Goal: Task Accomplishment & Management: Use online tool/utility

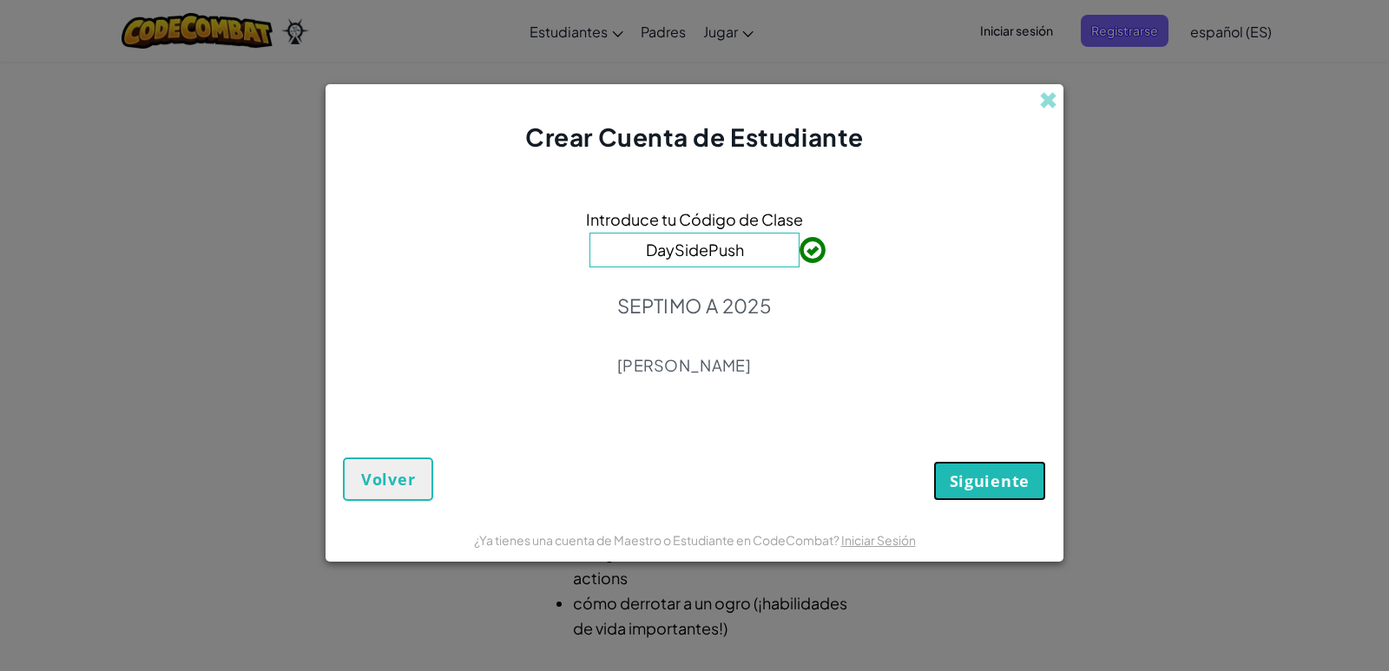
click at [963, 471] on span "Siguiente" at bounding box center [990, 480] width 80 height 21
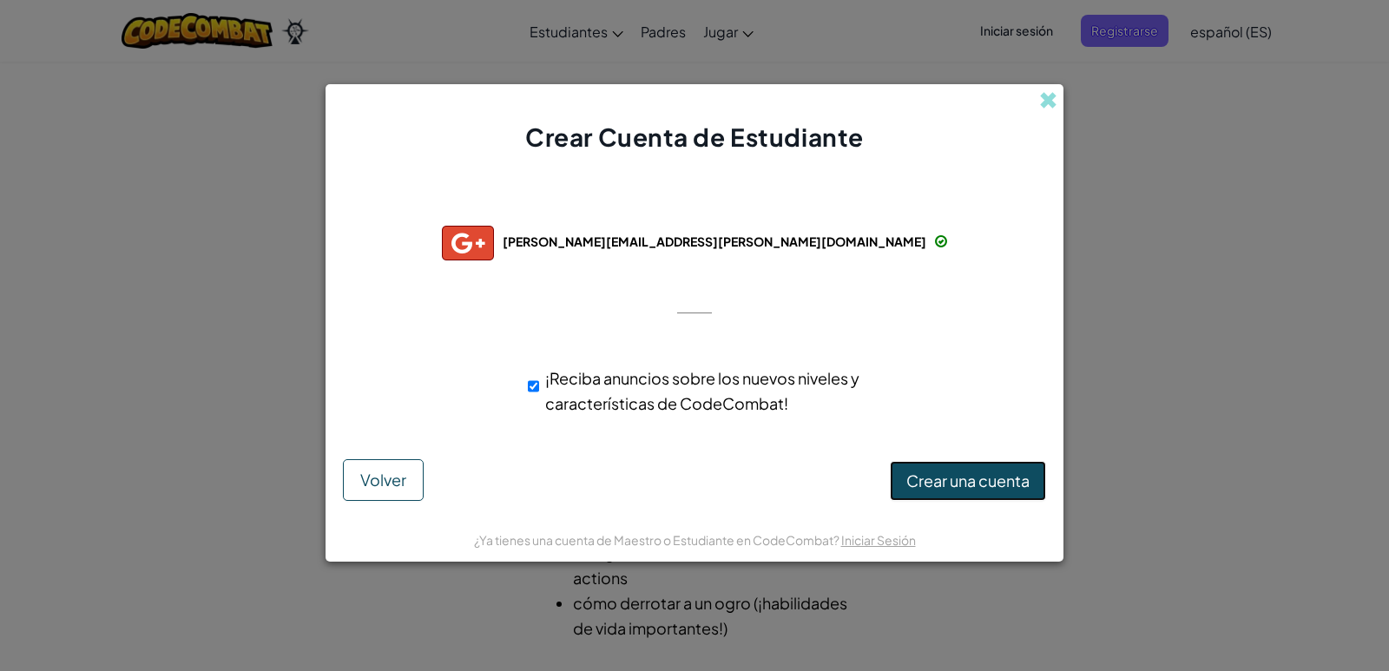
click at [970, 483] on span "Crear una cuenta" at bounding box center [967, 480] width 123 height 20
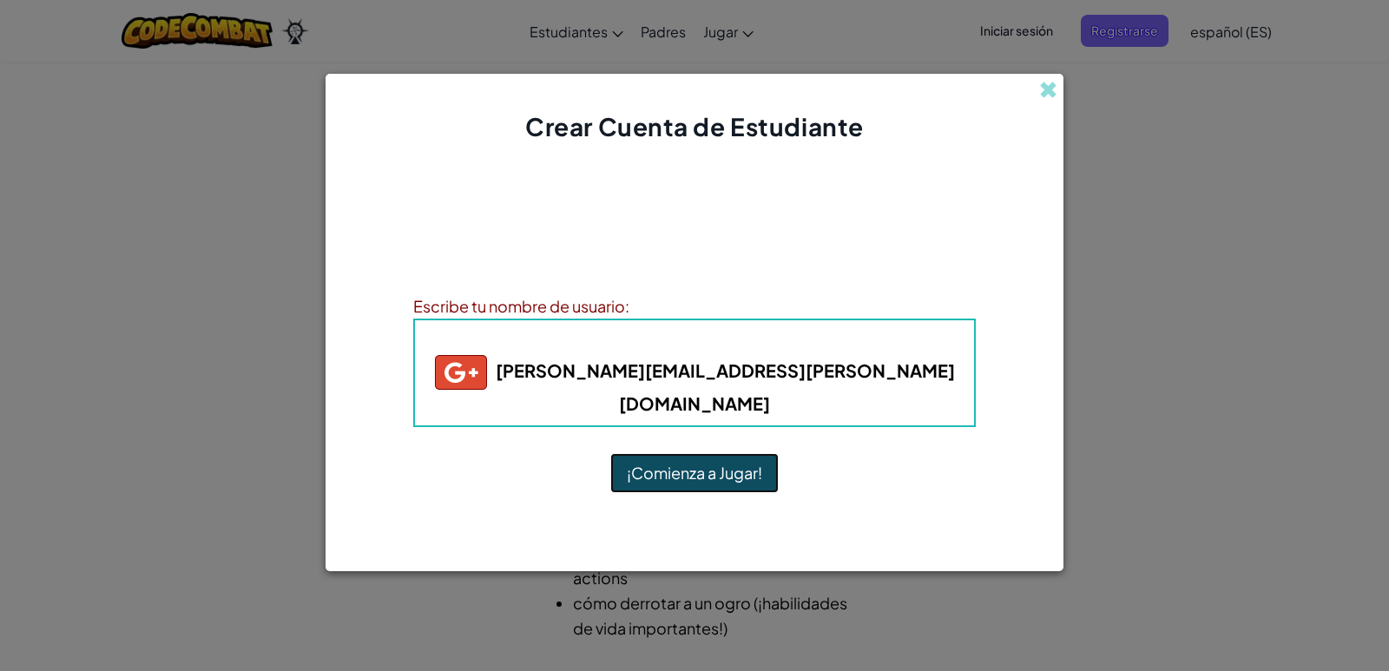
click at [747, 470] on button "¡Comienza a Jugar!" at bounding box center [694, 473] width 168 height 40
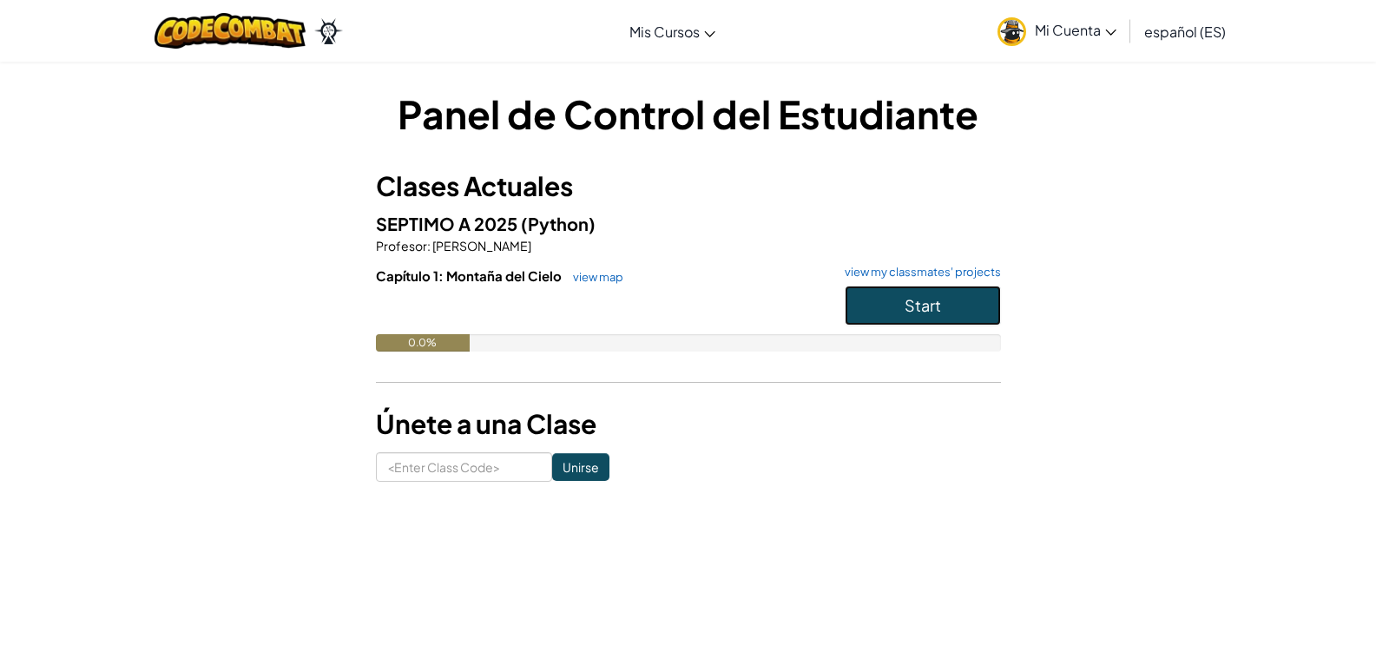
click at [859, 308] on button "Start" at bounding box center [923, 306] width 156 height 40
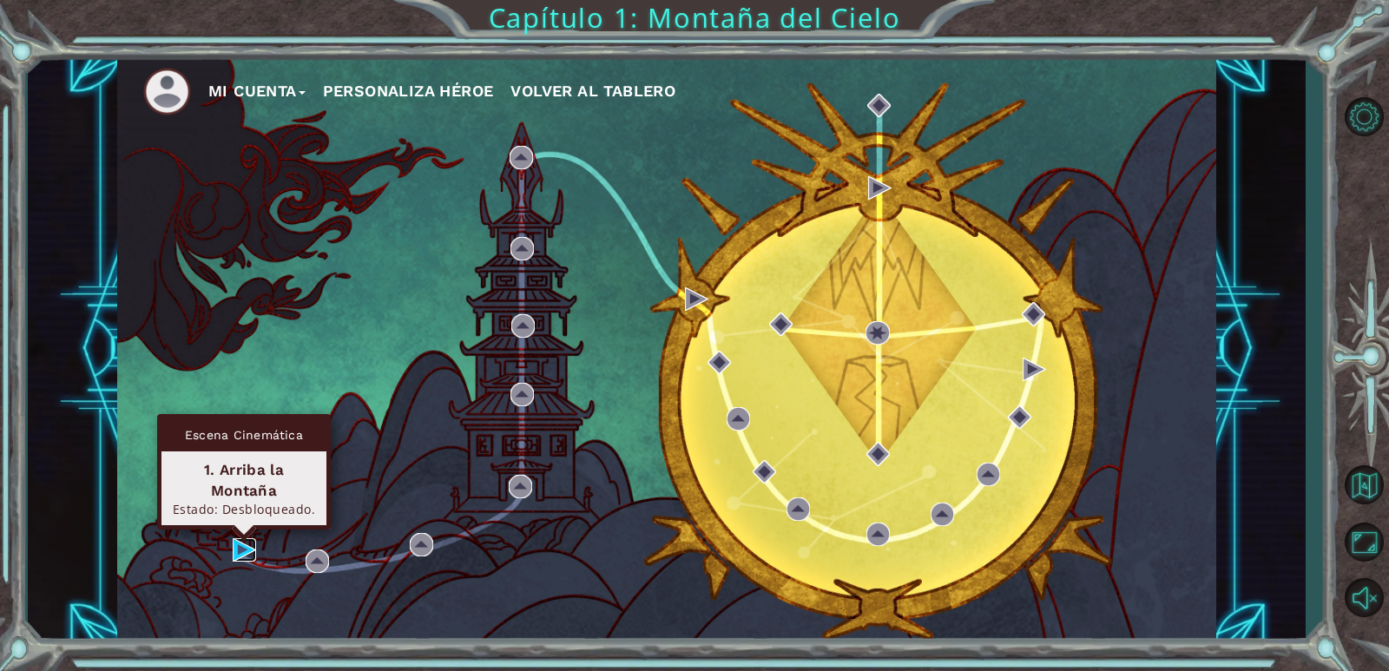
click at [249, 544] on img at bounding box center [244, 549] width 23 height 23
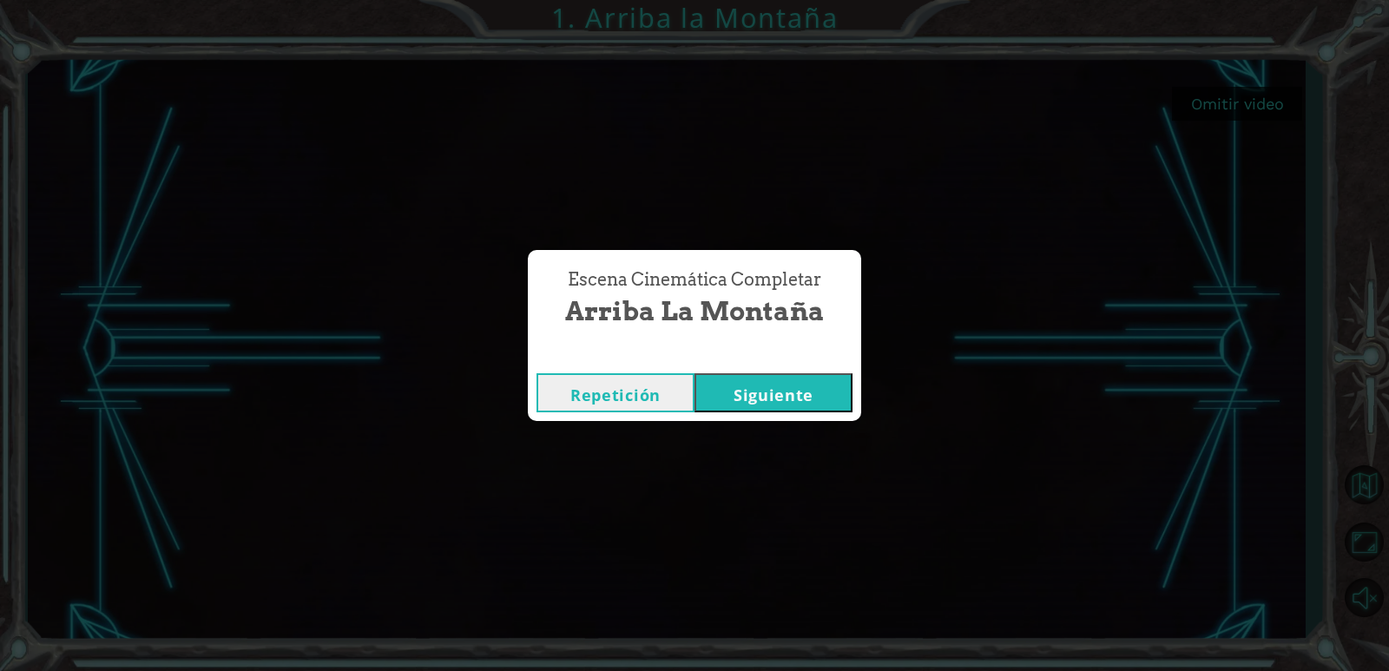
click at [784, 392] on button "Siguiente" at bounding box center [773, 392] width 158 height 39
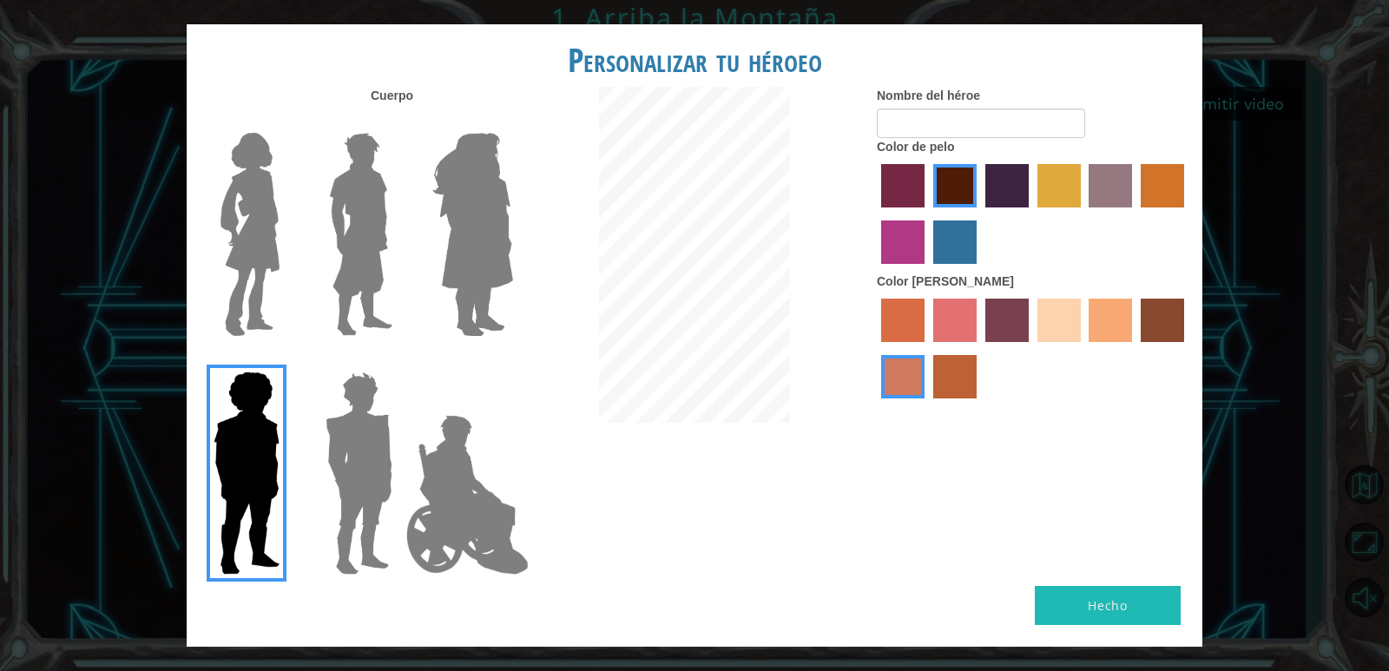
click at [471, 280] on img at bounding box center [472, 234] width 95 height 217
click at [512, 122] on input "Hero Amethyst" at bounding box center [512, 122] width 0 height 0
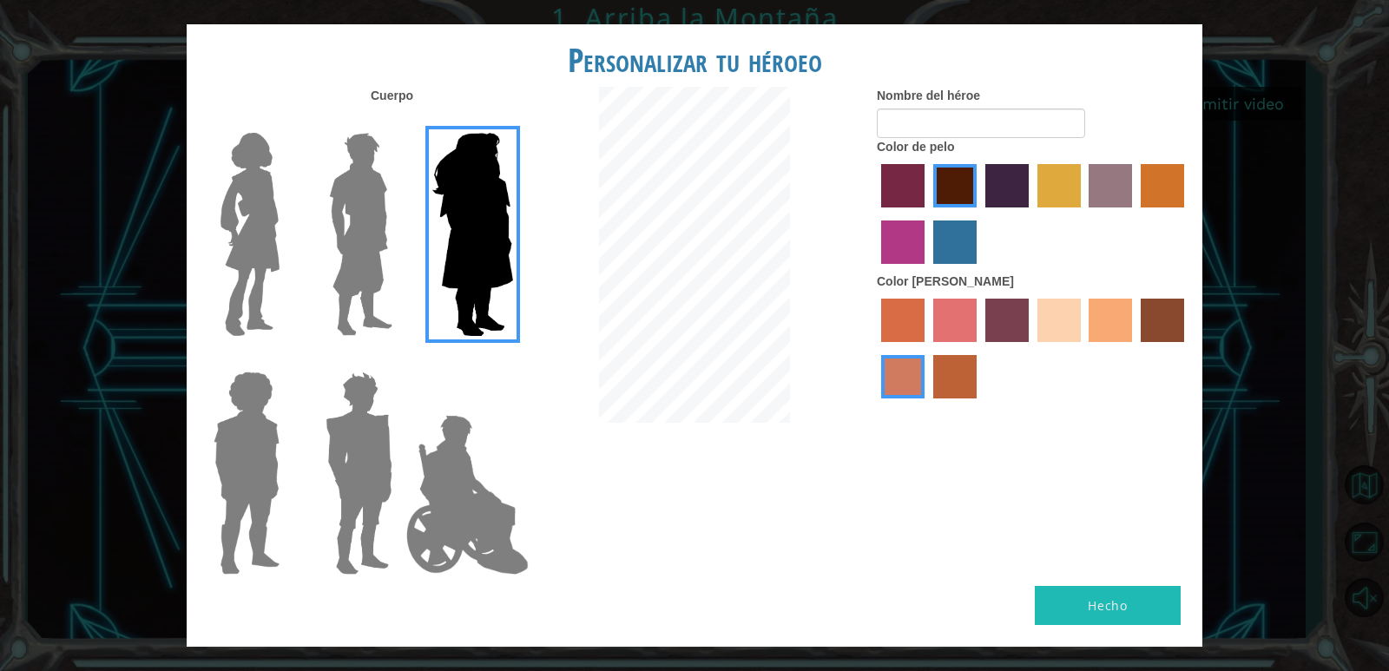
click at [266, 219] on img at bounding box center [250, 234] width 73 height 217
click at [286, 122] on input "Hero Connie" at bounding box center [286, 122] width 0 height 0
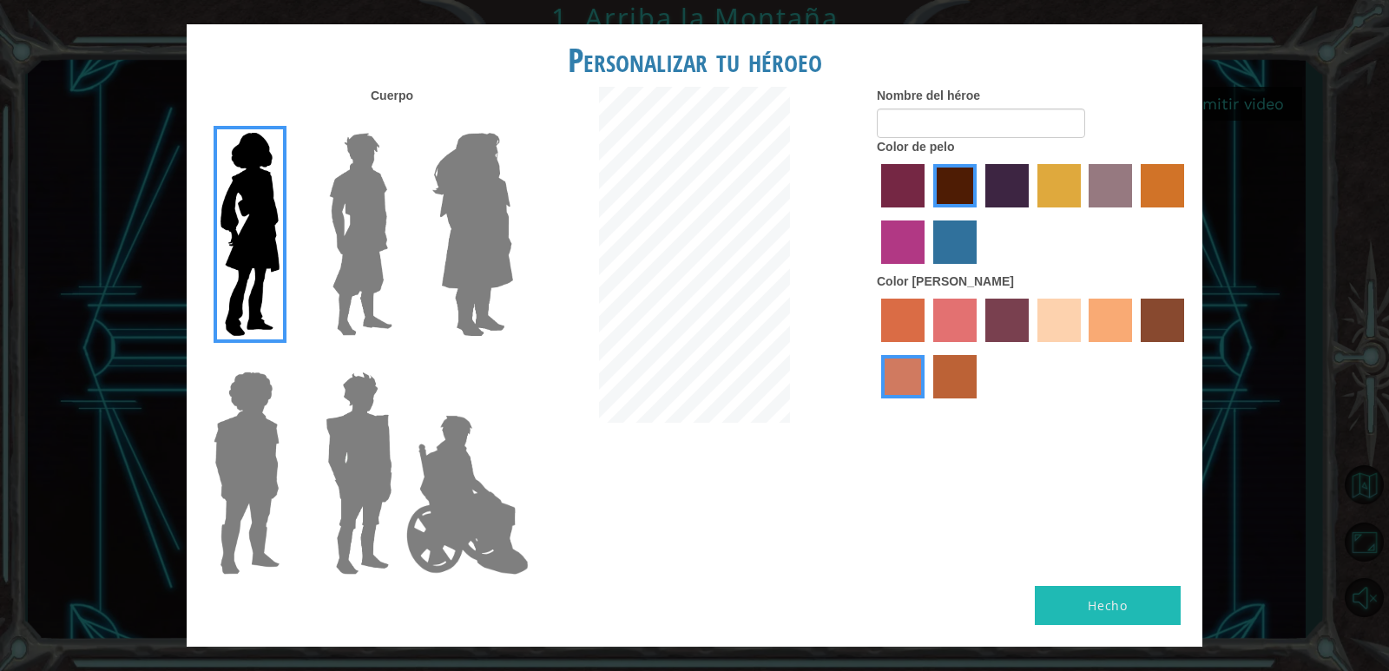
click at [472, 252] on img at bounding box center [472, 234] width 95 height 217
click at [512, 122] on input "Hero Amethyst" at bounding box center [512, 122] width 0 height 0
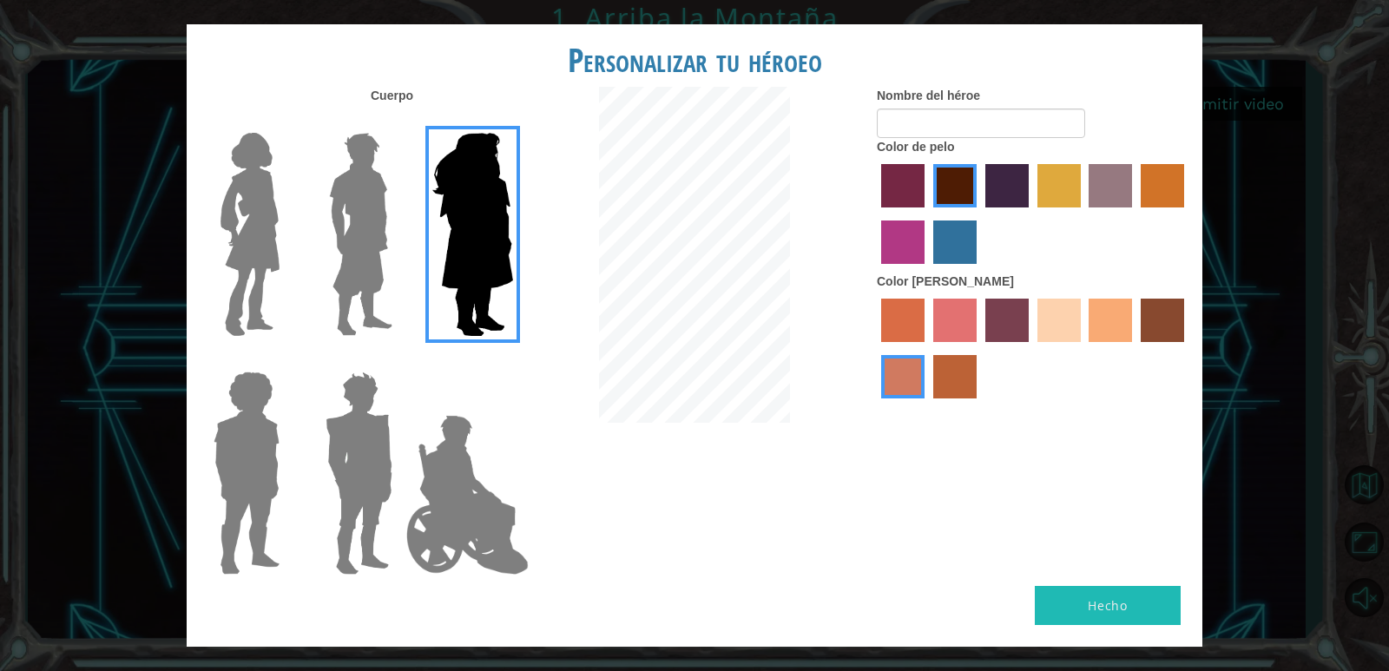
click at [356, 234] on img at bounding box center [360, 234] width 77 height 217
click at [399, 122] on input "Hero Lars" at bounding box center [399, 122] width 0 height 0
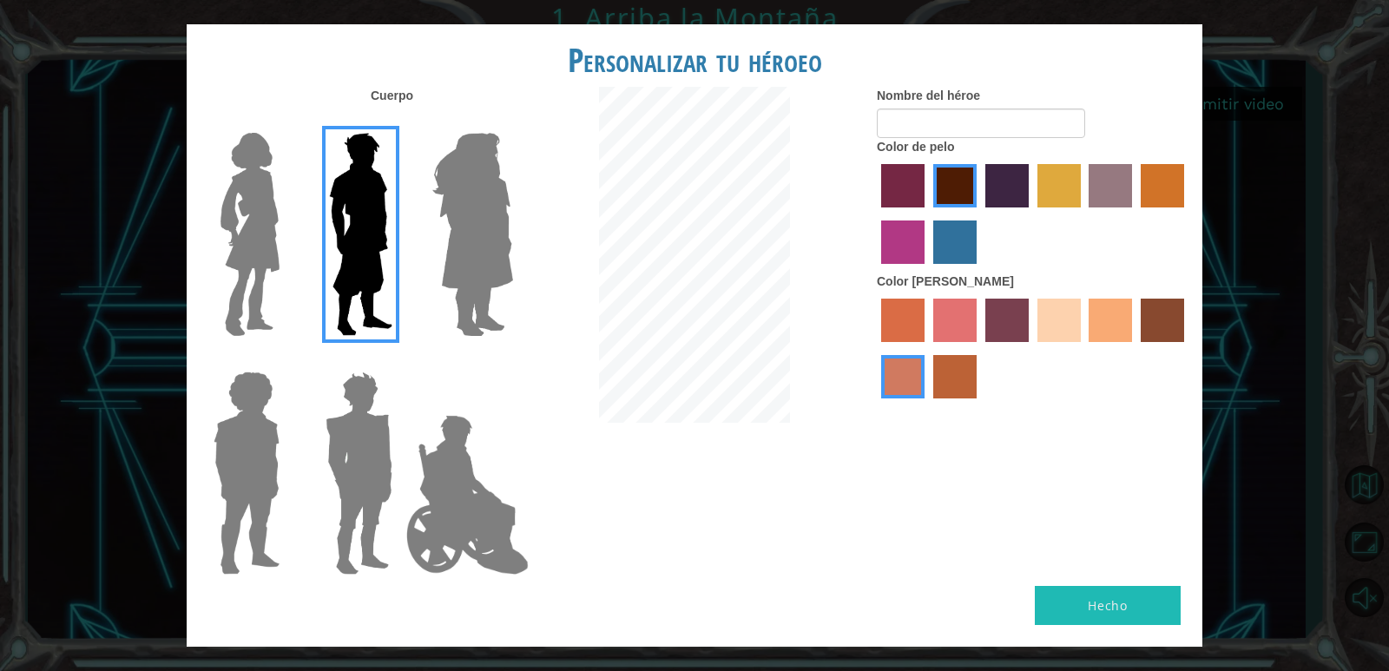
click at [261, 411] on img at bounding box center [247, 473] width 80 height 217
click at [286, 360] on input "Hero Steven" at bounding box center [286, 360] width 0 height 0
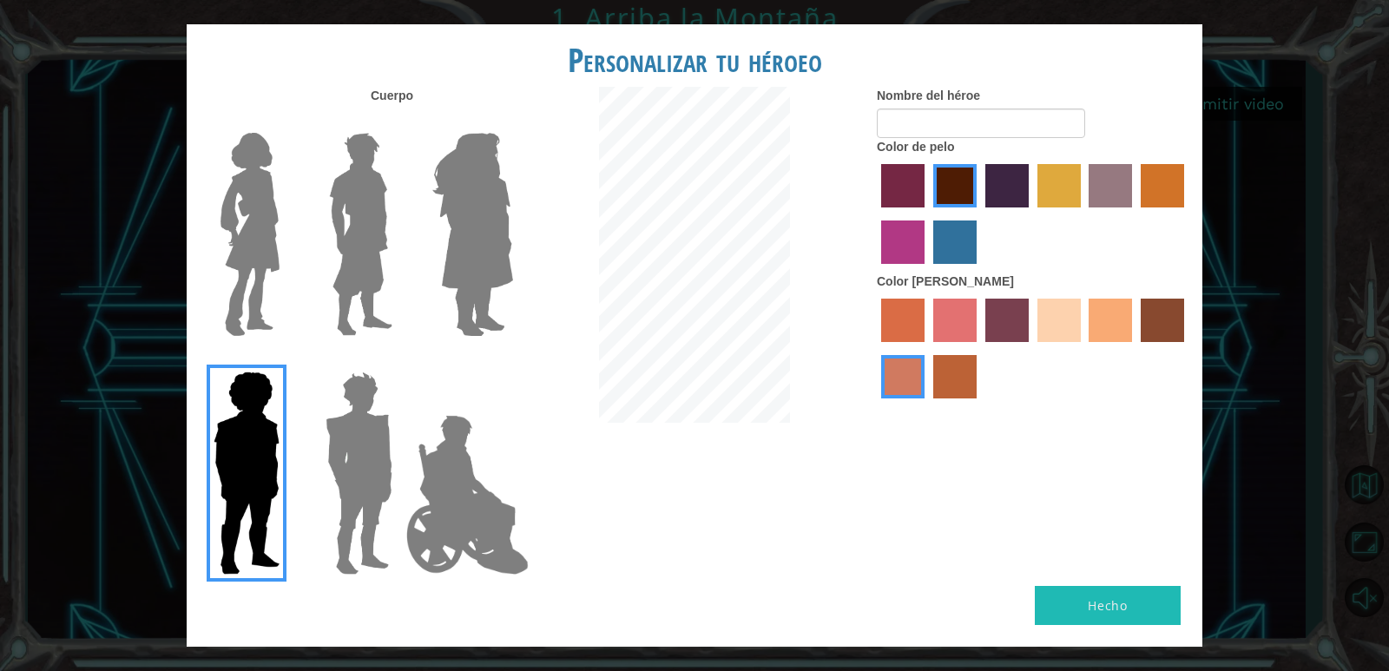
click at [365, 420] on img at bounding box center [359, 473] width 81 height 217
click at [399, 360] on input "Hero Garnet" at bounding box center [399, 360] width 0 height 0
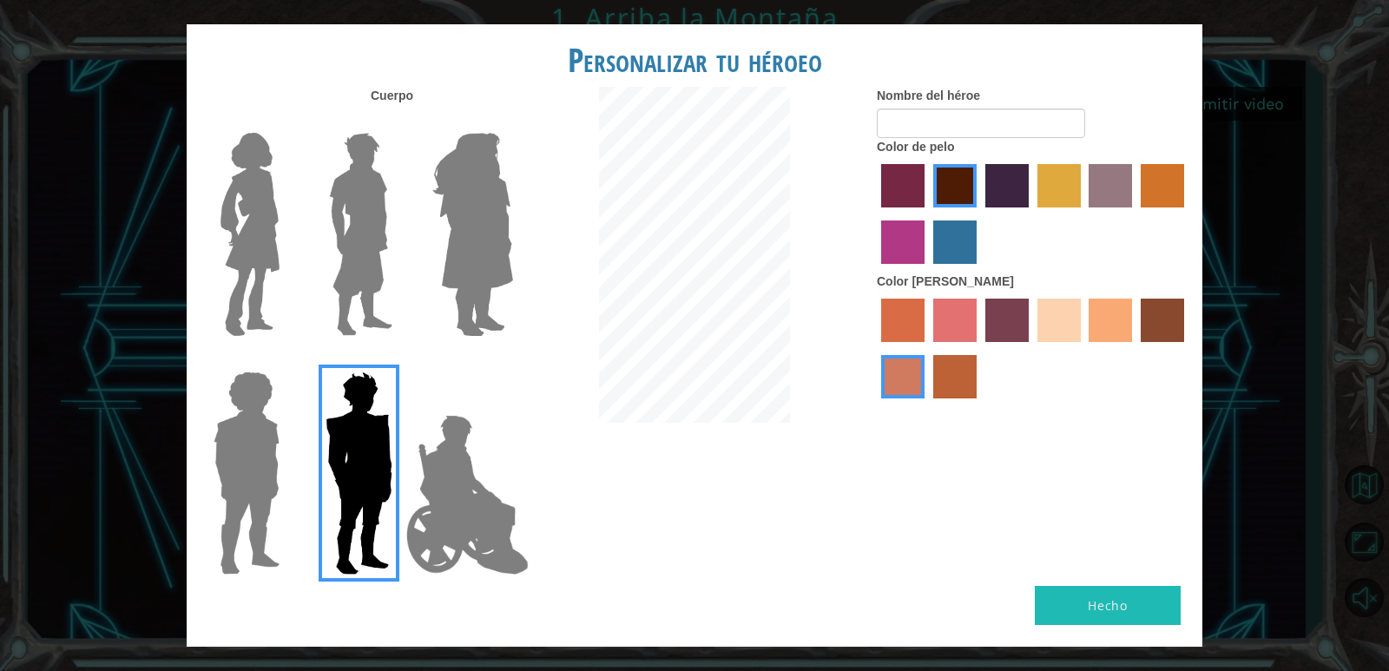
click at [368, 250] on img at bounding box center [360, 234] width 77 height 217
click at [399, 122] on input "Hero Lars" at bounding box center [399, 122] width 0 height 0
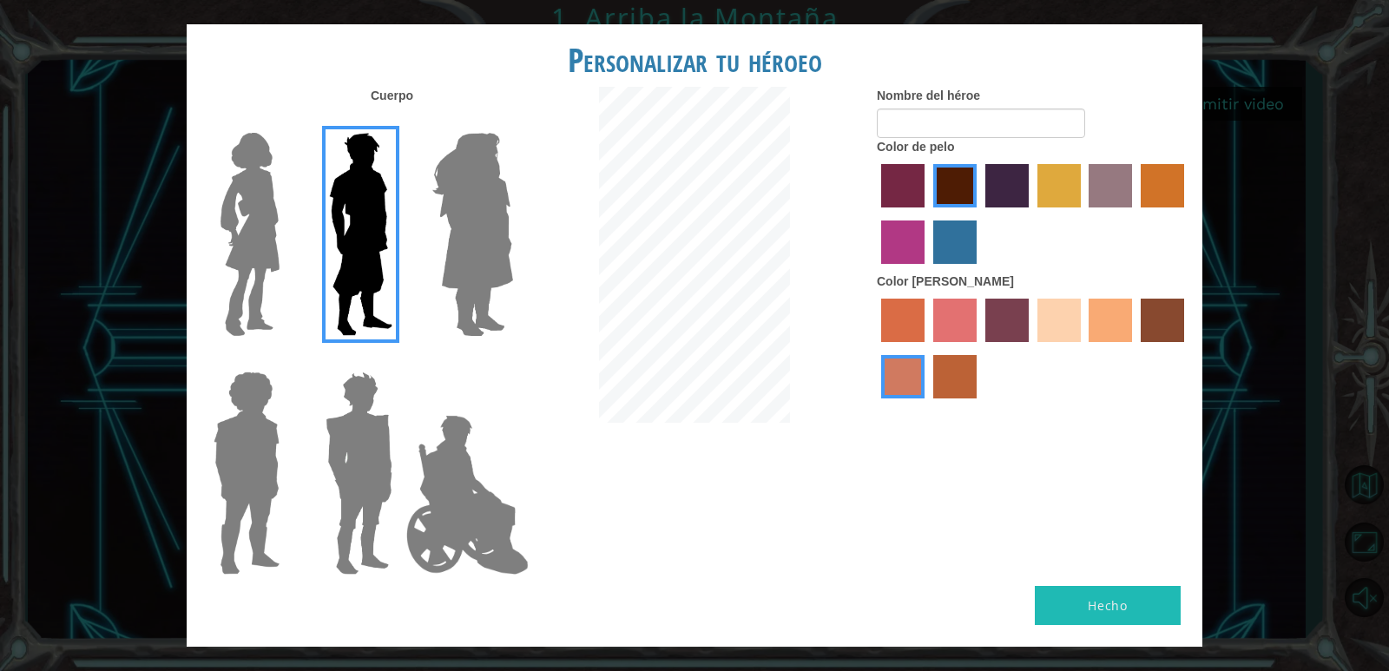
click at [249, 214] on img at bounding box center [250, 234] width 73 height 217
click at [286, 122] on input "Hero Connie" at bounding box center [286, 122] width 0 height 0
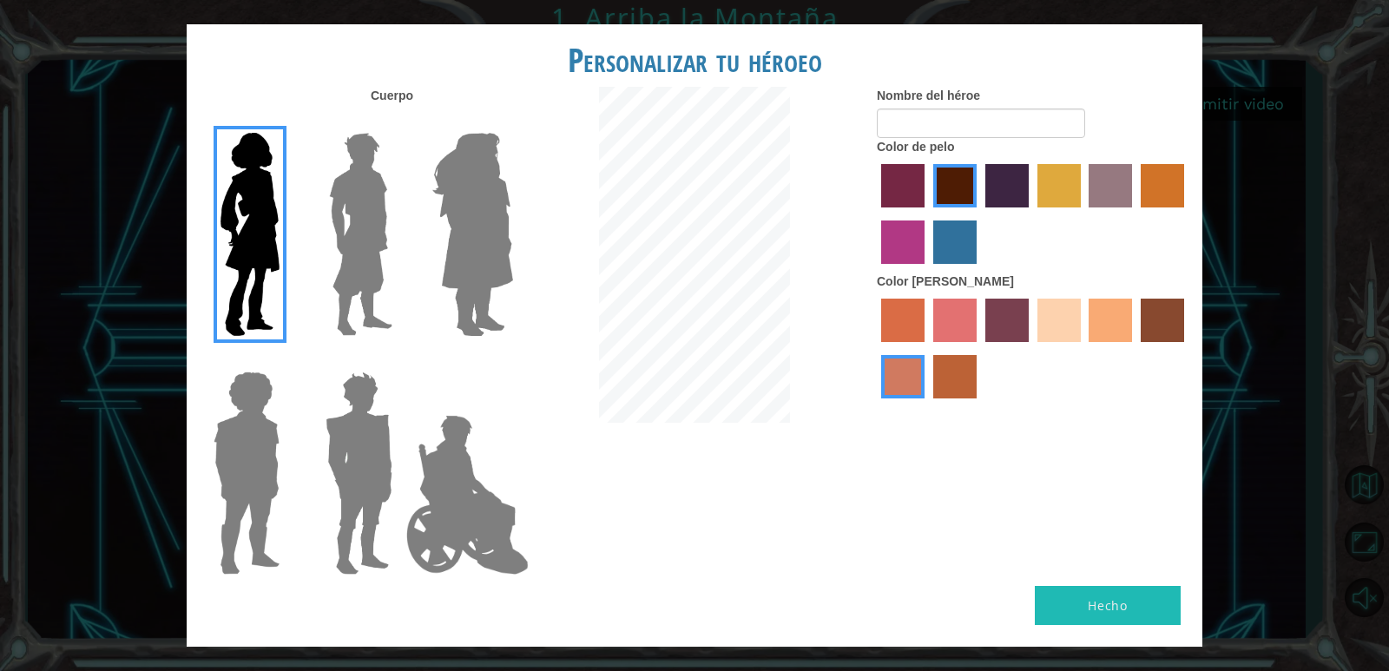
click at [913, 231] on label "medium red violet hair color" at bounding box center [902, 241] width 43 height 43
click at [1187, 214] on input "medium red violet hair color" at bounding box center [1187, 214] width 0 height 0
click at [1066, 178] on label "tulip tree hair color" at bounding box center [1058, 185] width 43 height 43
click at [1031, 214] on input "tulip tree hair color" at bounding box center [1031, 214] width 0 height 0
click at [970, 174] on label "maroon hair color" at bounding box center [954, 185] width 43 height 43
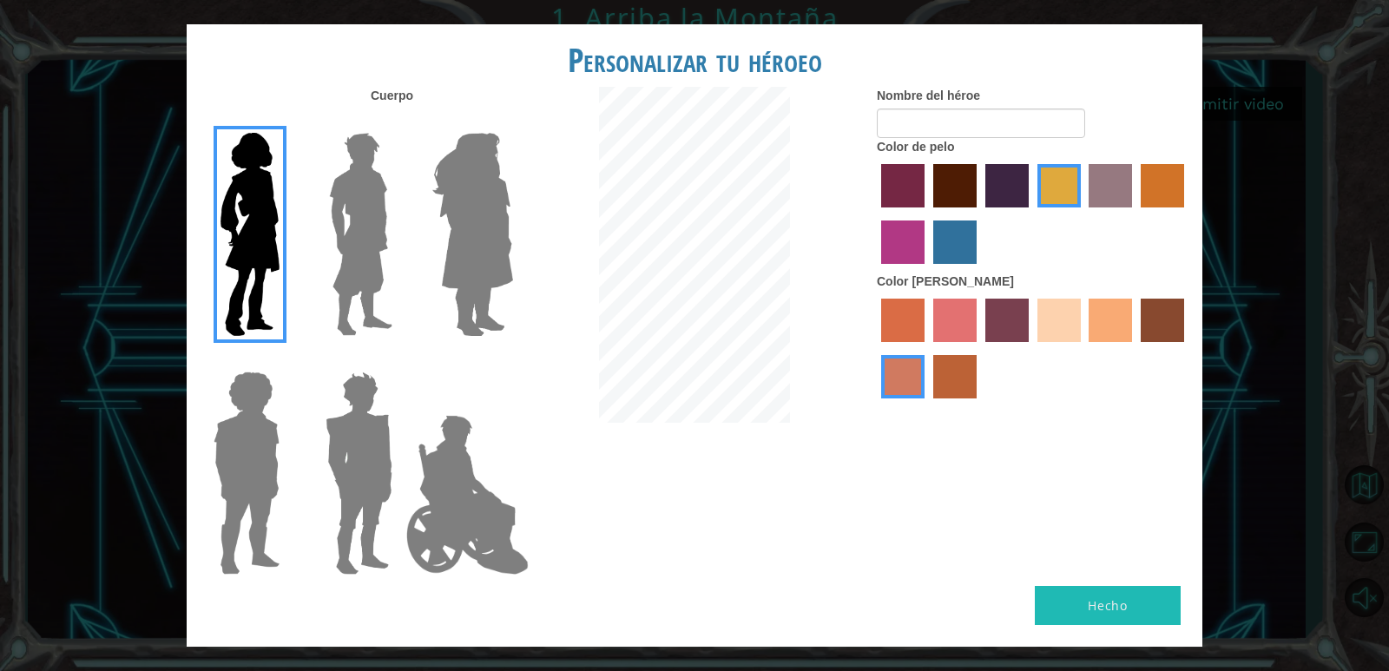
click at [927, 214] on input "maroon hair color" at bounding box center [927, 214] width 0 height 0
click at [1072, 329] on label "sandy beach skin color" at bounding box center [1058, 320] width 43 height 43
click at [1031, 348] on input "sandy beach skin color" at bounding box center [1031, 348] width 0 height 0
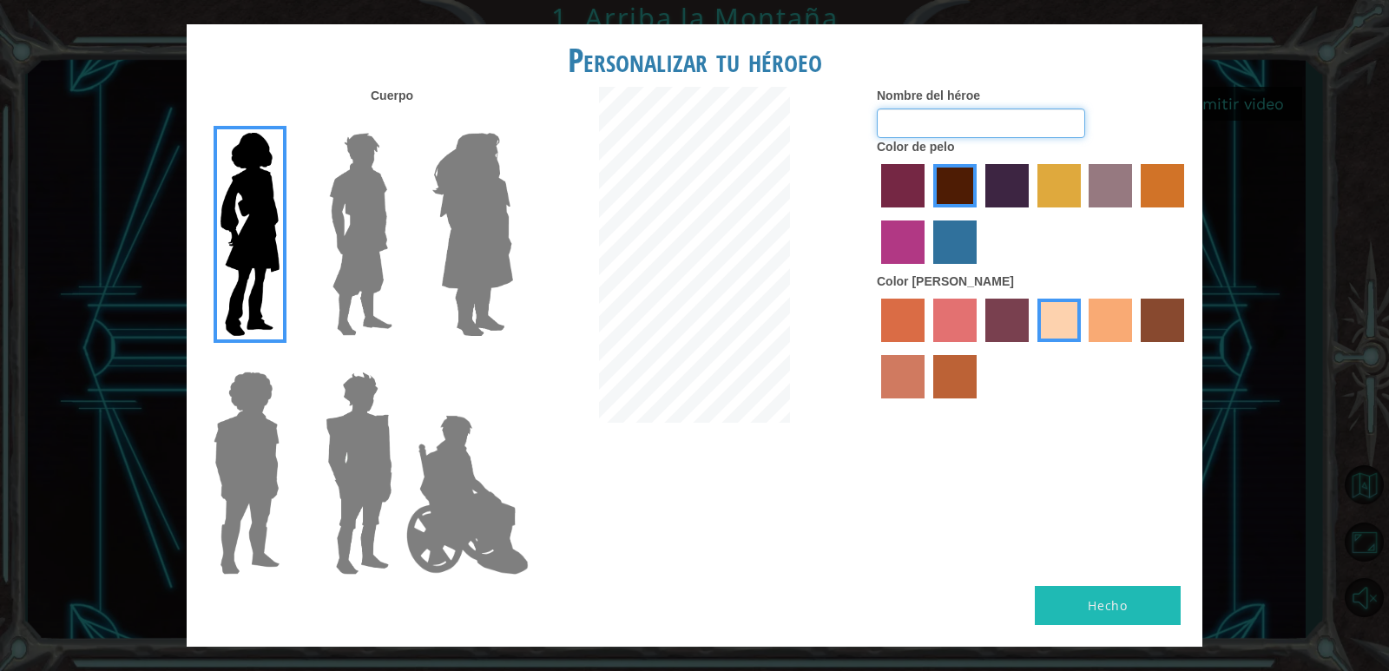
click at [988, 124] on input "Nombre del héroe" at bounding box center [981, 124] width 208 height 30
type input "sami"
click at [951, 332] on label "froly skin color" at bounding box center [954, 320] width 43 height 43
click at [927, 348] on input "froly skin color" at bounding box center [927, 348] width 0 height 0
click at [900, 339] on label "sorbus skin color" at bounding box center [902, 320] width 43 height 43
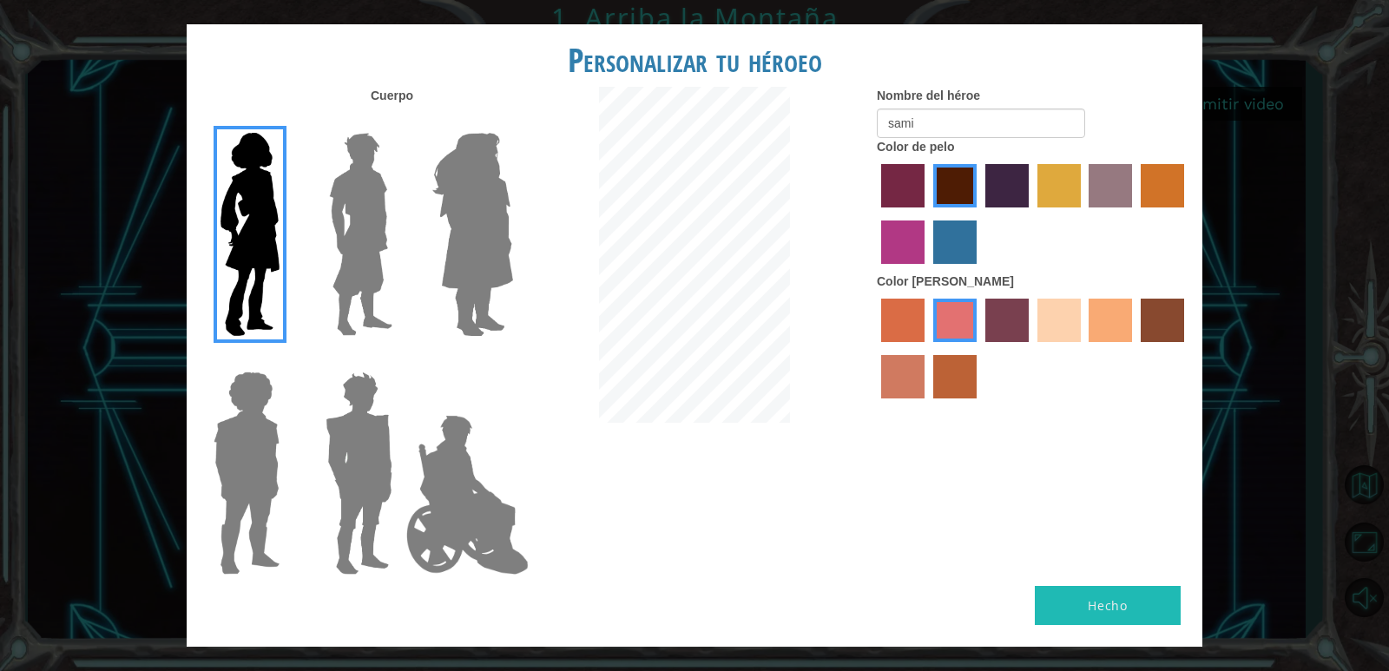
click at [875, 348] on input "sorbus skin color" at bounding box center [875, 348] width 0 height 0
click at [1086, 316] on div at bounding box center [1033, 350] width 312 height 113
click at [1102, 314] on label "tacao skin color" at bounding box center [1109, 320] width 43 height 43
click at [1083, 348] on input "tacao skin color" at bounding box center [1083, 348] width 0 height 0
click at [1068, 313] on label "sandy beach skin color" at bounding box center [1058, 320] width 43 height 43
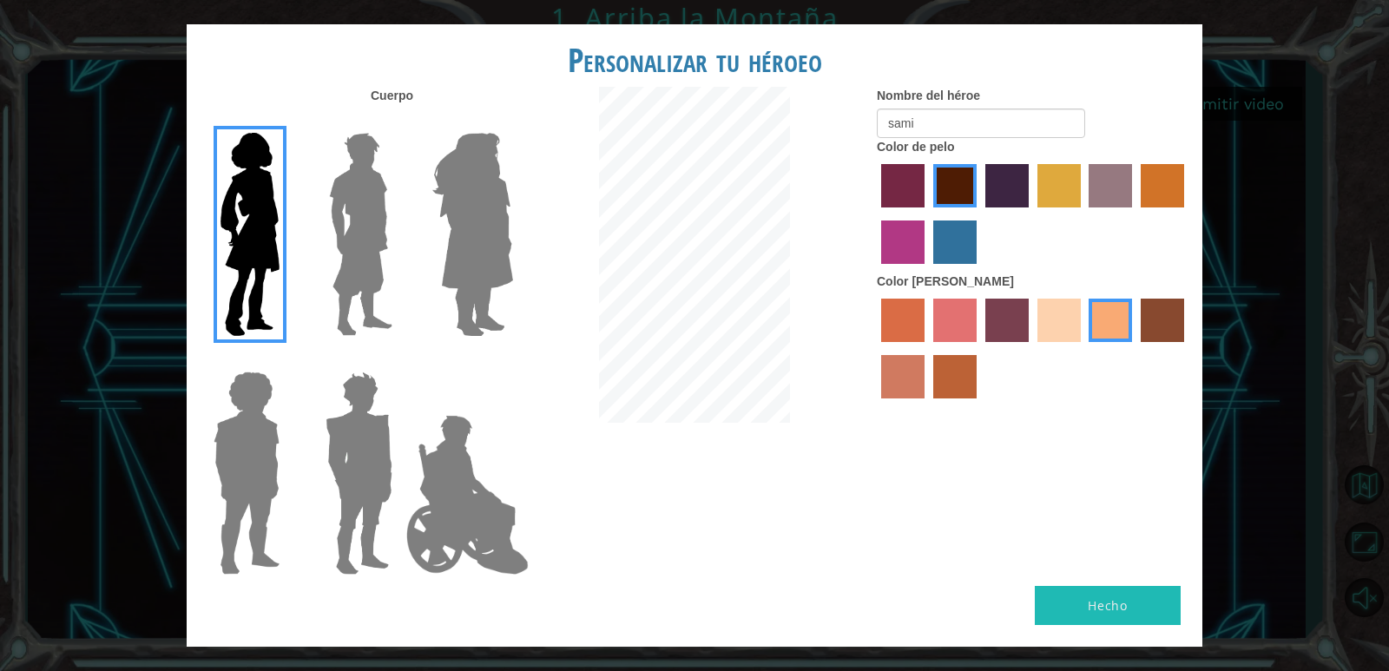
click at [1031, 348] on input "sandy beach skin color" at bounding box center [1031, 348] width 0 height 0
click at [1076, 595] on button "Hecho" at bounding box center [1108, 605] width 146 height 39
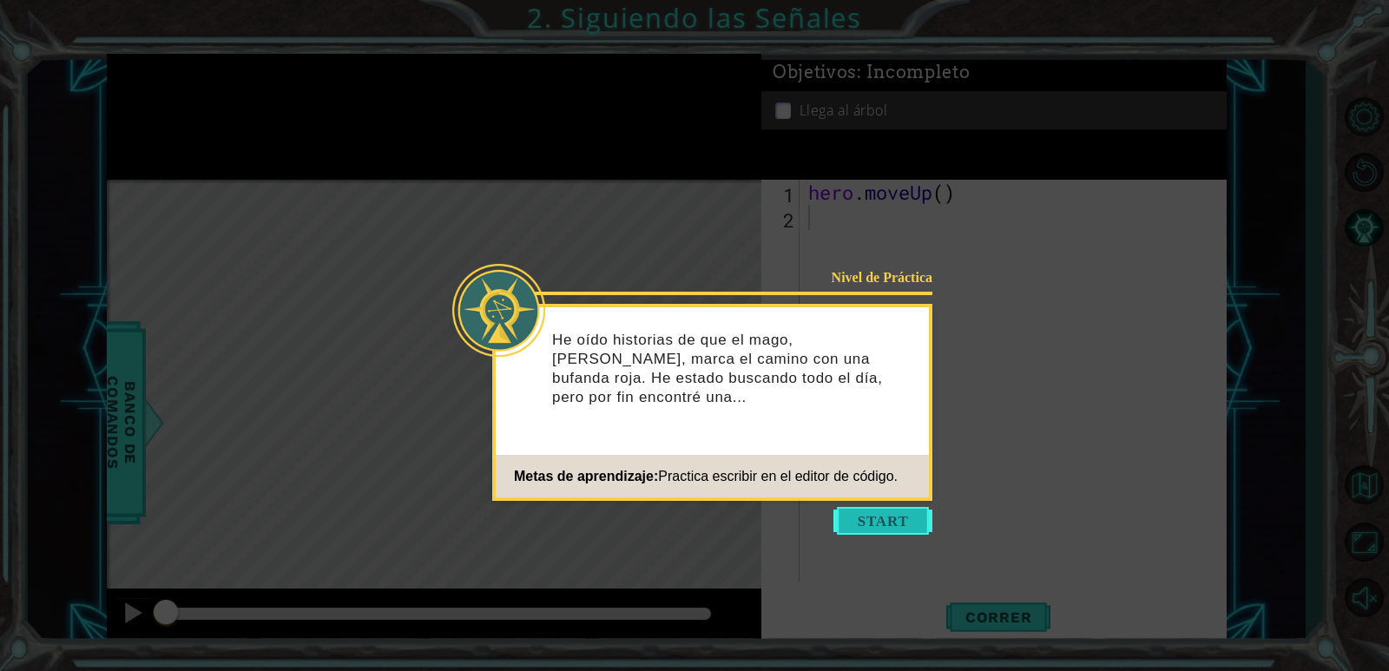
click at [878, 522] on button "Start" at bounding box center [882, 521] width 99 height 28
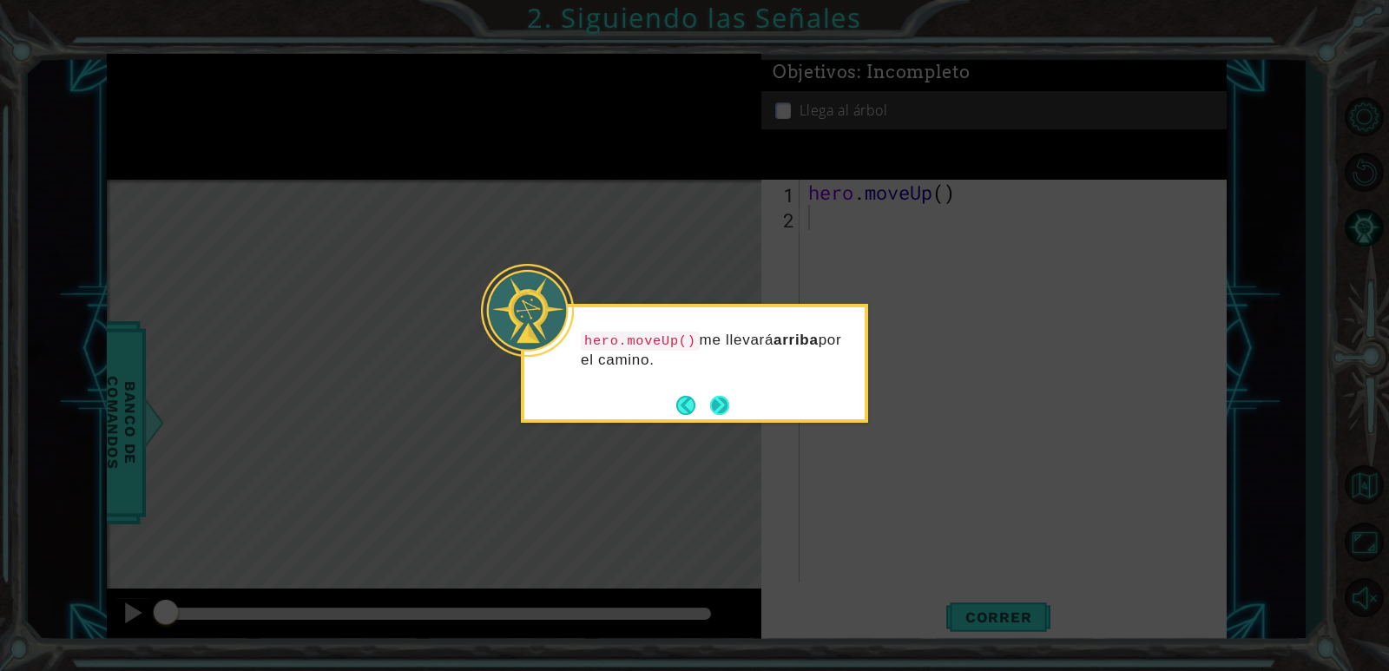
click at [720, 418] on button "Next" at bounding box center [719, 405] width 30 height 30
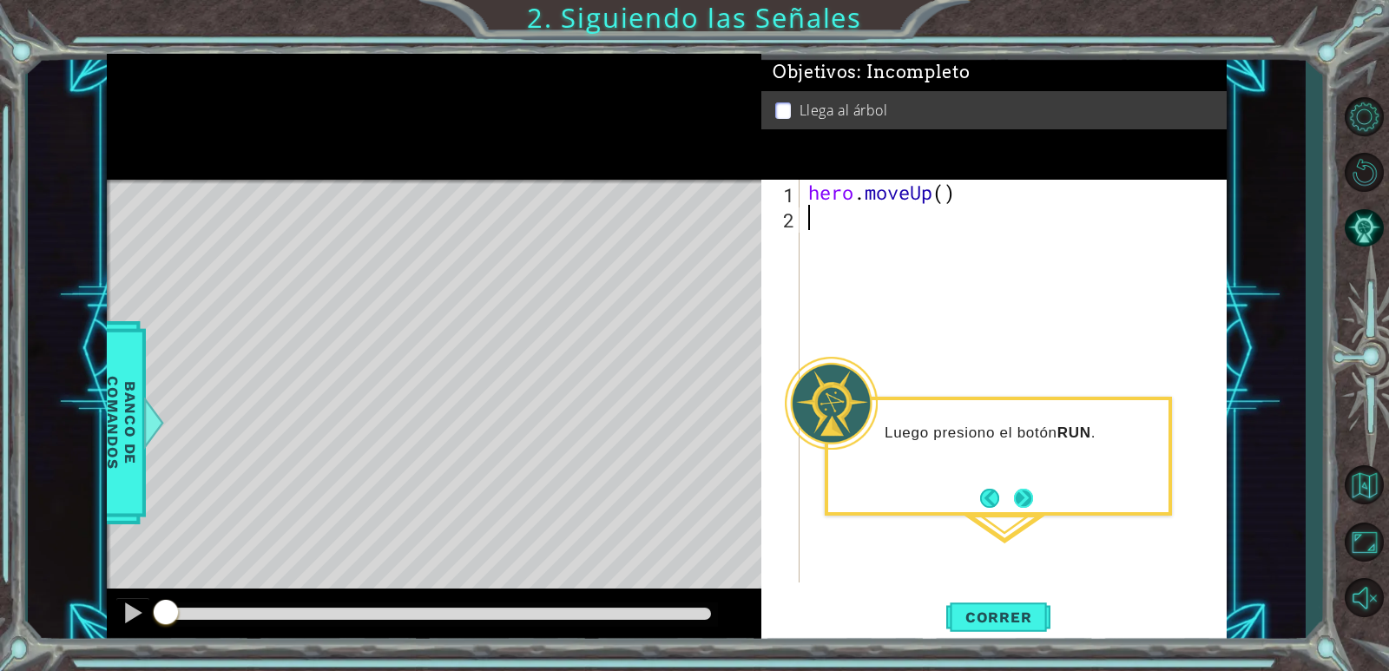
click at [1023, 509] on button "Next" at bounding box center [1023, 498] width 32 height 32
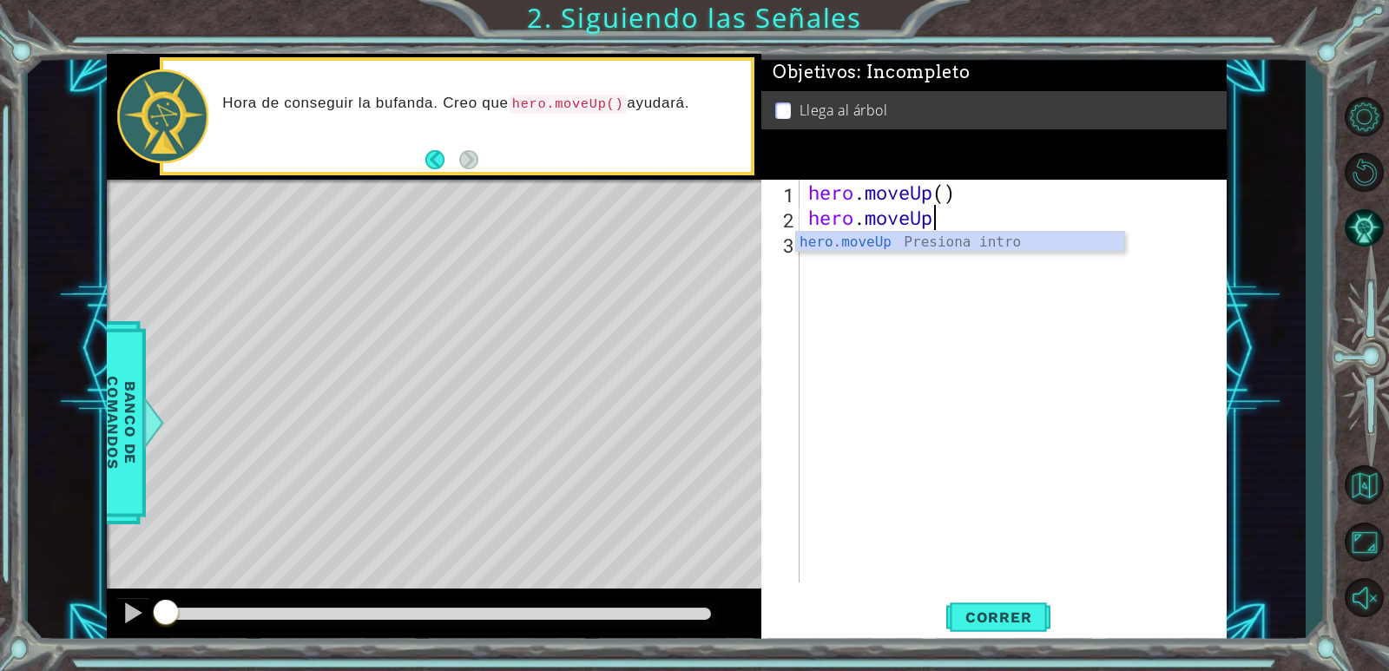
scroll to position [0, 5]
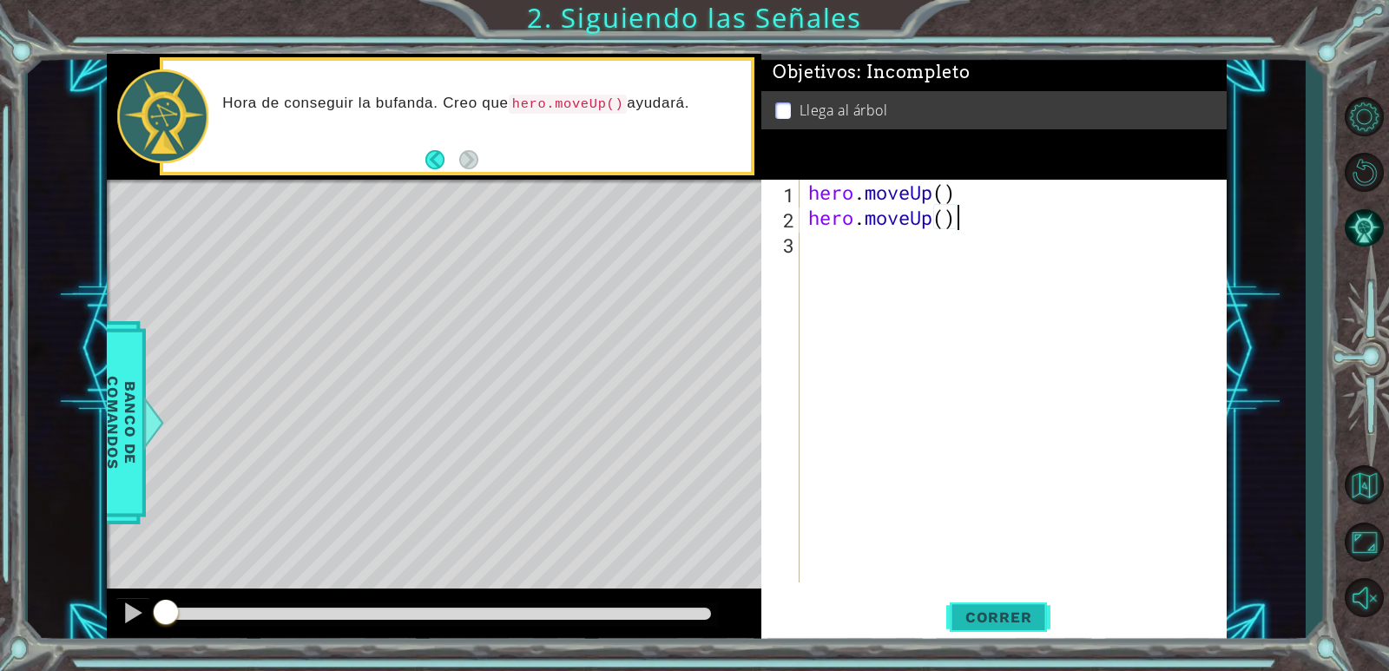
type textarea "hero.moveUp()"
click at [1009, 622] on span "Correr" at bounding box center [999, 616] width 102 height 17
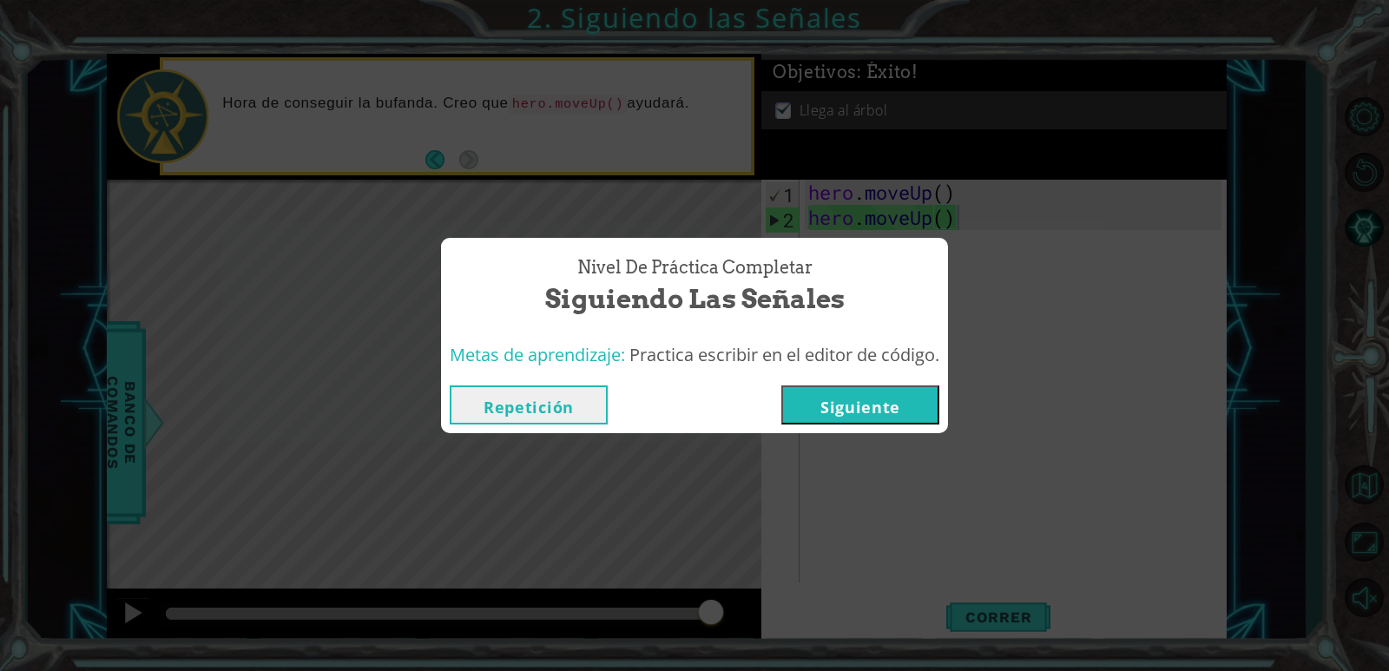
click at [805, 402] on button "Siguiente" at bounding box center [860, 404] width 158 height 39
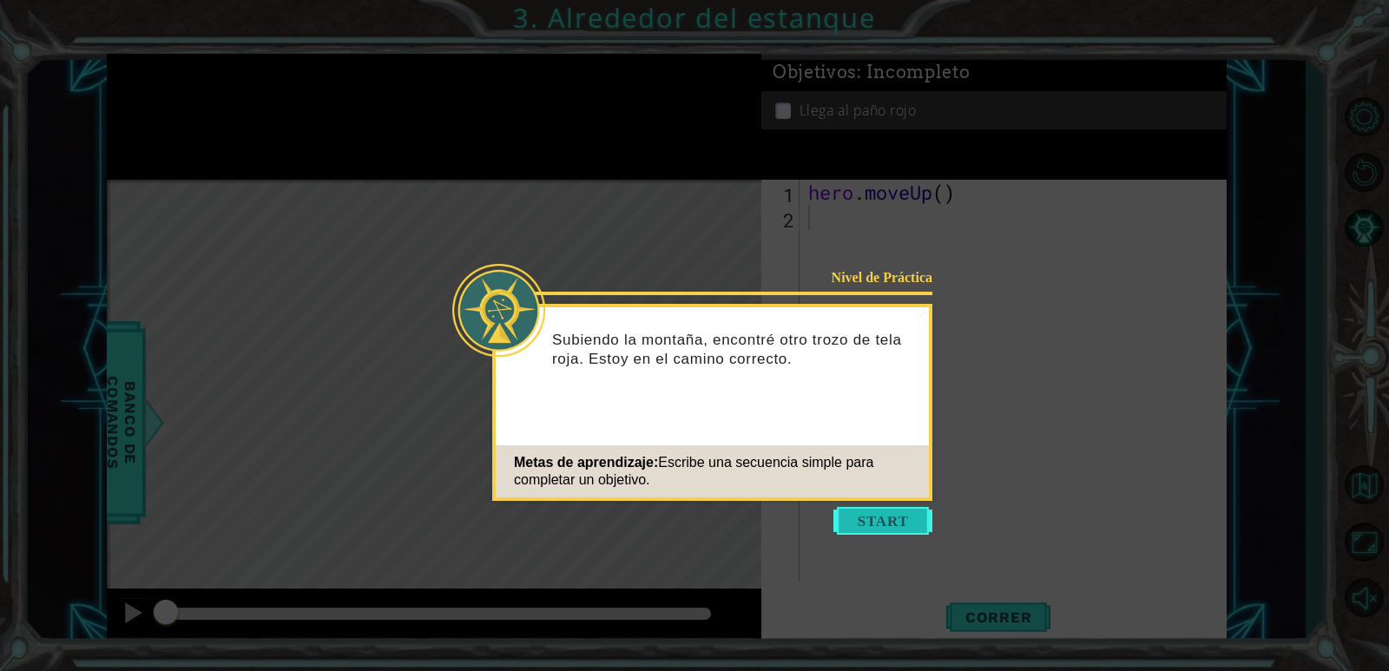
click at [849, 510] on button "Start" at bounding box center [882, 521] width 99 height 28
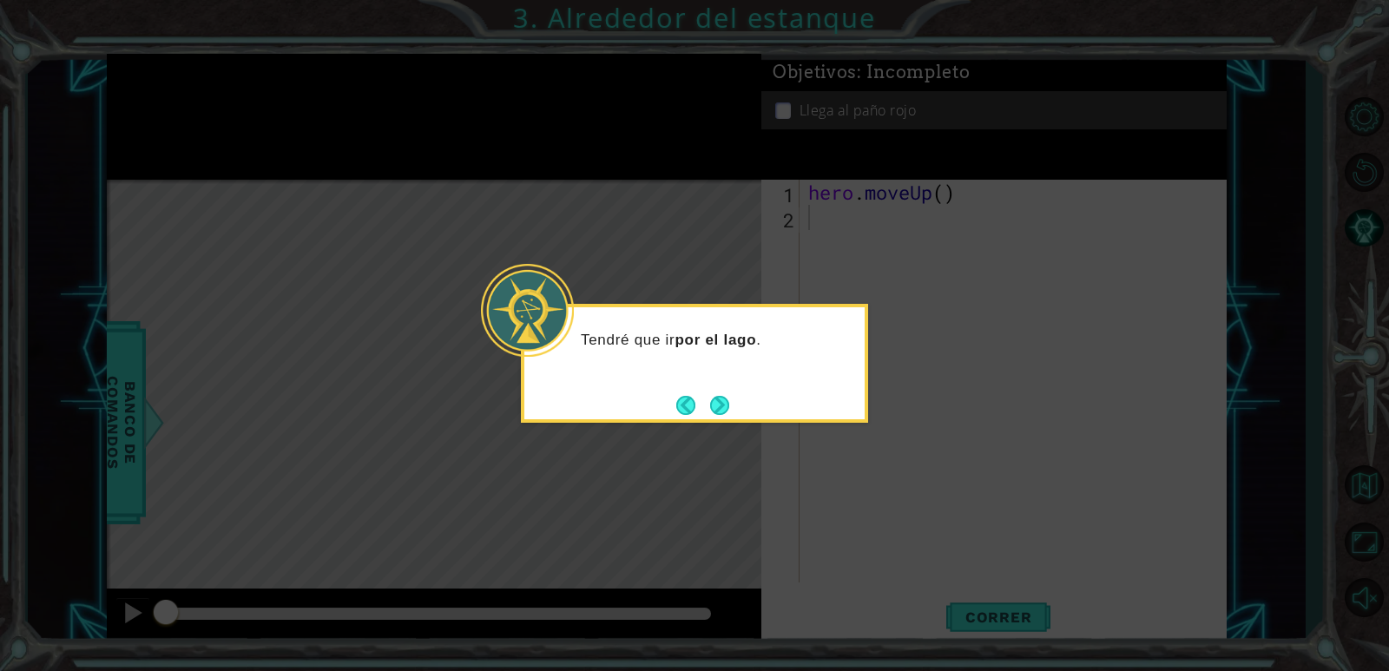
click at [711, 398] on button "Next" at bounding box center [720, 405] width 28 height 28
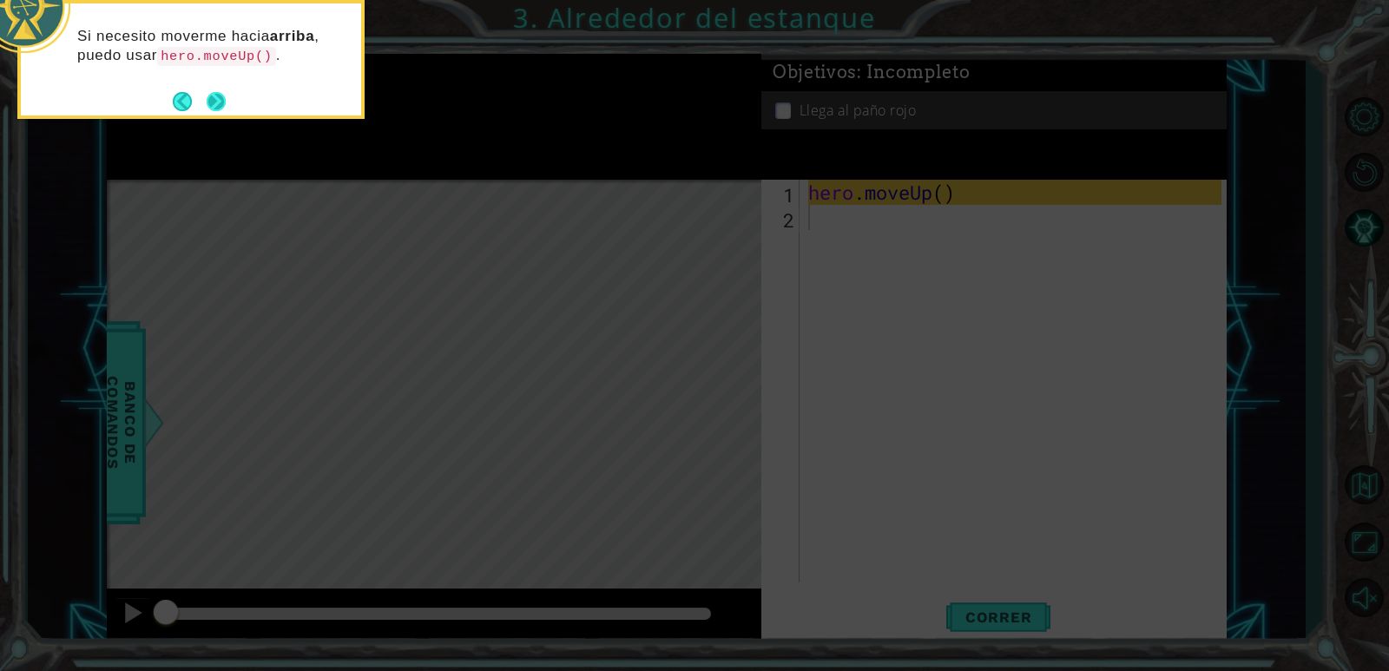
click at [217, 109] on button "Next" at bounding box center [216, 101] width 21 height 21
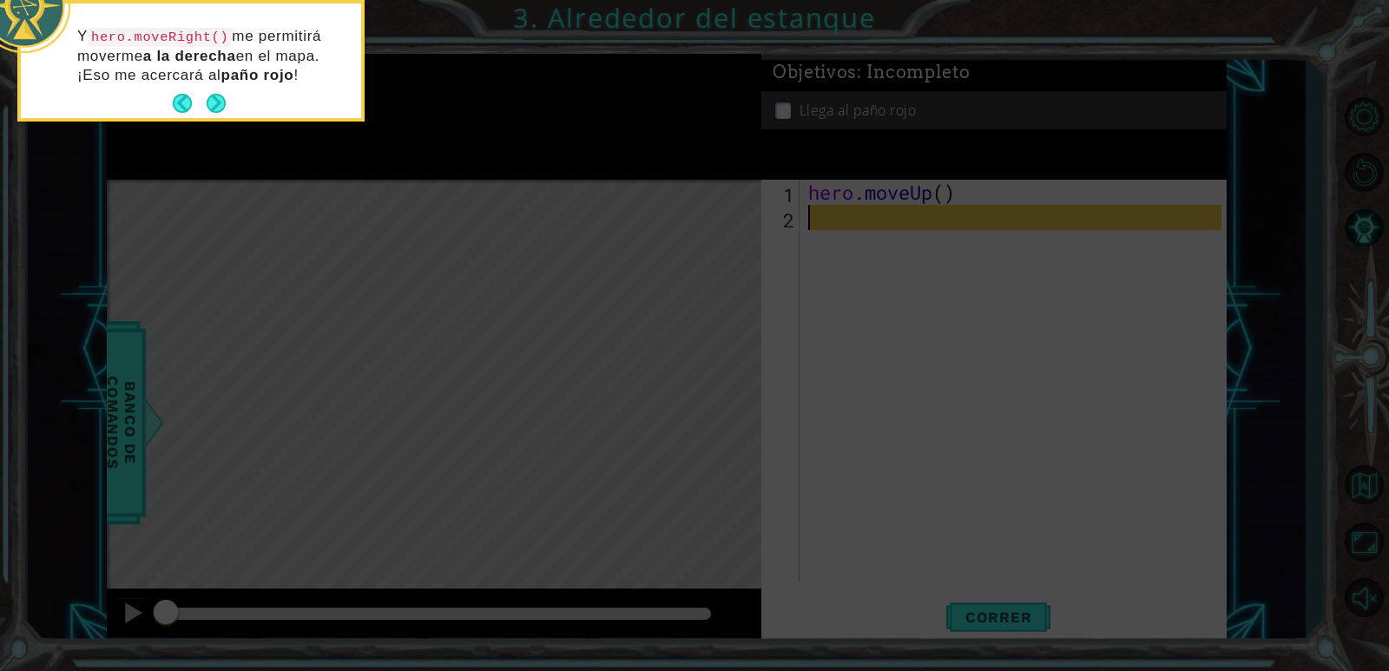
click at [227, 93] on button "Next" at bounding box center [216, 104] width 22 height 22
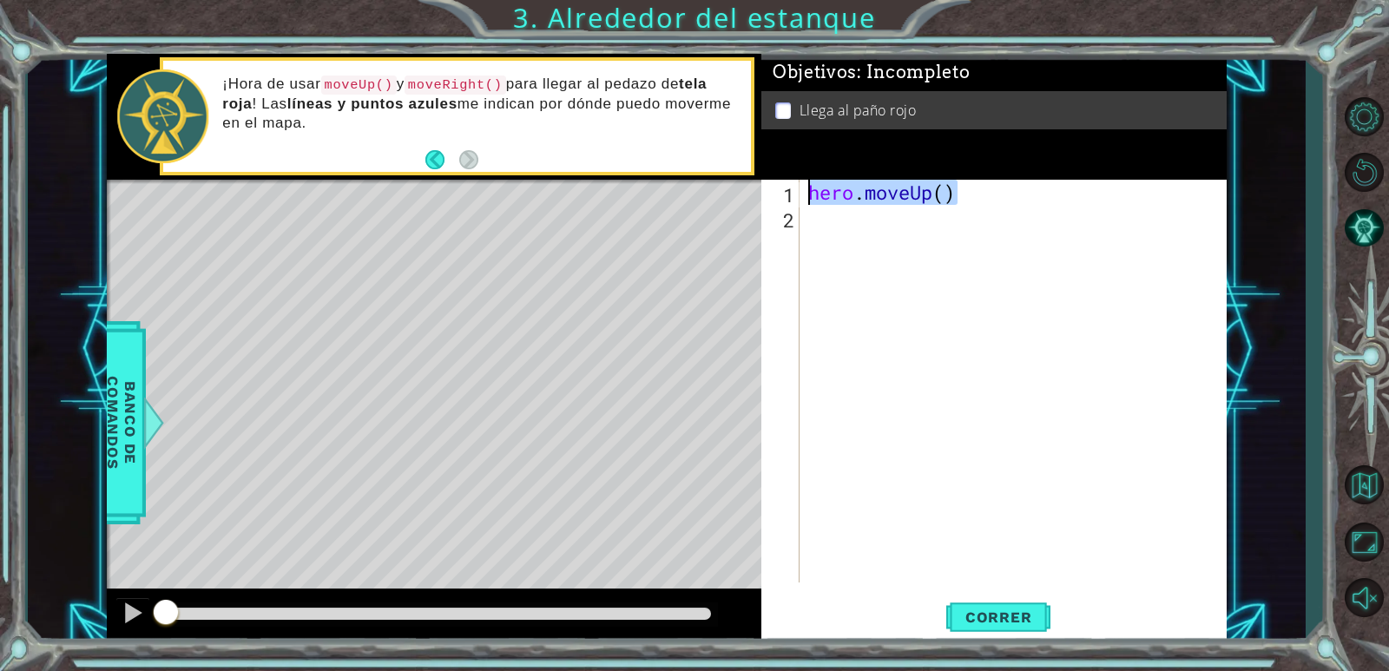
drag, startPoint x: 957, startPoint y: 194, endPoint x: 762, endPoint y: 175, distance: 195.4
click at [762, 175] on div "Objetivos : Incompleto Llega al paño rojo 1 2 hero . moveUp ( ) ההההההההההההההה…" at bounding box center [993, 349] width 465 height 590
type textarea "hero.moveUp()"
click at [874, 280] on div "hero . moveUp ( )" at bounding box center [1017, 406] width 425 height 453
paste textarea "hero.moveUp()"
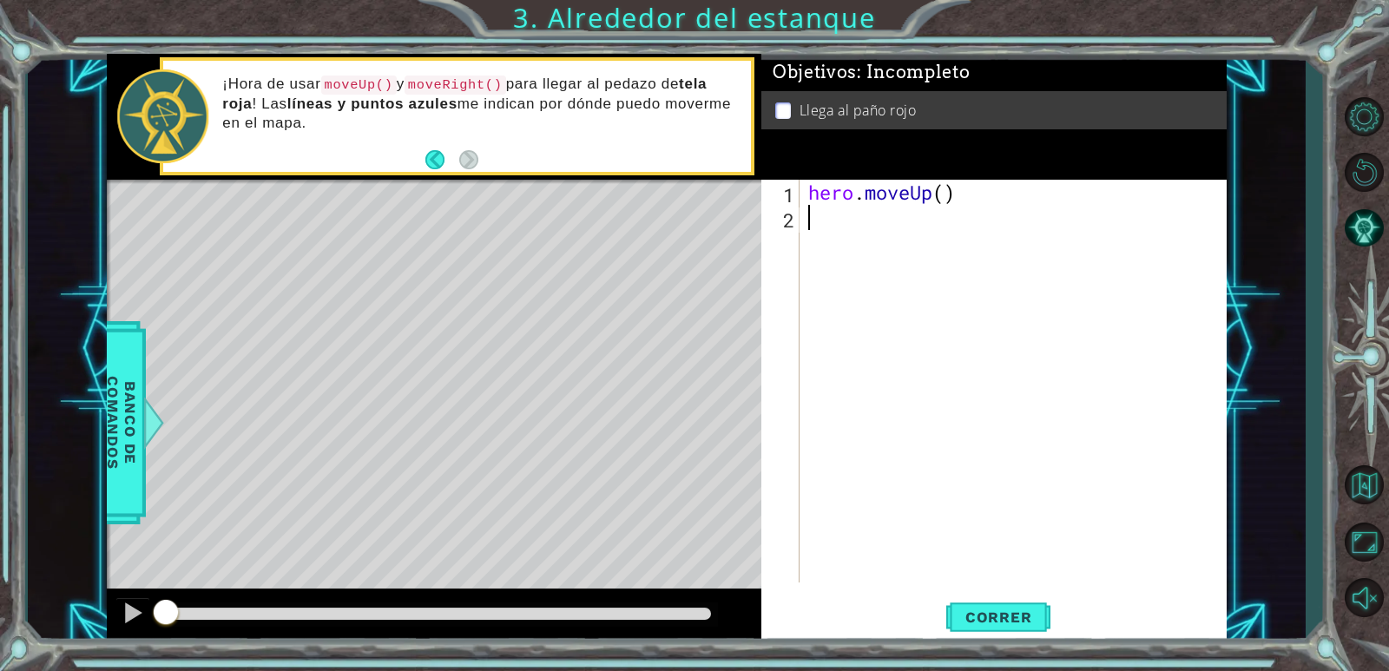
type textarea "hero.moveUp()"
drag, startPoint x: 910, startPoint y: 215, endPoint x: 786, endPoint y: 219, distance: 124.2
click at [786, 219] on div "hero.moveUp() 1 2 3 hero . moveUp ( ) hero . moveUp ( ) ההההההההההההההההההההההה…" at bounding box center [991, 381] width 460 height 403
click at [845, 280] on div "hero . moveUp ( ) hero . moveUp ( )" at bounding box center [1017, 406] width 425 height 453
paste textarea "hero.move"
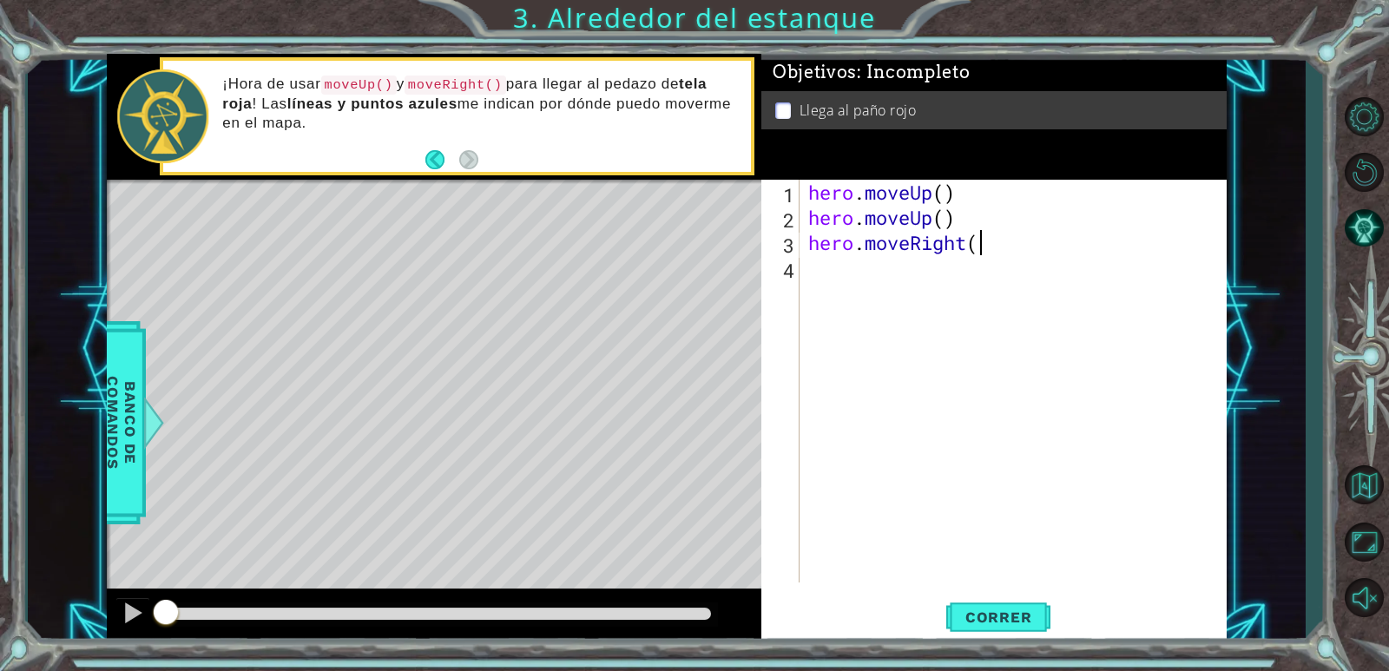
scroll to position [0, 7]
type textarea "hero.moveRight()"
click at [893, 319] on div "hero . moveUp ( ) hero . moveUp ( ) hero . moveRight ( )" at bounding box center [1017, 406] width 425 height 453
paste textarea "hero.move"
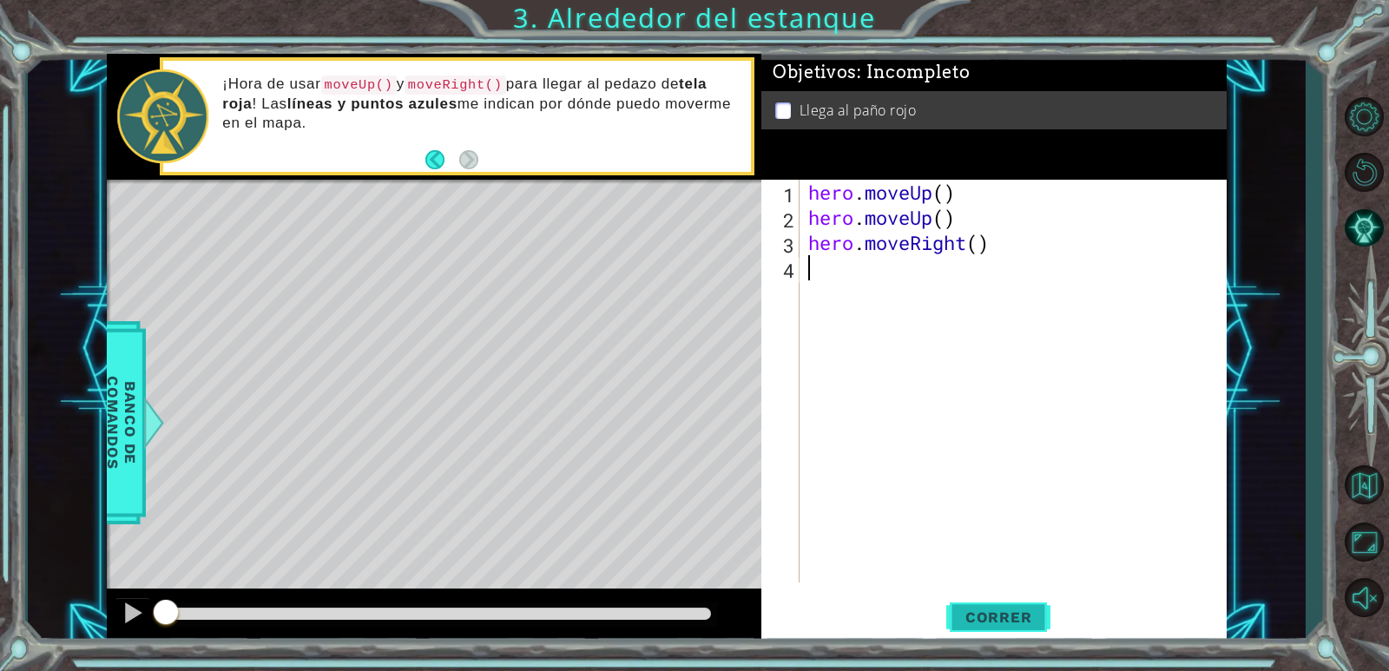
type textarea "hero.move"
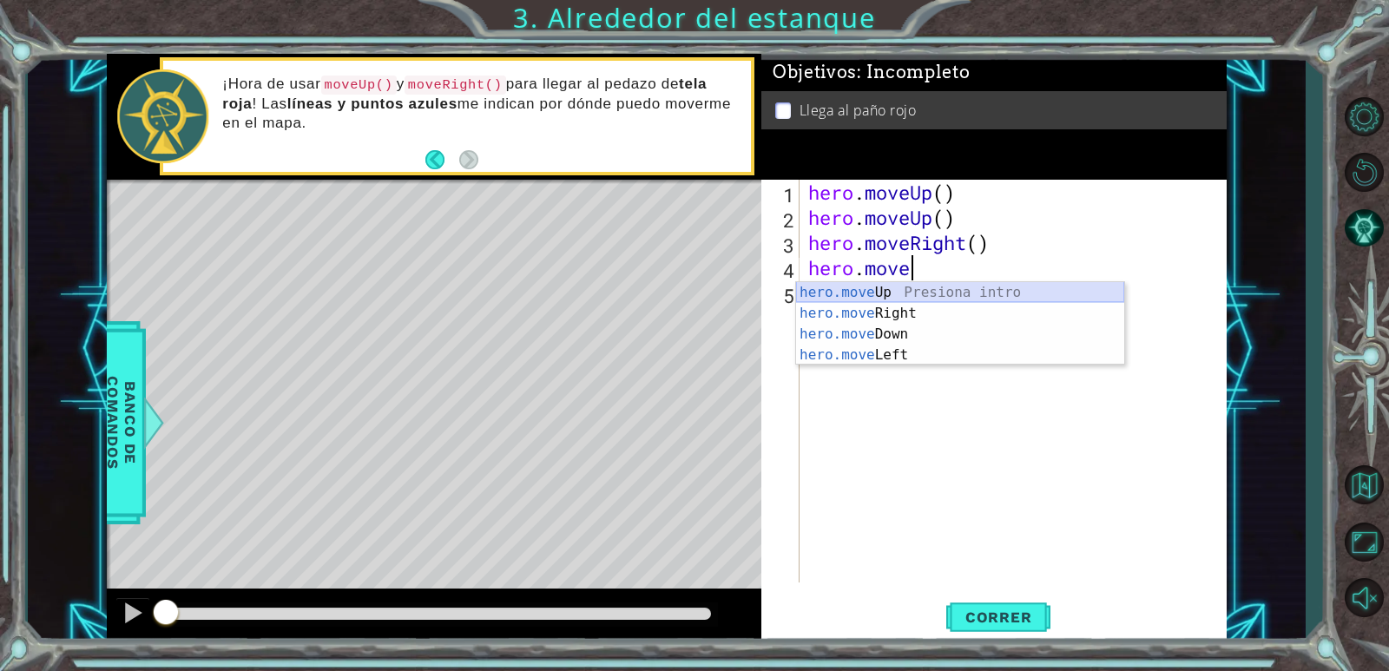
click at [950, 293] on div "hero.move Up Presiona intro hero.move Right Presiona intro hero.move Down Presi…" at bounding box center [960, 344] width 328 height 125
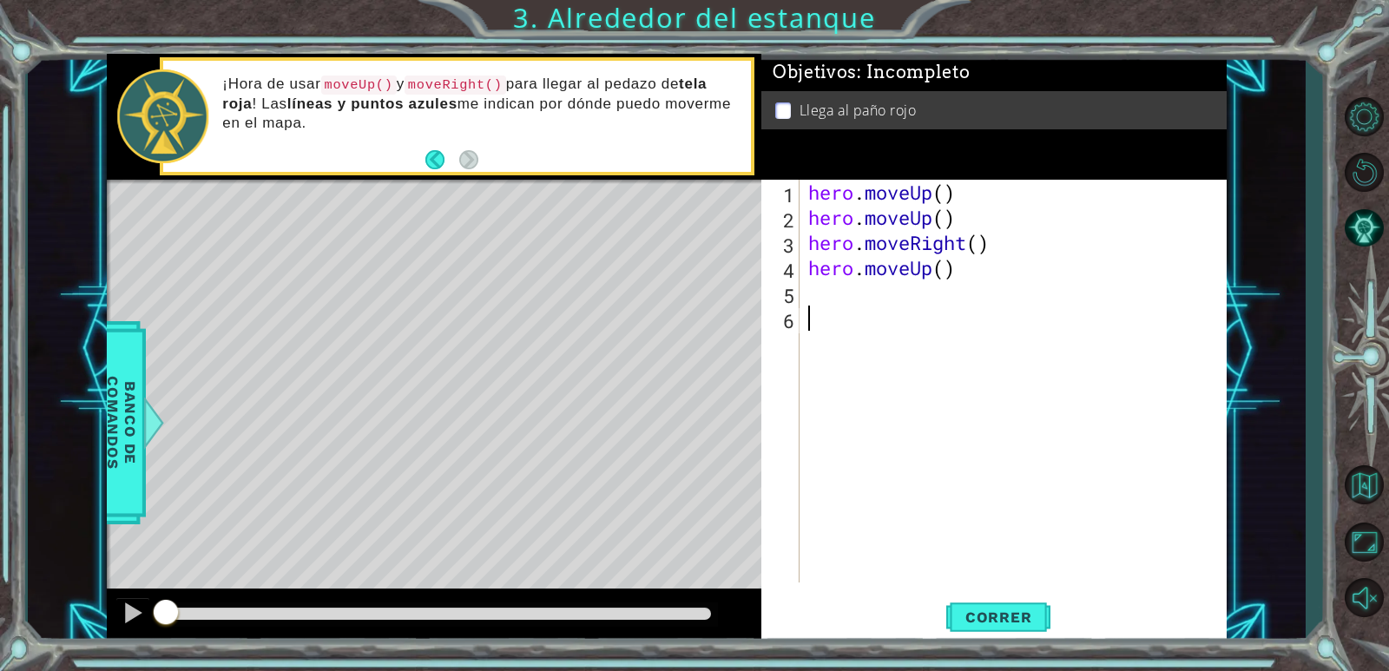
click at [902, 312] on div "hero . moveUp ( ) hero . moveUp ( ) hero . moveRight ( ) hero . moveUp ( )" at bounding box center [1017, 406] width 425 height 453
click at [812, 290] on div "hero . moveUp ( ) hero . moveUp ( ) hero . moveRight ( ) hero . moveUp ( )" at bounding box center [1017, 406] width 425 height 453
paste textarea "hero.move"
click at [918, 305] on div "hero . moveUp ( ) hero . moveUp ( ) hero . moveRight ( ) hero . moveUp ( ) hero…" at bounding box center [1017, 406] width 425 height 453
type textarea "hero.moveU"
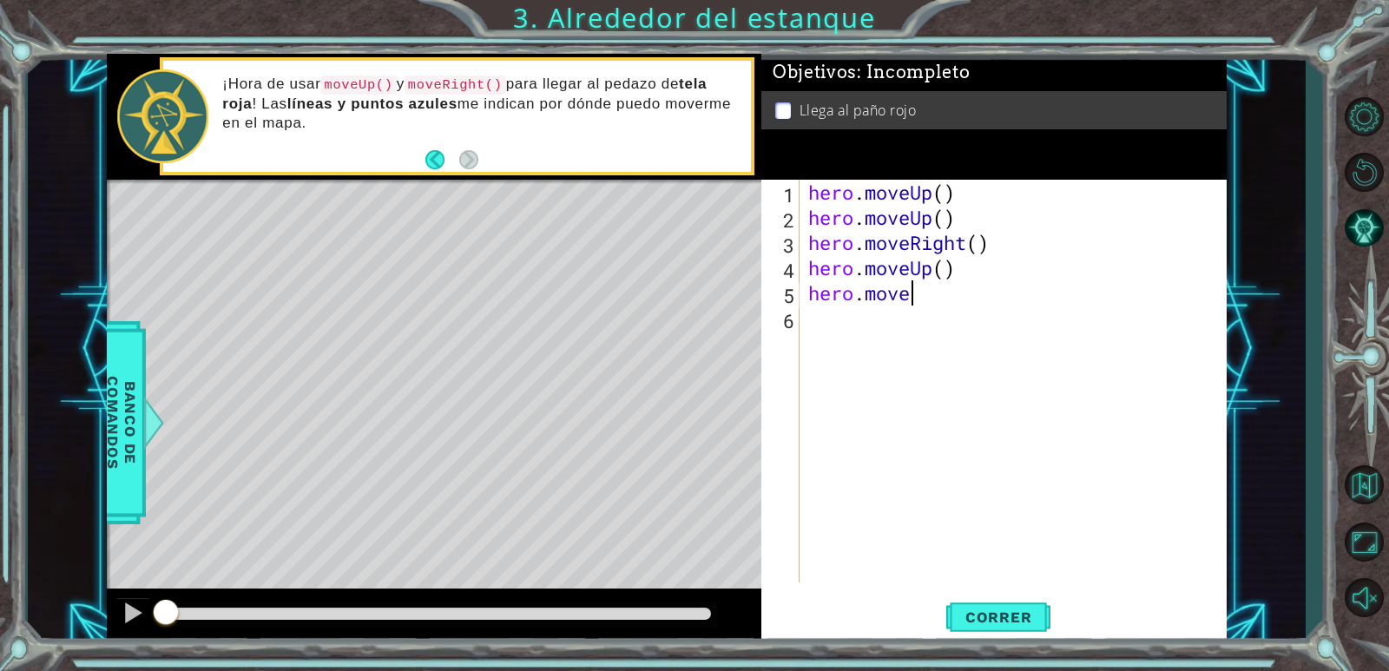
scroll to position [0, 4]
click at [1026, 335] on div "hero . moveUp ( ) hero . moveUp ( ) hero . moveRight ( ) hero . moveUp ( ) hero…" at bounding box center [1017, 406] width 425 height 453
click at [964, 315] on div "hero . moveUp ( ) hero . moveUp ( ) hero . moveRight ( ) hero . moveUp ( ) hero…" at bounding box center [1017, 406] width 425 height 453
click at [948, 293] on div "hero . moveUp ( ) hero . moveUp ( ) hero . moveRight ( ) hero . moveUp ( ) hero…" at bounding box center [1017, 406] width 425 height 453
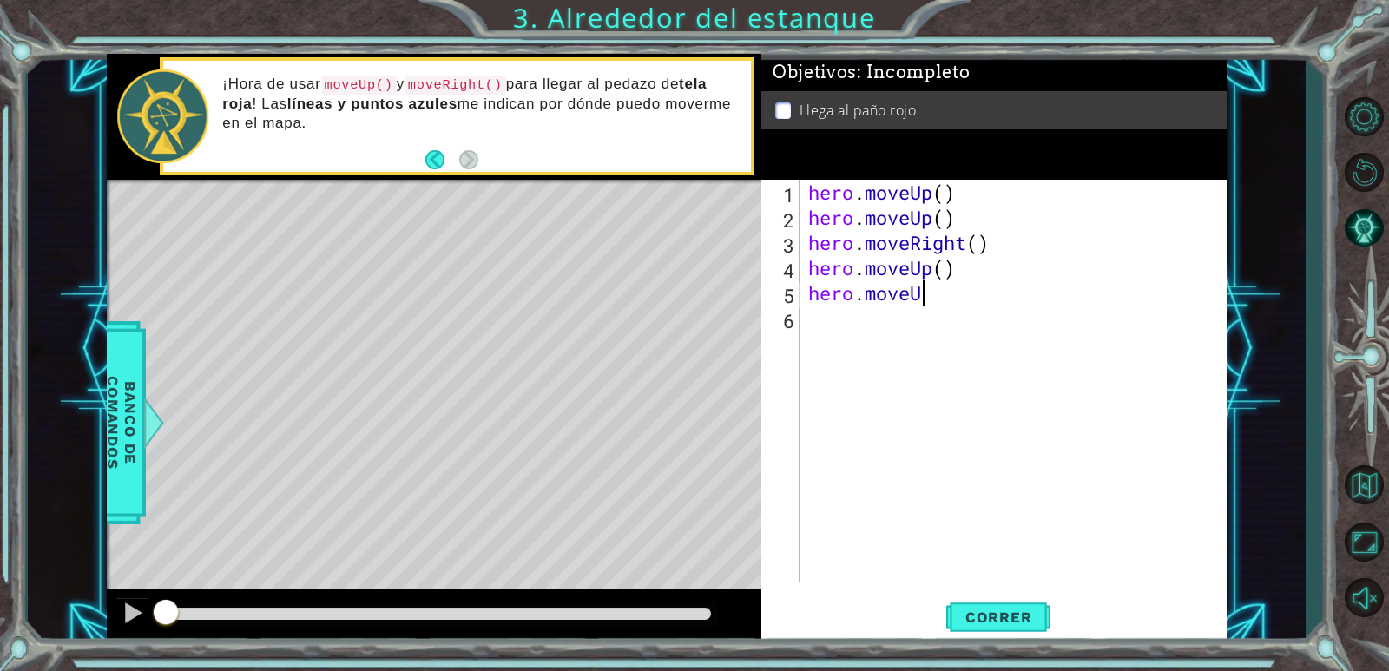
type textarea "hero.moveUP"
click at [1069, 317] on div "hero.moveUp Presiona intro" at bounding box center [960, 338] width 328 height 62
click at [981, 615] on span "Correr" at bounding box center [999, 616] width 102 height 17
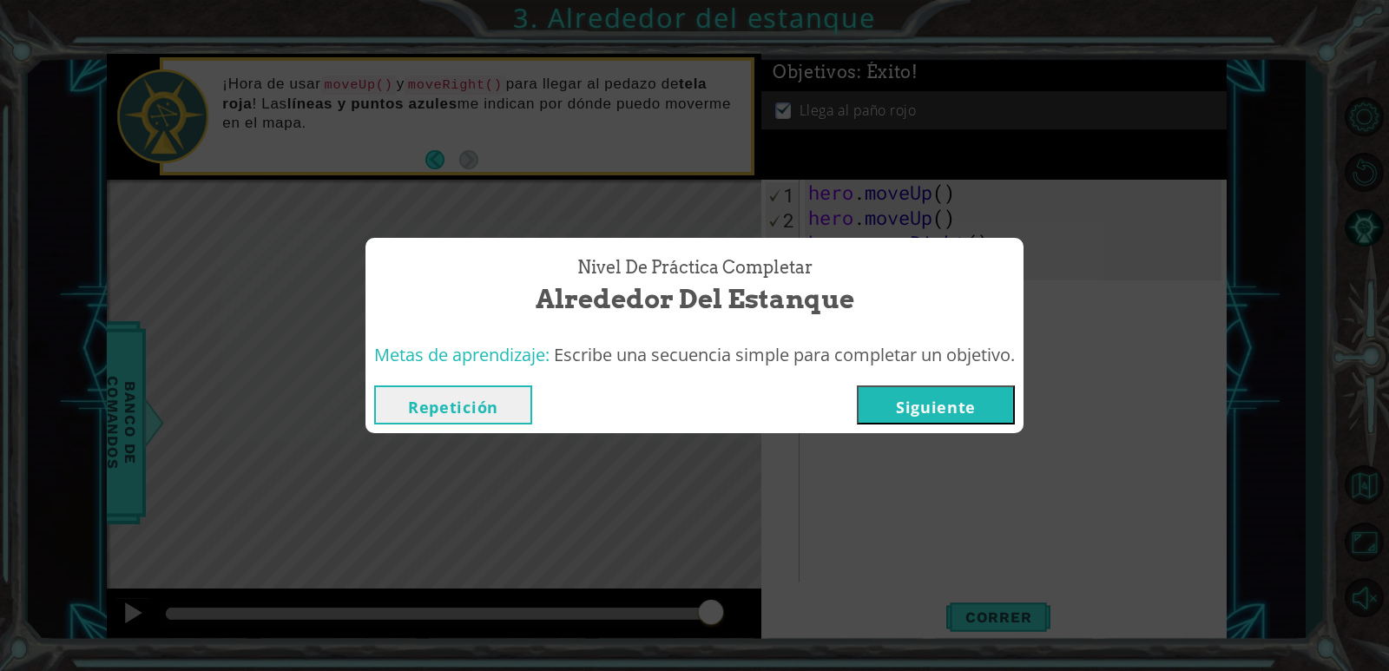
click at [931, 390] on button "Siguiente" at bounding box center [936, 404] width 158 height 39
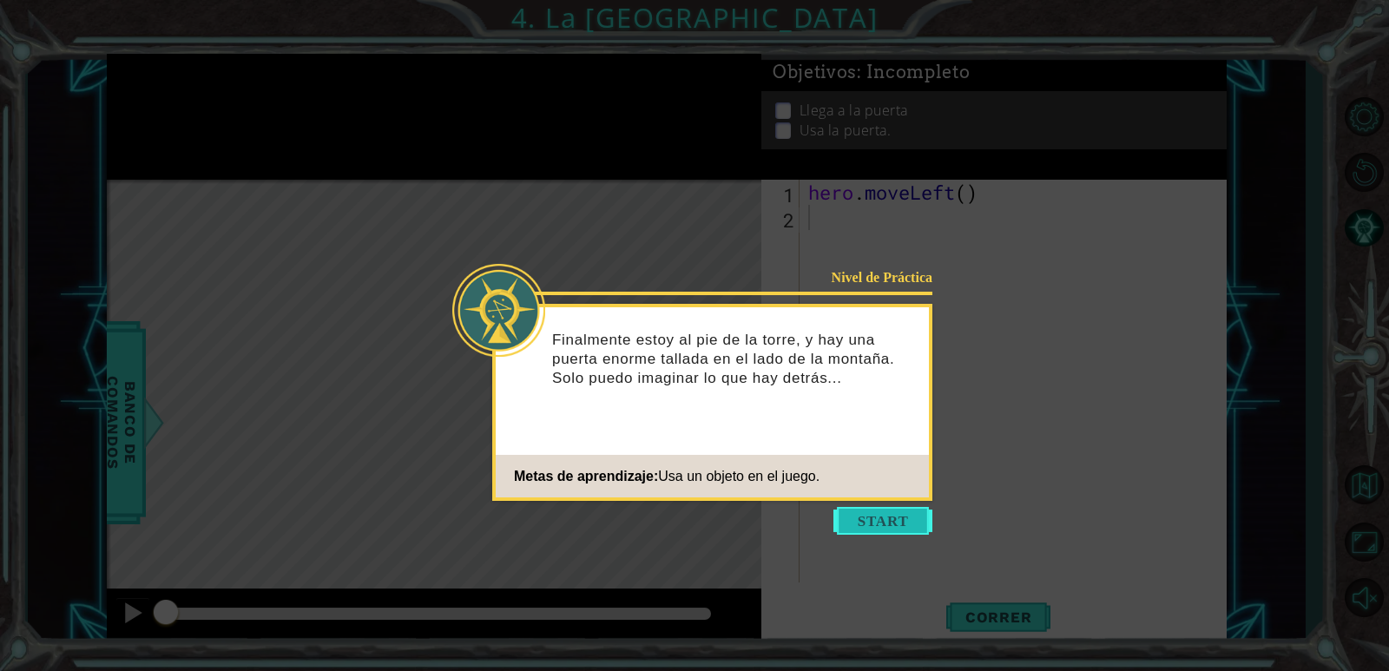
click at [848, 519] on button "Start" at bounding box center [882, 521] width 99 height 28
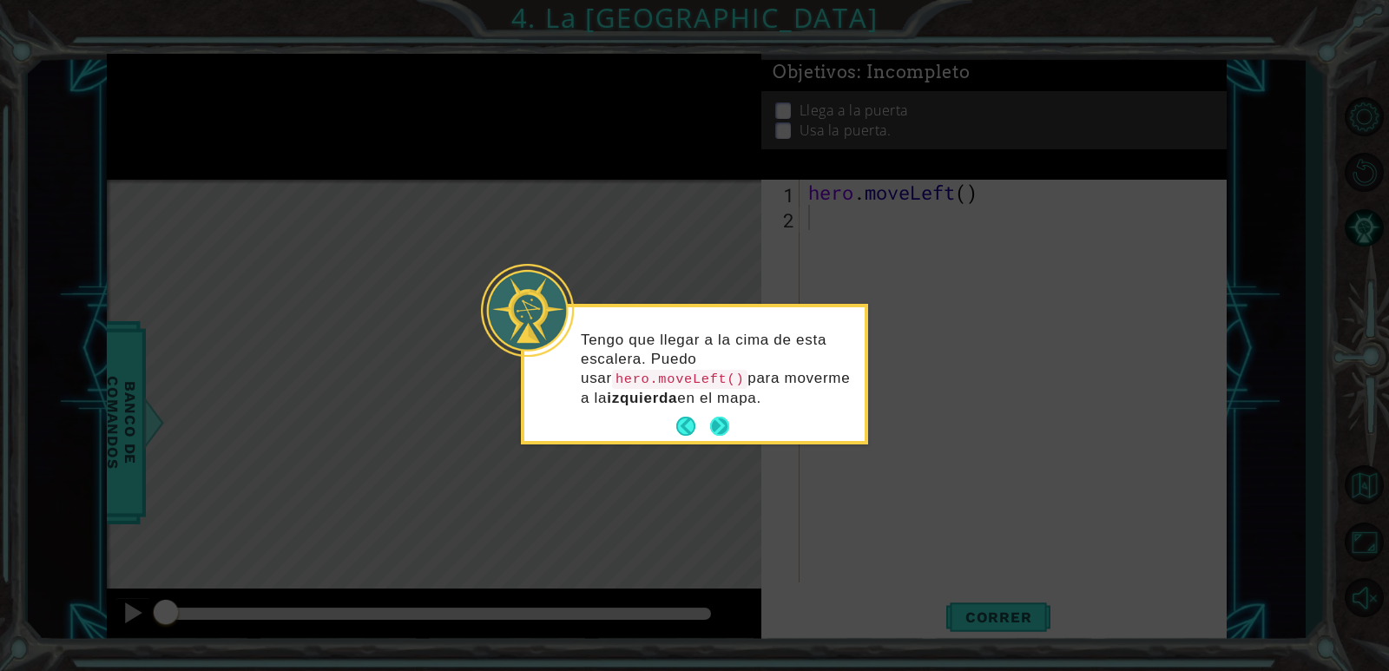
click at [711, 412] on button "Next" at bounding box center [720, 427] width 32 height 32
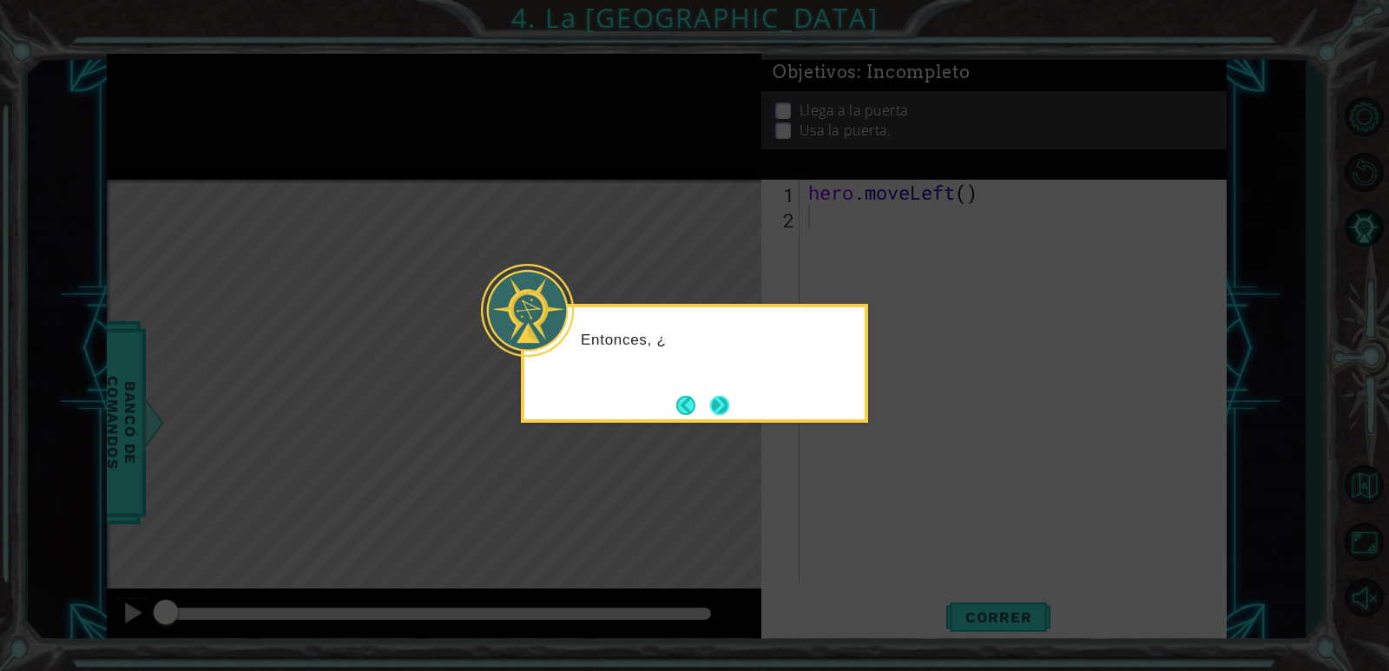
click at [715, 410] on button "Next" at bounding box center [719, 405] width 29 height 29
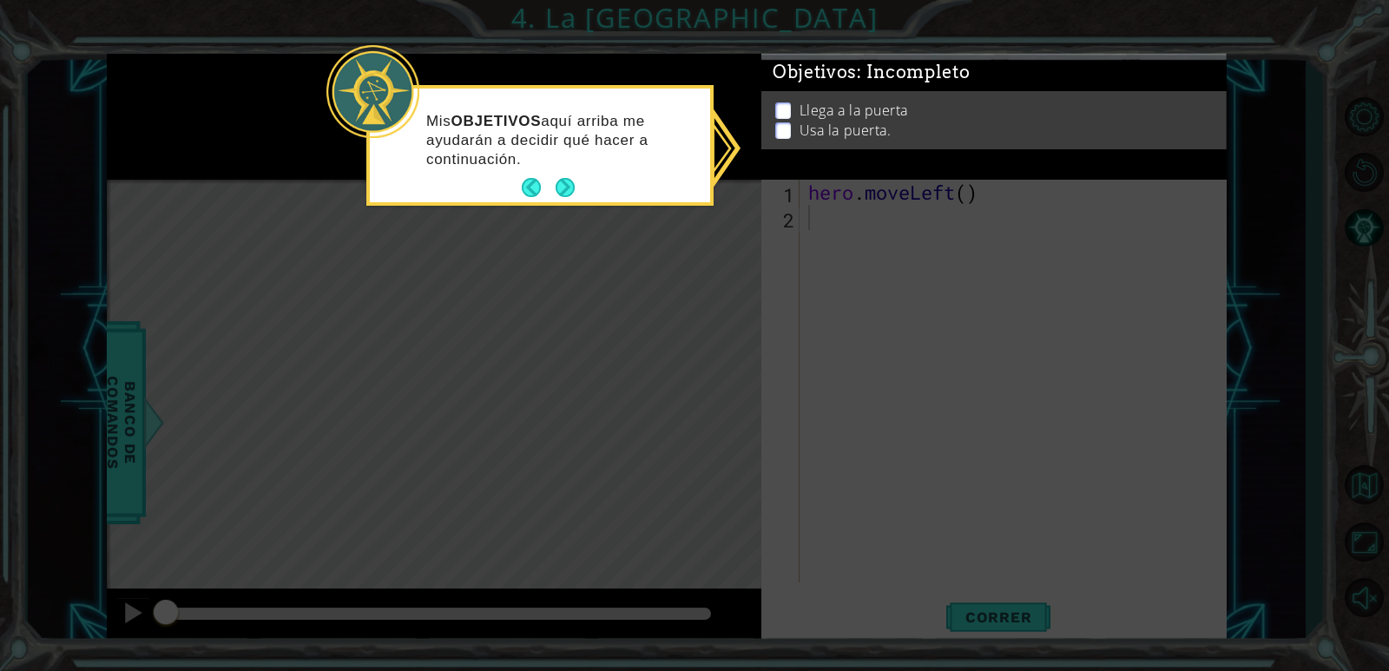
click at [786, 116] on li "Usa la puerta." at bounding box center [996, 122] width 442 height 20
click at [783, 123] on ul "Llega a la puerta Usa la puerta." at bounding box center [994, 121] width 446 height 40
click at [540, 192] on button "Back" at bounding box center [539, 187] width 34 height 19
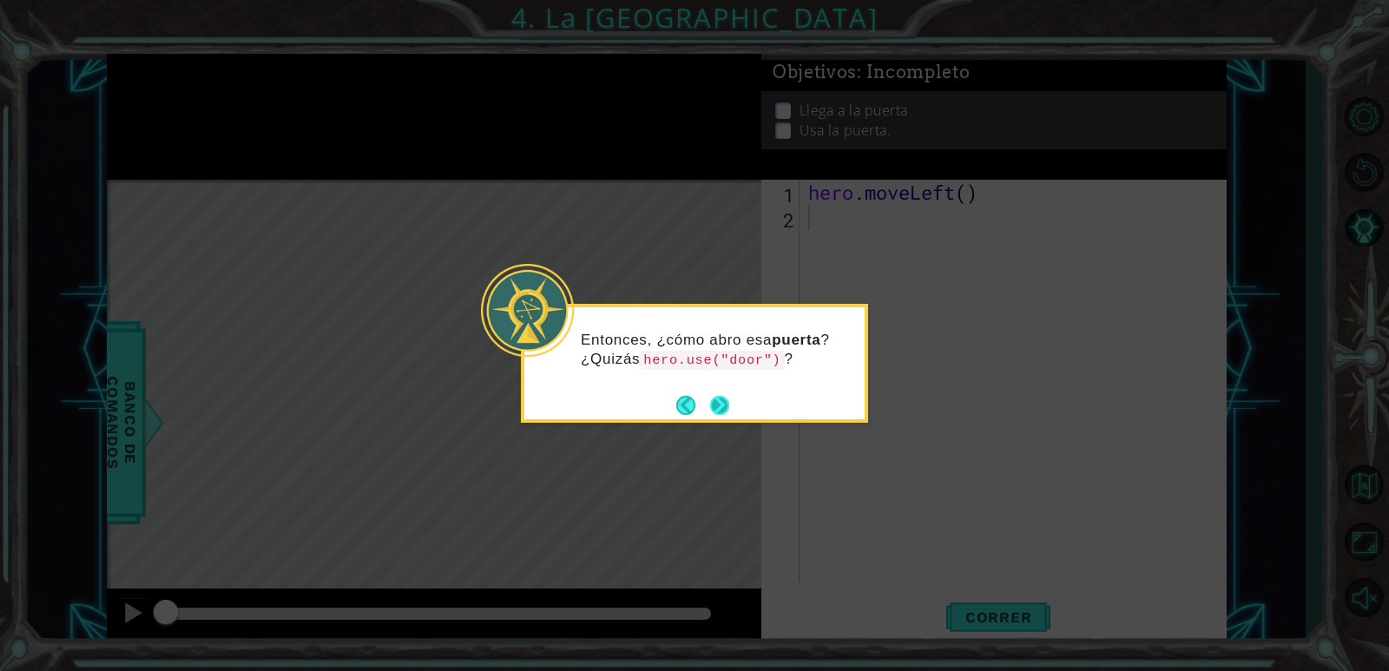
click at [719, 409] on button "Next" at bounding box center [719, 405] width 24 height 24
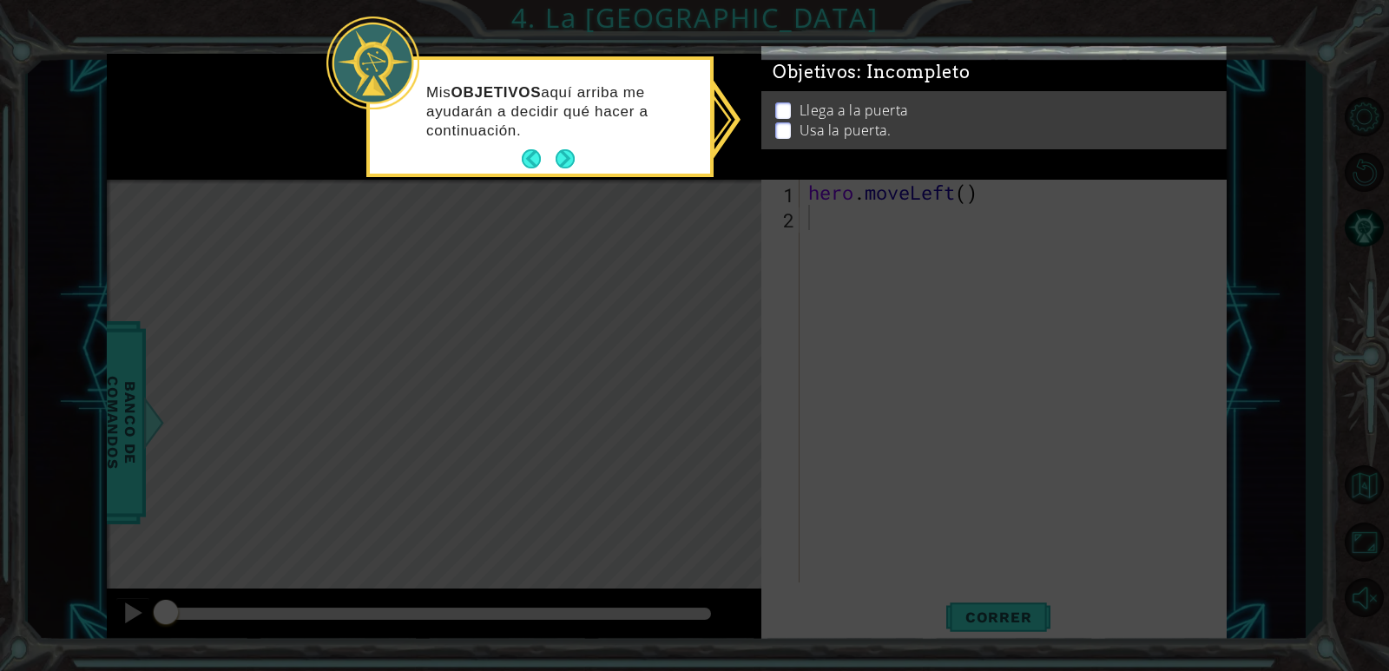
click at [843, 297] on icon at bounding box center [694, 335] width 1389 height 671
click at [836, 292] on icon at bounding box center [694, 335] width 1389 height 671
click at [884, 255] on icon at bounding box center [694, 335] width 1389 height 671
click at [571, 163] on button "Next" at bounding box center [566, 159] width 20 height 20
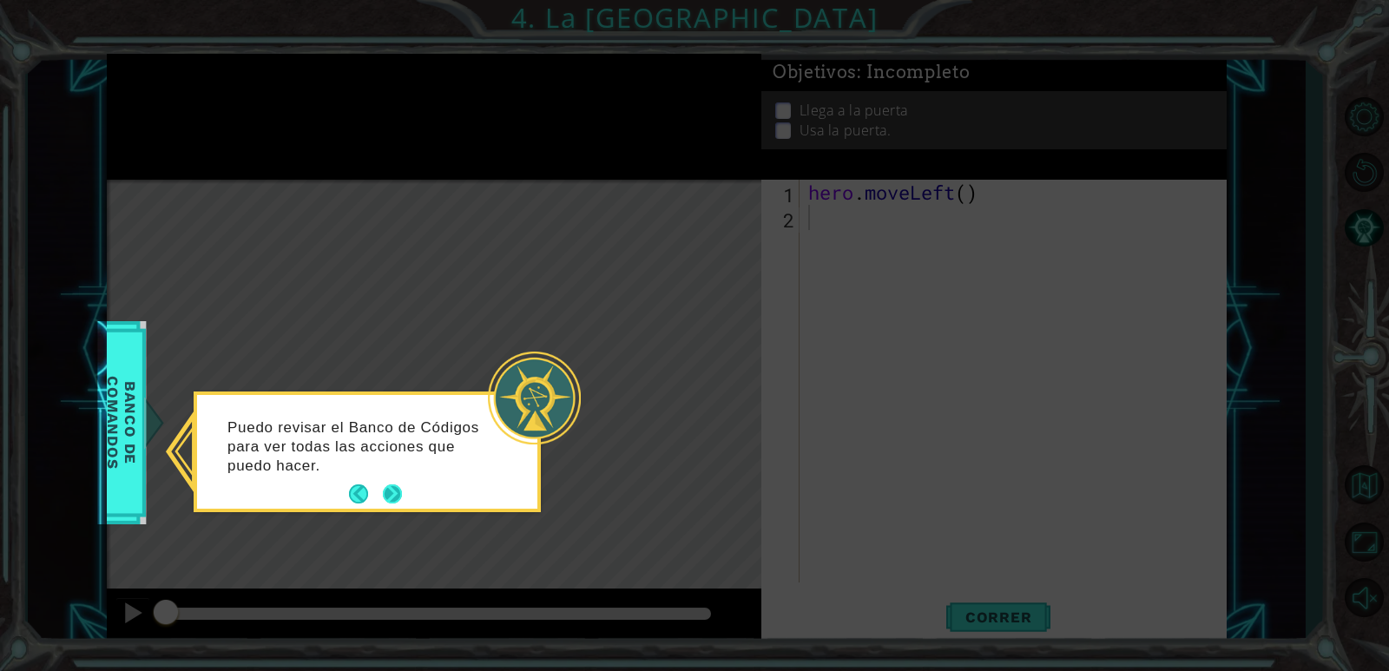
click at [384, 496] on button "Next" at bounding box center [392, 494] width 24 height 24
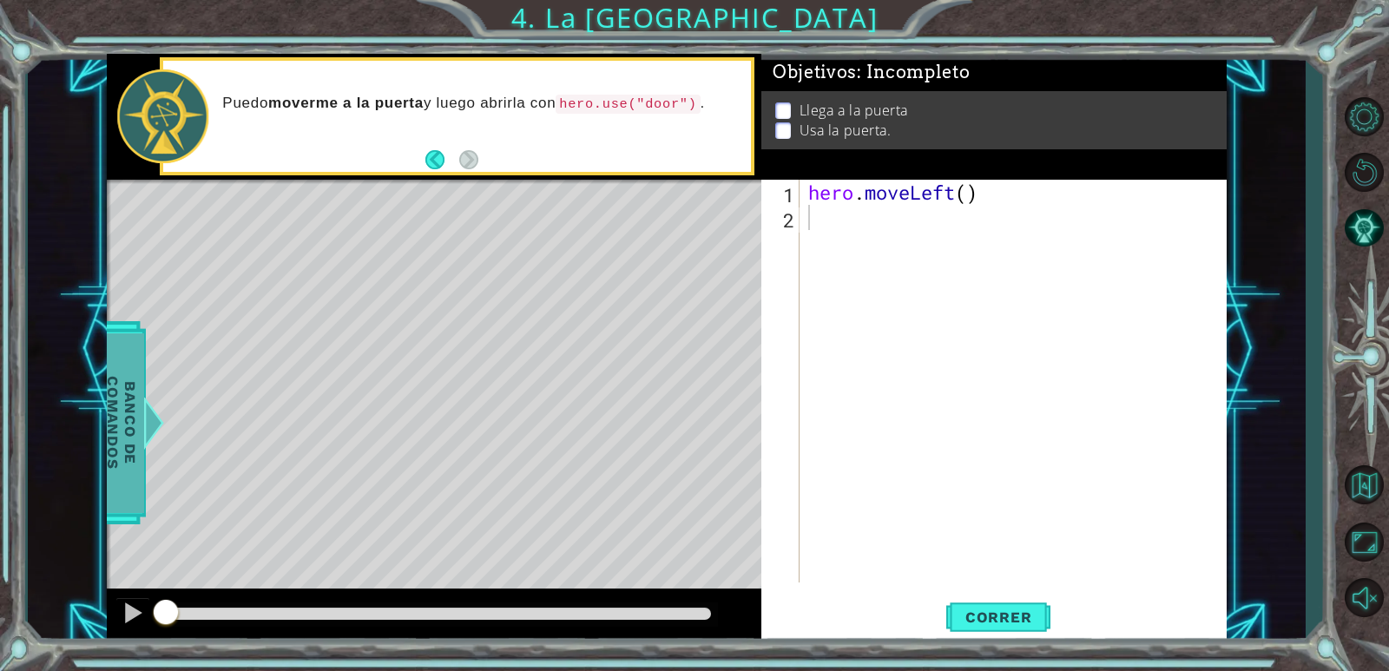
click at [142, 412] on div at bounding box center [137, 423] width 22 height 52
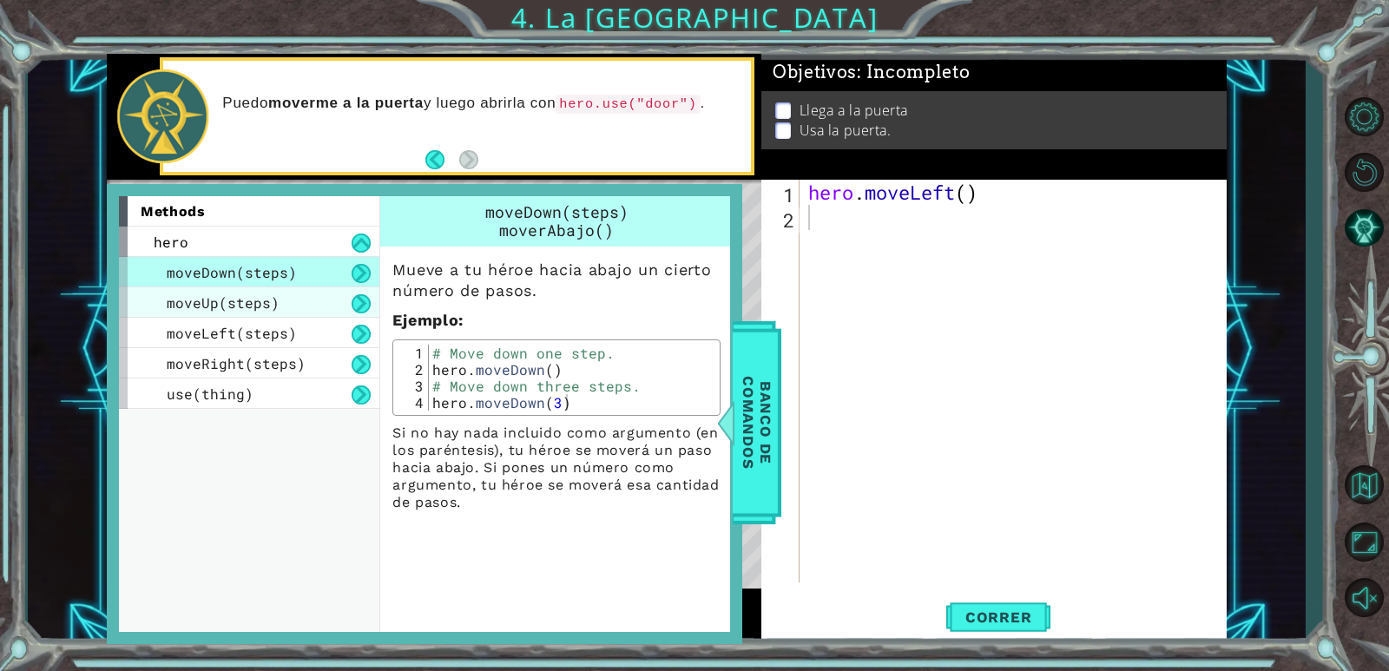
click at [233, 299] on span "moveUp(steps)" at bounding box center [223, 302] width 113 height 18
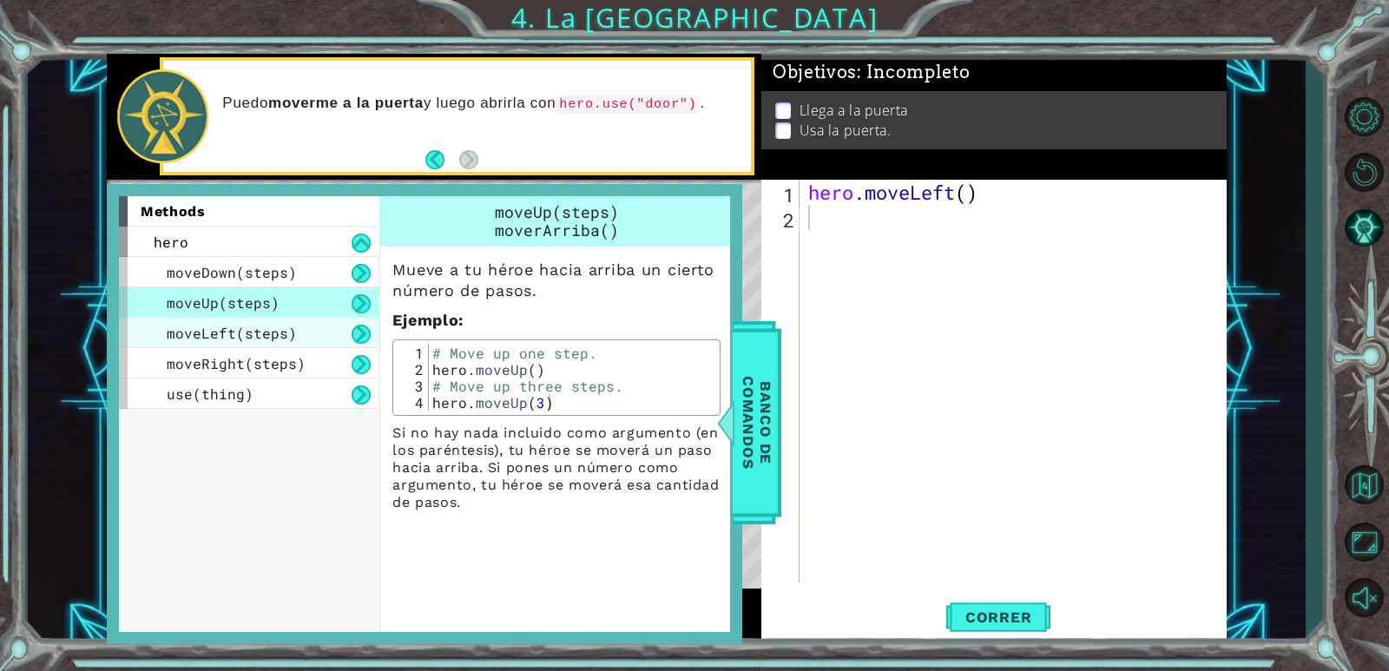
click at [230, 332] on span "moveLeft(steps)" at bounding box center [232, 333] width 130 height 18
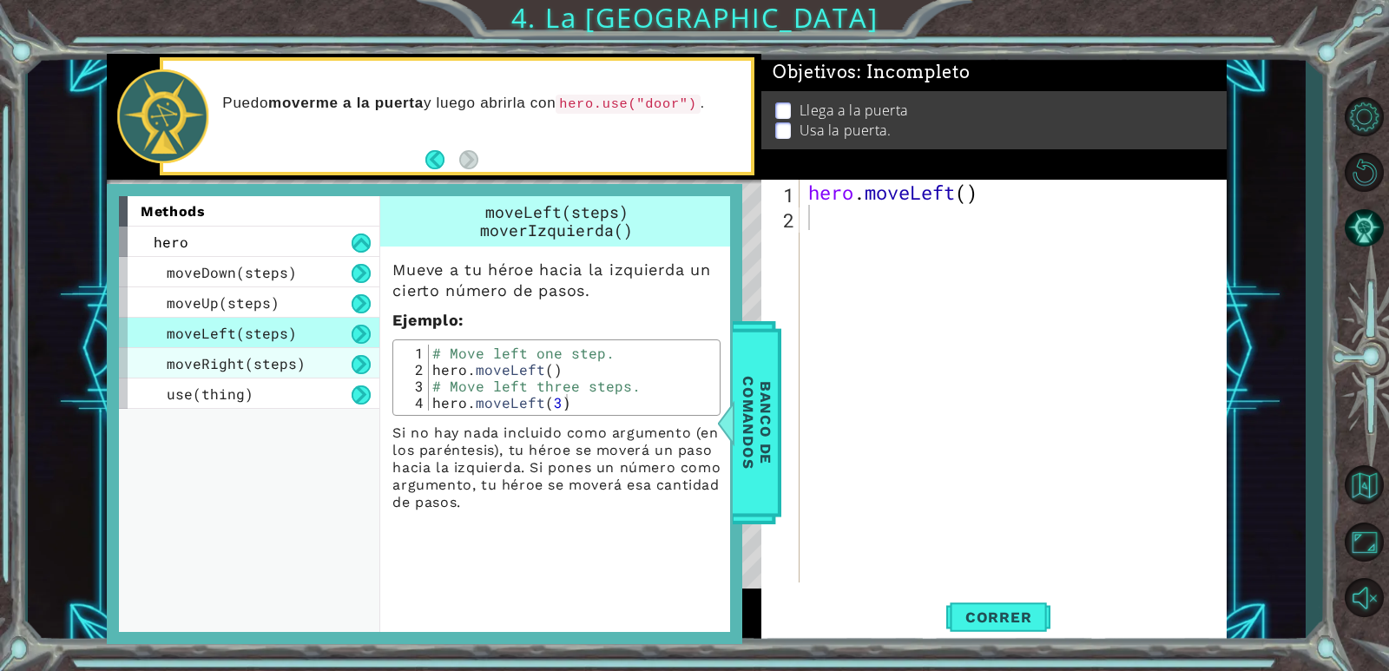
click at [244, 371] on span "moveRight(steps)" at bounding box center [236, 363] width 139 height 18
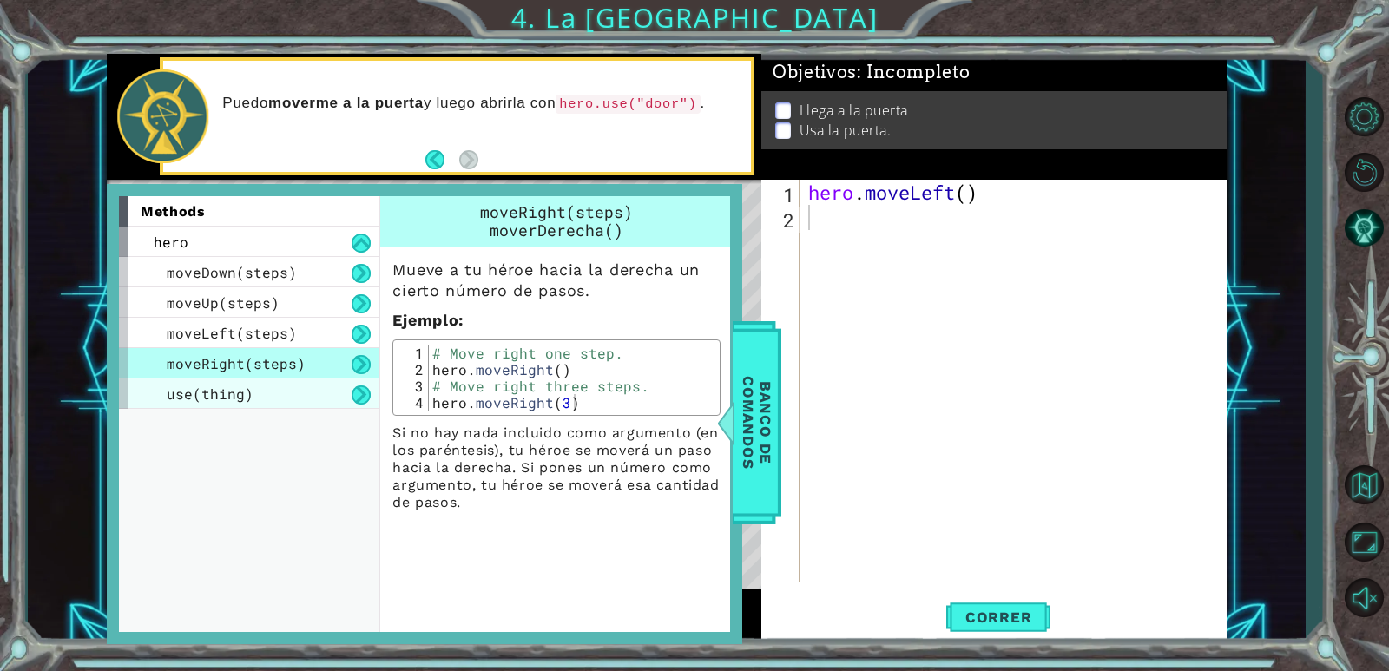
click at [253, 400] on div "use(thing)" at bounding box center [249, 393] width 260 height 30
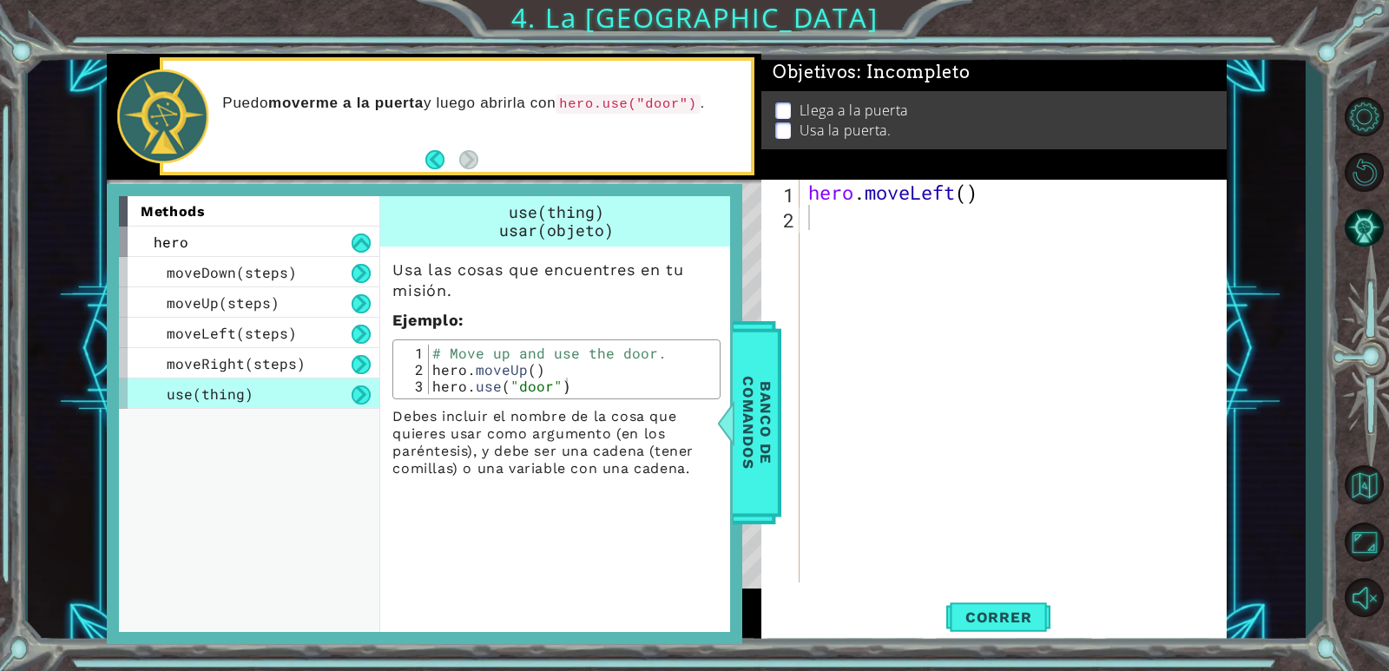
click at [866, 359] on div "hero . moveLeft ( )" at bounding box center [1017, 406] width 425 height 453
click at [768, 349] on span "Banco de comandos" at bounding box center [757, 422] width 45 height 180
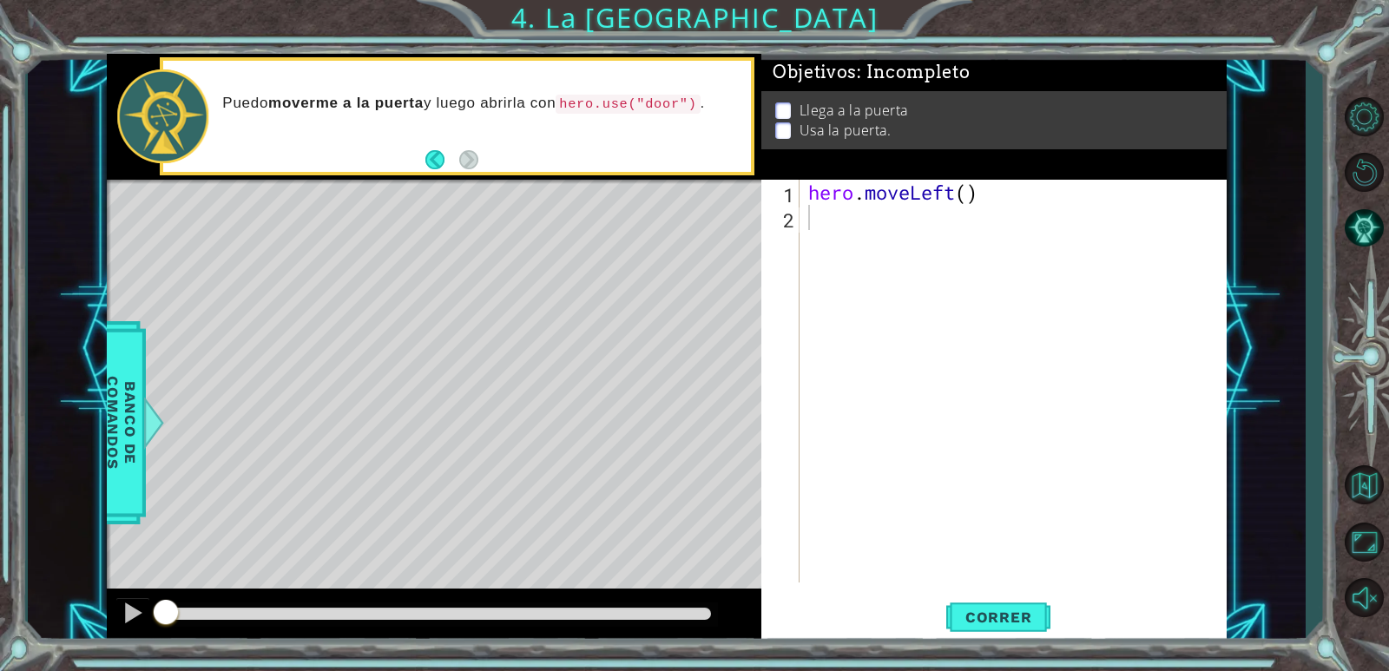
click at [901, 333] on div "hero . moveLeft ( )" at bounding box center [1017, 406] width 425 height 453
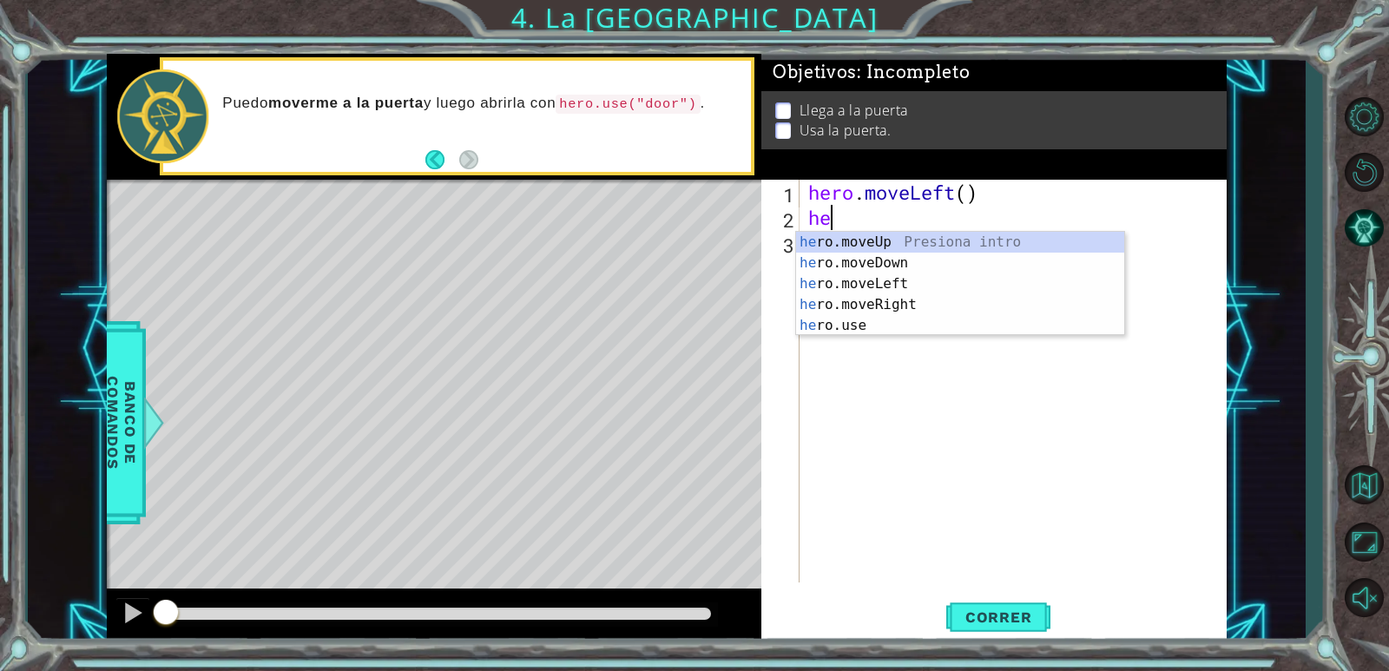
type textarea "her"
click at [818, 299] on div "her o.moveUp Presiona intro her o.moveDown Presiona intro her o.moveLeft Presio…" at bounding box center [960, 305] width 328 height 146
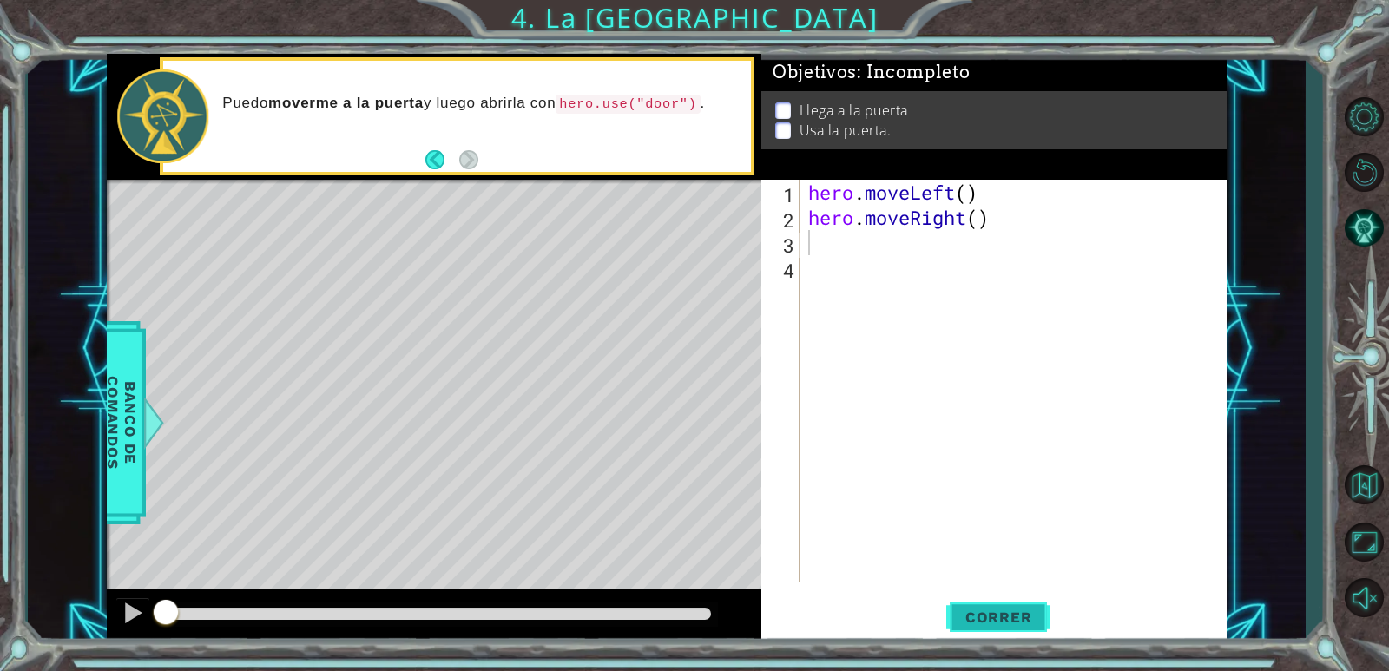
click at [957, 613] on span "Correr" at bounding box center [999, 616] width 102 height 17
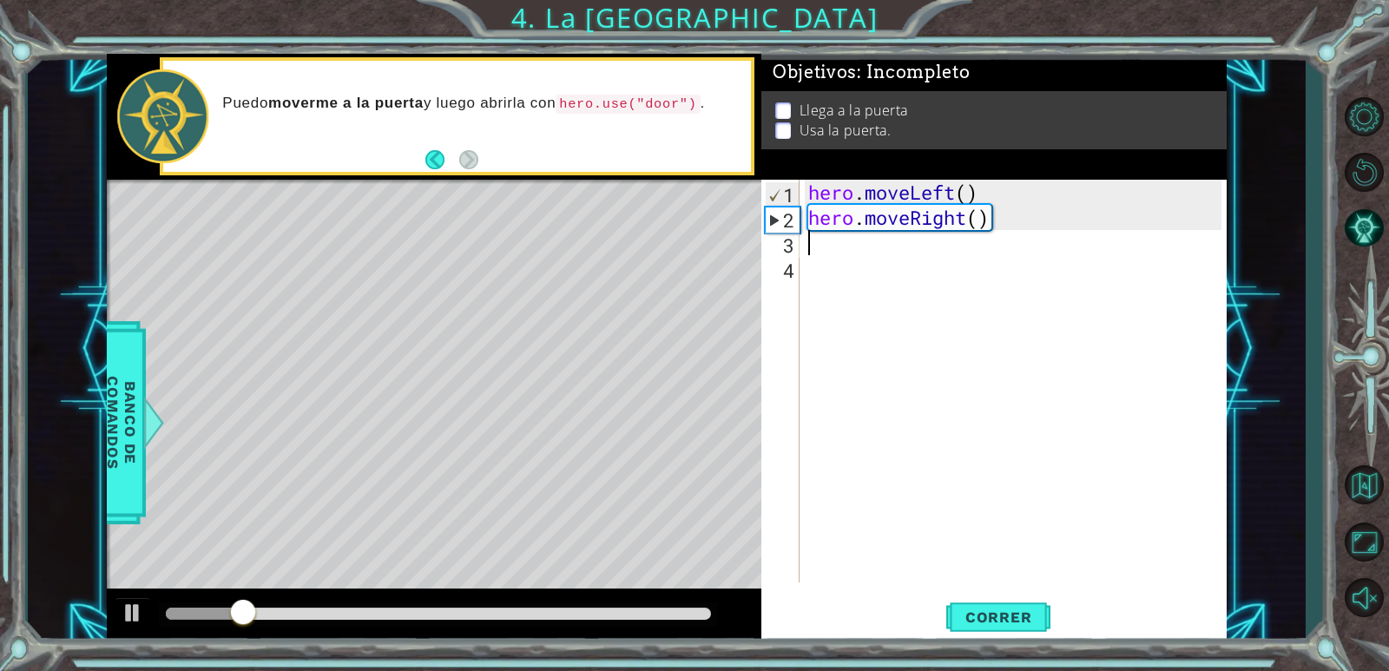
click at [852, 267] on div "hero . moveLeft ( ) hero . moveRight ( )" at bounding box center [1017, 406] width 425 height 453
click at [955, 199] on div "hero . moveLeft ( ) hero . moveRight ( )" at bounding box center [1017, 406] width 425 height 453
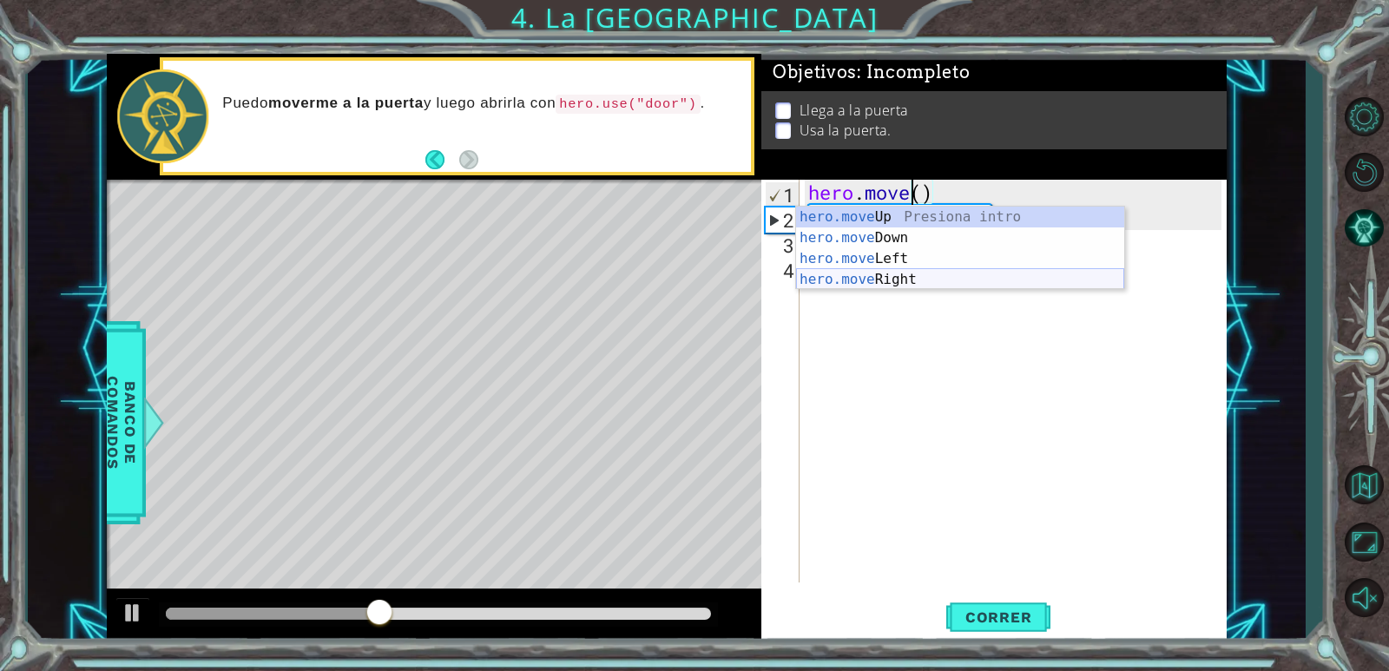
click at [1024, 283] on div "hero.move Up Presiona intro hero.move Down Presiona intro hero.move Left Presio…" at bounding box center [960, 269] width 328 height 125
type textarea "hero.moveRight"
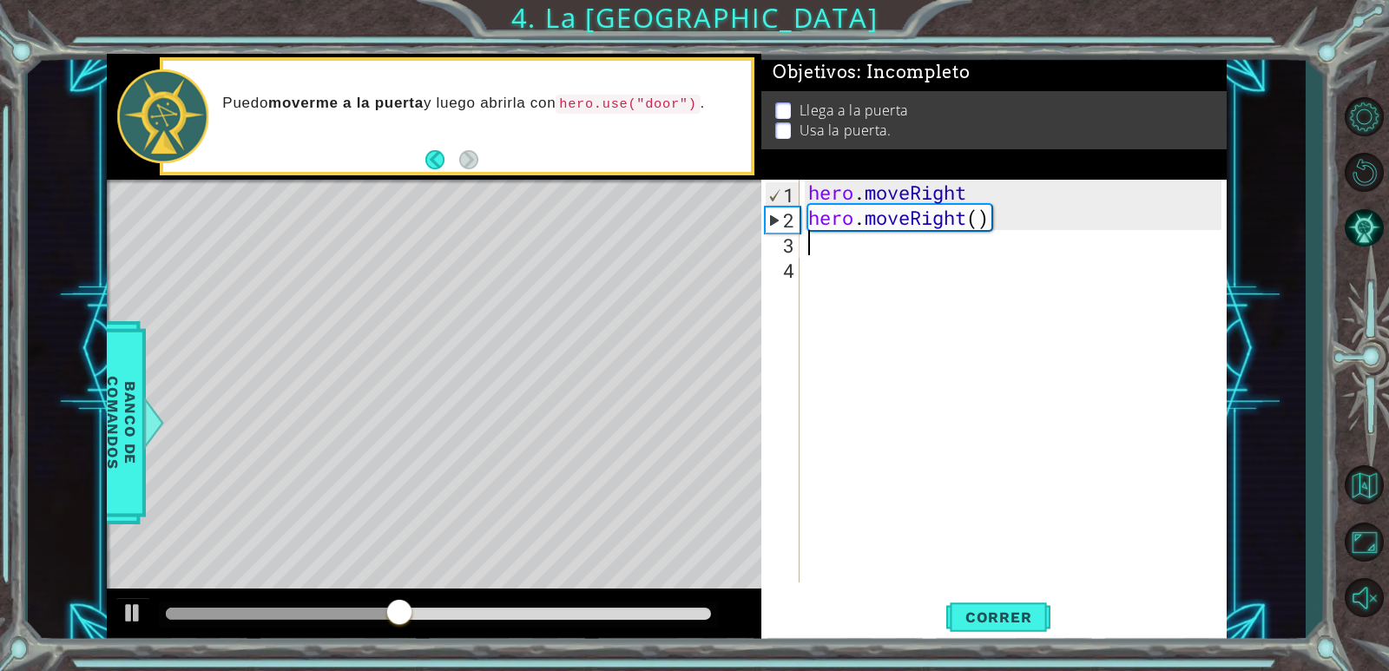
click at [834, 247] on div "hero . moveRight hero . moveRight ( )" at bounding box center [1017, 406] width 425 height 453
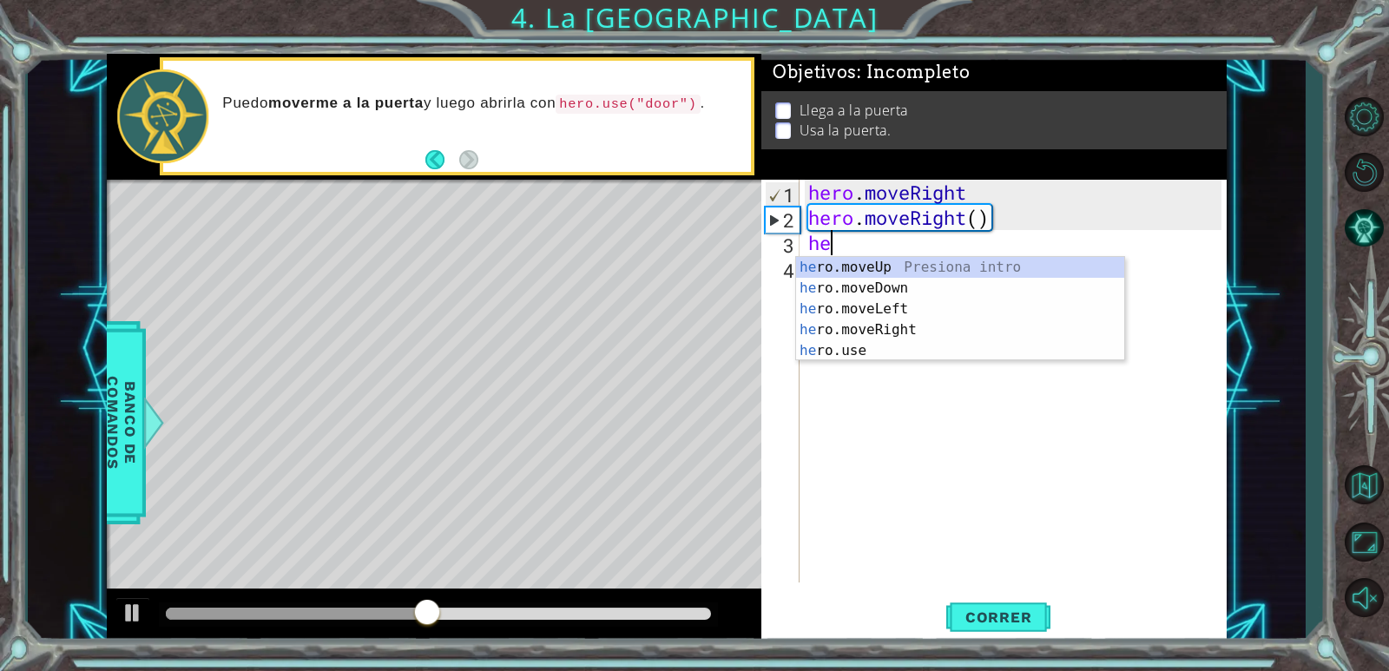
type textarea "her"
click at [833, 334] on div "her o.moveUp Presiona intro her o.moveDown Presiona intro her o.moveLeft Presio…" at bounding box center [960, 330] width 328 height 146
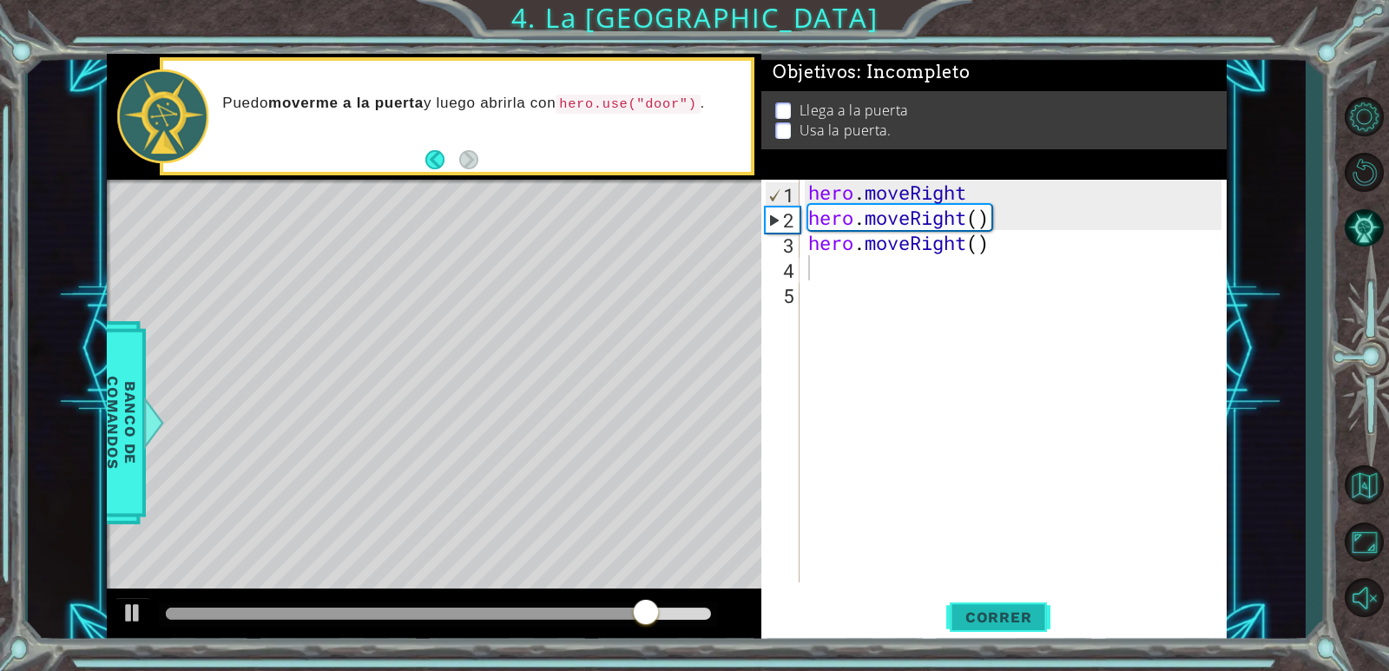
click at [993, 608] on button "Correr" at bounding box center [998, 618] width 104 height 47
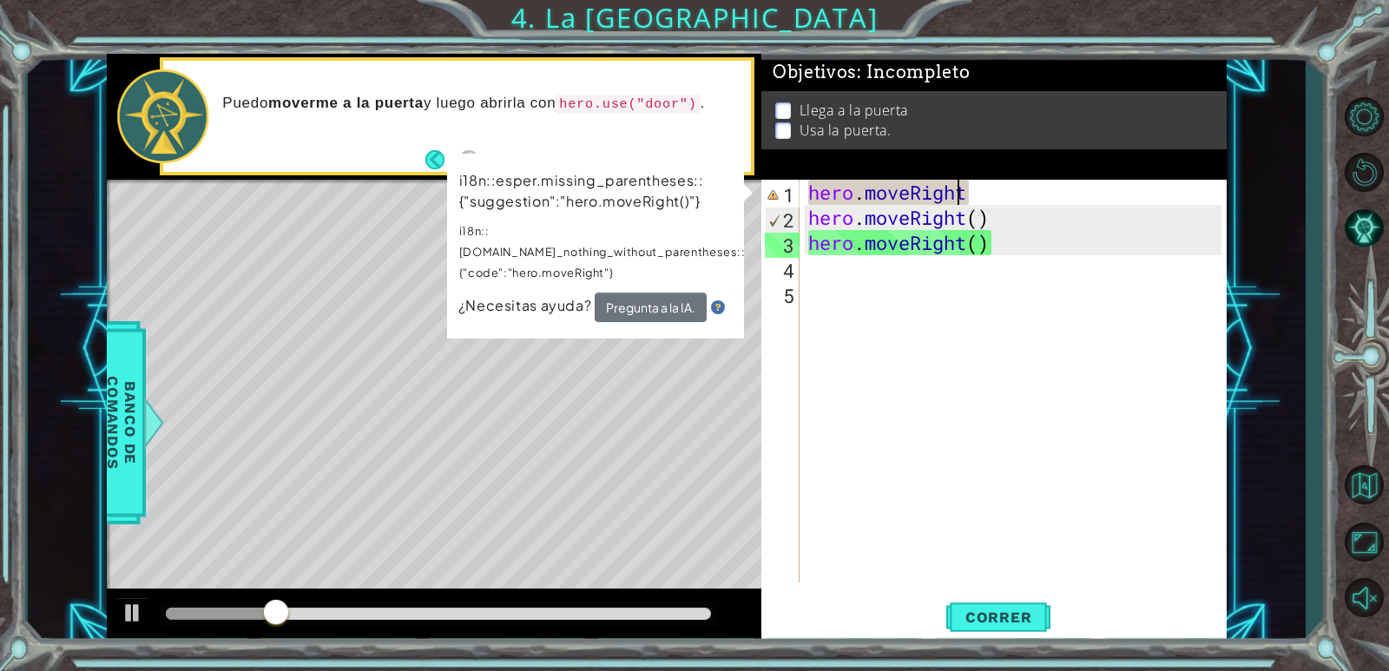
click at [962, 190] on div "hero . moveRight hero . moveRight ( ) hero . moveRight ( )" at bounding box center [1017, 406] width 425 height 453
click at [970, 193] on div "hero . moveRight hero . moveRight ( ) hero . moveRight ( )" at bounding box center [1017, 406] width 425 height 453
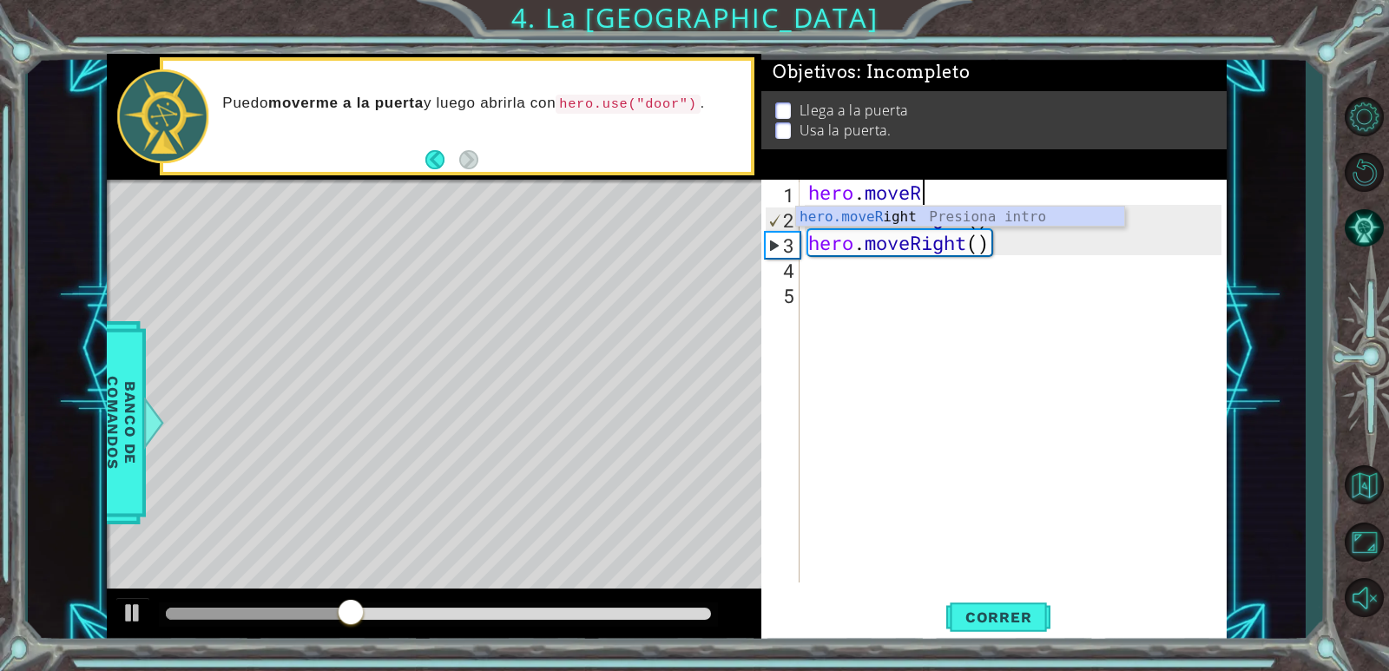
type textarea "hero.move"
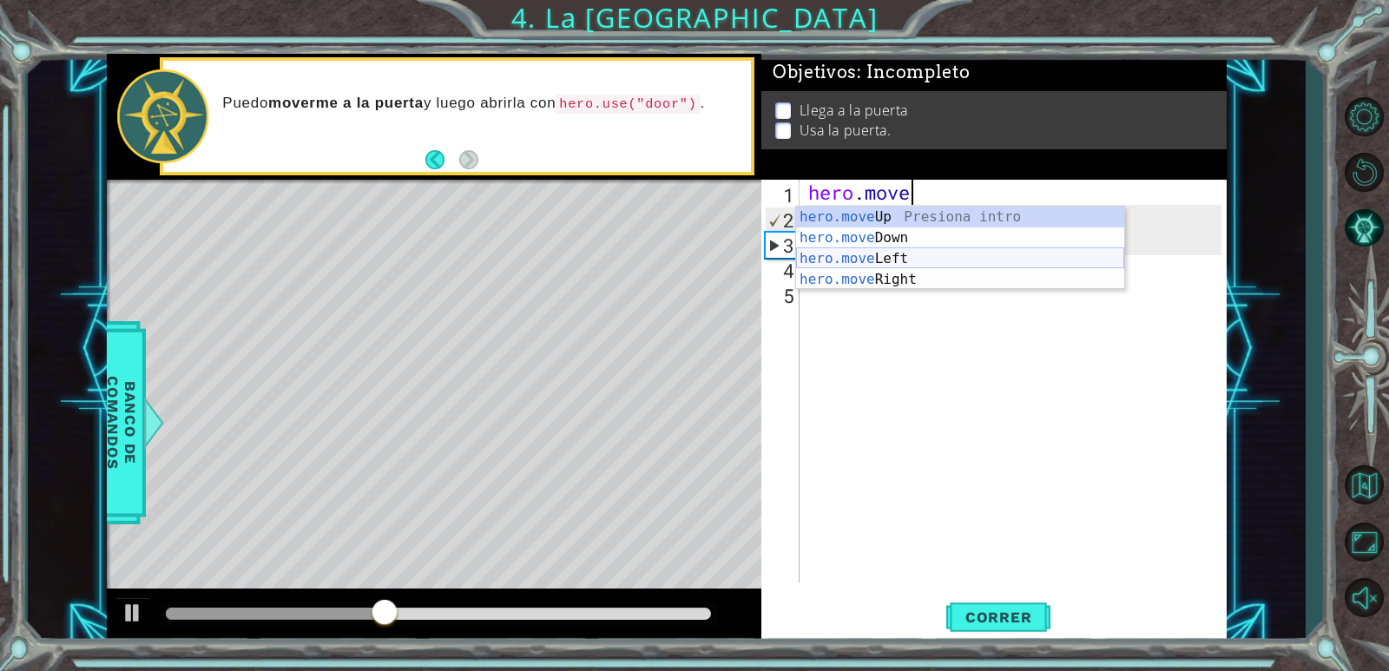
click at [950, 254] on div "hero.move Up Presiona intro hero.move Down Presiona intro hero.move Left Presio…" at bounding box center [960, 269] width 328 height 125
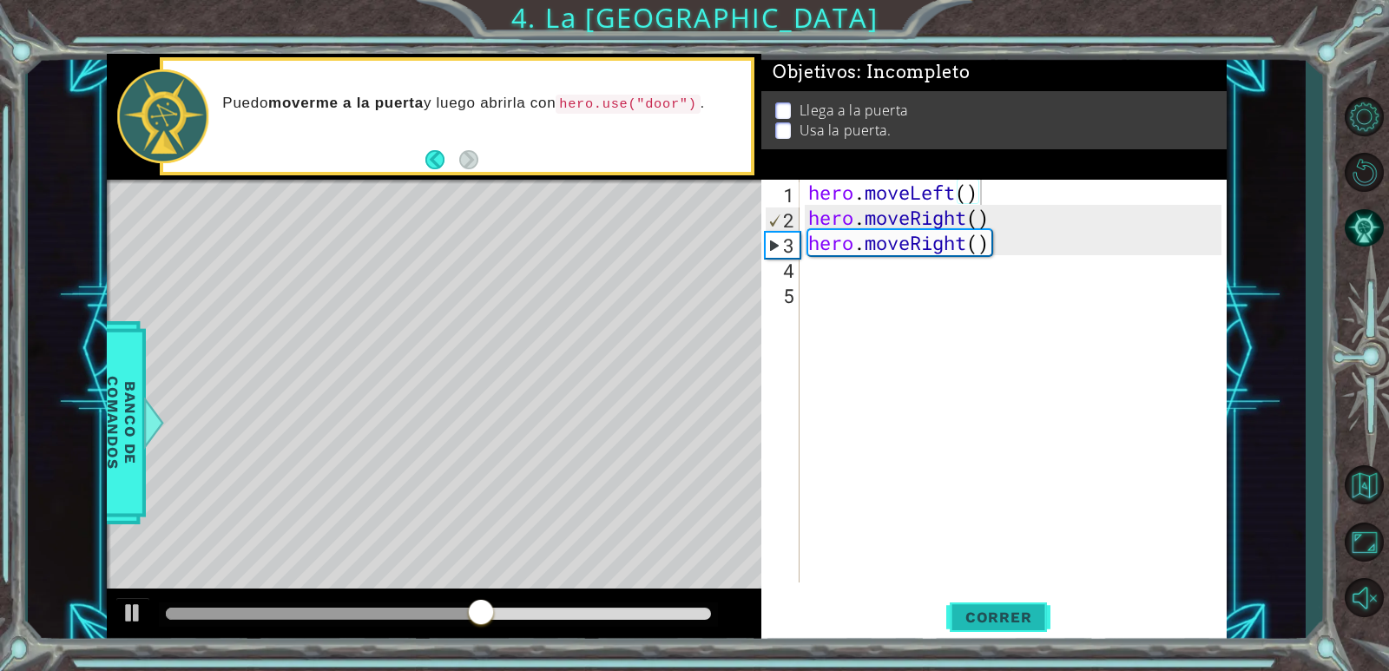
click at [991, 609] on span "Correr" at bounding box center [999, 616] width 102 height 17
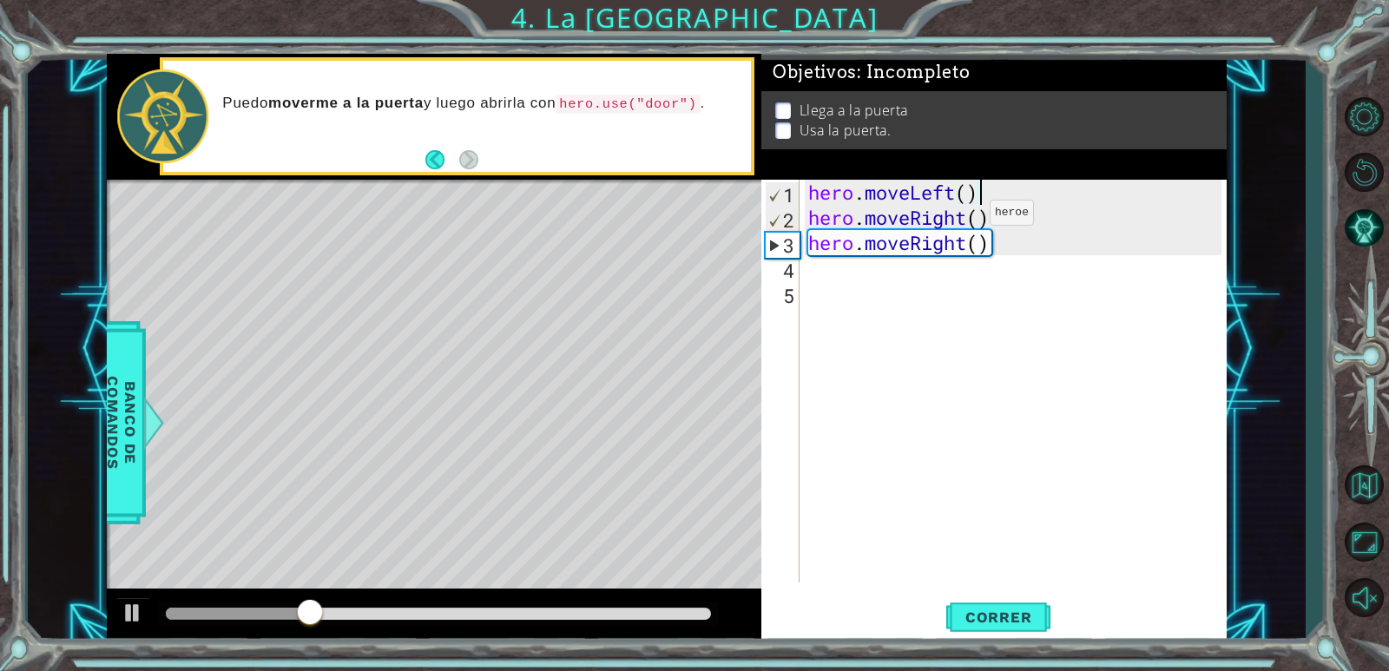
click at [963, 217] on div "hero . moveLeft ( ) hero . moveRight ( ) hero . moveRight ( )" at bounding box center [1017, 406] width 425 height 453
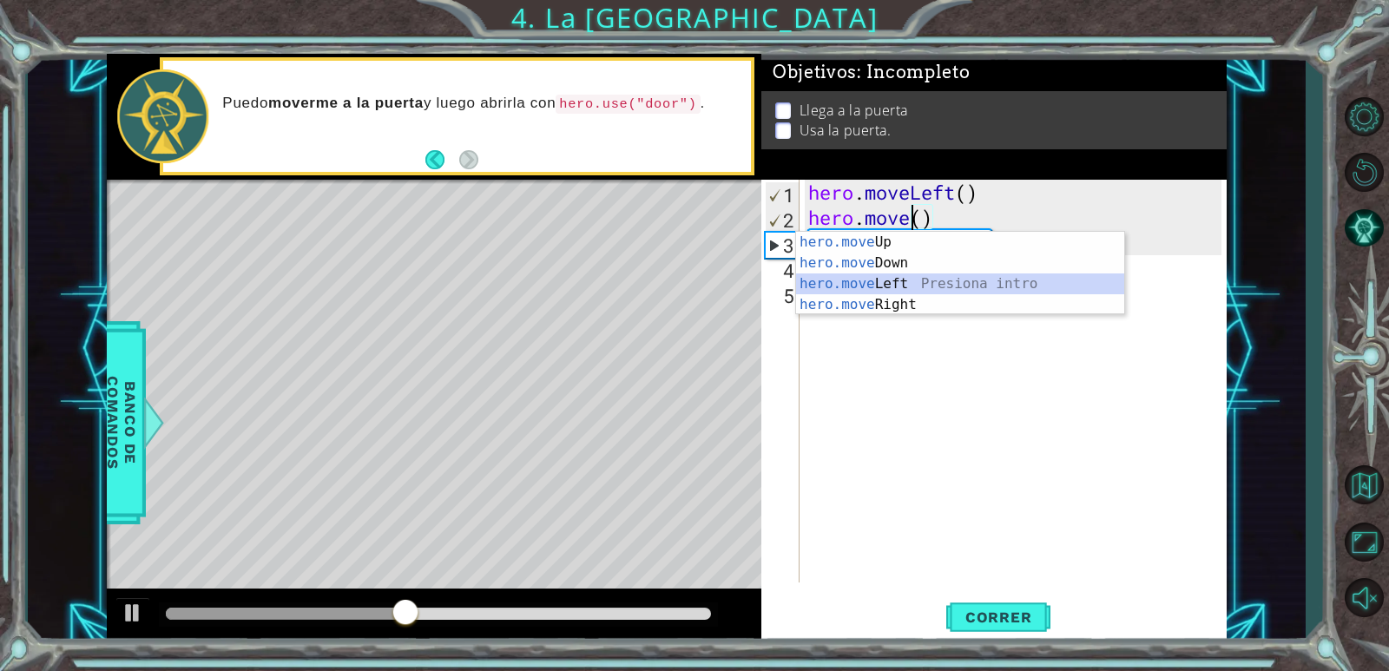
click at [843, 284] on div "hero.move Up Presiona intro hero.move Down Presiona intro hero.move Left Presio…" at bounding box center [960, 294] width 328 height 125
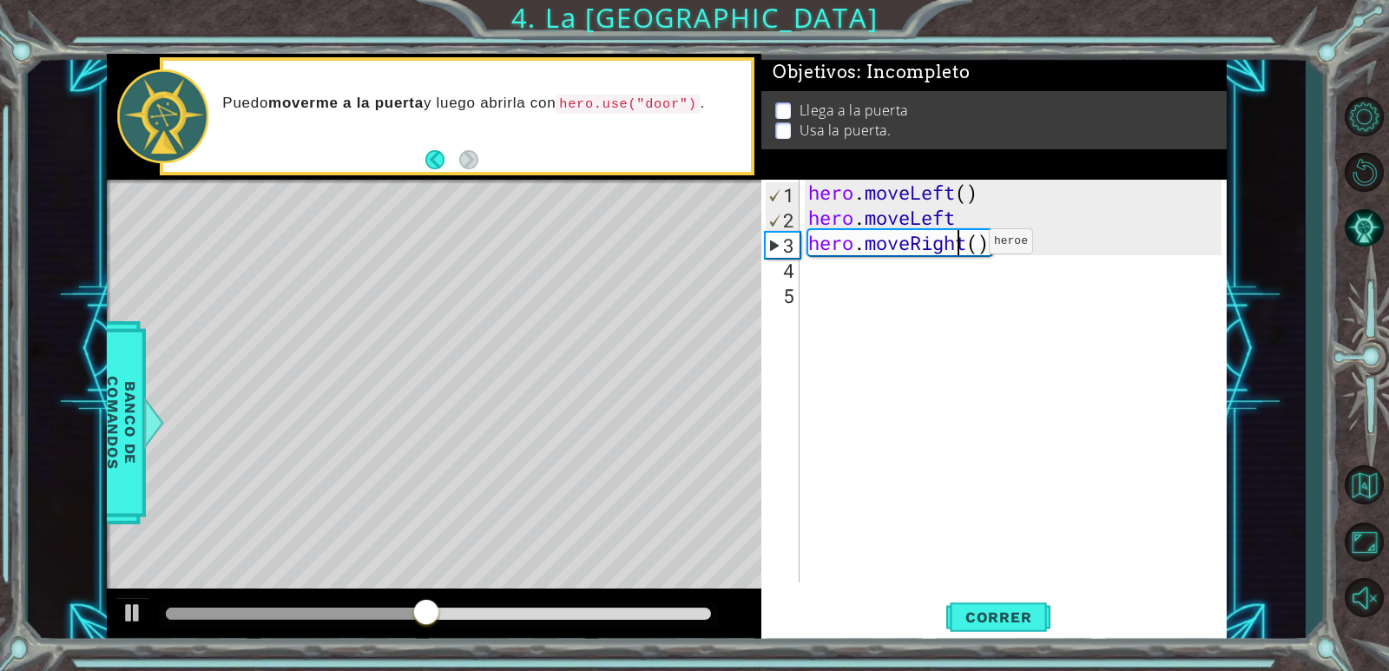
click at [963, 246] on div "hero . moveLeft ( ) hero . moveLeft hero . moveRight ( )" at bounding box center [1017, 406] width 425 height 453
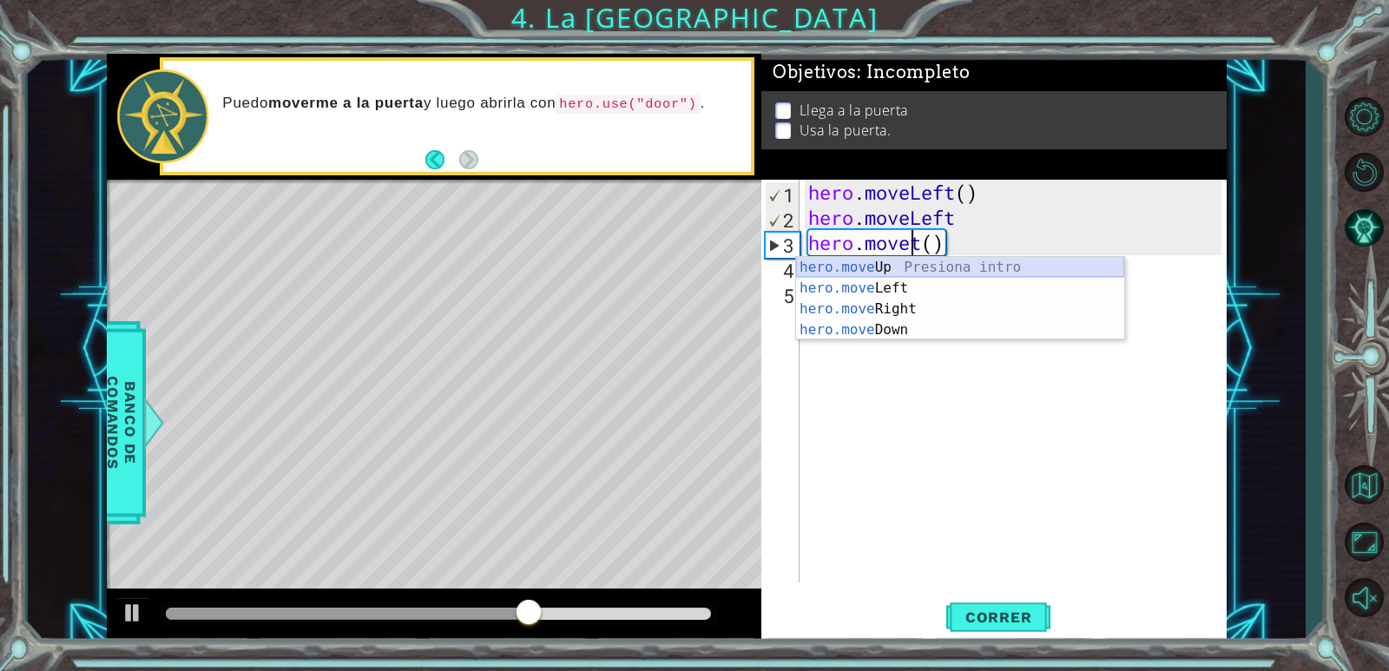
click at [943, 277] on div "hero.move Up Presiona intro hero.move Left Presiona intro hero.move Right Presi…" at bounding box center [960, 319] width 328 height 125
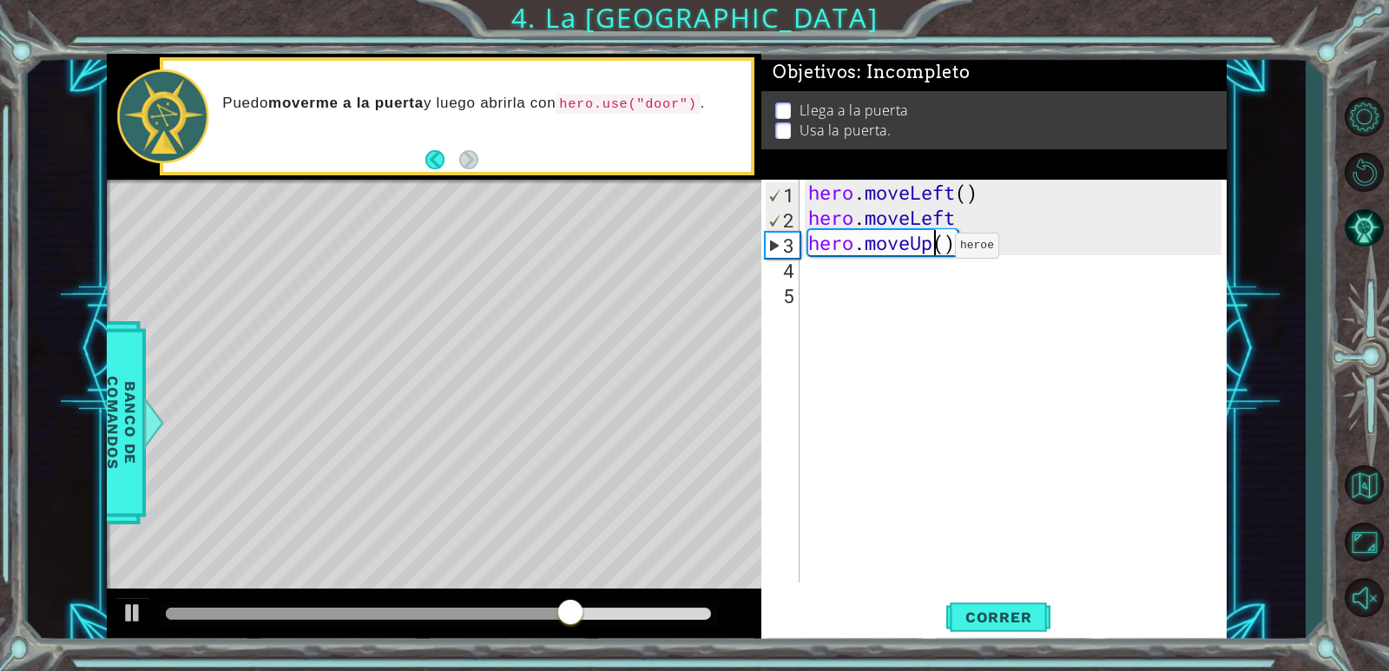
click at [929, 250] on div "hero . moveLeft ( ) hero . moveLeft hero . moveUp ( )" at bounding box center [1017, 406] width 425 height 453
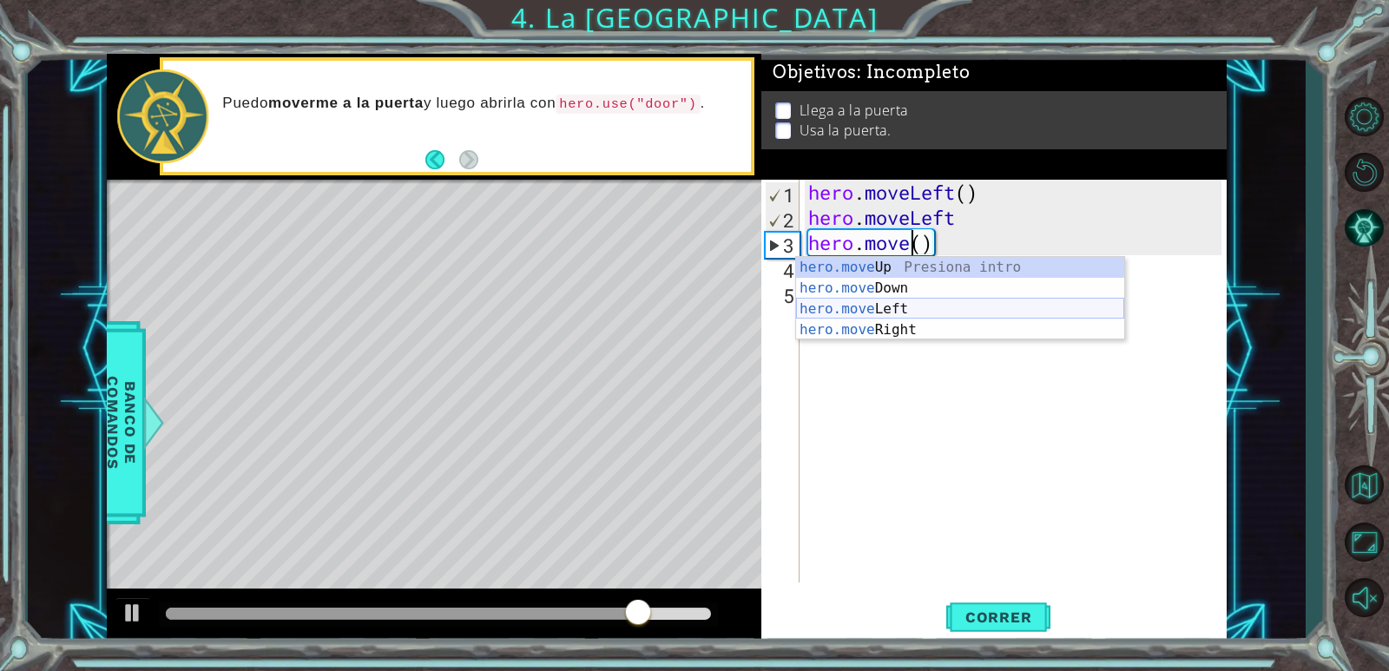
click at [918, 309] on div "hero.move Up Presiona intro hero.move Down Presiona intro hero.move Left Presio…" at bounding box center [960, 319] width 328 height 125
type textarea "hero.moveLeft"
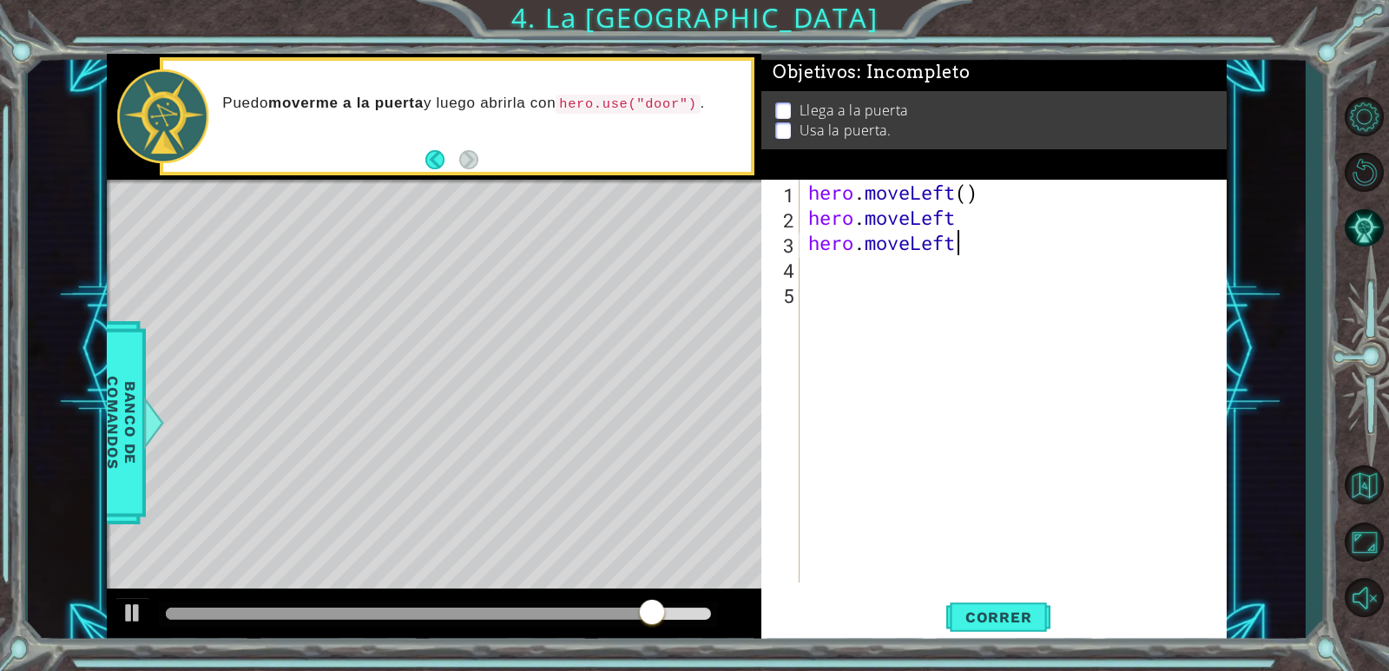
click at [889, 296] on div "hero . moveLeft ( ) hero . moveLeft hero . moveLeft" at bounding box center [1017, 406] width 425 height 453
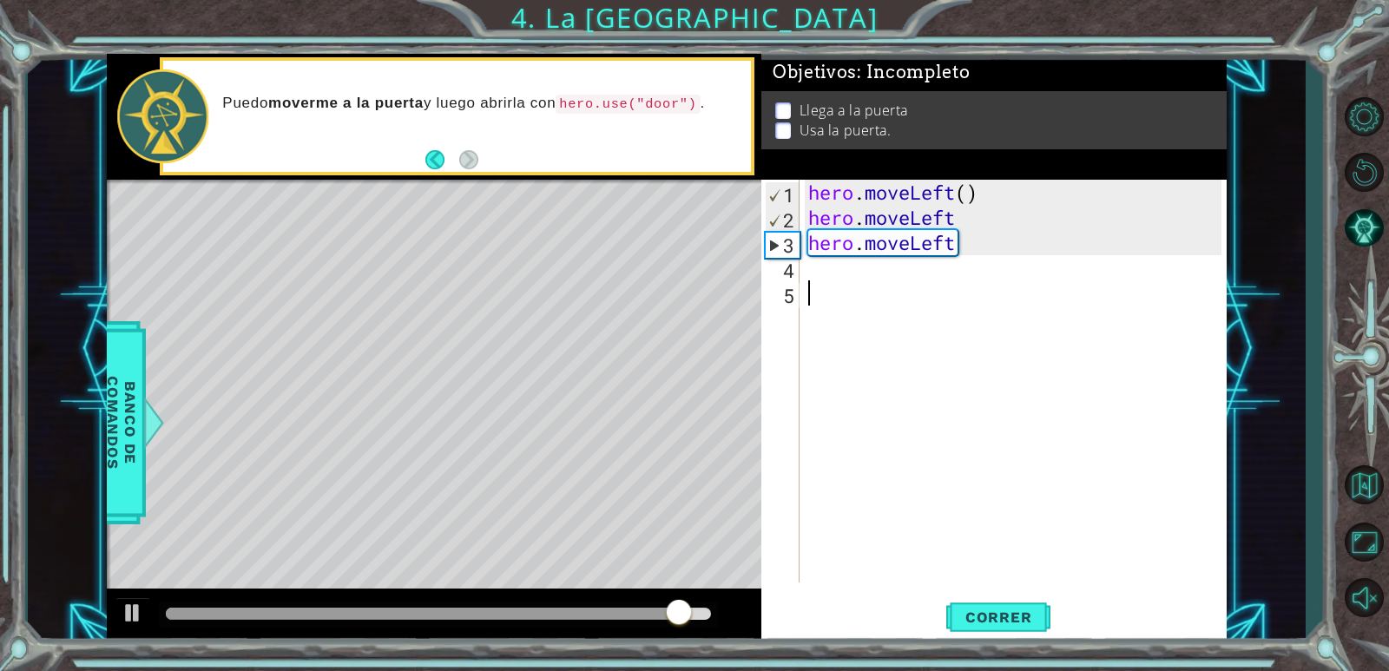
click at [870, 289] on div "hero . moveLeft ( ) hero . moveLeft hero . moveLeft" at bounding box center [1017, 406] width 425 height 453
click at [849, 278] on div "hero . moveLeft ( ) hero . moveLeft hero . moveLeft" at bounding box center [1017, 406] width 425 height 453
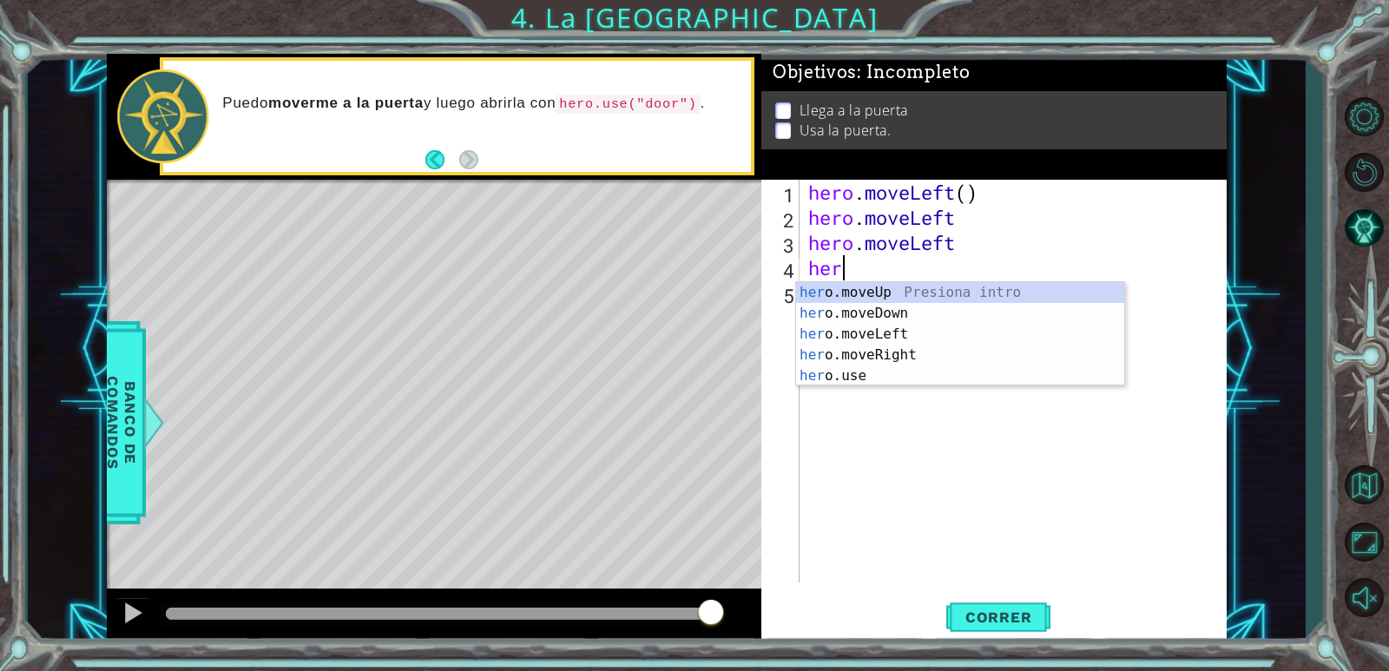
type textarea "hero"
click at [866, 292] on div "hero .moveUp Presiona intro hero .moveDown Presiona intro hero .moveLeft Presio…" at bounding box center [960, 355] width 328 height 146
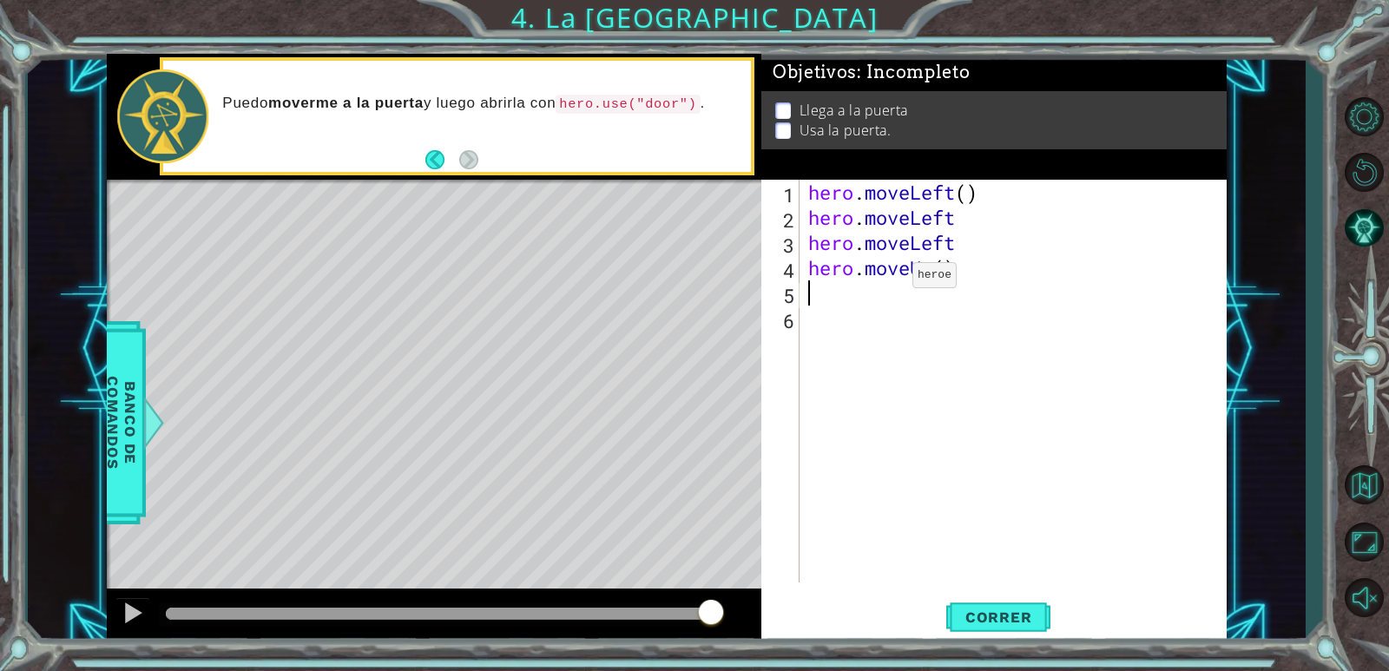
scroll to position [0, 0]
click at [988, 245] on div "hero . moveLeft ( ) hero . moveLeft hero . moveLeft hero . moveUp ( )" at bounding box center [1017, 406] width 425 height 453
click at [971, 227] on div "hero . moveLeft ( ) hero . moveLeft hero . moveLeft ( ) hero . moveUp ( )" at bounding box center [1017, 406] width 425 height 453
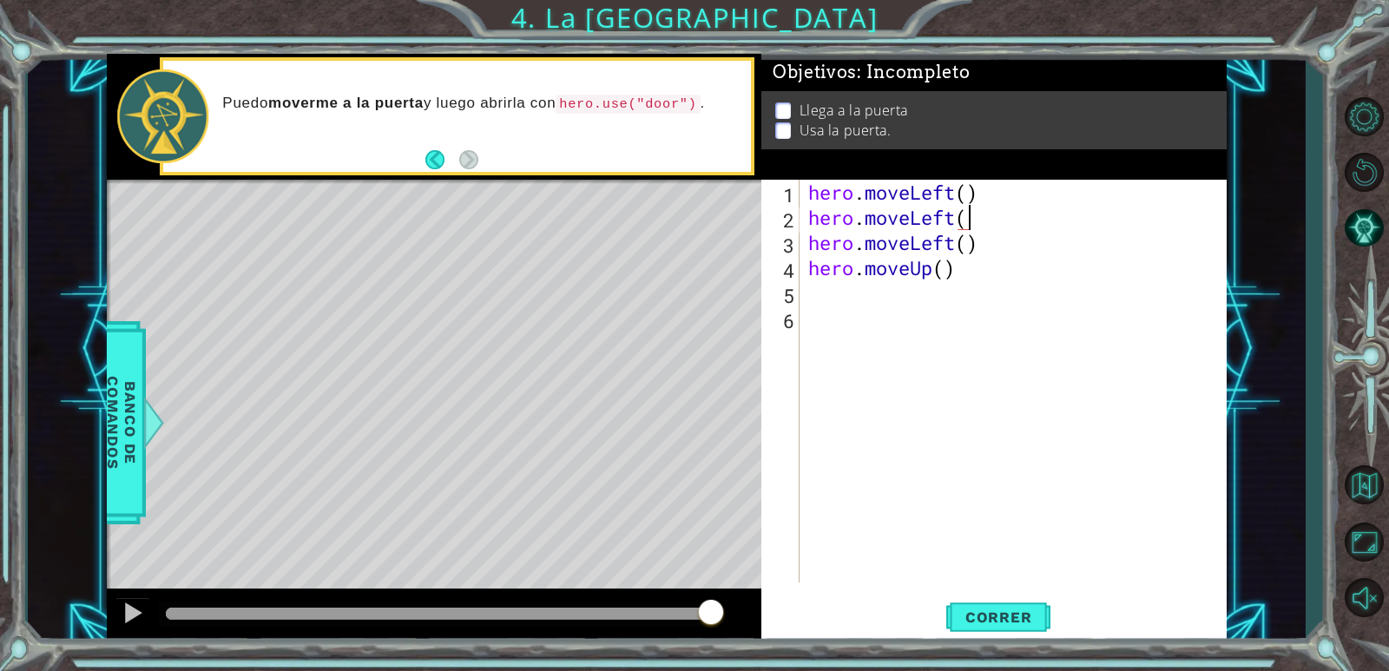
type textarea "hero.moveLeft()"
click at [832, 294] on div "hero . moveLeft ( ) hero . moveLeft ( ) hero . moveLeft ( ) hero . moveUp ( )" at bounding box center [1017, 406] width 425 height 453
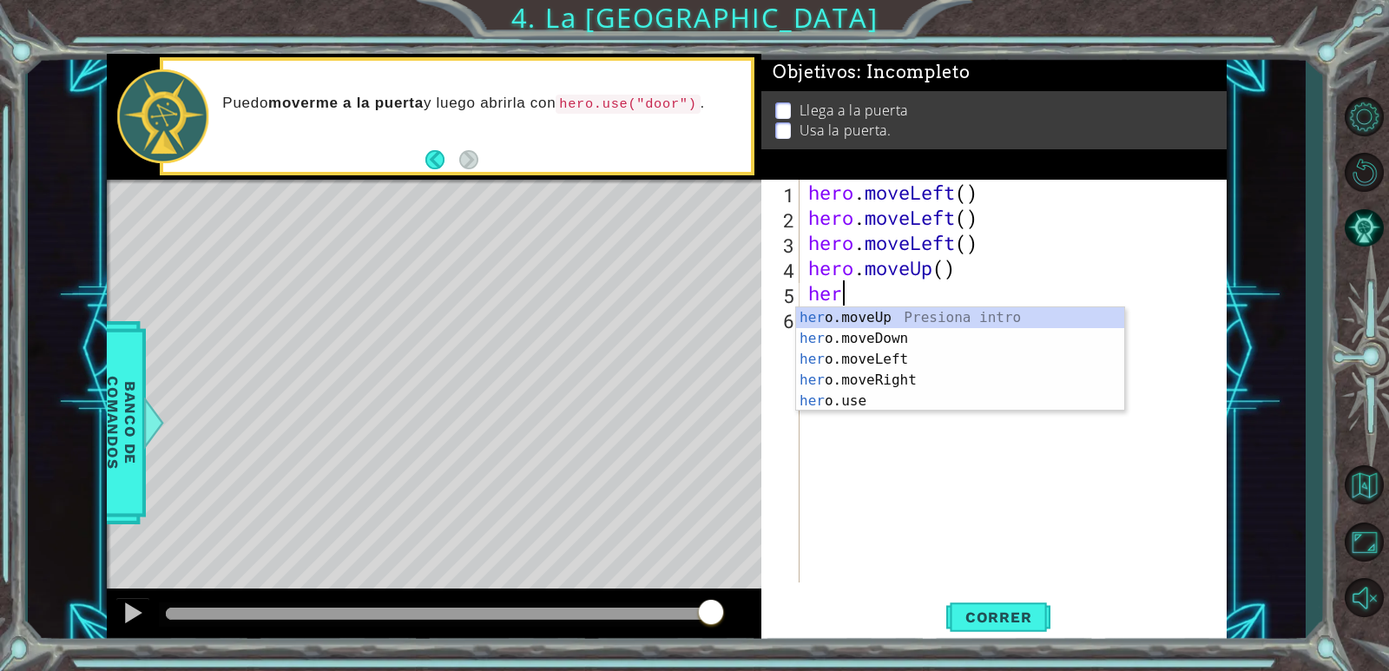
type textarea "hero"
click at [871, 317] on div "hero .moveUp Presiona intro hero .moveDown Presiona intro hero .moveLeft Presio…" at bounding box center [960, 380] width 328 height 146
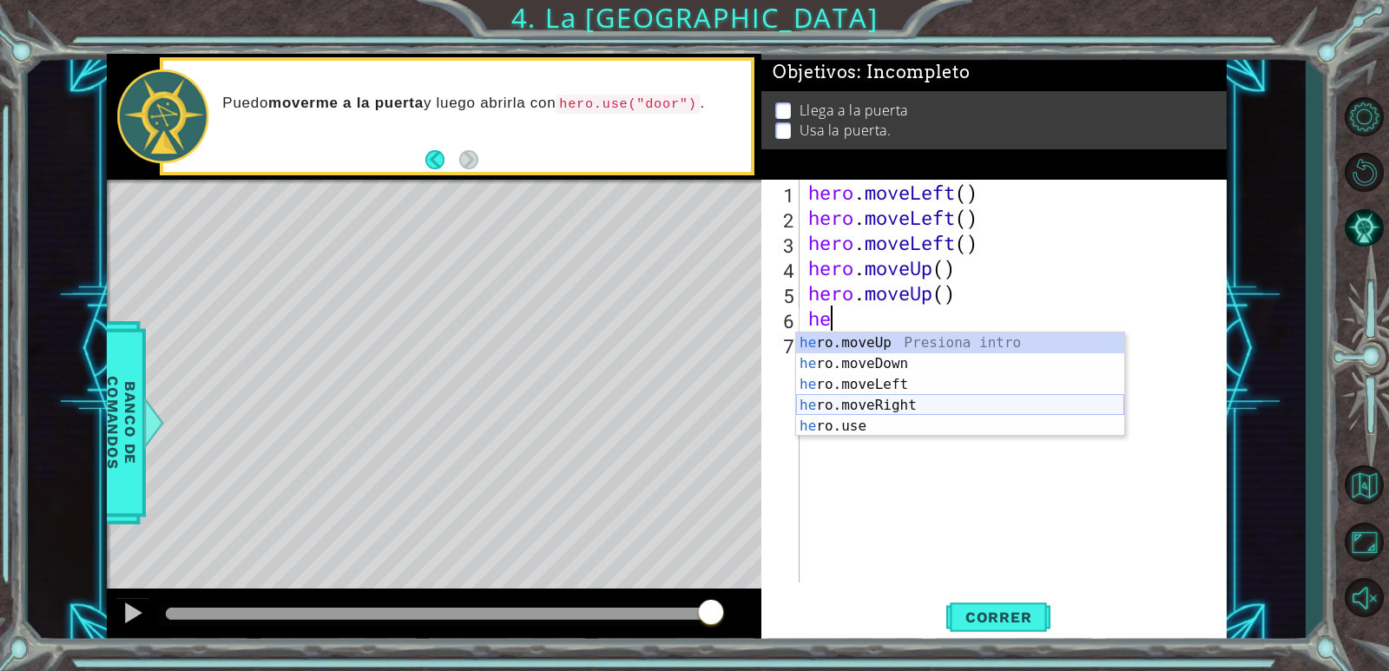
type textarea "her"
click at [881, 412] on div "her o.moveUp Presiona intro her o.moveDown Presiona intro her o.moveLeft Presio…" at bounding box center [960, 405] width 328 height 146
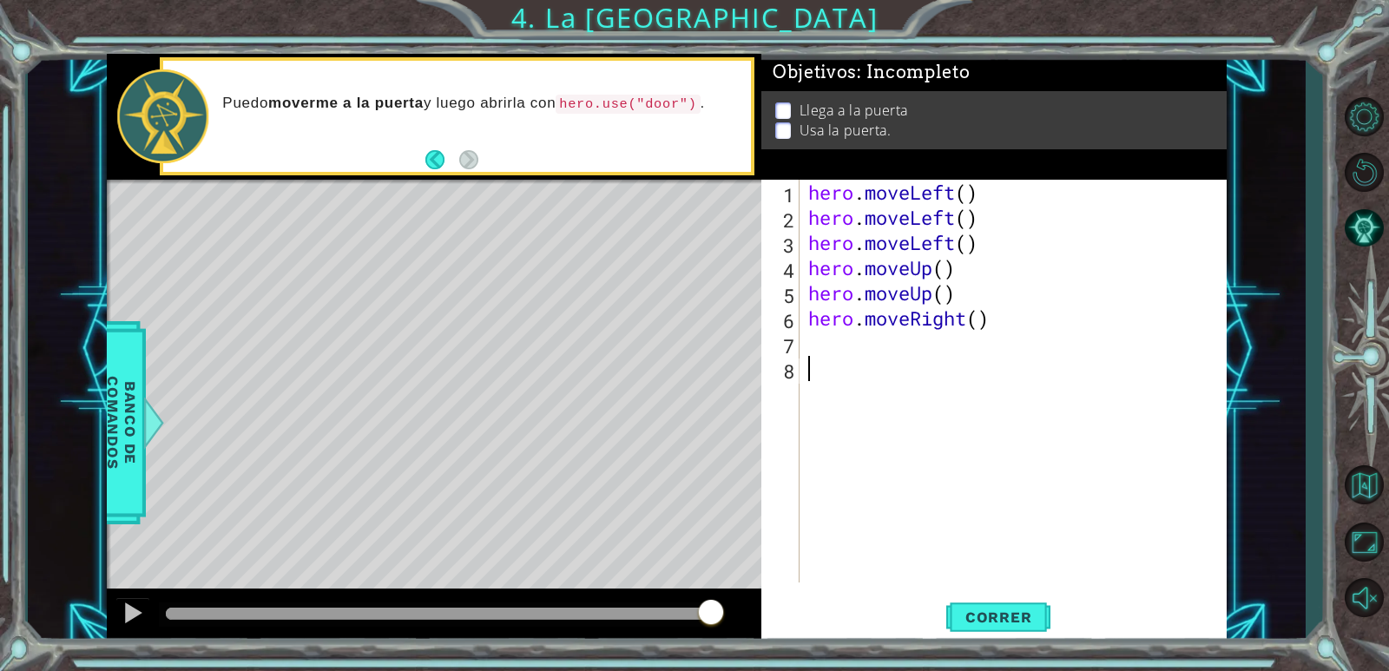
click at [868, 397] on div "hero . moveLeft ( ) hero . moveLeft ( ) hero . moveLeft ( ) hero . moveUp ( ) h…" at bounding box center [1017, 406] width 425 height 453
click at [854, 356] on div "hero . moveLeft ( ) hero . moveLeft ( ) hero . moveLeft ( ) hero . moveUp ( ) h…" at bounding box center [1017, 406] width 425 height 453
click at [832, 345] on div "hero . moveLeft ( ) hero . moveLeft ( ) hero . moveLeft ( ) hero . moveUp ( ) h…" at bounding box center [1017, 406] width 425 height 453
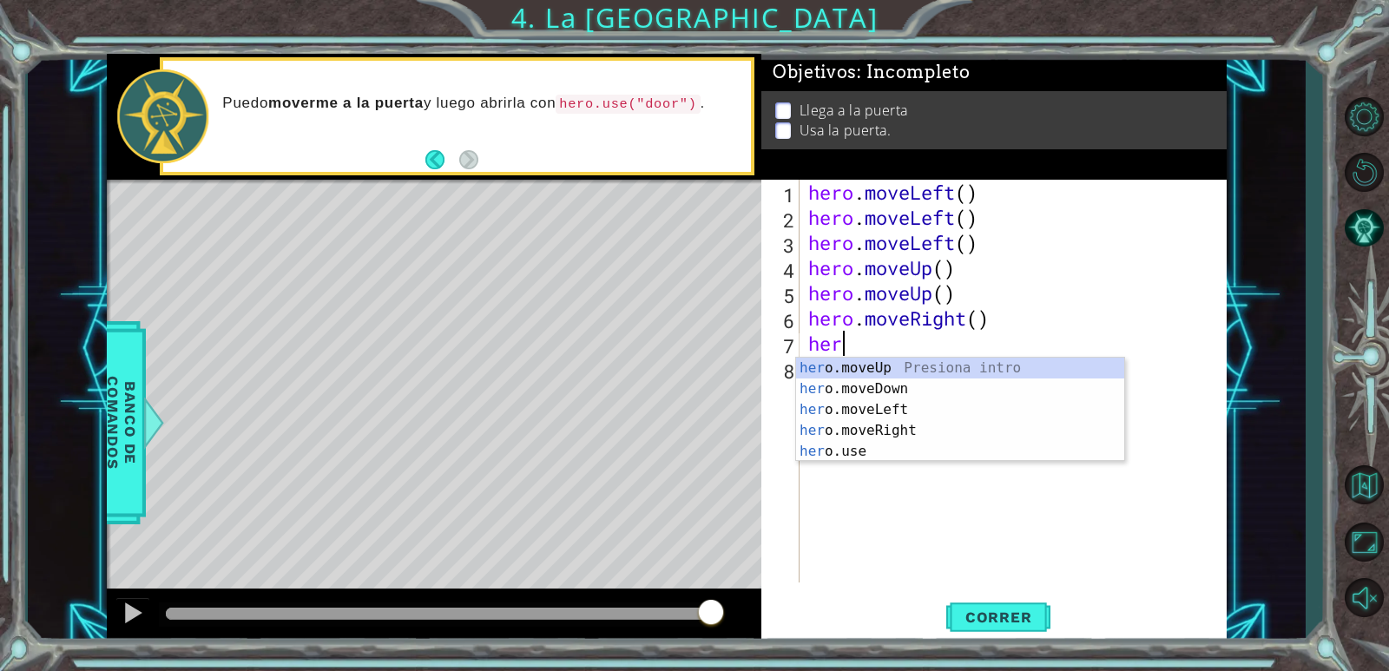
type textarea "hero"
click at [887, 426] on div "hero .moveUp Presiona intro hero .moveDown Presiona intro hero .moveLeft Presio…" at bounding box center [960, 431] width 328 height 146
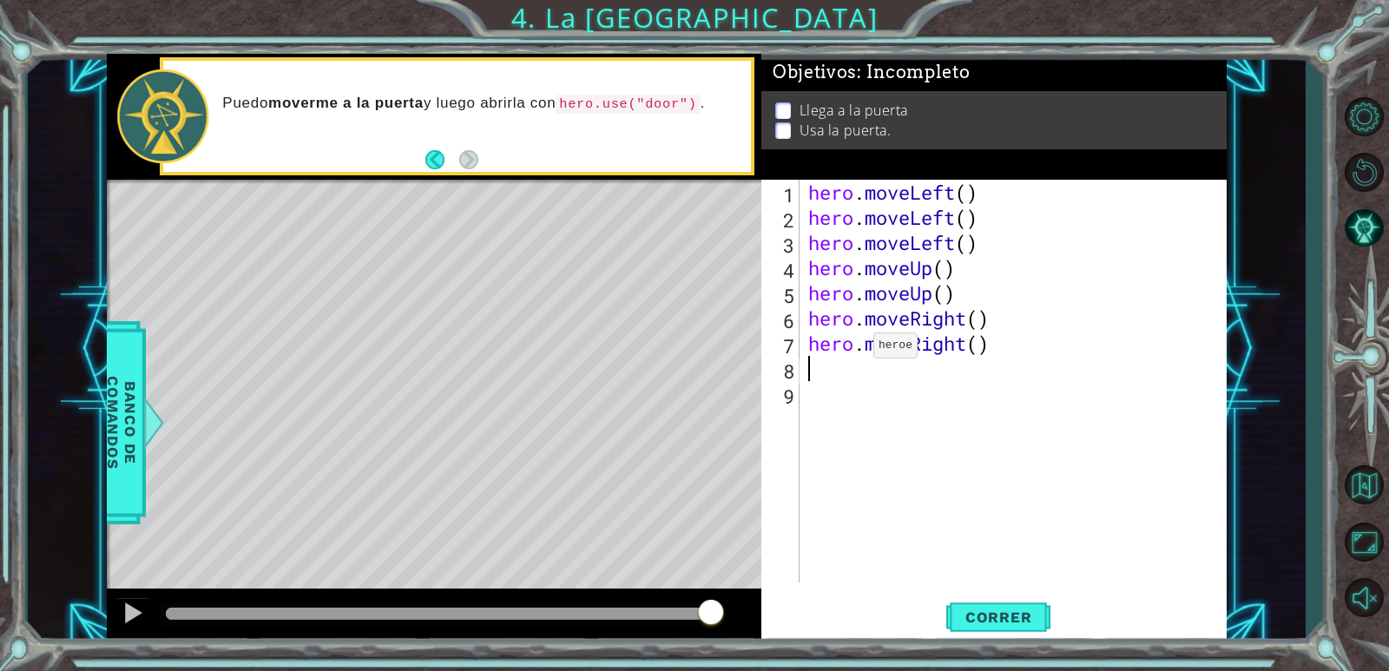
scroll to position [0, 0]
click at [989, 598] on button "Correr" at bounding box center [998, 618] width 104 height 47
click at [1017, 610] on span "Correr" at bounding box center [999, 616] width 102 height 17
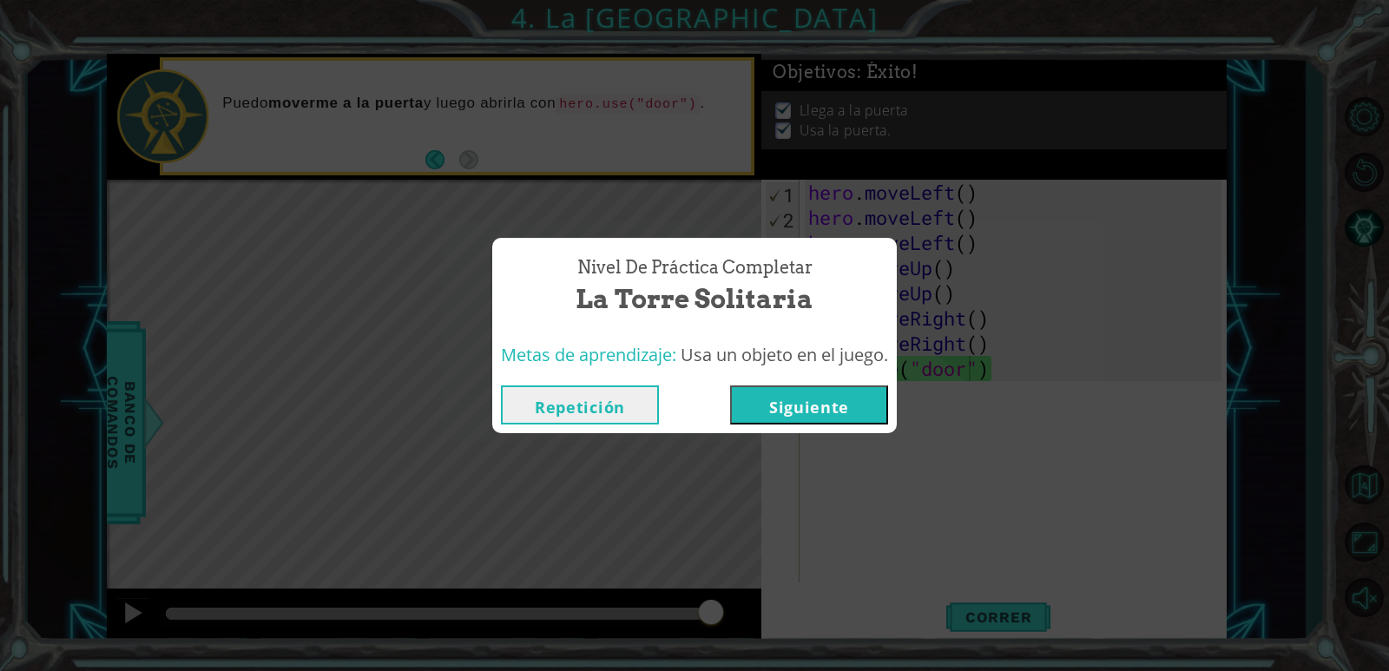
click at [629, 411] on button "Repetición" at bounding box center [580, 404] width 158 height 39
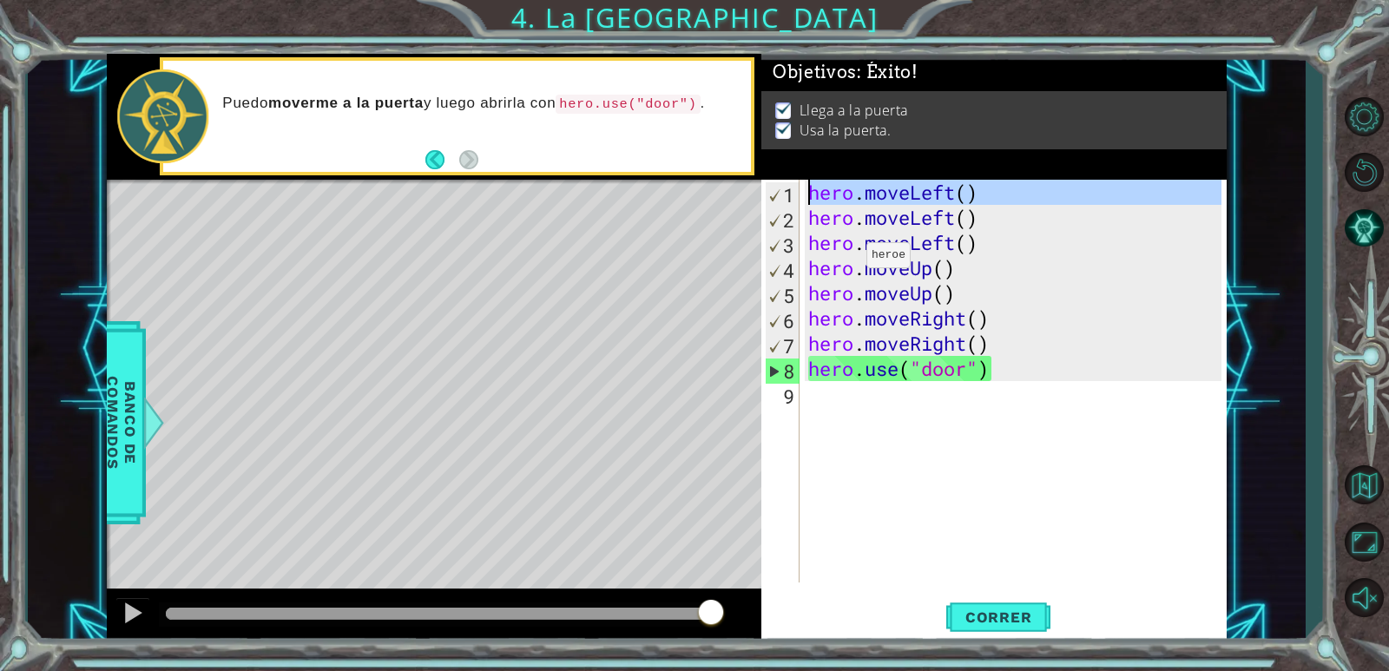
click at [792, 190] on div "1" at bounding box center [783, 194] width 34 height 25
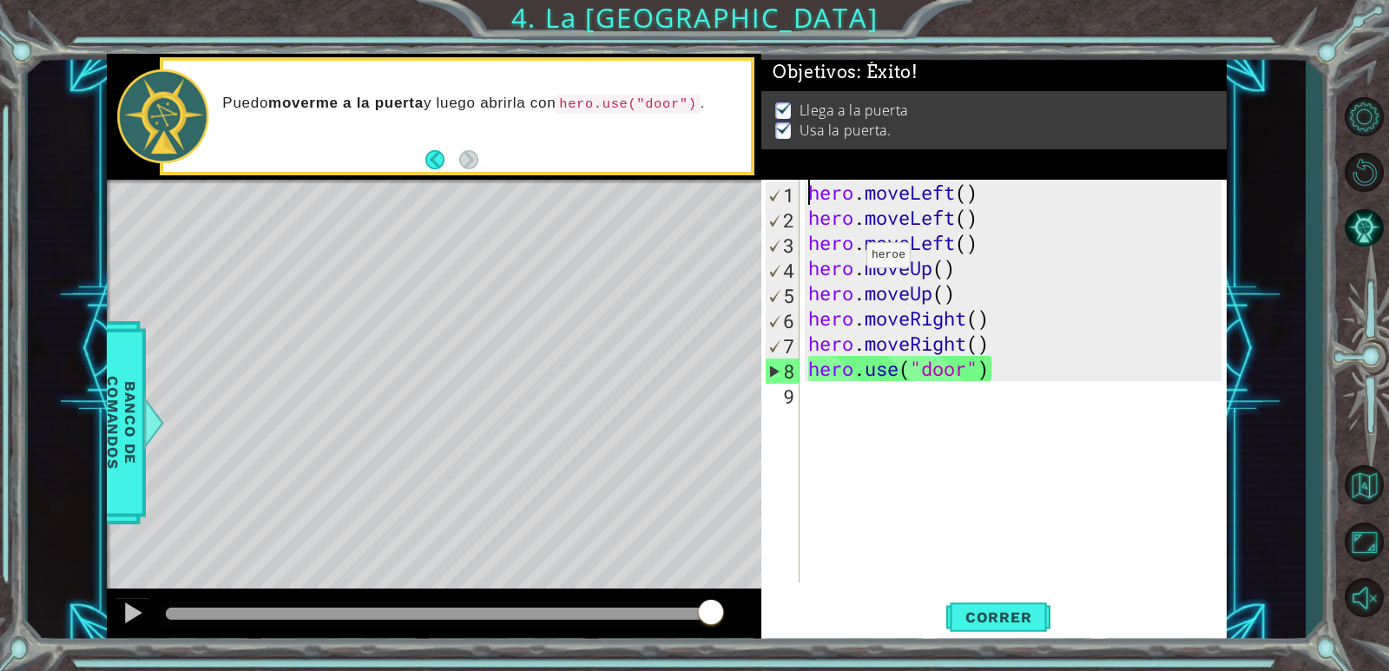
click at [785, 194] on div "1" at bounding box center [783, 194] width 34 height 25
type textarea "hero.use("door")"
click at [782, 194] on div "1" at bounding box center [783, 194] width 34 height 25
click at [1025, 624] on button "Correr" at bounding box center [998, 618] width 104 height 47
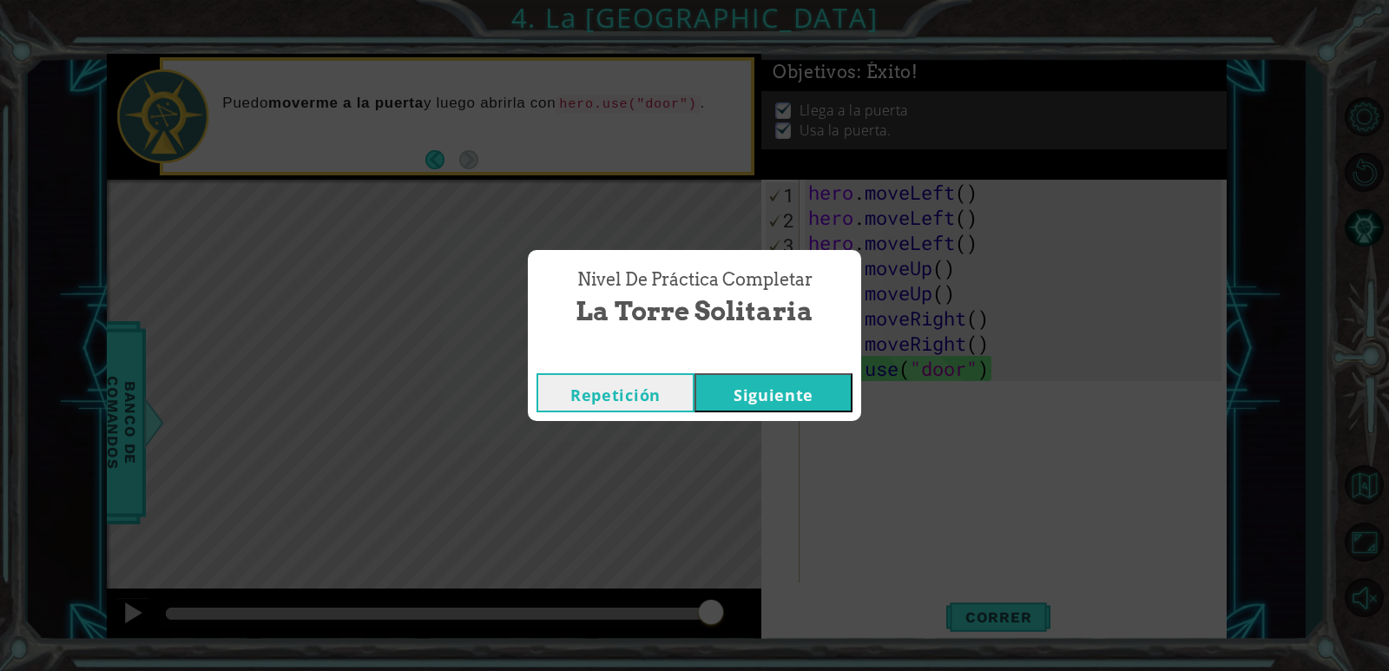
click at [814, 400] on button "Siguiente" at bounding box center [773, 392] width 158 height 39
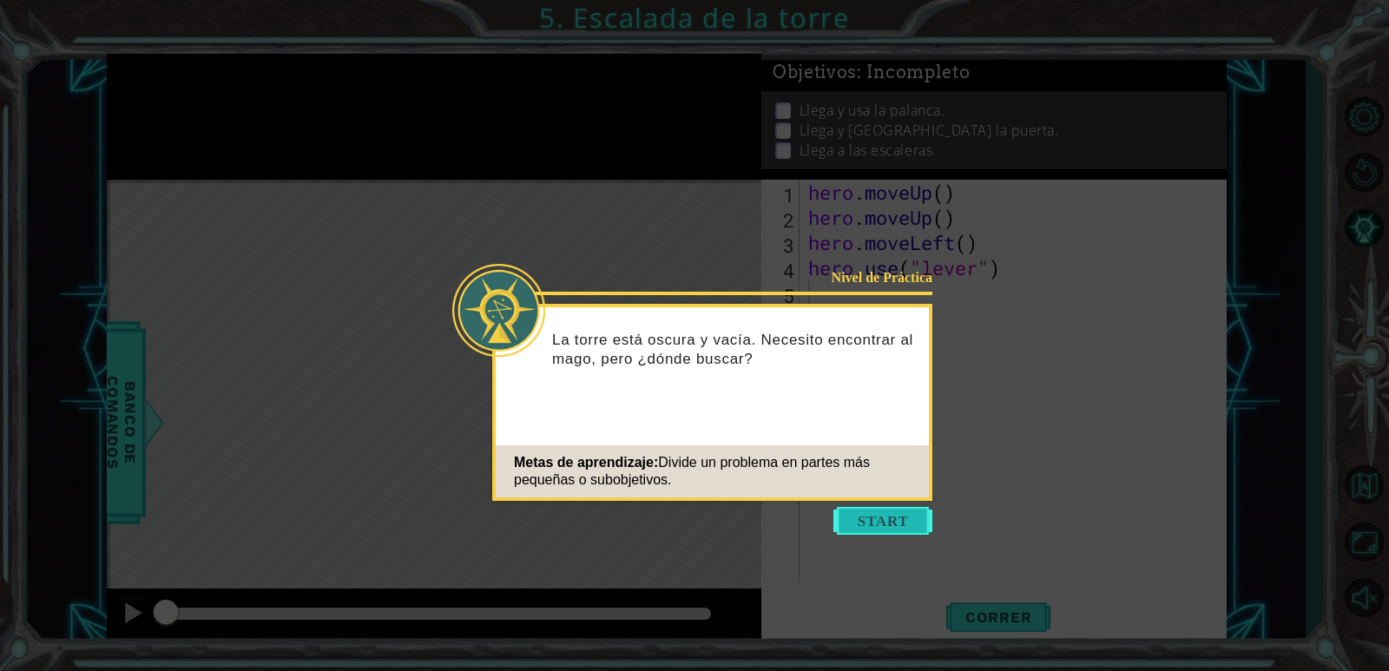
click at [885, 532] on button "Start" at bounding box center [882, 521] width 99 height 28
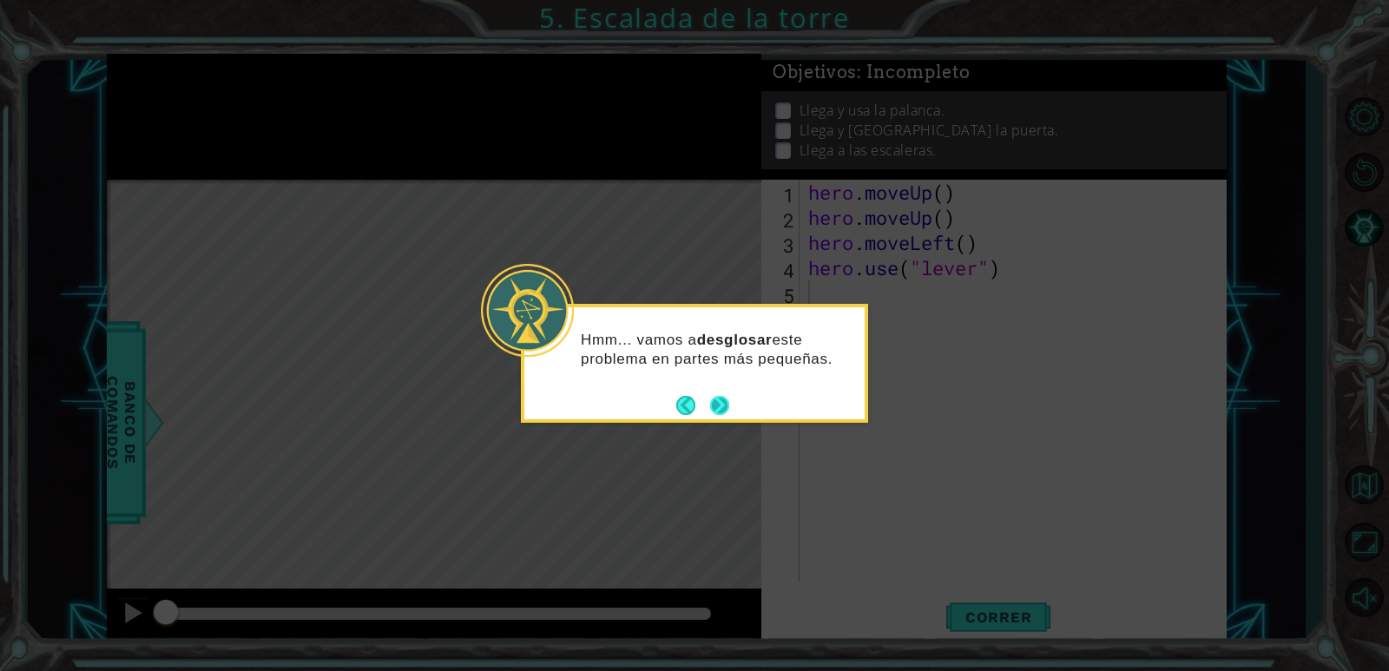
click at [720, 414] on button "Next" at bounding box center [720, 406] width 30 height 30
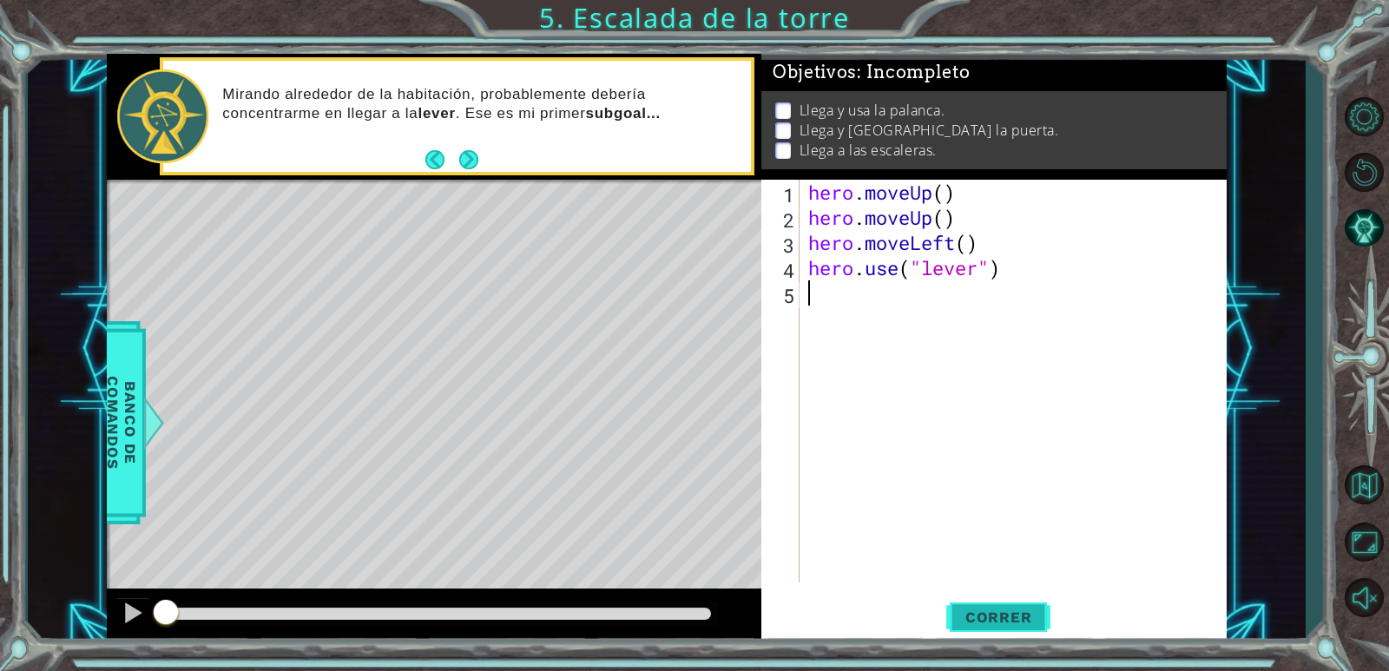
click at [998, 625] on span "Correr" at bounding box center [999, 616] width 102 height 17
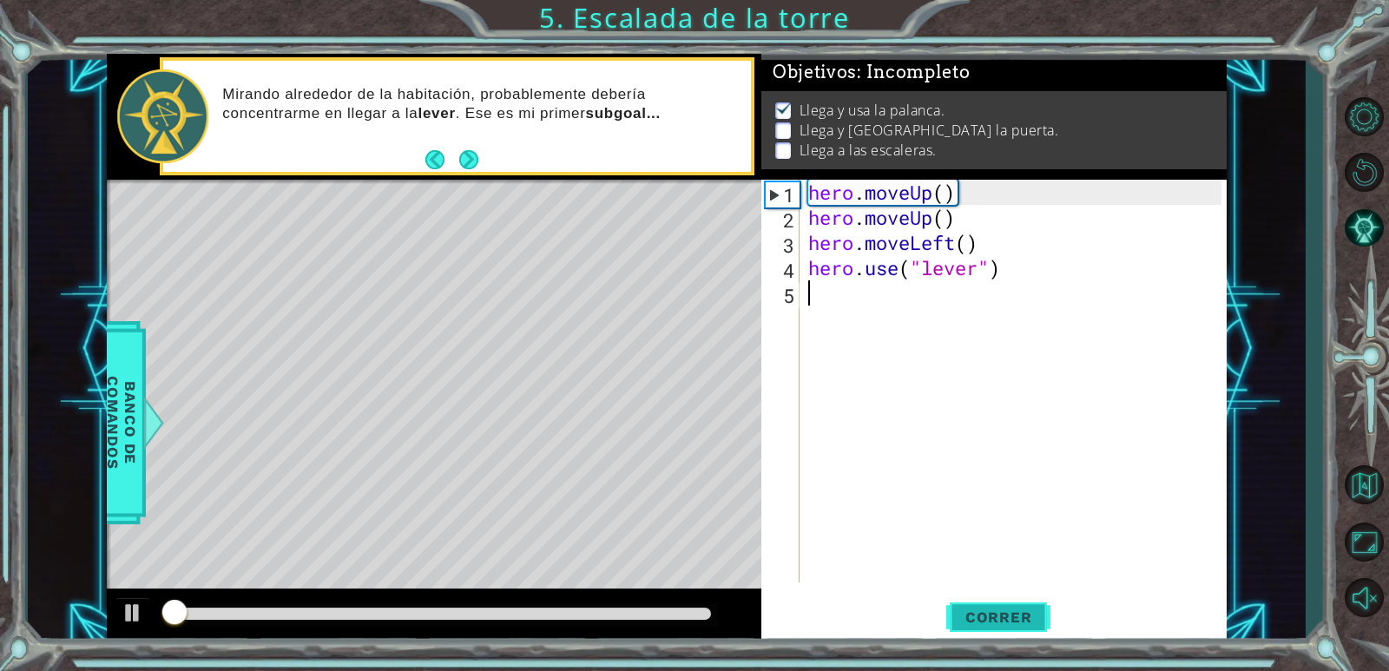
scroll to position [6, 0]
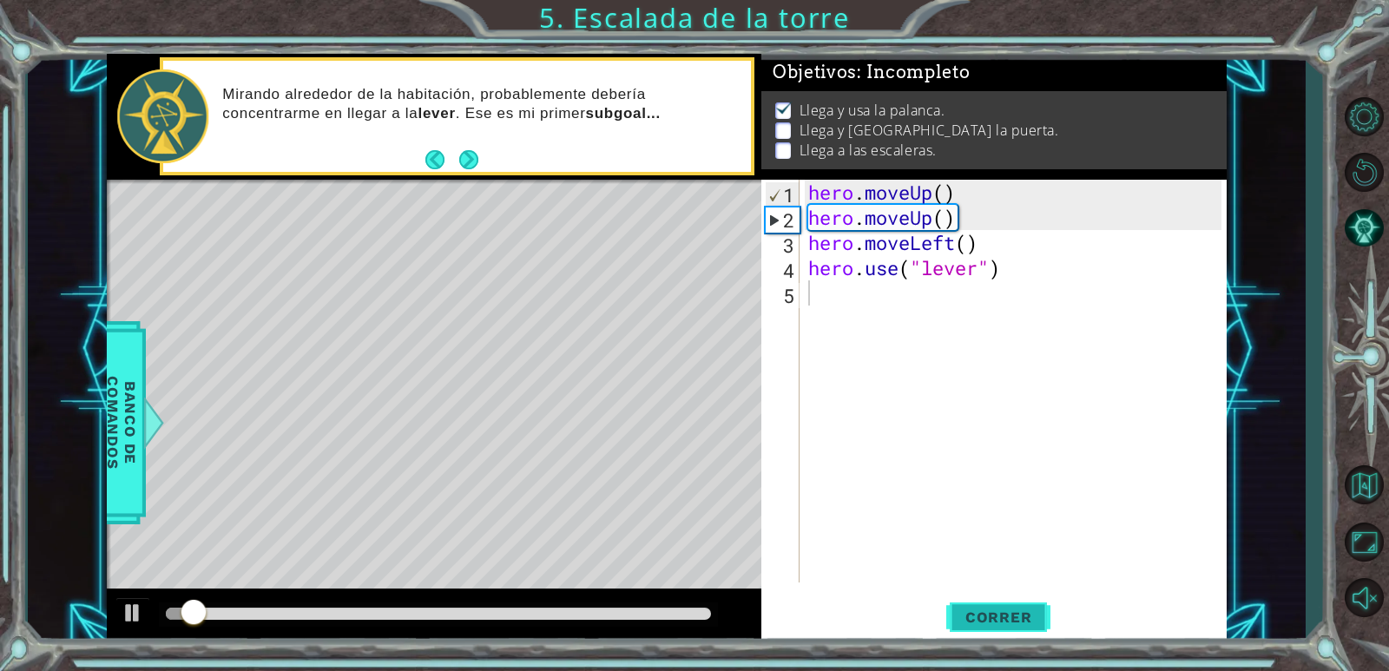
click at [996, 609] on span "Correr" at bounding box center [999, 616] width 102 height 17
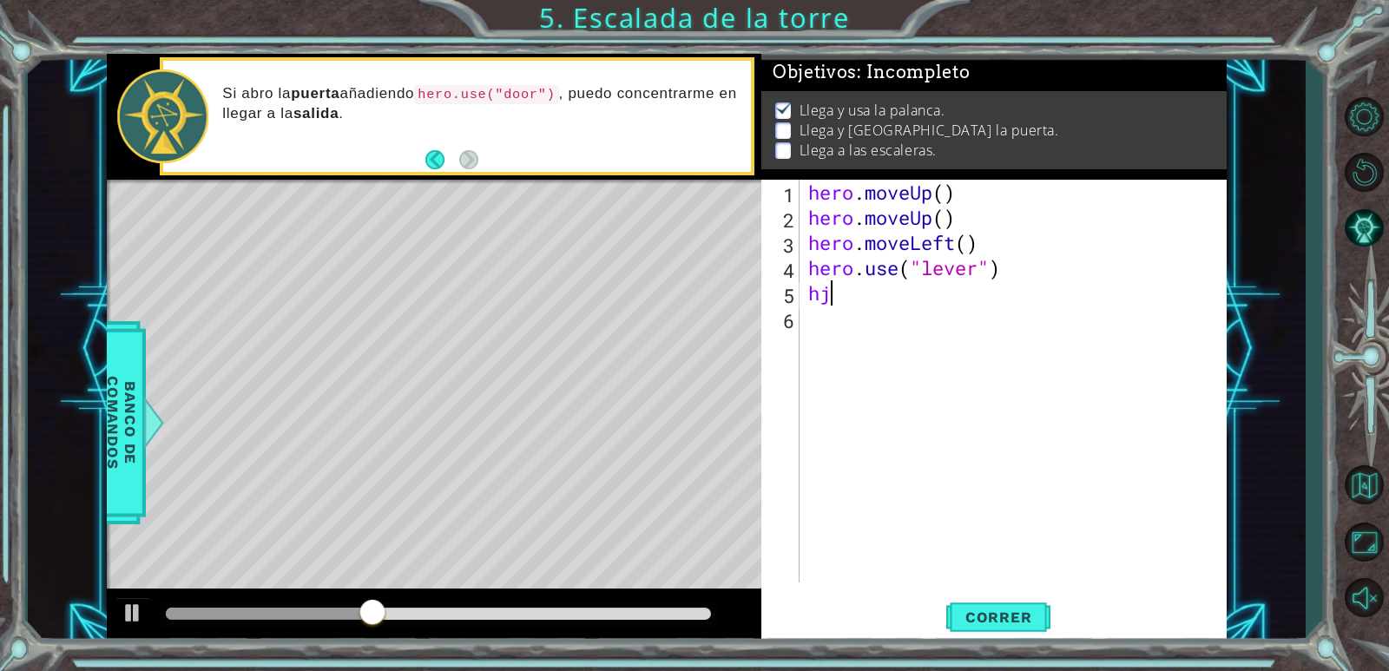
scroll to position [0, 0]
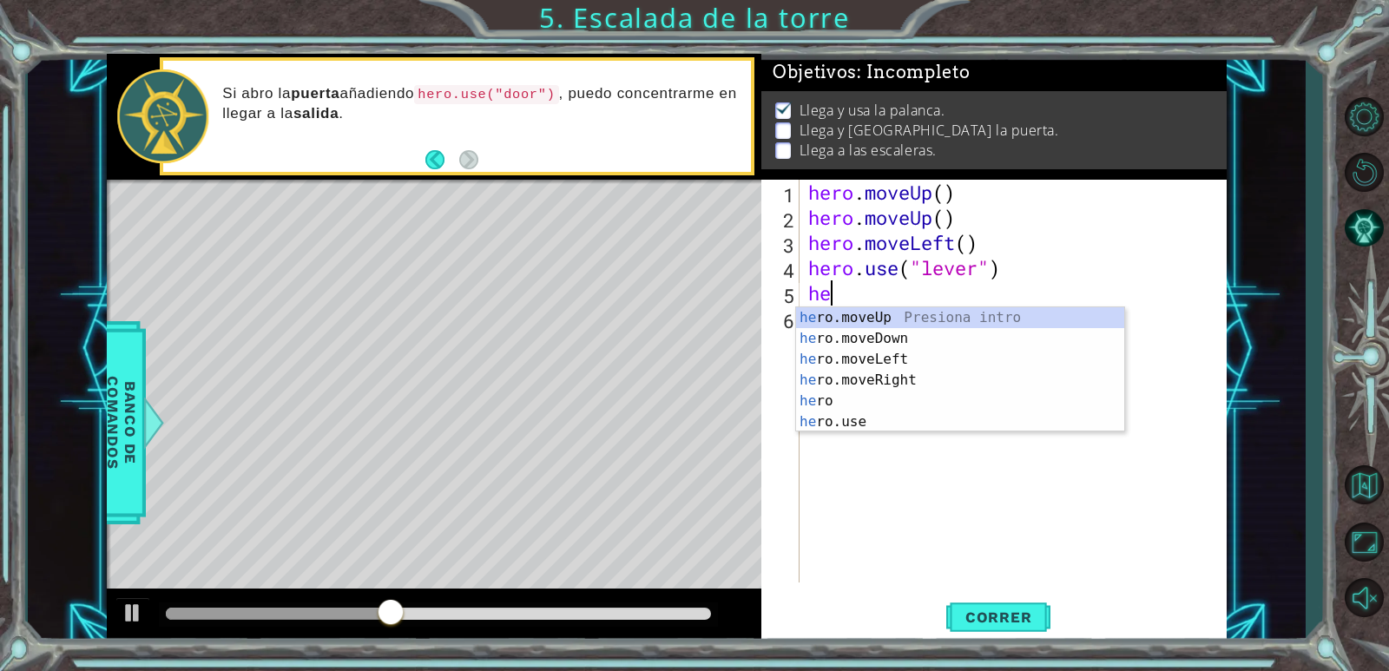
type textarea "her"
click at [963, 380] on div "her o.moveUp Presiona intro her o.moveDown Presiona intro her o.moveLeft Presio…" at bounding box center [960, 390] width 328 height 167
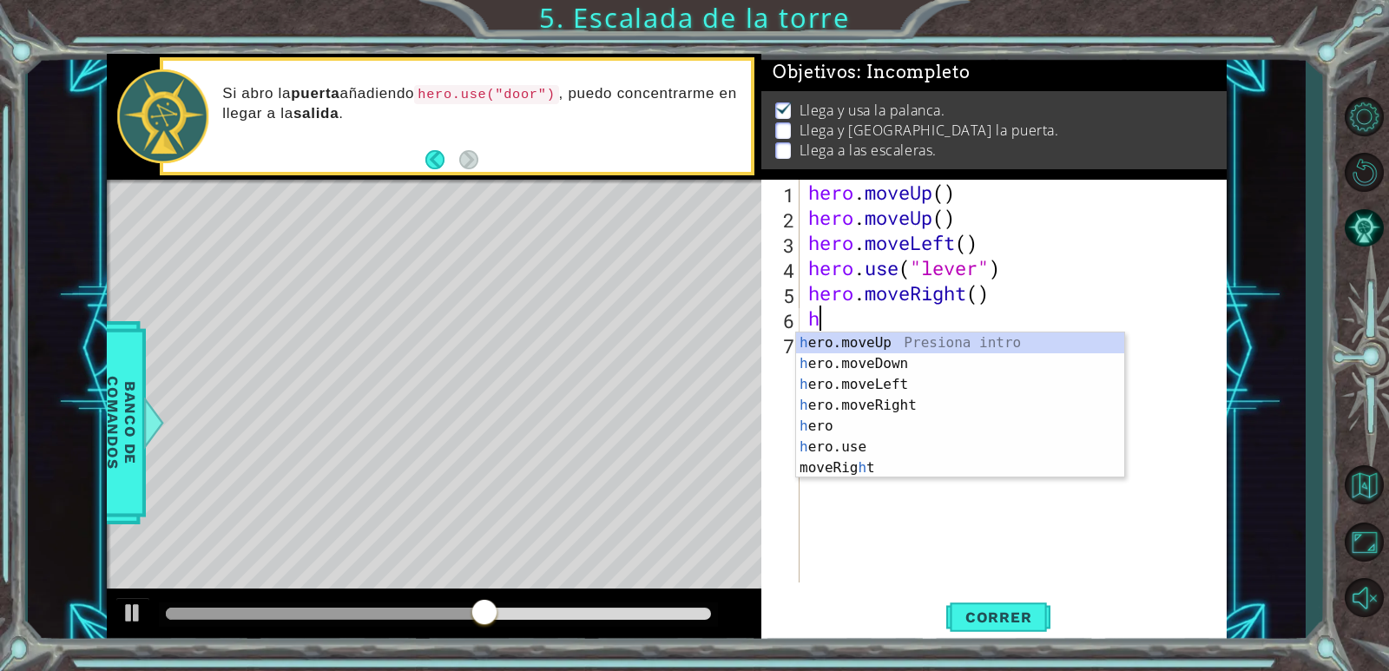
type textarea "her"
click at [910, 407] on div "her o.moveUp Presiona intro her o.moveDown Presiona intro her o.moveLeft Presio…" at bounding box center [960, 415] width 328 height 167
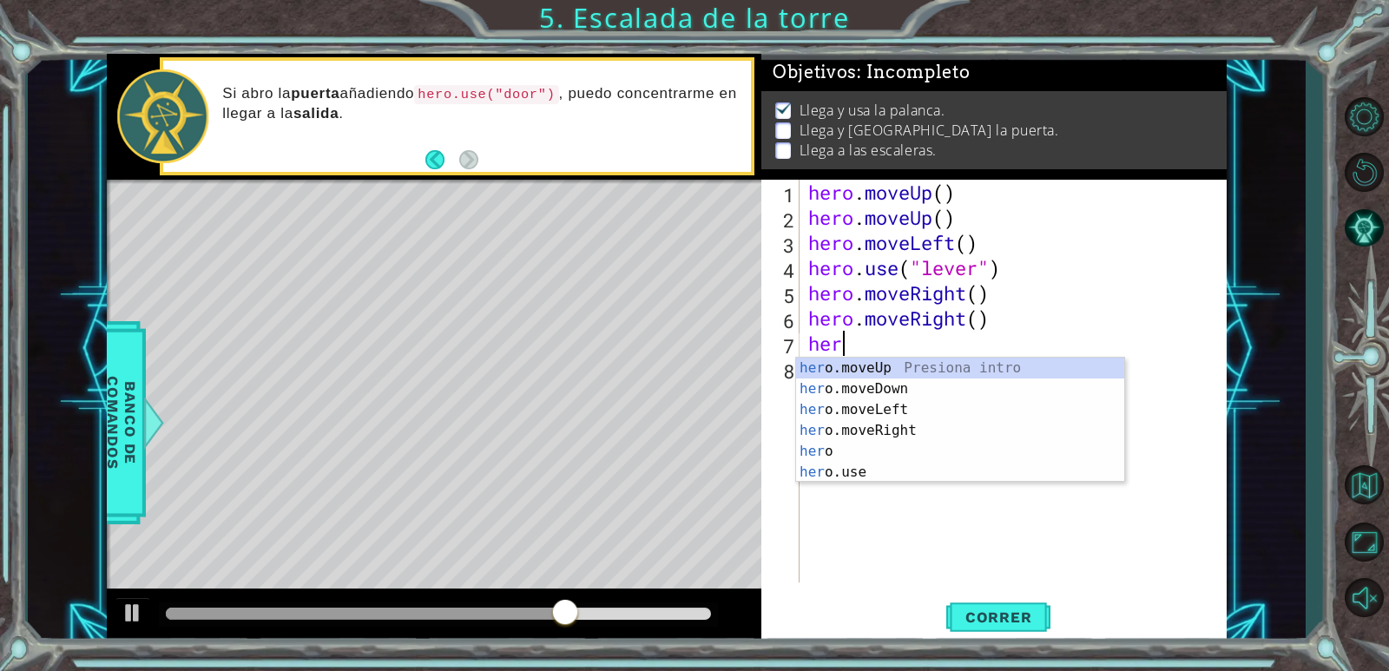
scroll to position [0, 1]
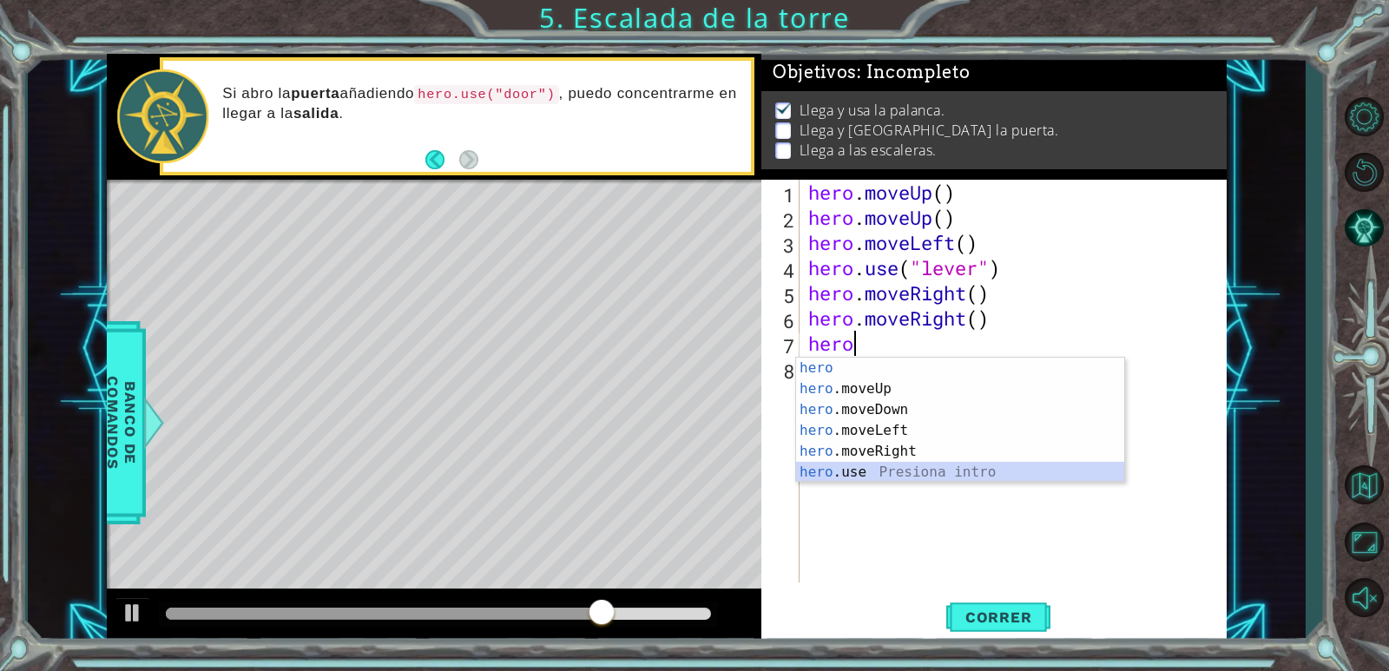
click at [910, 468] on div "hero Presiona intro hero .moveUp Presiona intro hero .moveDown Presiona intro h…" at bounding box center [960, 441] width 328 height 167
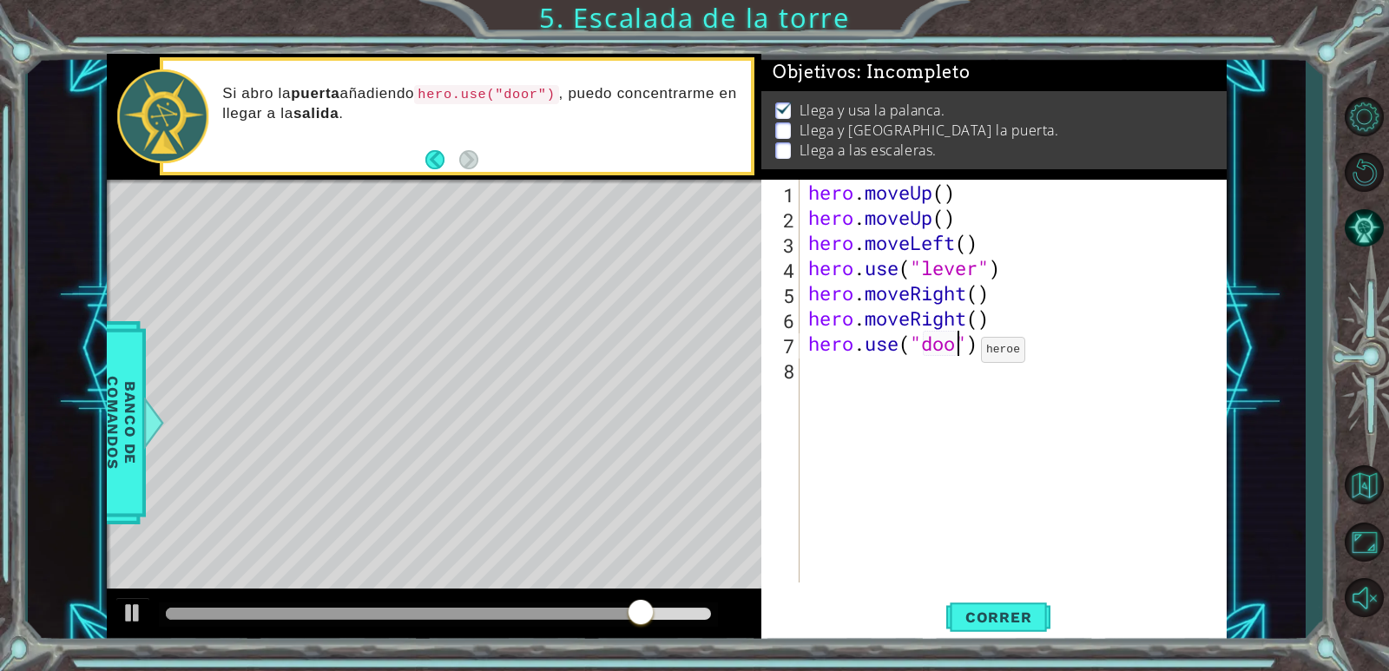
scroll to position [0, 7]
click at [1005, 325] on div "hero . moveUp ( ) hero . moveUp ( ) hero . moveLeft ( ) hero . use ( "lever" ) …" at bounding box center [1017, 406] width 425 height 453
type textarea "hero.moveRight()"
type textarea "h"
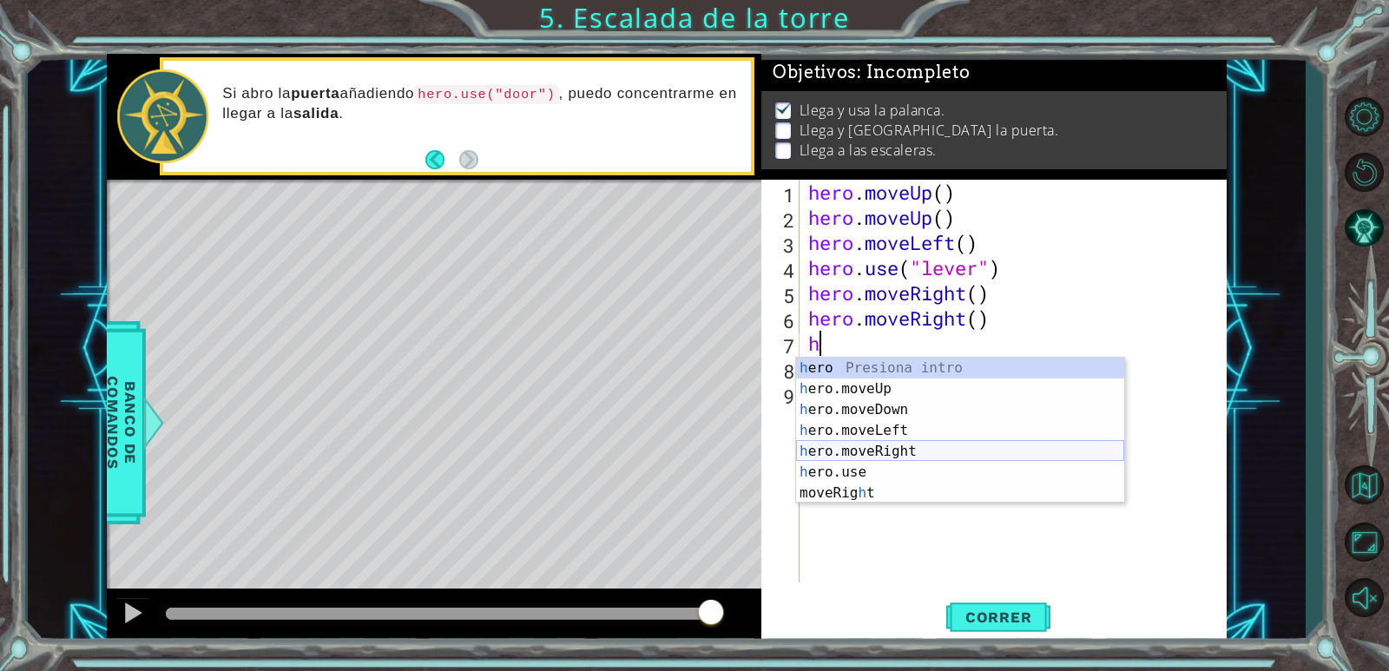
click at [909, 451] on div "h ero Presiona intro h ero.moveUp Presiona intro h ero.moveDown Presiona intro …" at bounding box center [960, 451] width 328 height 187
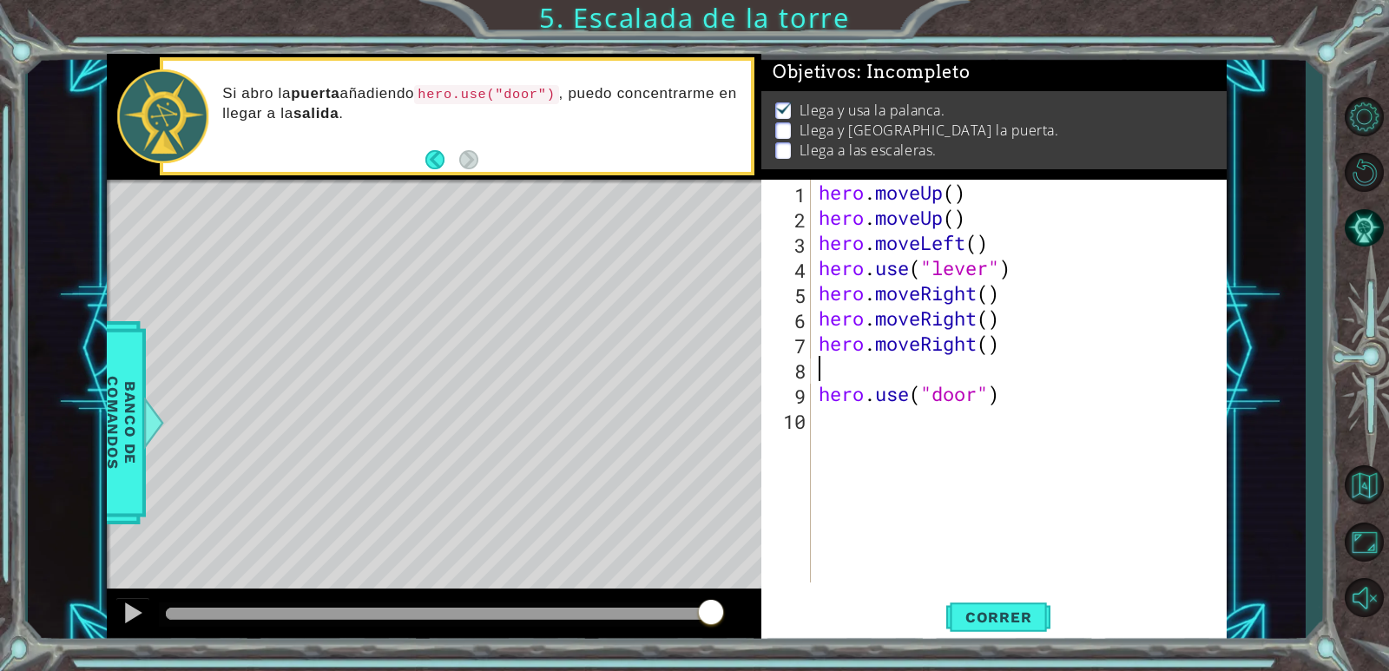
type textarea "hero.moveRight()"
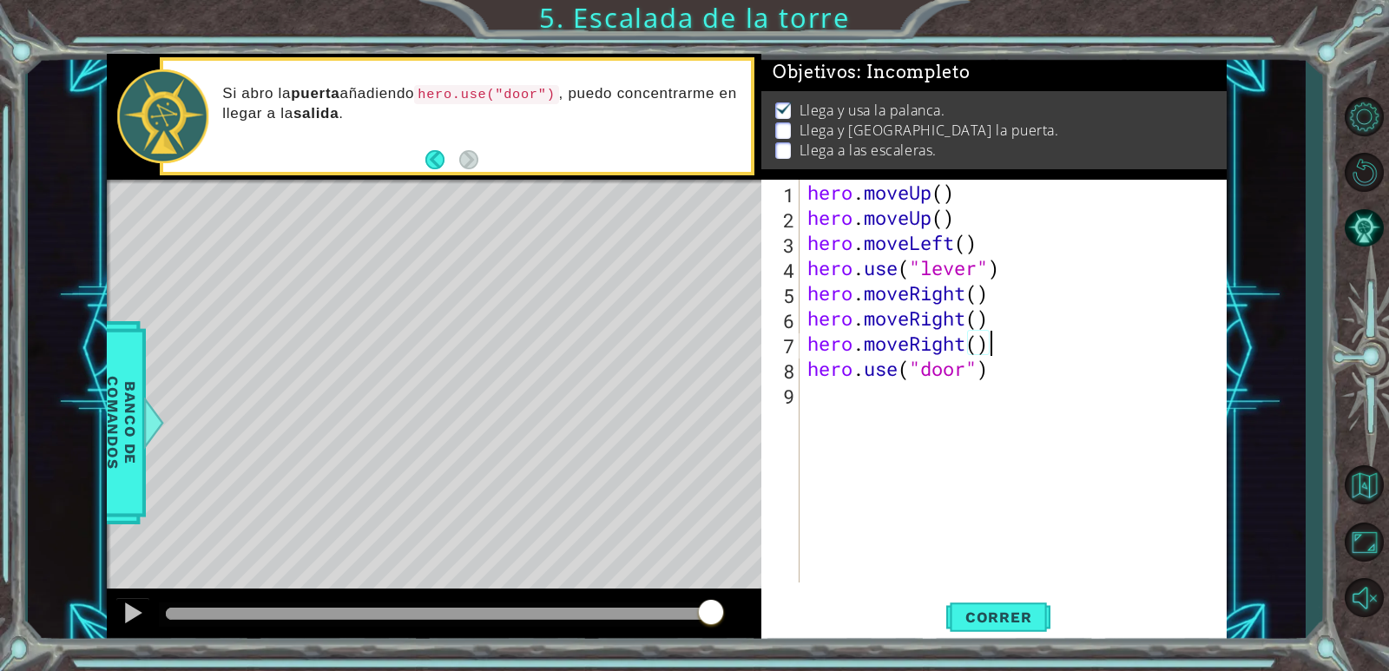
click at [881, 417] on div "hero . moveUp ( ) hero . moveUp ( ) hero . moveLeft ( ) hero . use ( "lever" ) …" at bounding box center [1017, 406] width 426 height 453
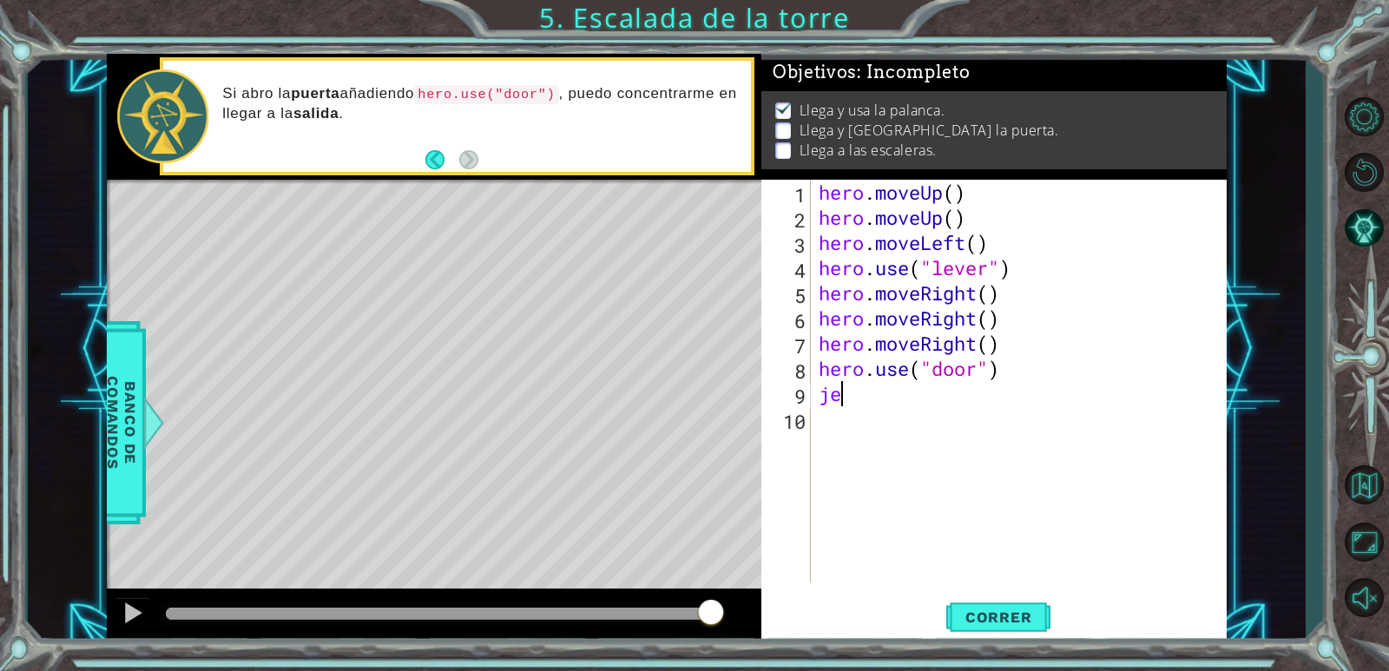
type textarea "j"
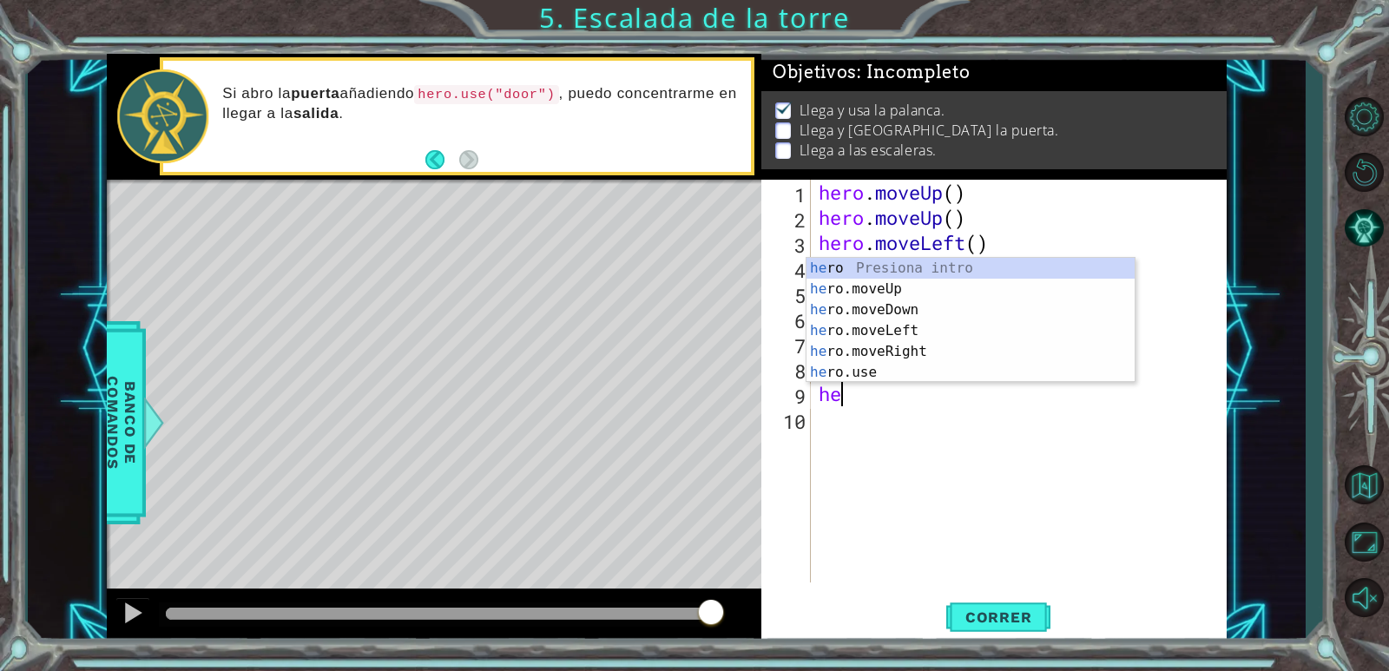
type textarea "her"
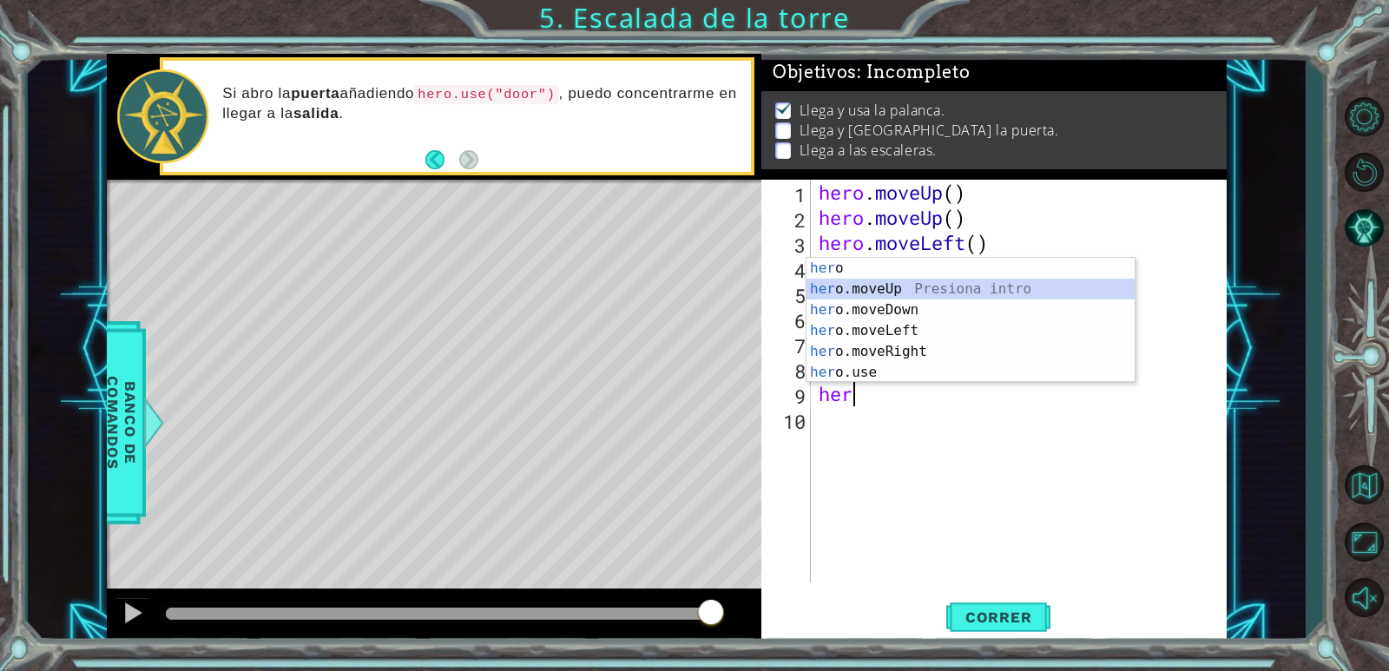
click at [1038, 287] on div "her o Presiona intro her o.moveUp Presiona intro her o.moveDown Presiona intro …" at bounding box center [970, 341] width 328 height 167
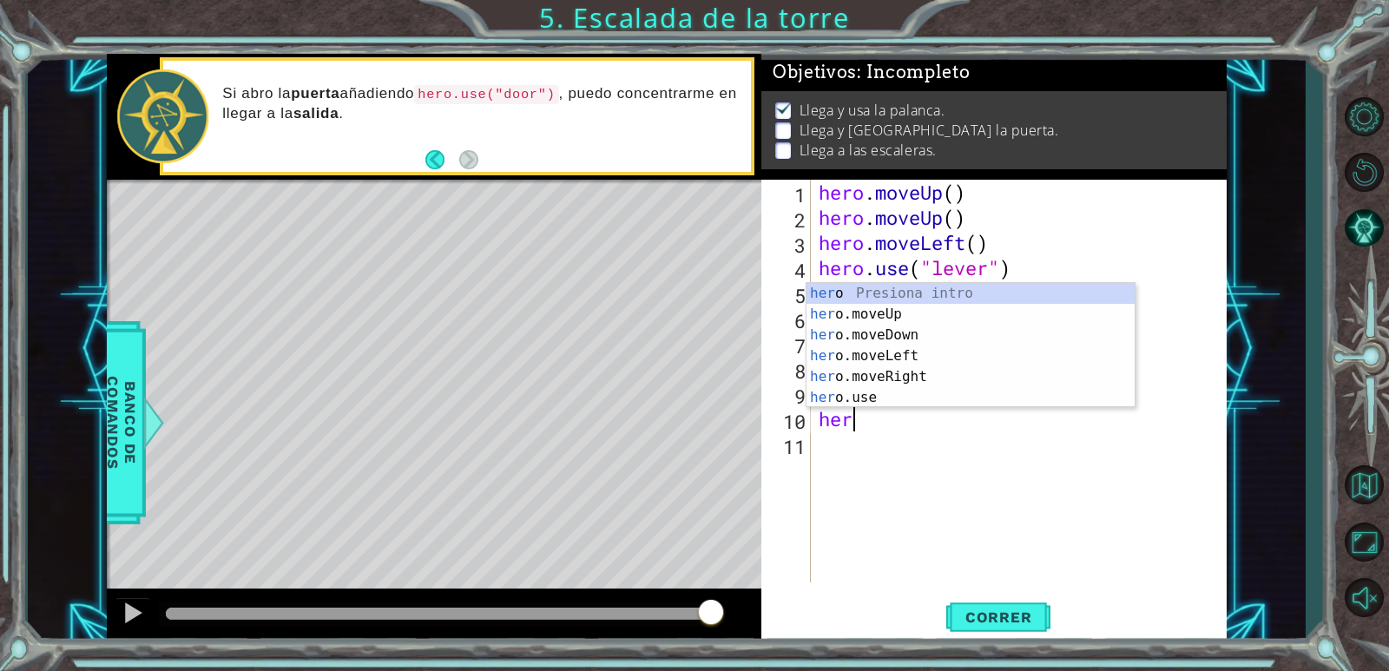
type textarea "hero"
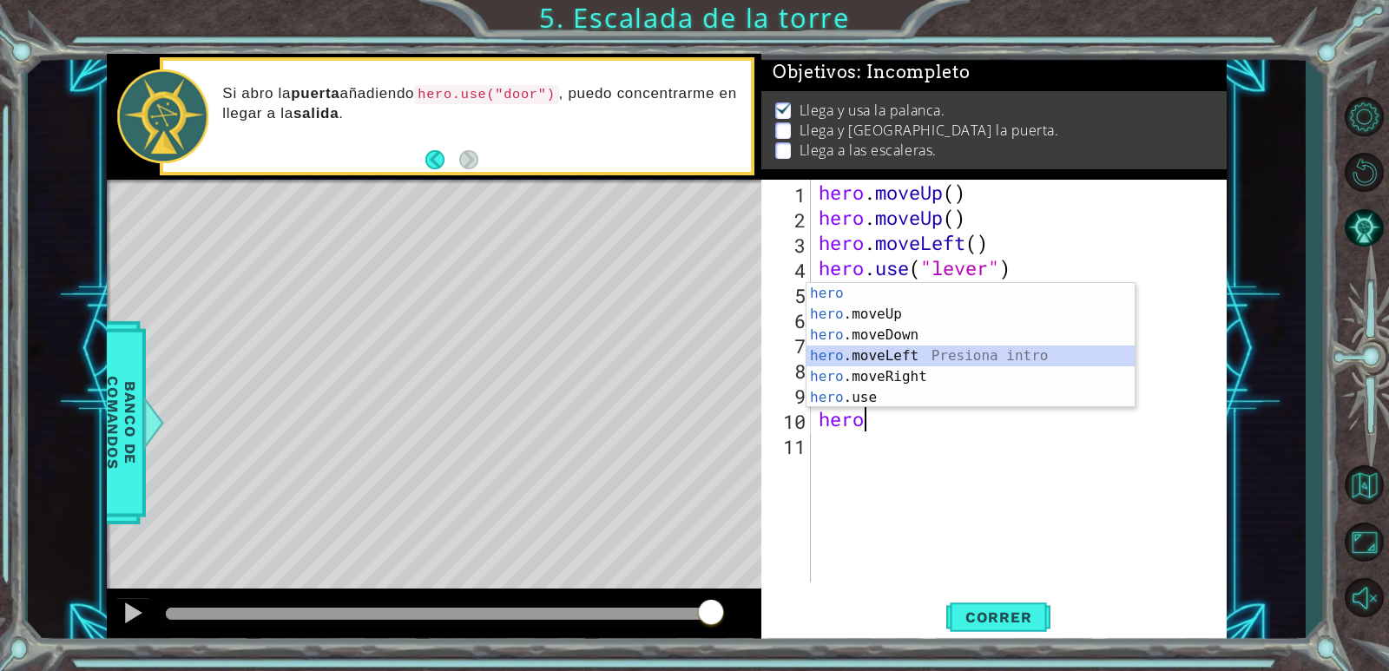
click at [908, 357] on div "hero Presiona intro hero .moveUp Presiona intro hero .moveDown Presiona intro h…" at bounding box center [970, 366] width 328 height 167
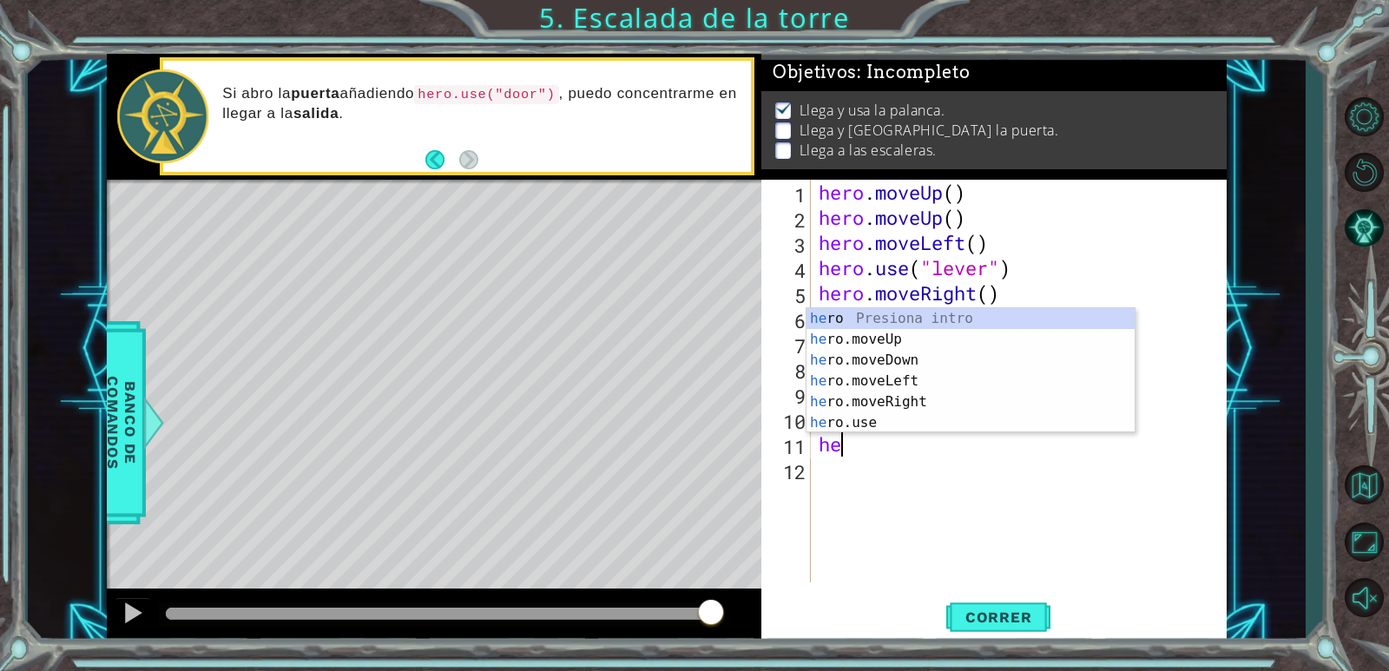
type textarea "hero"
click at [893, 381] on div "hero Presiona intro hero .moveUp Presiona intro hero .moveDown Presiona intro h…" at bounding box center [970, 391] width 328 height 167
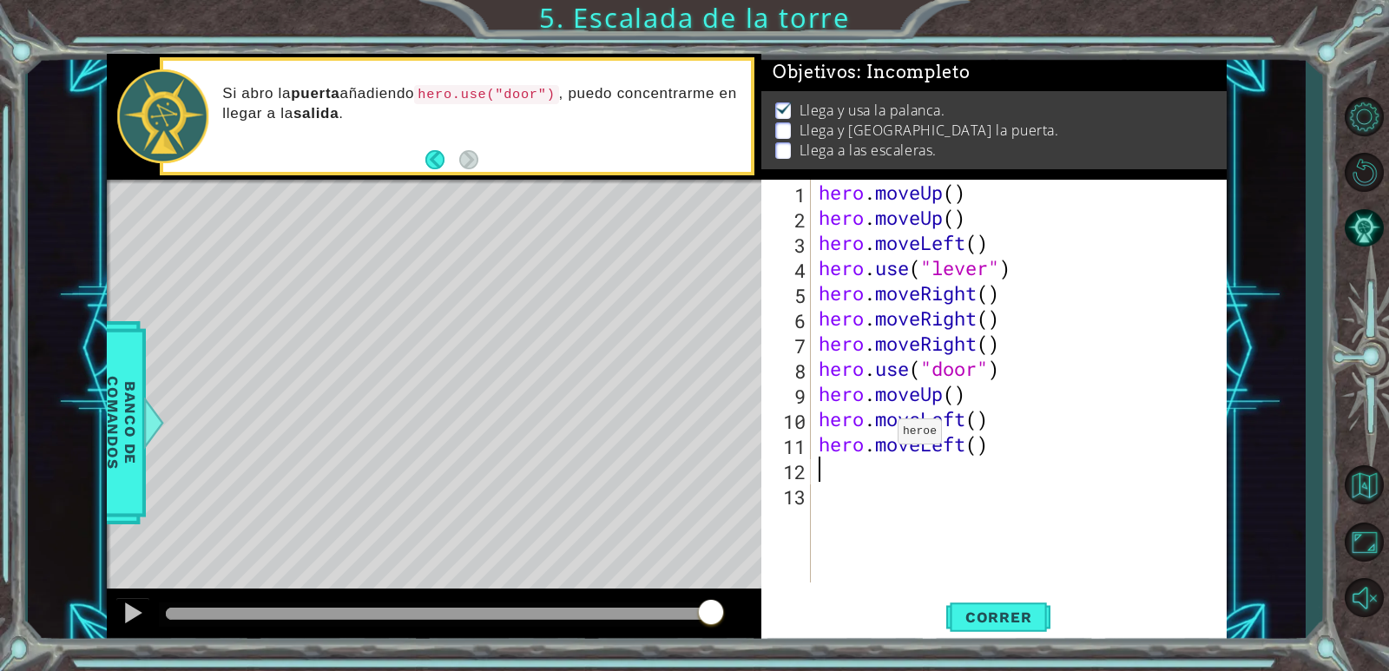
scroll to position [0, 0]
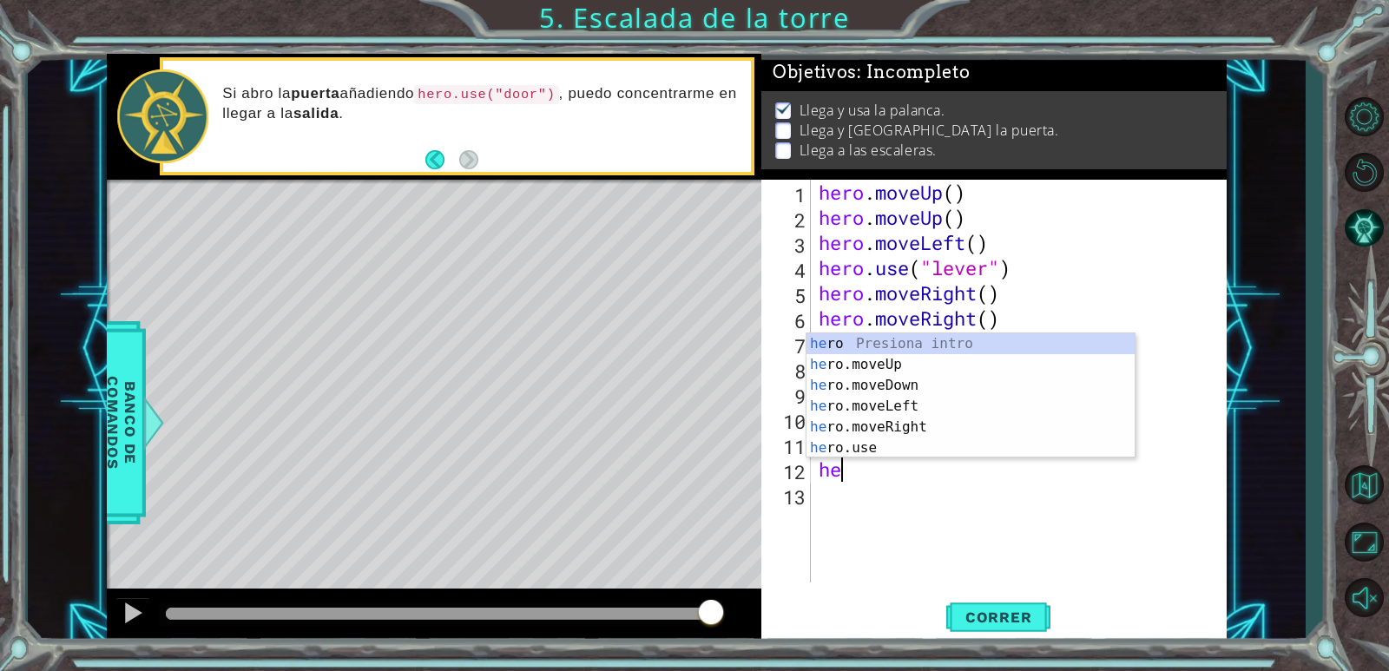
type textarea "hero"
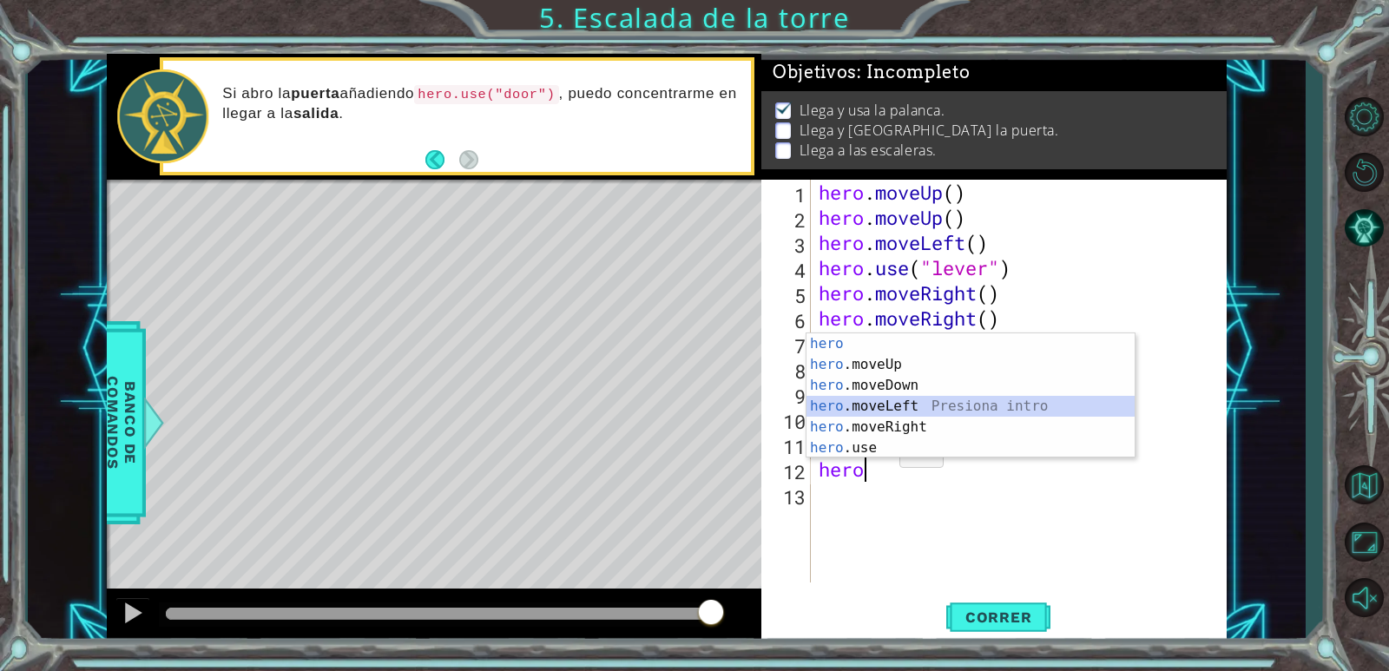
click at [877, 402] on div "hero Presiona intro hero .moveUp Presiona intro hero .moveDown Presiona intro h…" at bounding box center [970, 416] width 328 height 167
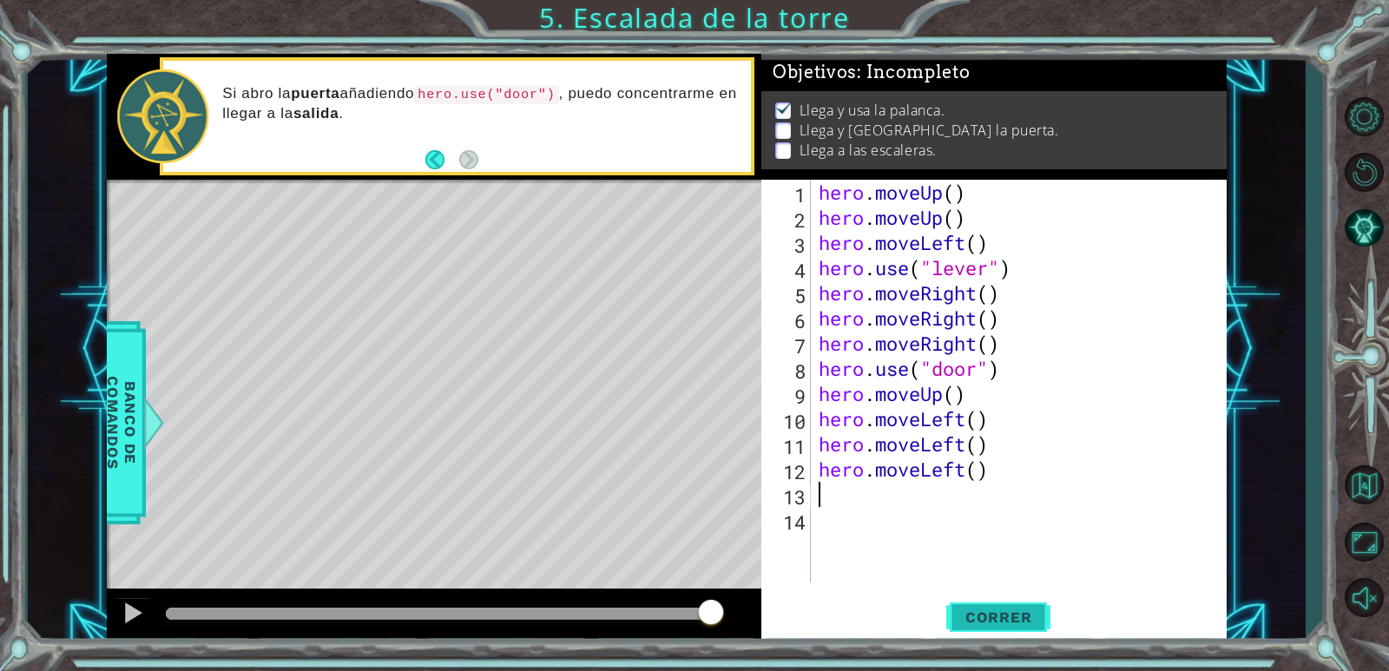
click at [977, 615] on span "Correr" at bounding box center [999, 616] width 102 height 17
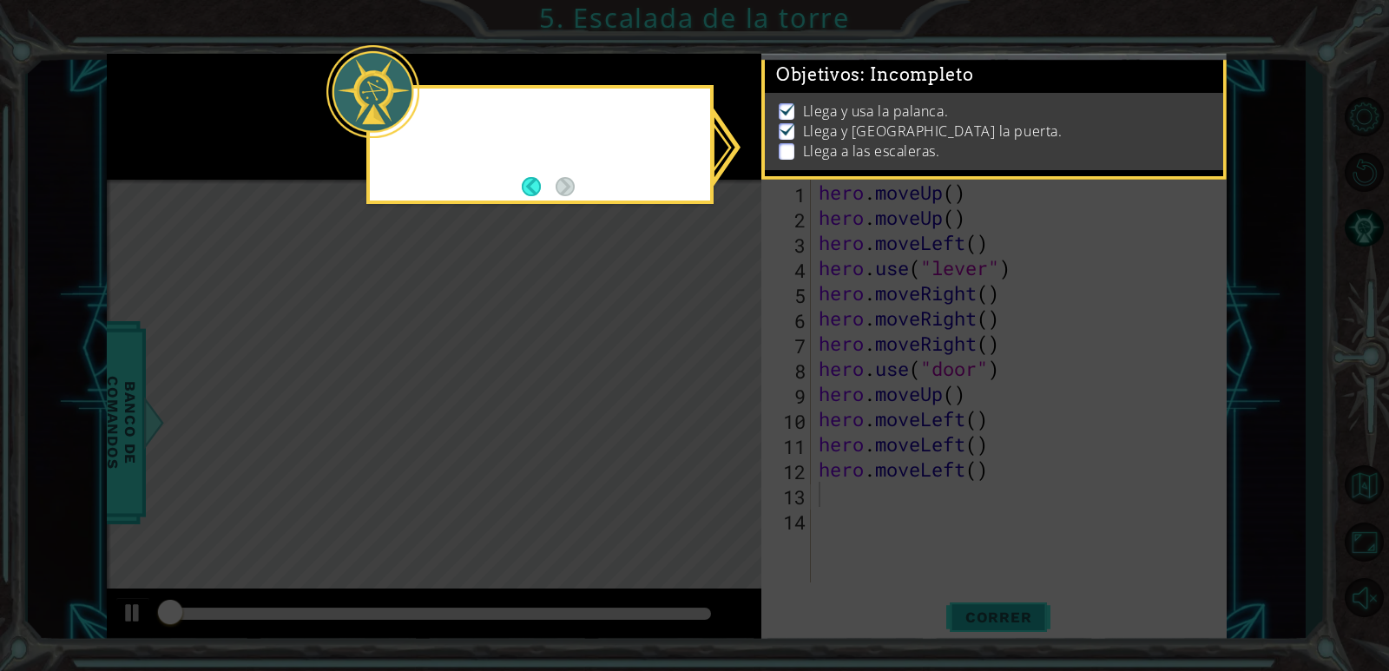
scroll to position [6, 0]
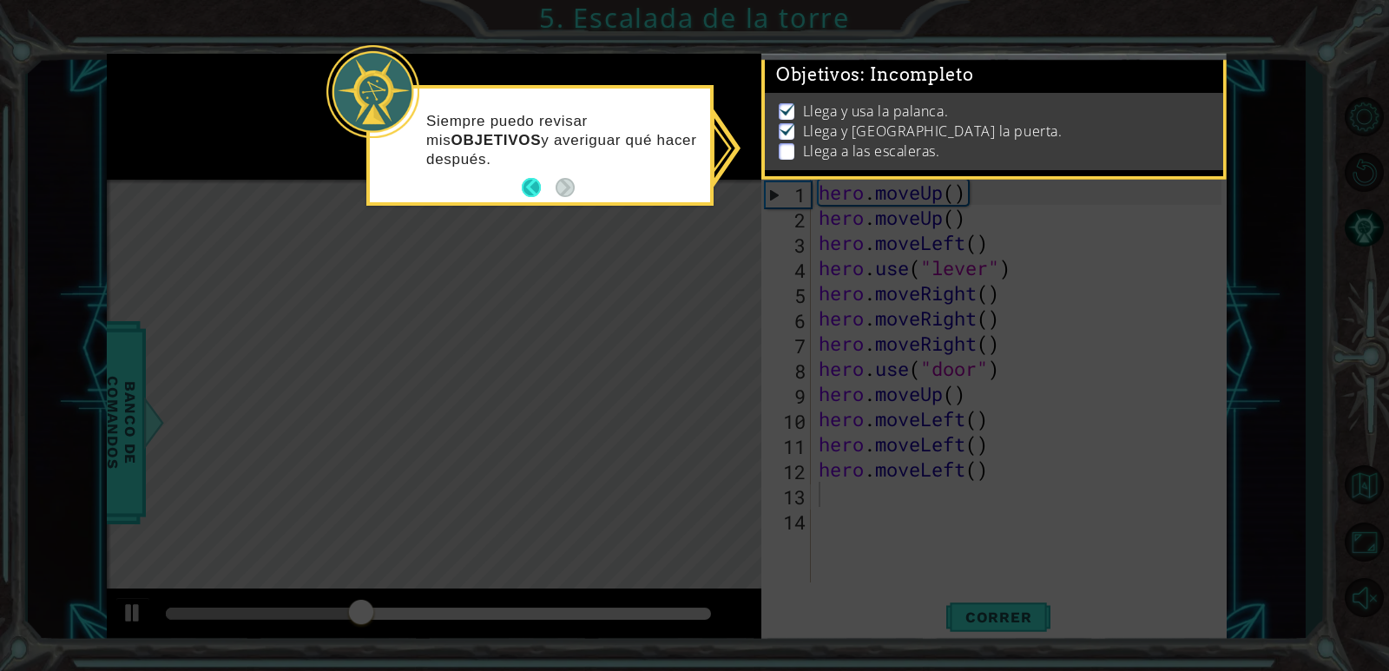
click at [540, 180] on button "Back" at bounding box center [539, 187] width 34 height 19
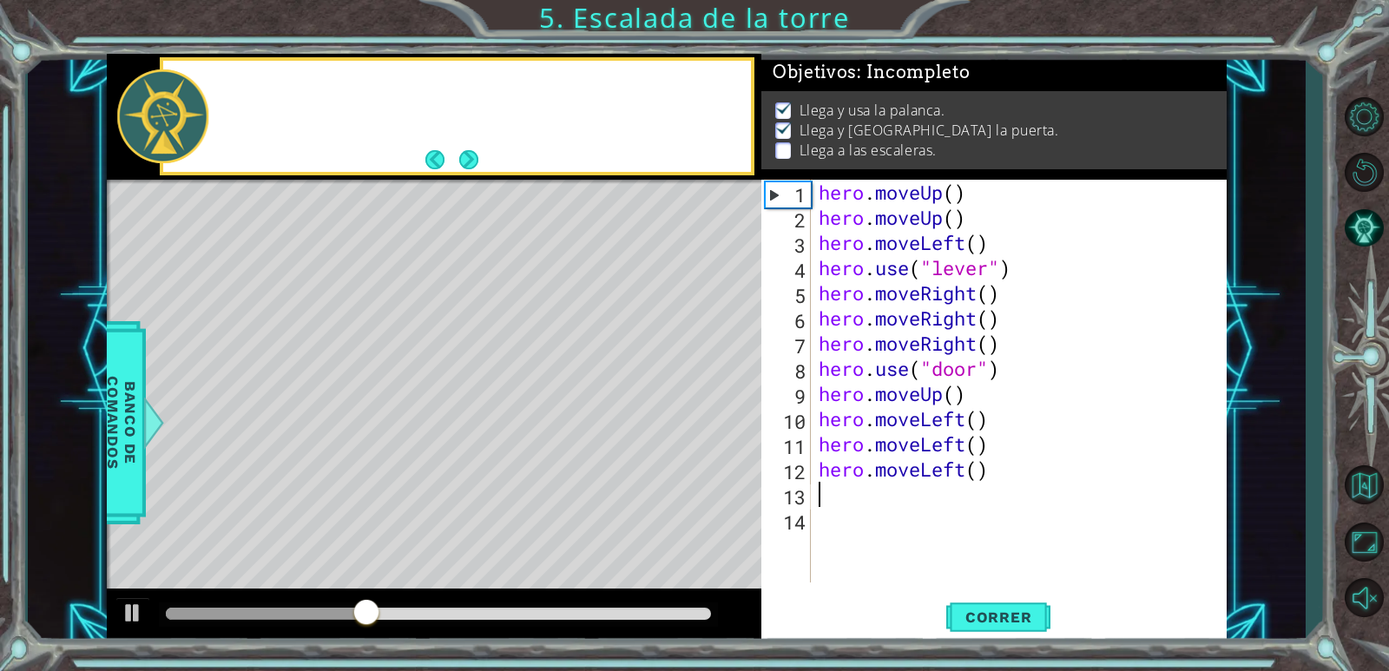
scroll to position [3, 0]
click at [478, 169] on button "Next" at bounding box center [468, 159] width 19 height 19
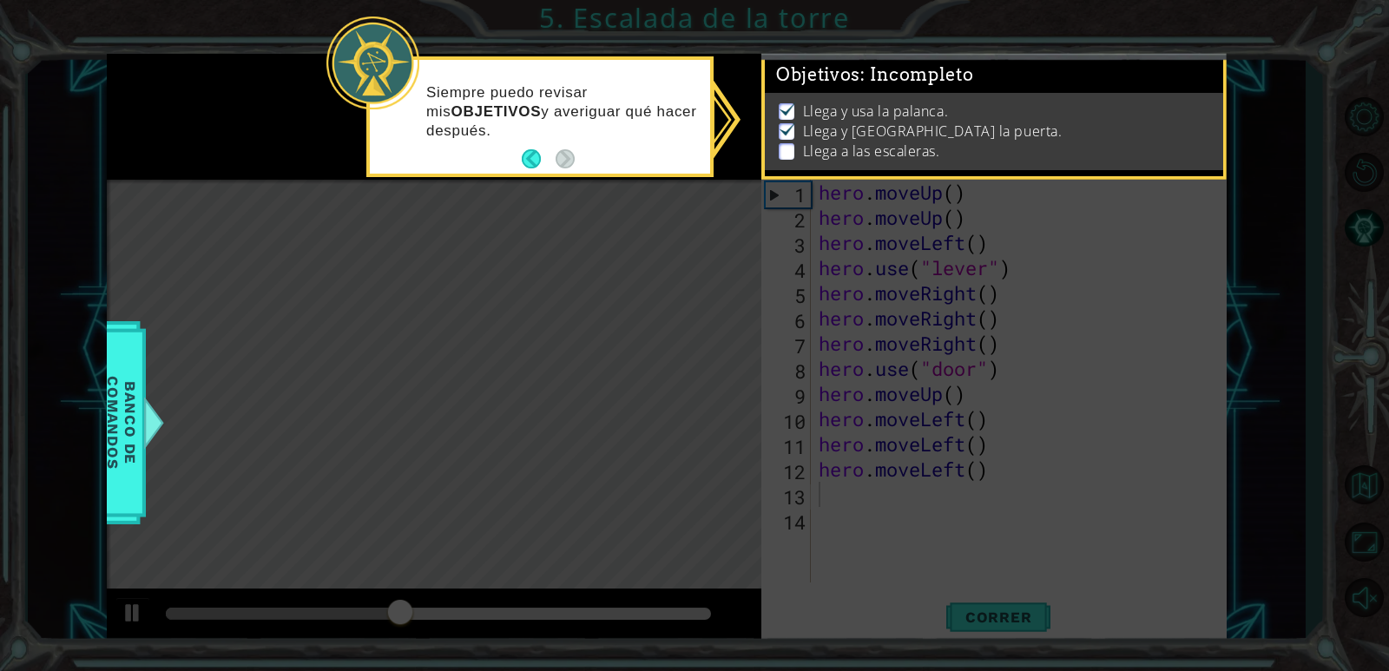
click at [623, 240] on icon at bounding box center [694, 335] width 1389 height 671
click at [783, 149] on p at bounding box center [787, 151] width 16 height 16
click at [966, 609] on icon at bounding box center [694, 335] width 1389 height 671
click at [906, 519] on icon at bounding box center [694, 335] width 1389 height 671
click at [898, 514] on icon at bounding box center [694, 335] width 1389 height 671
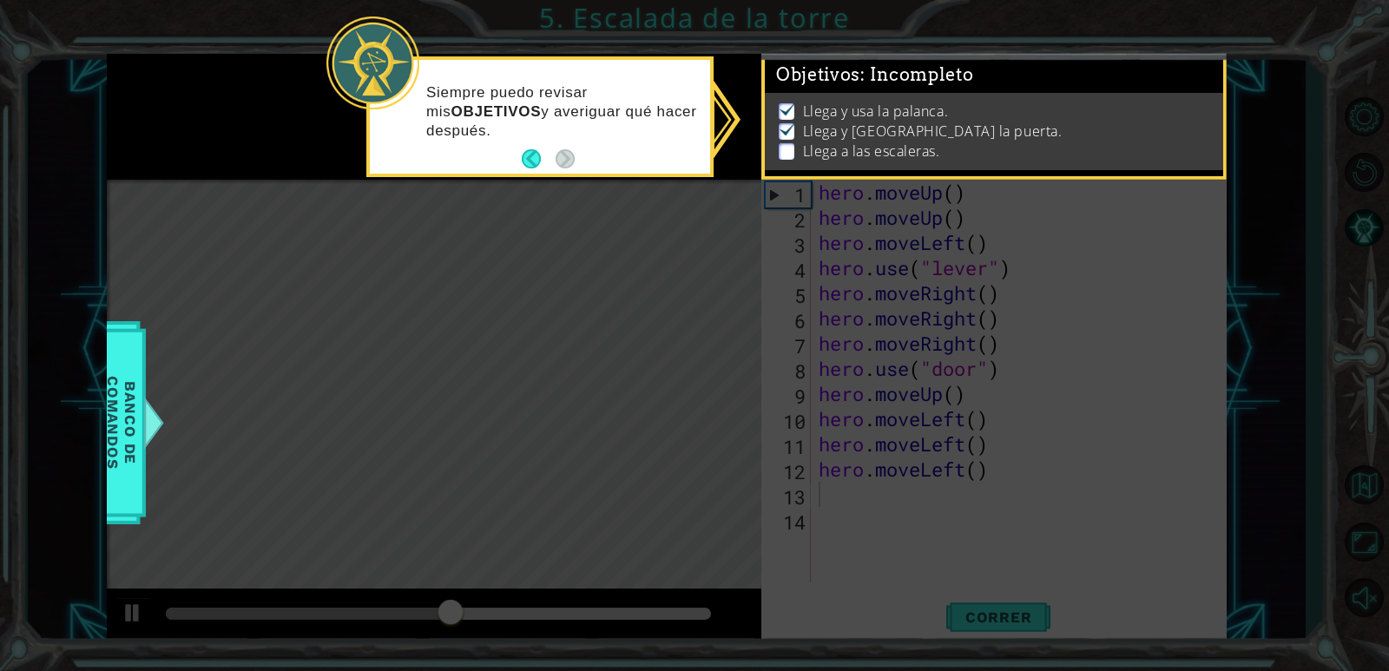
drag, startPoint x: 855, startPoint y: 501, endPoint x: 775, endPoint y: 475, distance: 84.0
click at [789, 477] on icon at bounding box center [694, 335] width 1389 height 671
click at [114, 439] on span "Banco de comandos" at bounding box center [121, 422] width 45 height 180
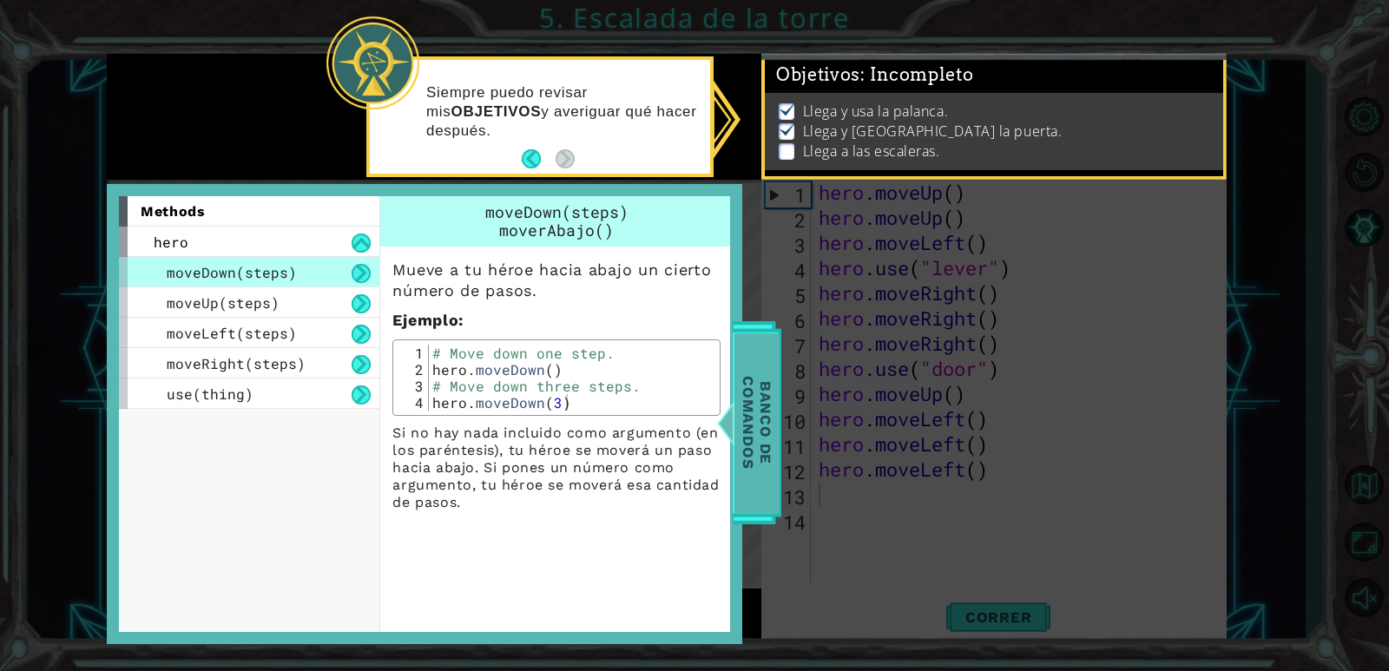
click at [748, 413] on span "Banco de comandos" at bounding box center [756, 422] width 45 height 180
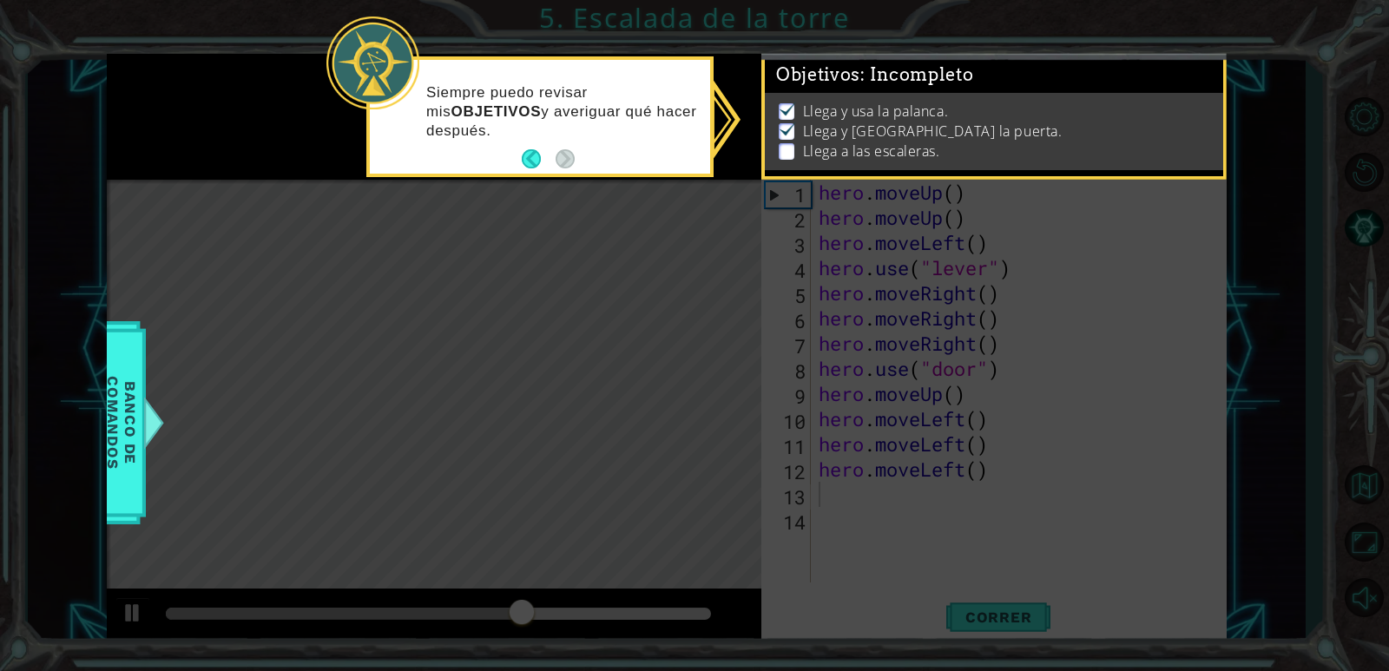
click at [733, 127] on icon at bounding box center [694, 335] width 1389 height 671
drag, startPoint x: 1016, startPoint y: 652, endPoint x: 902, endPoint y: 444, distance: 237.0
click at [1016, 650] on icon at bounding box center [694, 335] width 1389 height 671
click at [902, 444] on icon at bounding box center [694, 335] width 1389 height 671
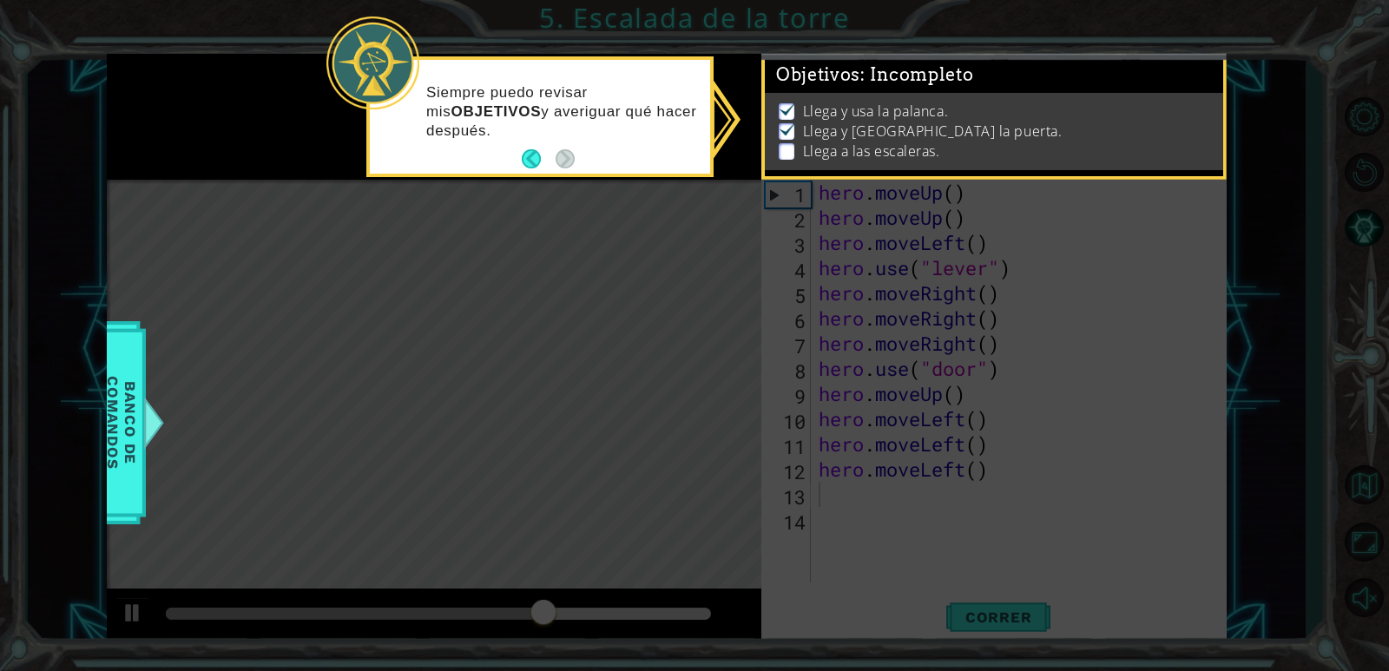
drag, startPoint x: 900, startPoint y: 440, endPoint x: 887, endPoint y: 434, distance: 14.4
click at [893, 434] on icon at bounding box center [694, 335] width 1389 height 671
click at [529, 172] on footer at bounding box center [548, 159] width 53 height 26
click at [529, 161] on button "Back" at bounding box center [539, 158] width 34 height 19
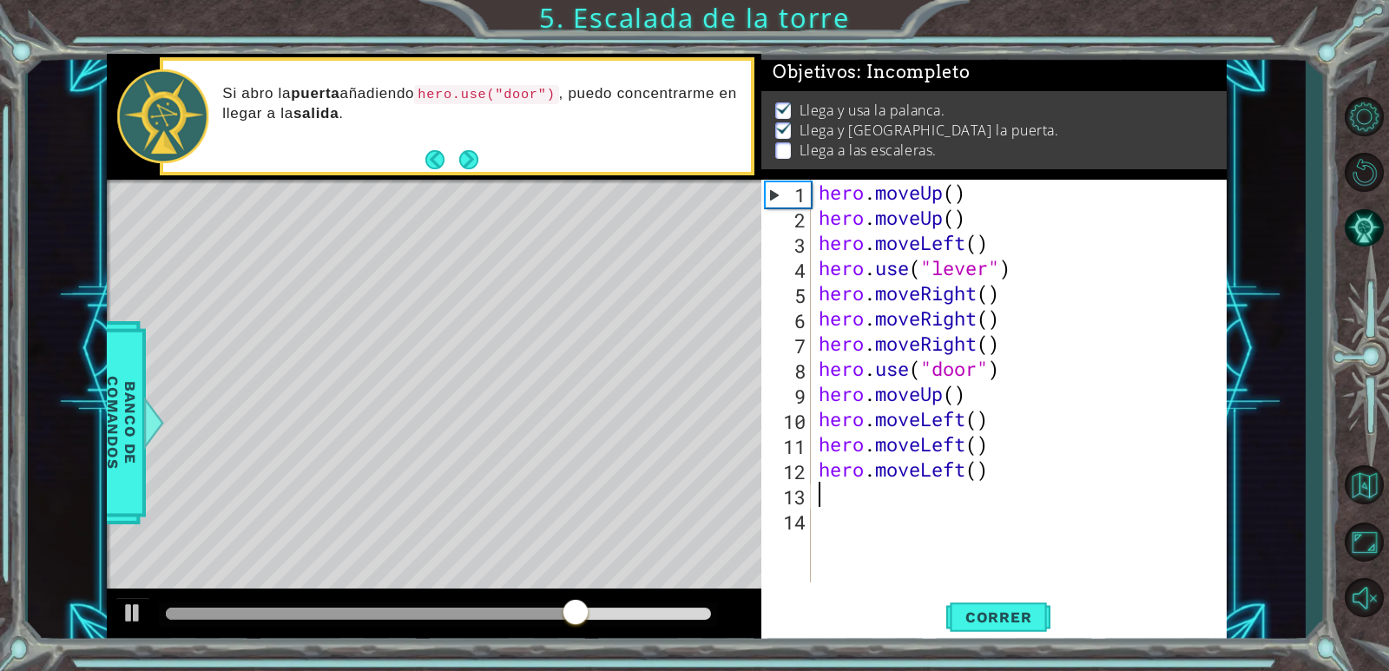
scroll to position [3, 0]
click at [864, 493] on div "hero . moveUp ( ) hero . moveUp ( ) hero . moveLeft ( ) hero . use ( "lever" ) …" at bounding box center [1022, 406] width 415 height 453
click at [993, 615] on span "Correr" at bounding box center [999, 616] width 102 height 17
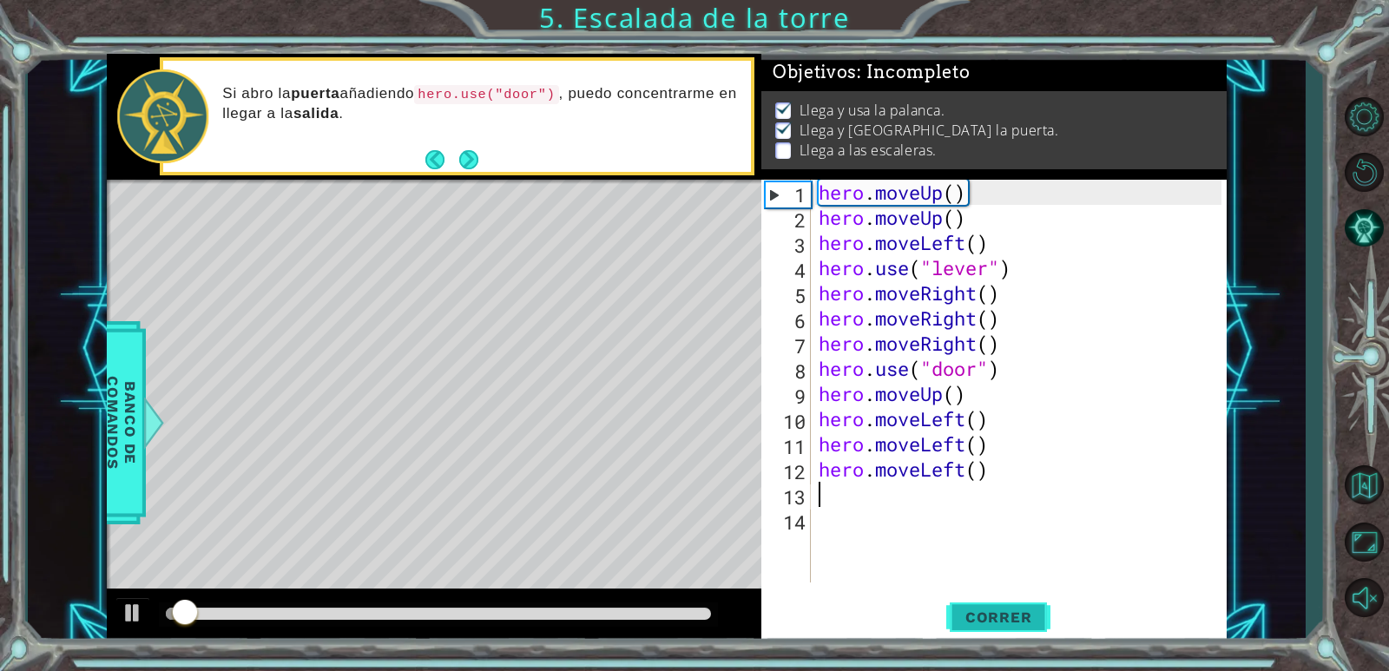
scroll to position [6, 0]
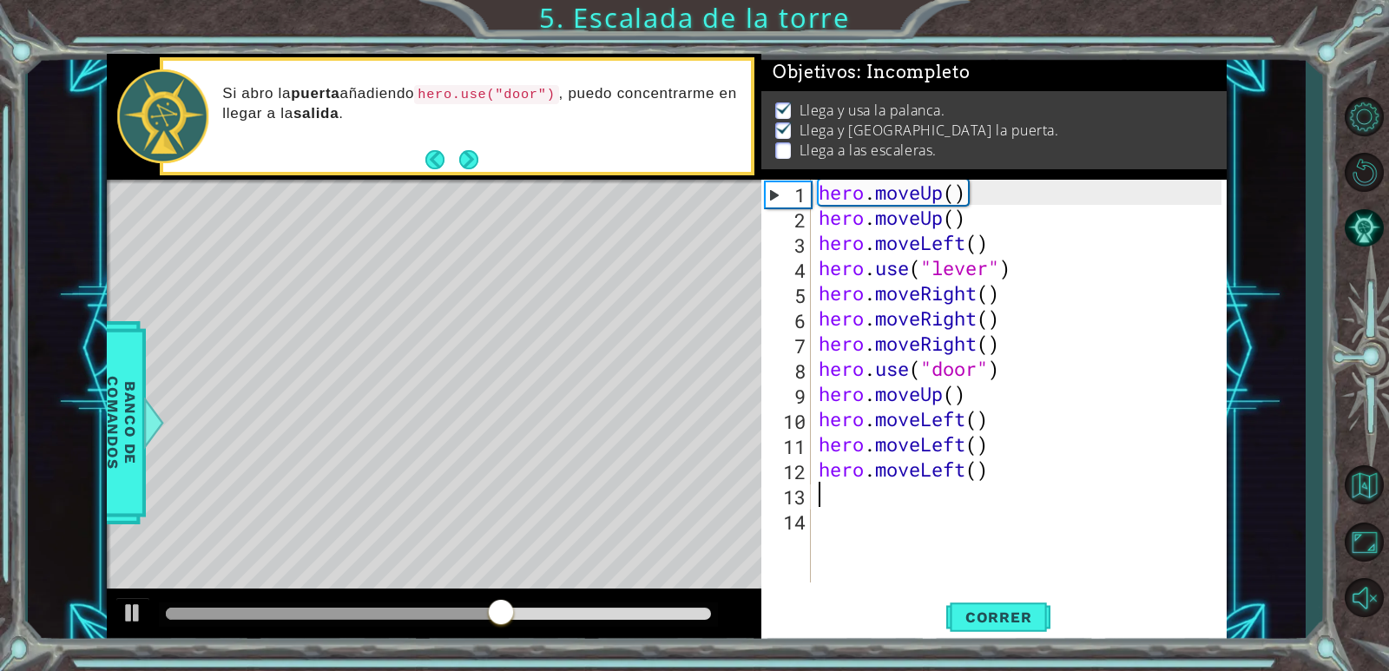
click at [991, 392] on div "hero . moveUp ( ) hero . moveUp ( ) hero . moveLeft ( ) hero . use ( "lever" ) …" at bounding box center [1022, 406] width 415 height 453
type textarea "hero.moveUp()"
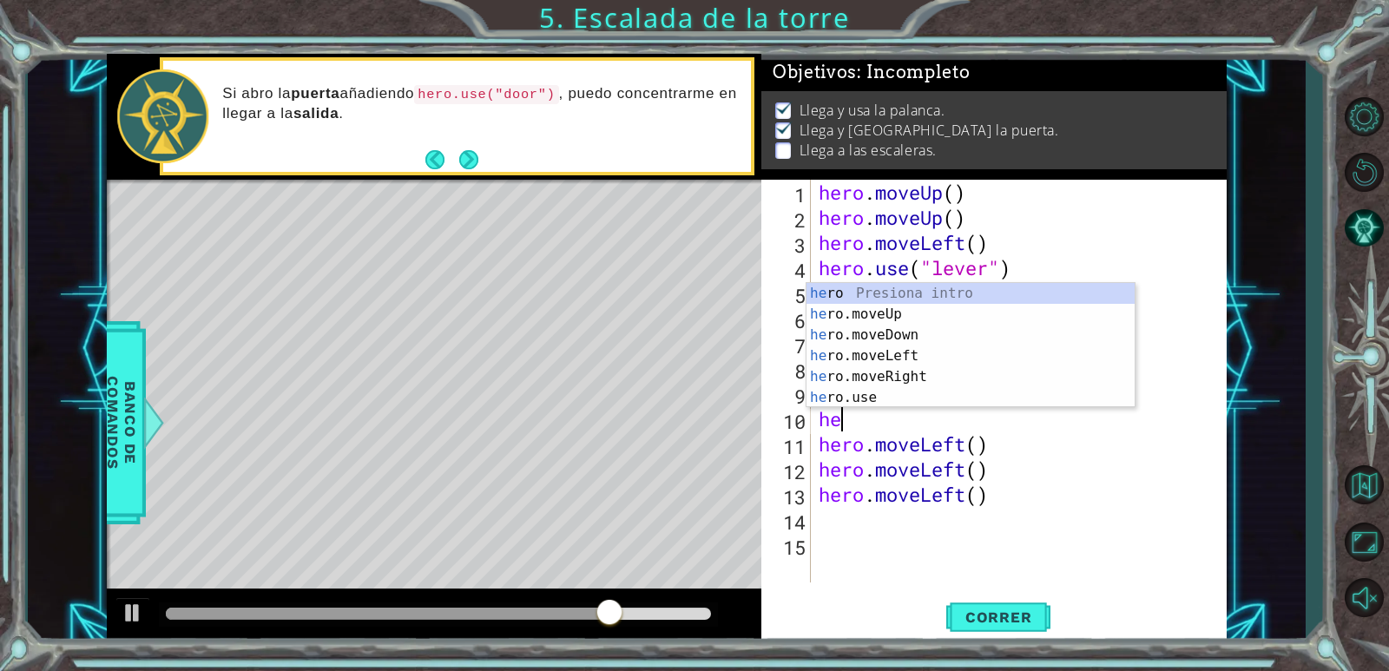
type textarea "her"
click at [931, 306] on div "her o Presiona intro her o.moveUp Presiona intro her o.moveDown Presiona intro …" at bounding box center [970, 366] width 328 height 167
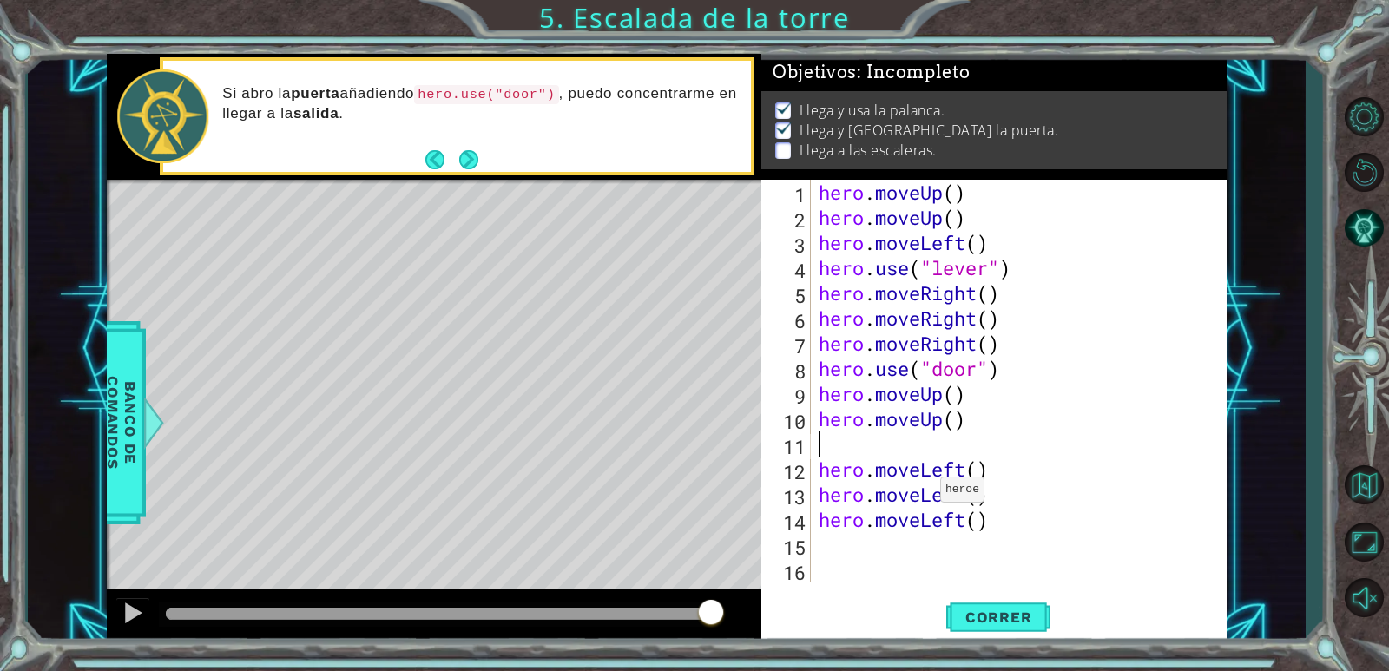
type textarea "hero.moveUp()"
click at [890, 545] on div "hero . moveUp ( ) hero . moveUp ( ) hero . moveLeft ( ) hero . use ( "lever" ) …" at bounding box center [1022, 406] width 415 height 453
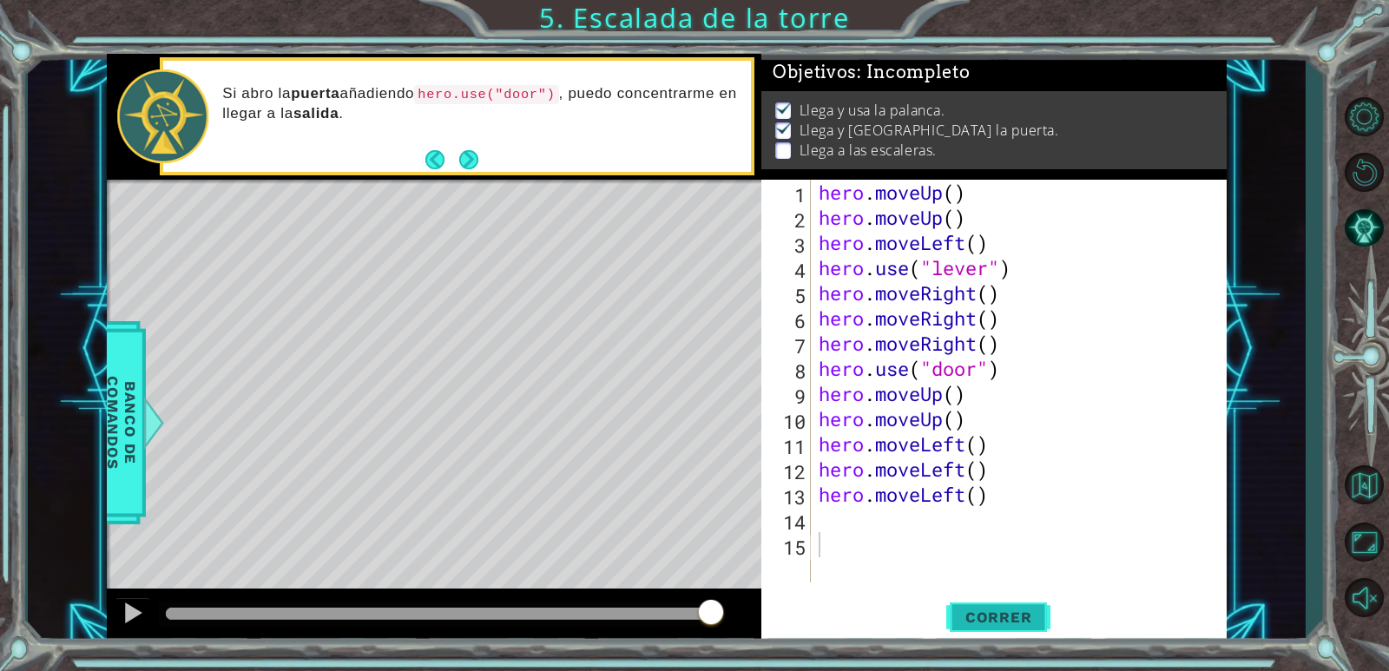
click at [982, 600] on button "Correr" at bounding box center [998, 618] width 104 height 47
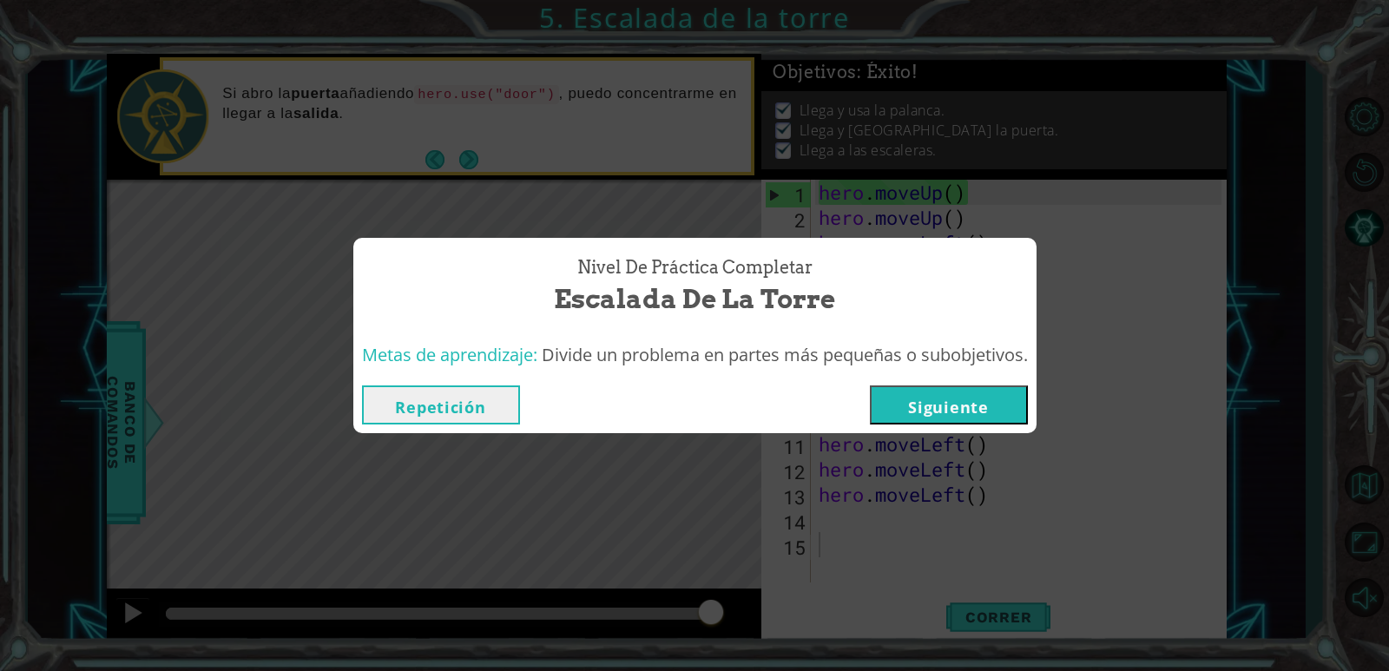
click at [983, 418] on button "Siguiente" at bounding box center [949, 404] width 158 height 39
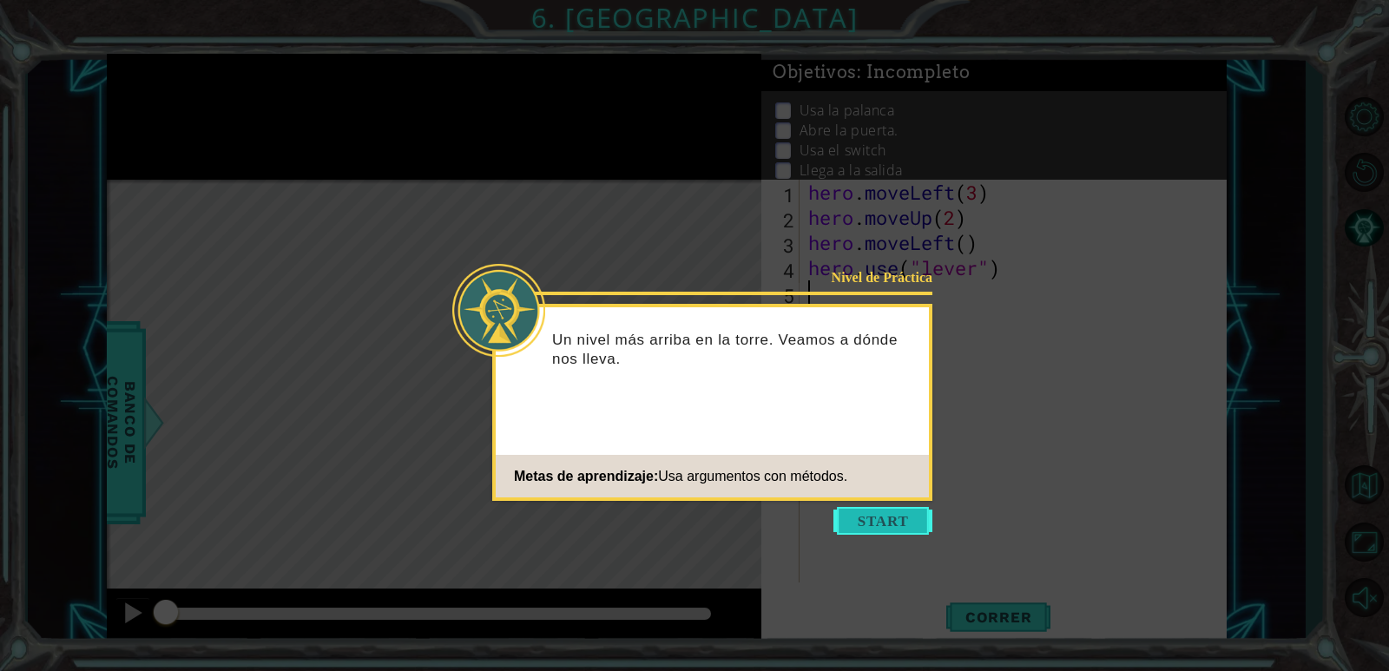
click at [897, 523] on button "Start" at bounding box center [882, 521] width 99 height 28
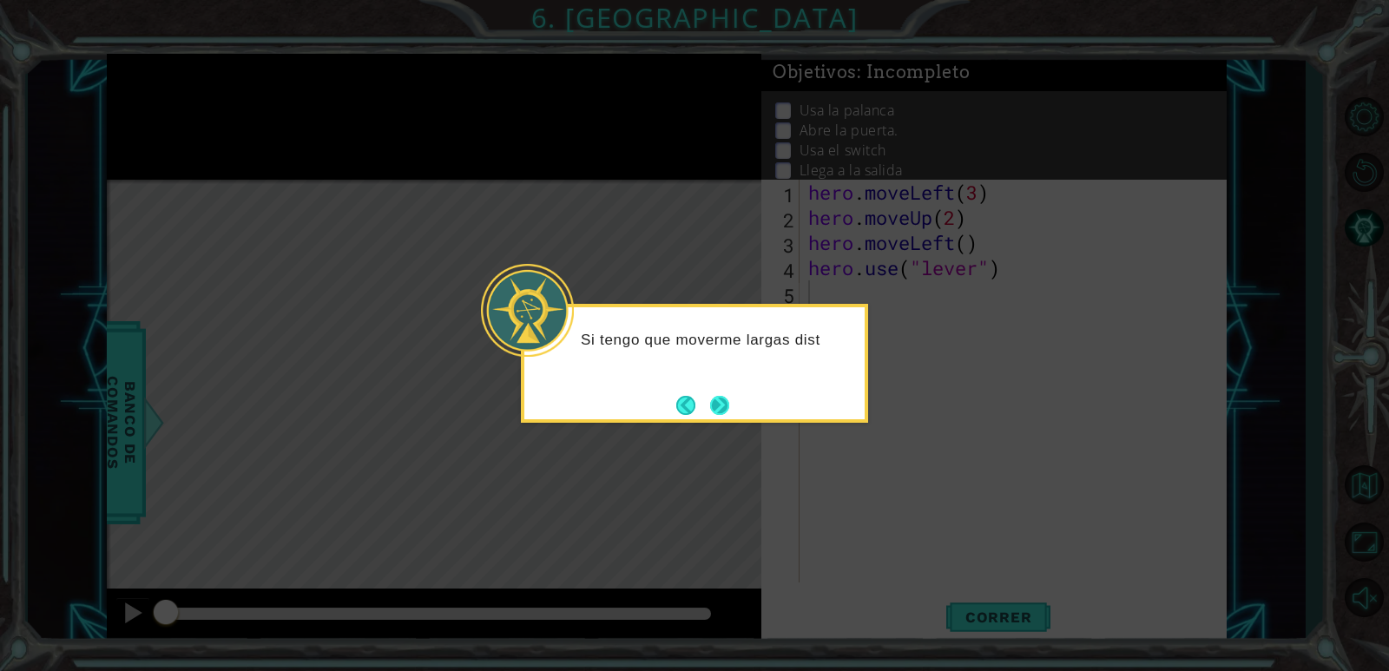
click at [721, 402] on button "Next" at bounding box center [719, 405] width 23 height 23
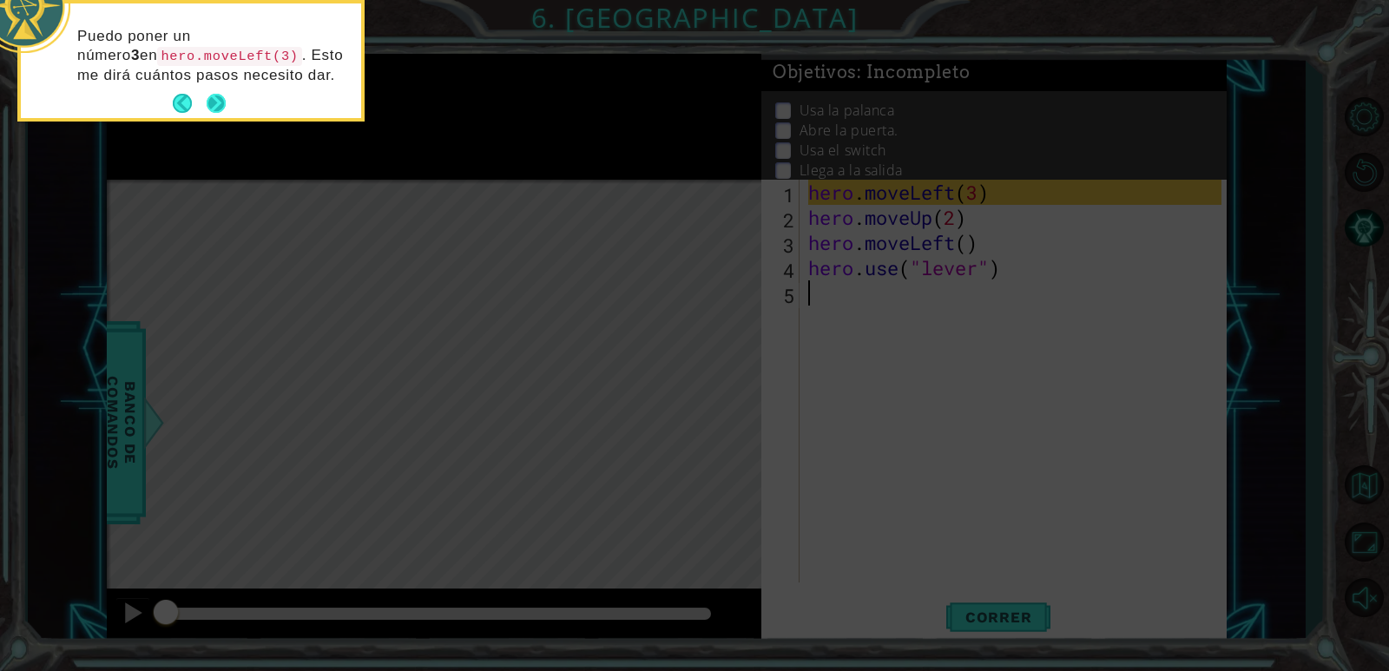
click at [220, 97] on button "Next" at bounding box center [216, 103] width 23 height 23
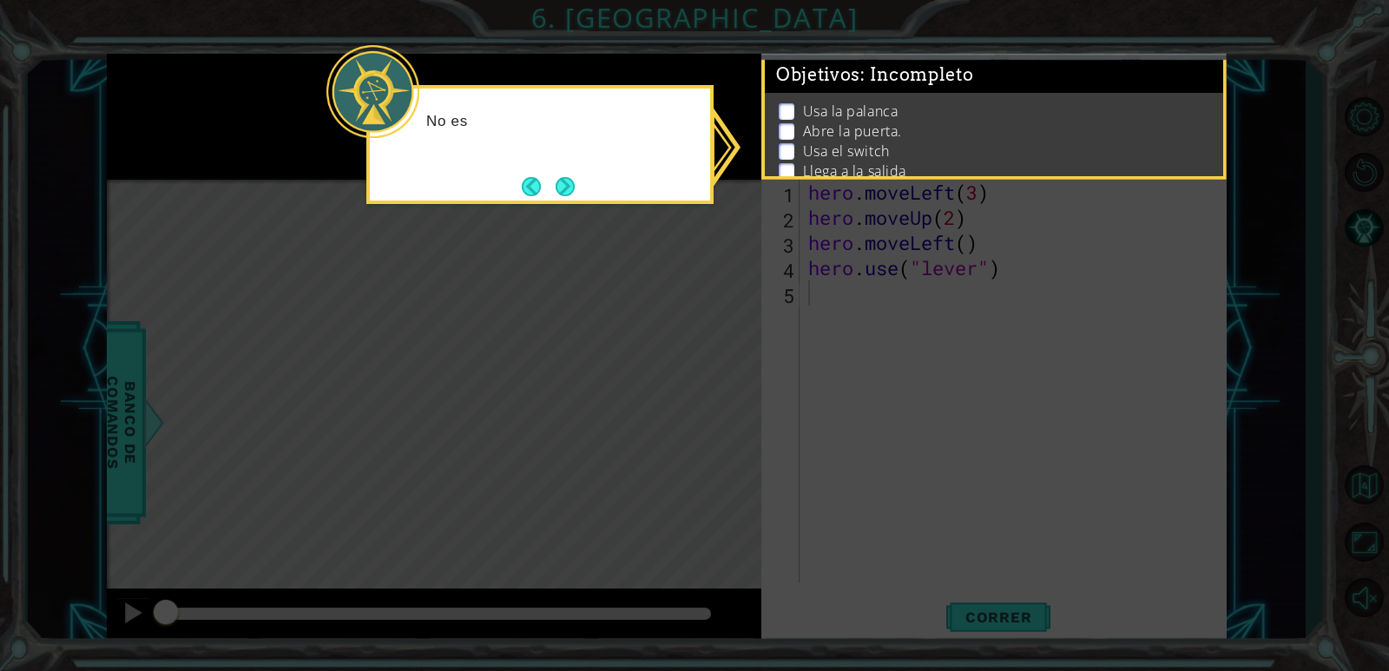
click at [778, 319] on icon at bounding box center [694, 335] width 1389 height 671
click at [566, 193] on button "Next" at bounding box center [564, 185] width 31 height 31
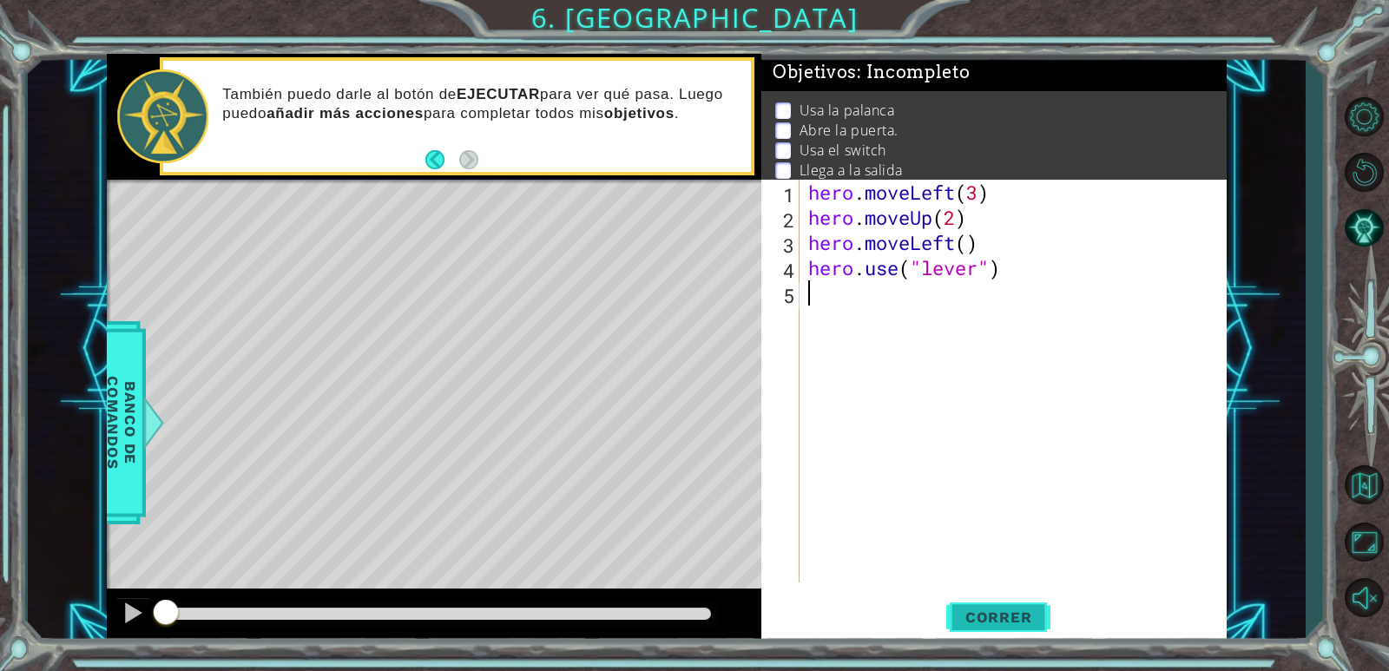
click at [1022, 618] on span "Correr" at bounding box center [999, 616] width 102 height 17
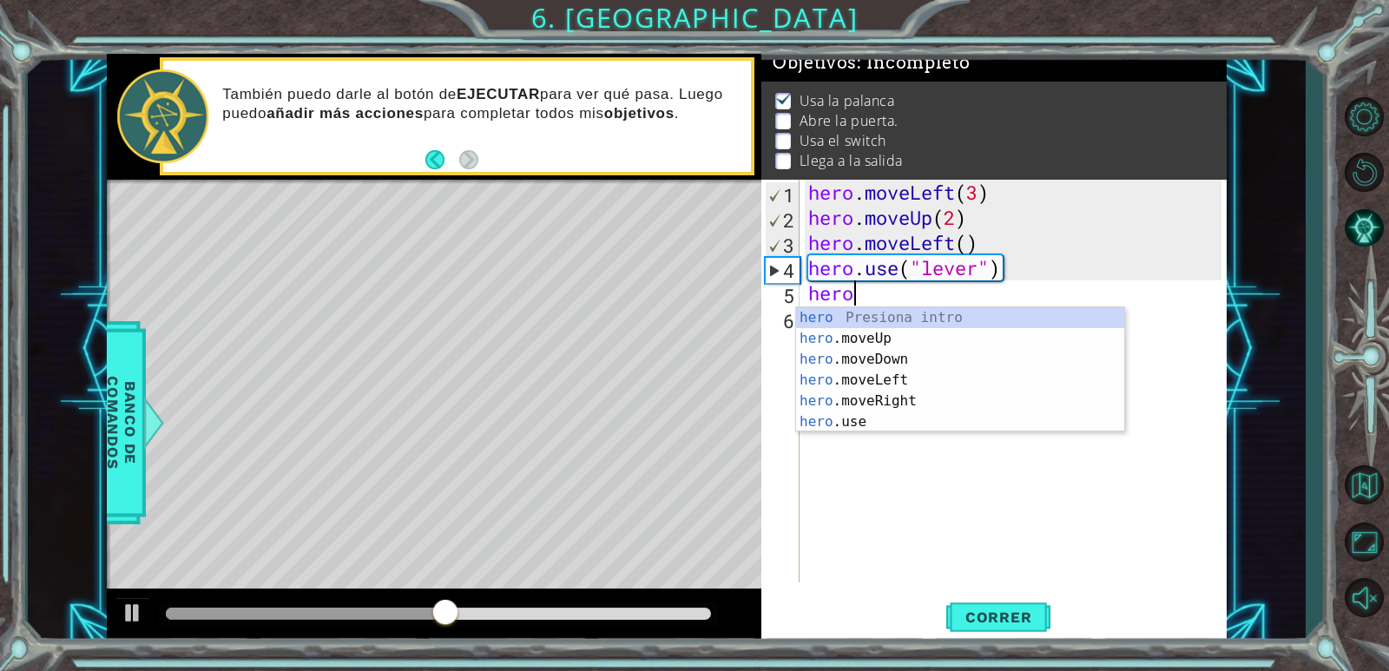
scroll to position [0, 1]
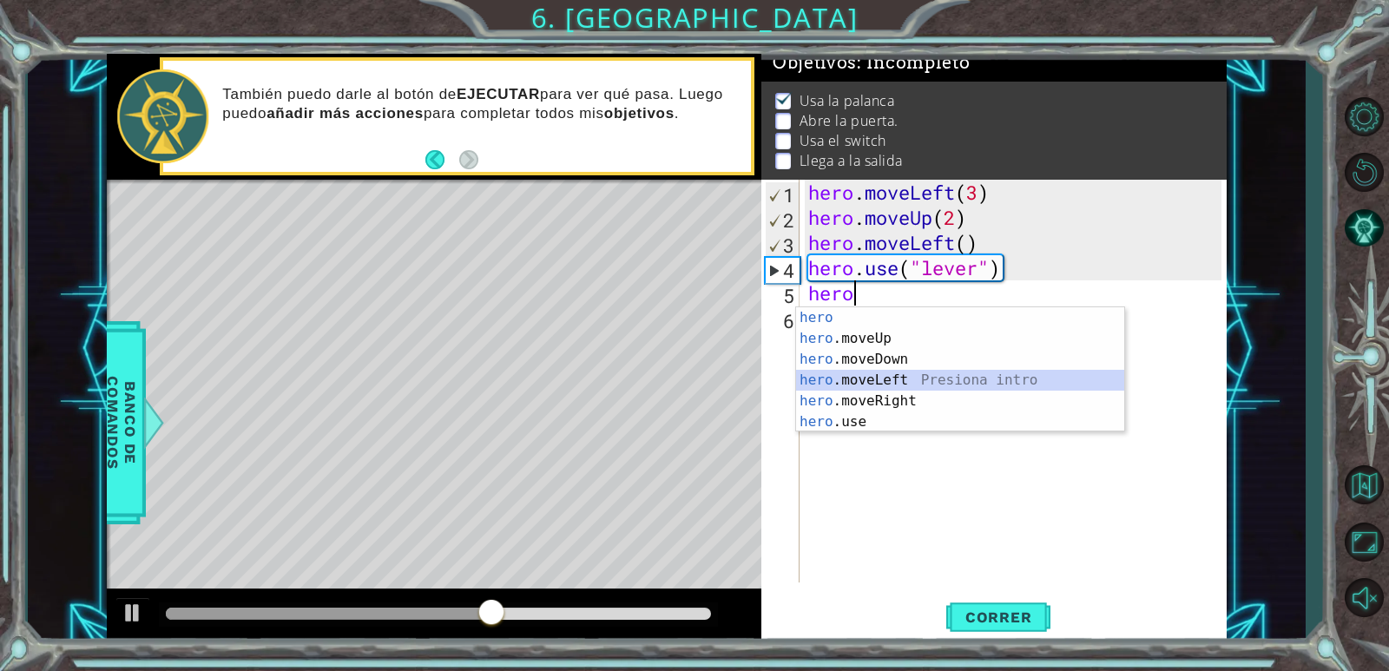
click at [916, 372] on div "hero Presiona intro hero .moveUp Presiona intro hero .moveDown Presiona intro h…" at bounding box center [960, 390] width 328 height 167
type textarea "hero.moveLeft(1)"
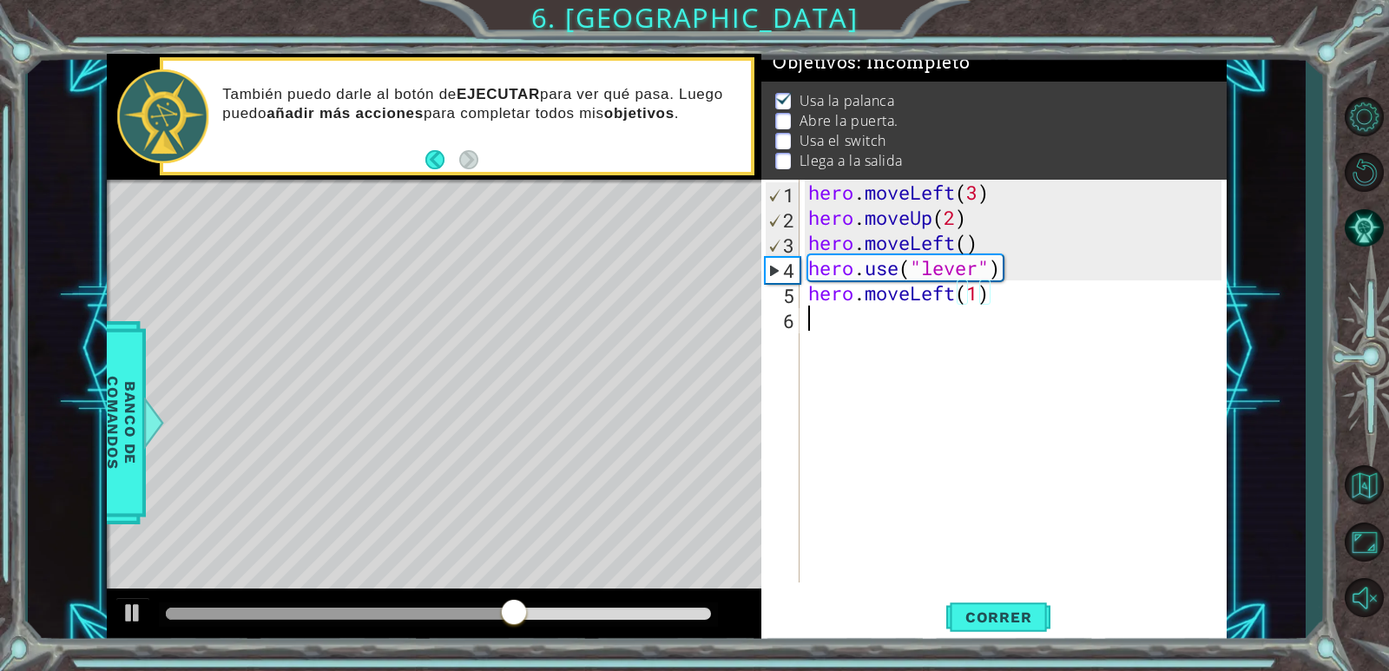
click at [909, 398] on div "hero . moveLeft ( 3 ) hero . moveUp ( 2 ) hero . moveLeft ( ) hero . use ( "lev…" at bounding box center [1017, 406] width 425 height 453
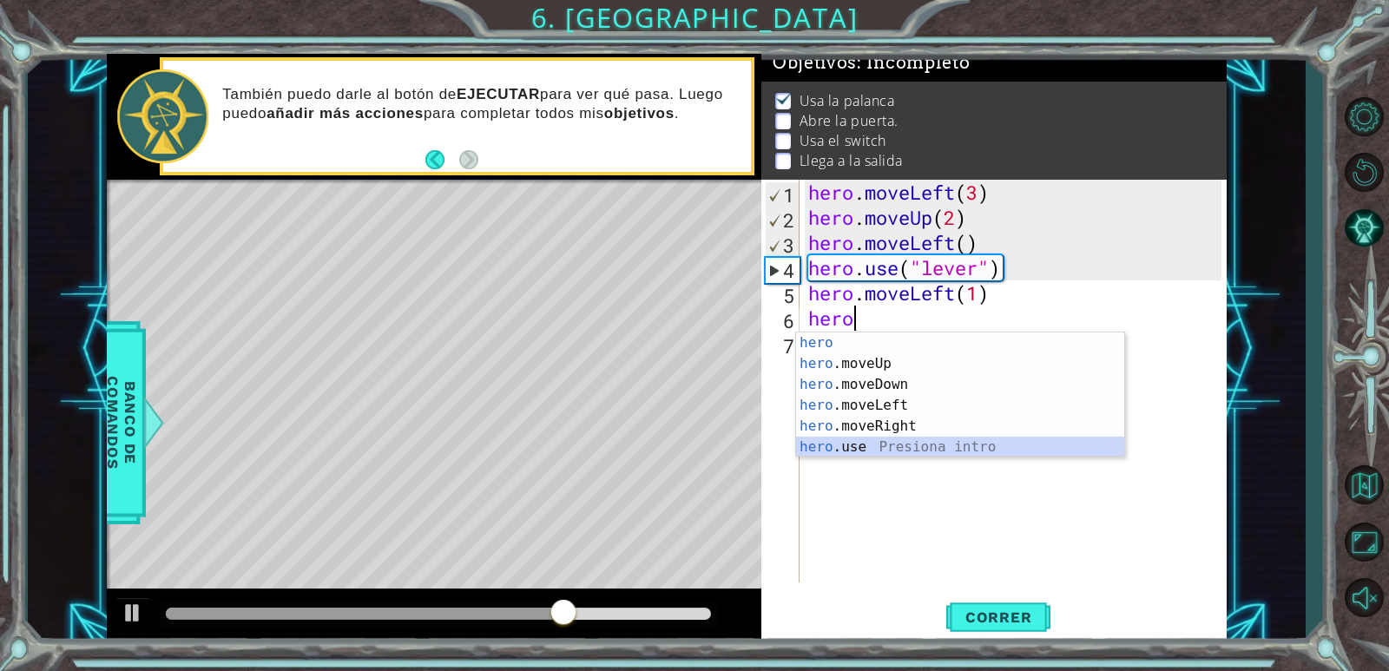
click at [877, 450] on div "hero Presiona intro hero .moveUp Presiona intro hero .moveDown Presiona intro h…" at bounding box center [960, 415] width 328 height 167
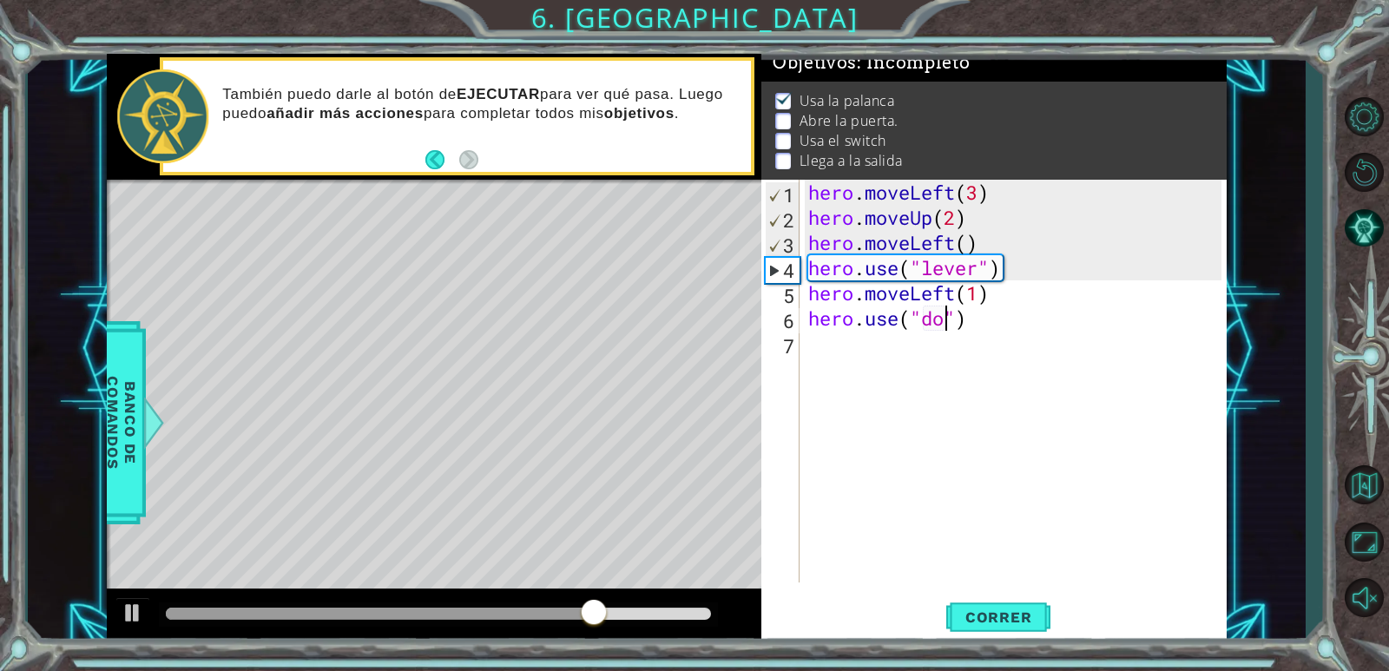
type textarea "hero.use("door")"
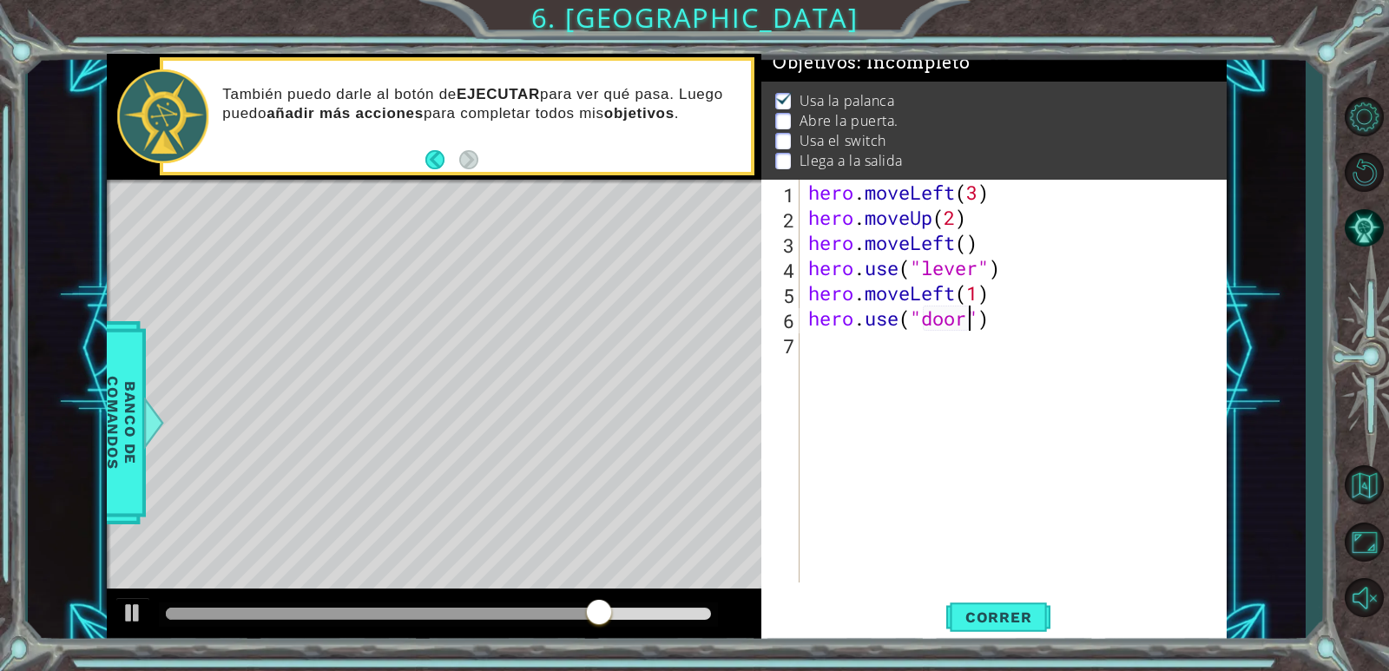
scroll to position [0, 7]
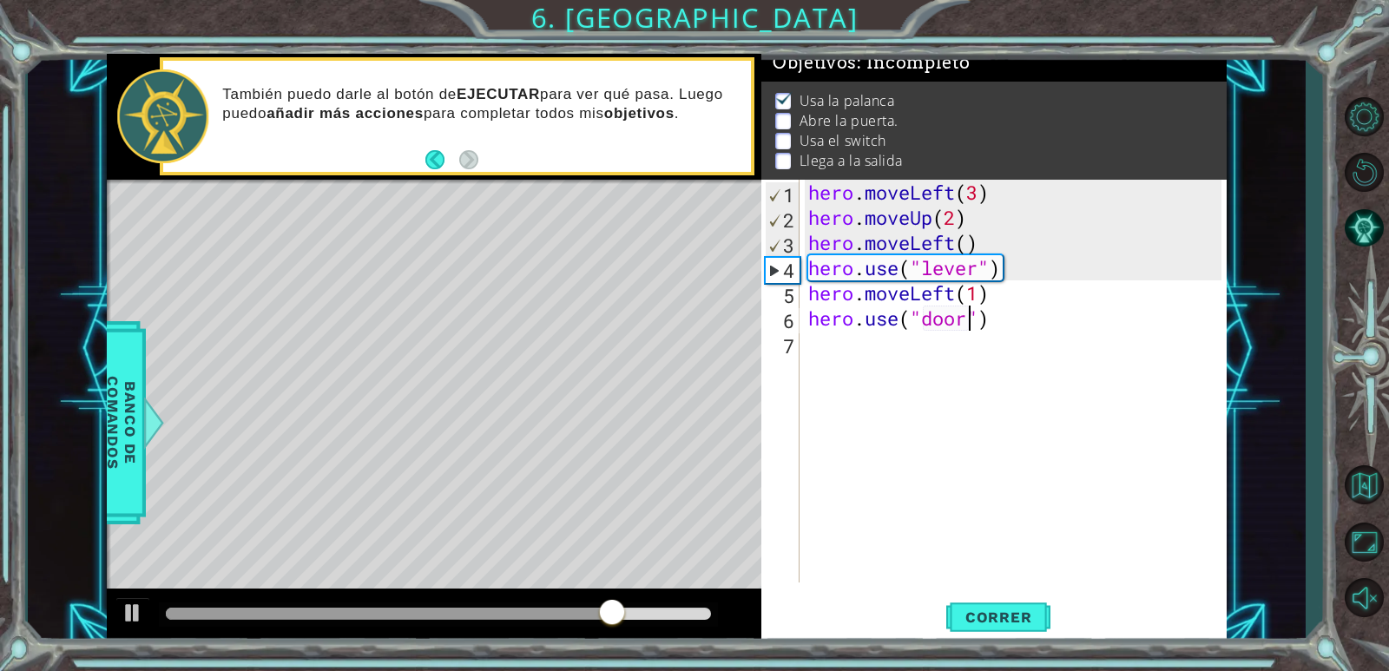
click at [906, 417] on div "hero . moveLeft ( 3 ) hero . moveUp ( 2 ) hero . moveLeft ( ) hero . use ( "lev…" at bounding box center [1017, 406] width 425 height 453
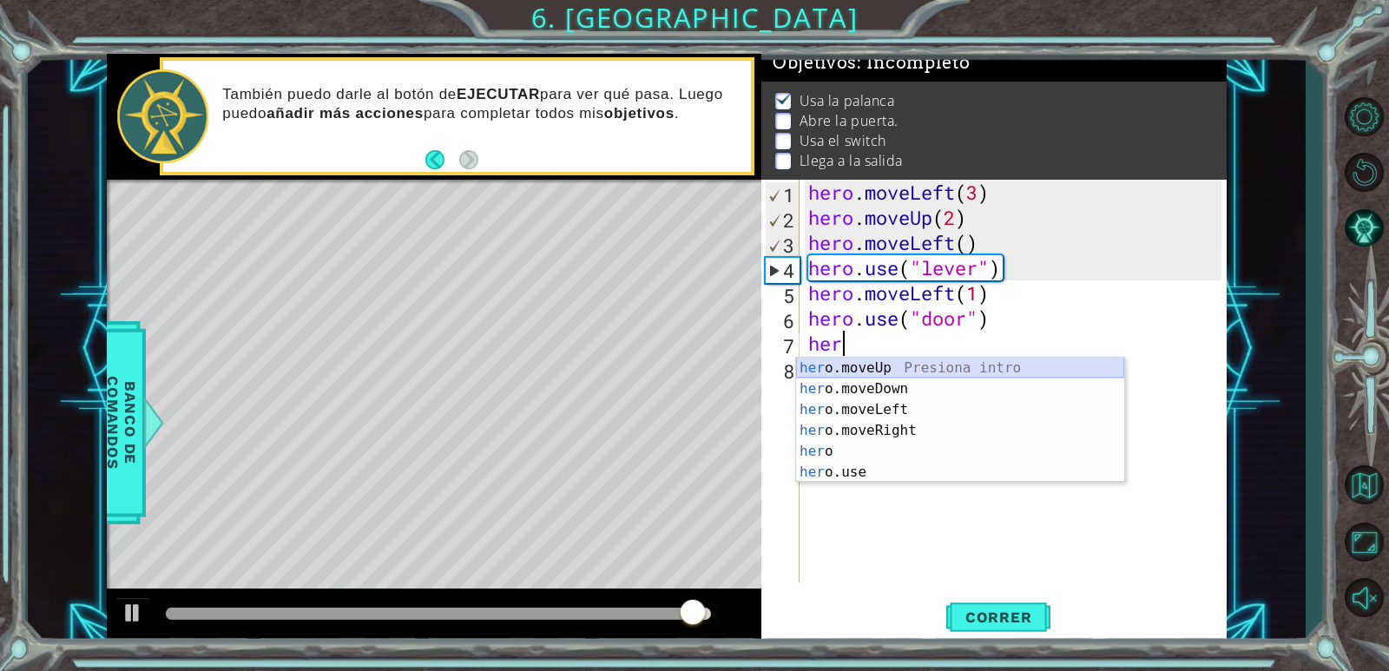
click at [907, 366] on div "her o.moveUp Presiona intro her o.moveDown Presiona intro her o.moveLeft Presio…" at bounding box center [960, 441] width 328 height 167
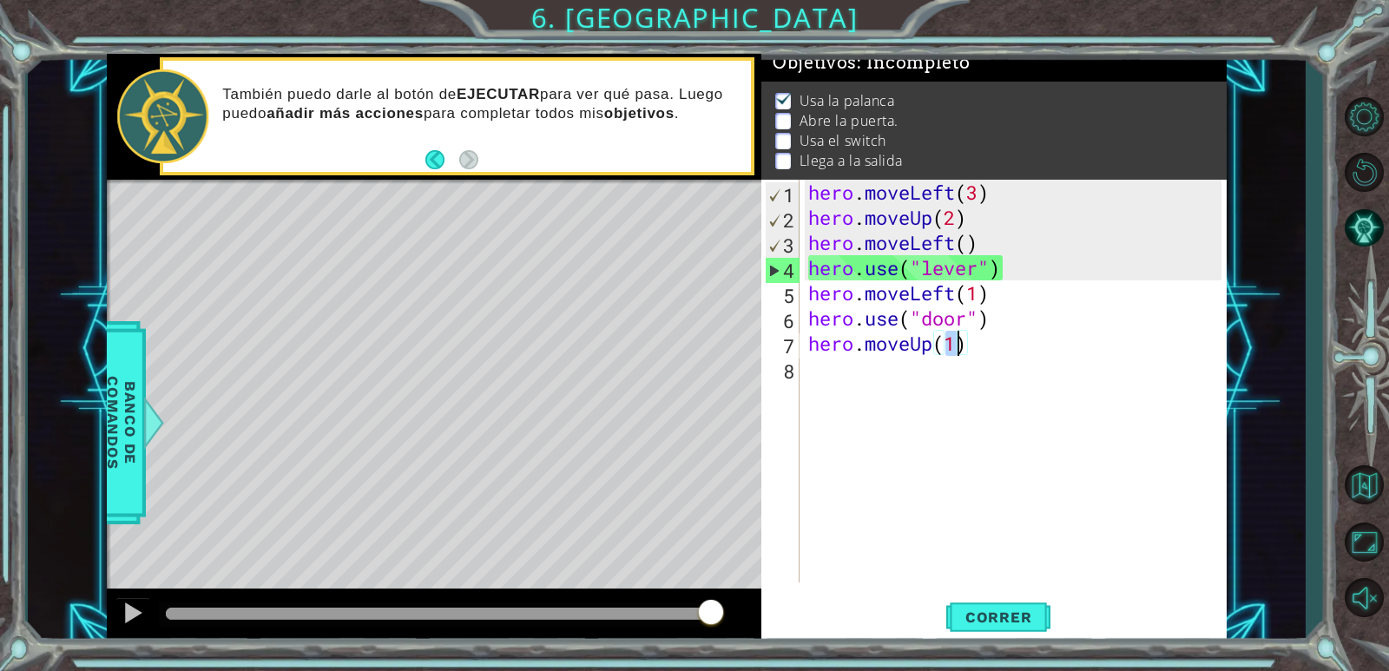
type textarea "hero.moveUp(2)"
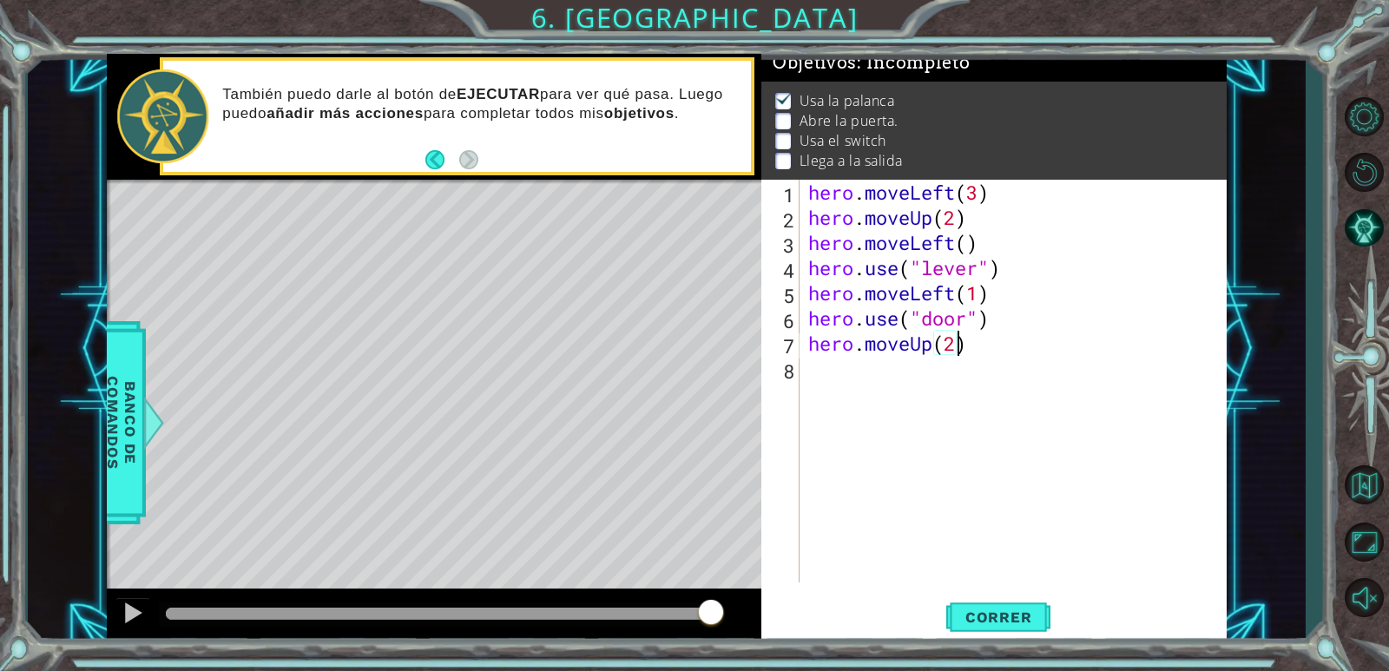
scroll to position [0, 6]
click at [900, 424] on div "hero . moveLeft ( 3 ) hero . moveUp ( 2 ) hero . moveLeft ( ) hero . use ( "lev…" at bounding box center [1017, 406] width 425 height 453
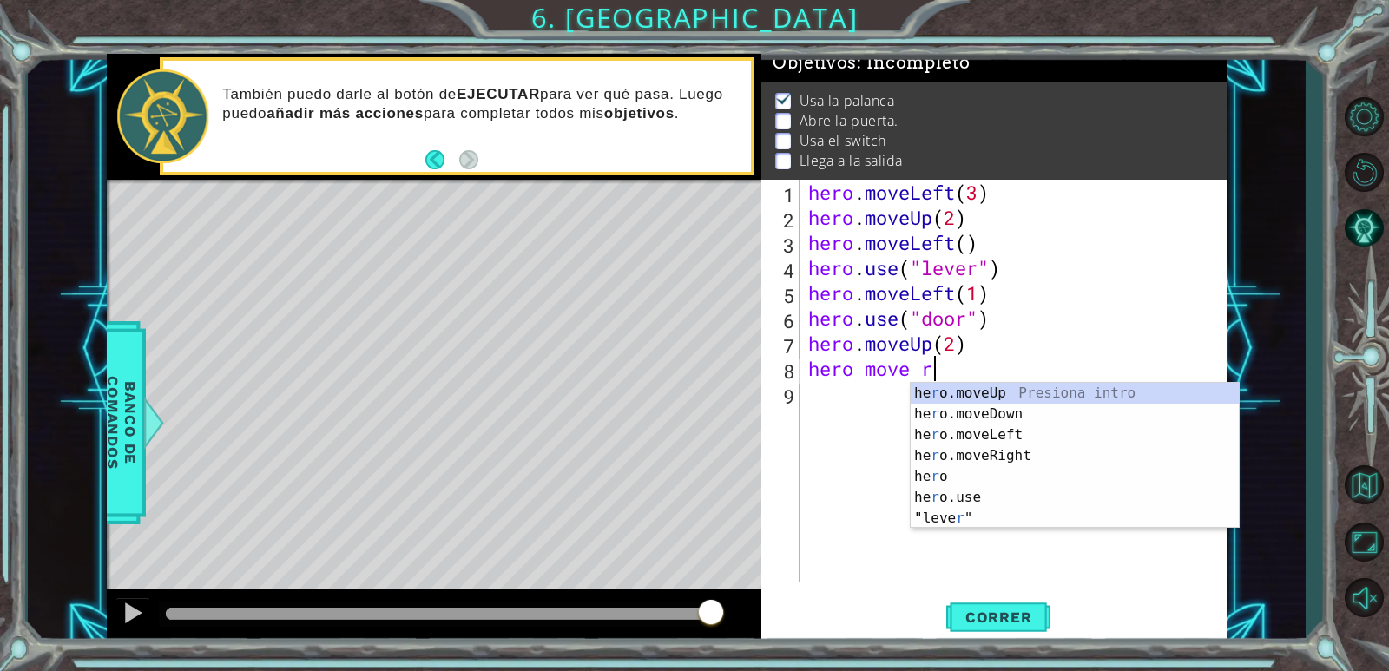
scroll to position [0, 5]
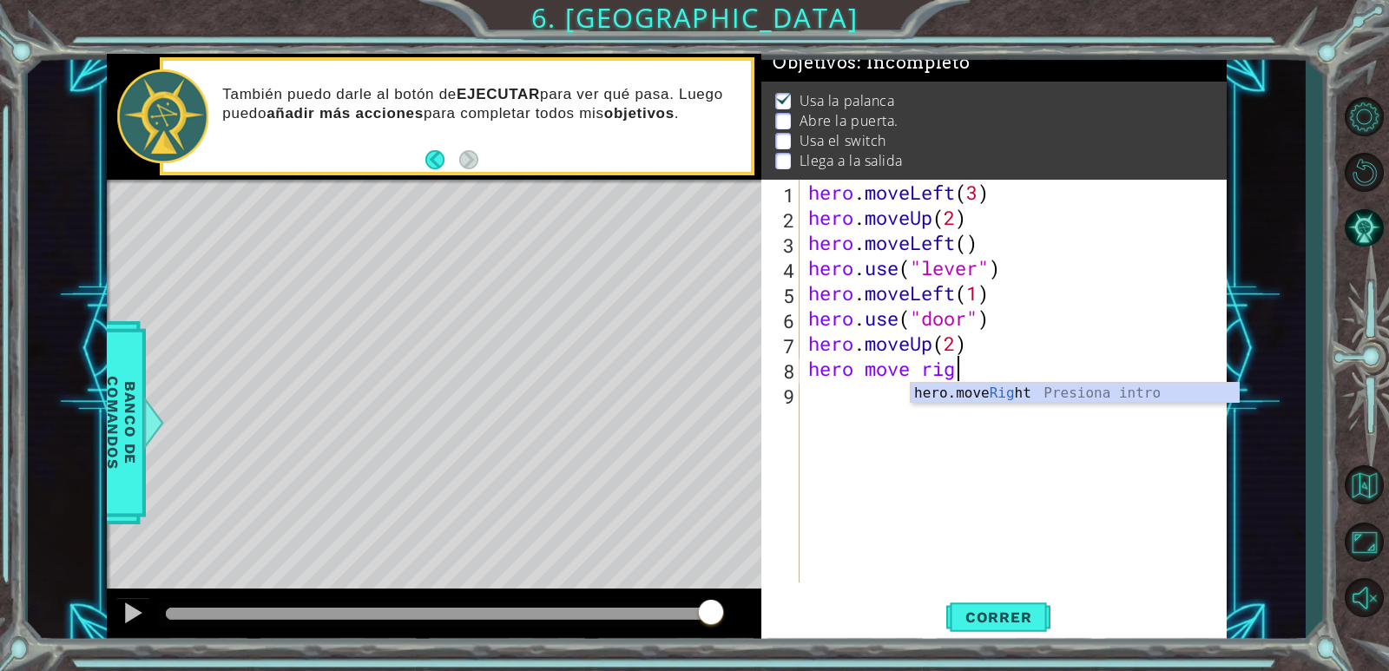
click at [1079, 399] on div "hero.move Rig ht Presiona intro" at bounding box center [1075, 414] width 328 height 62
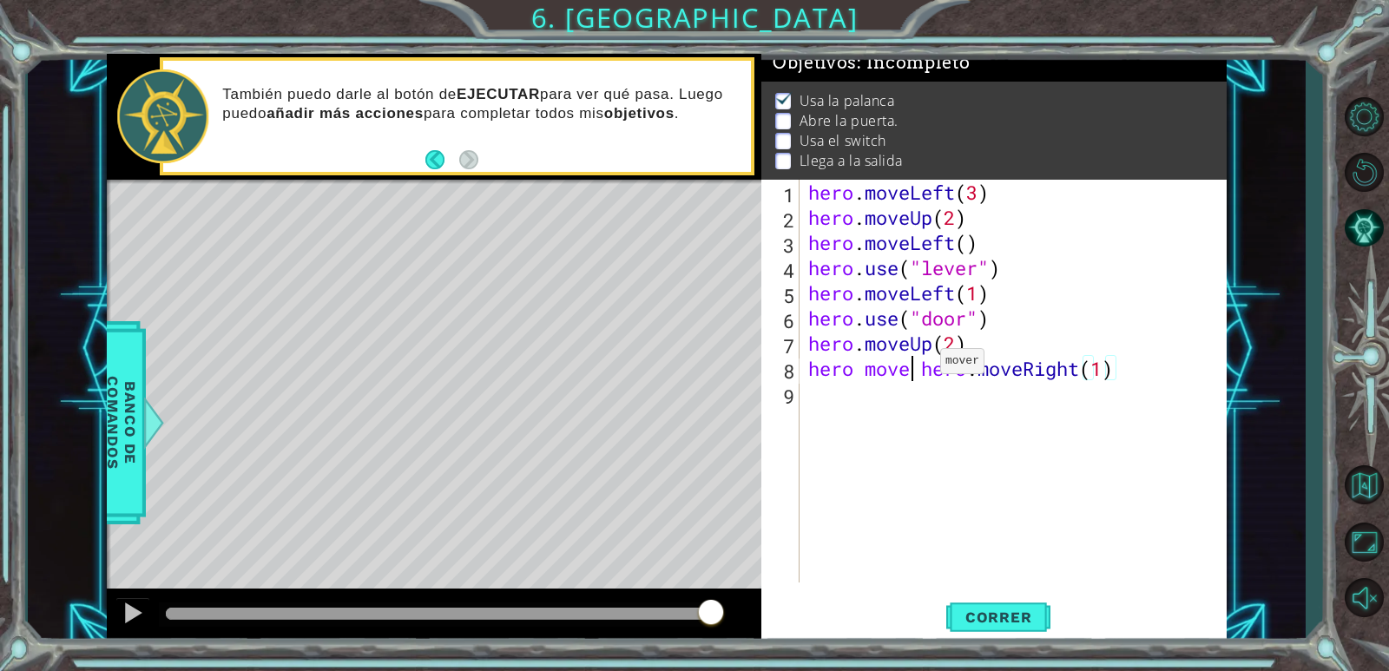
click at [914, 365] on div "hero . moveLeft ( 3 ) hero . moveUp ( 2 ) hero . moveLeft ( ) hero . use ( "lev…" at bounding box center [1017, 406] width 425 height 453
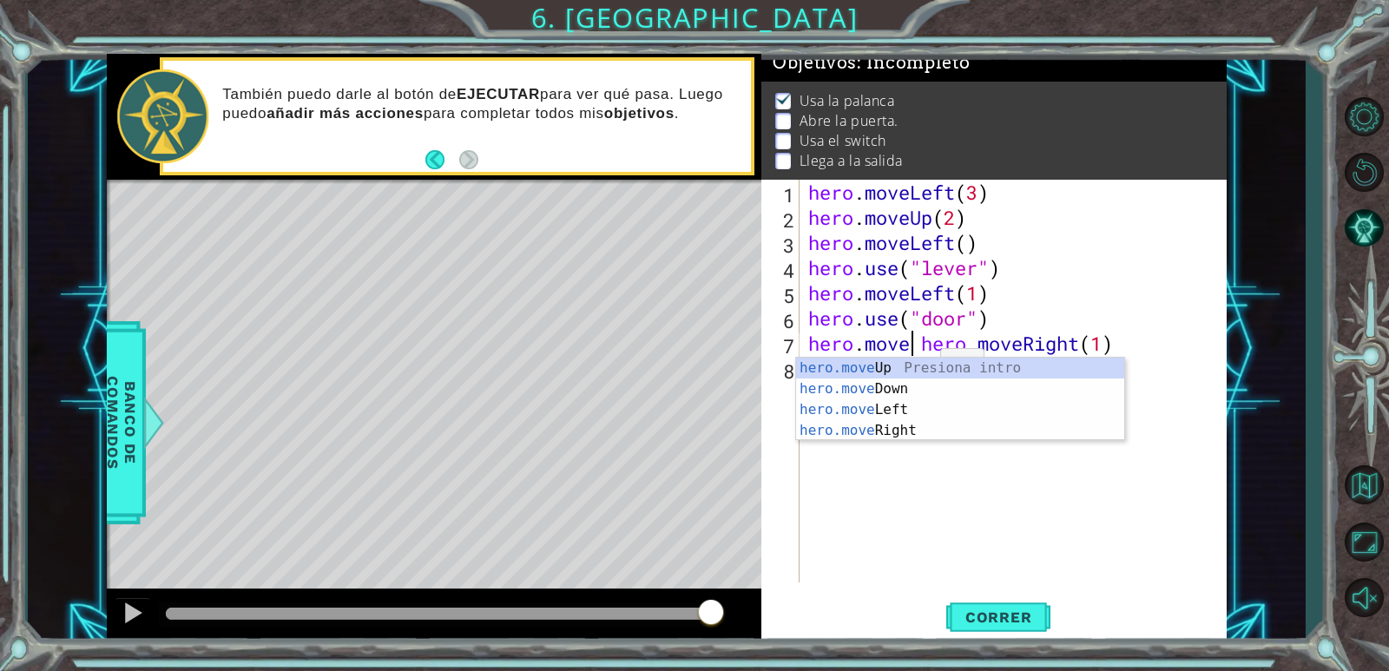
type textarea "hero.moveUp(2) hero move hero.moveRight(1)"
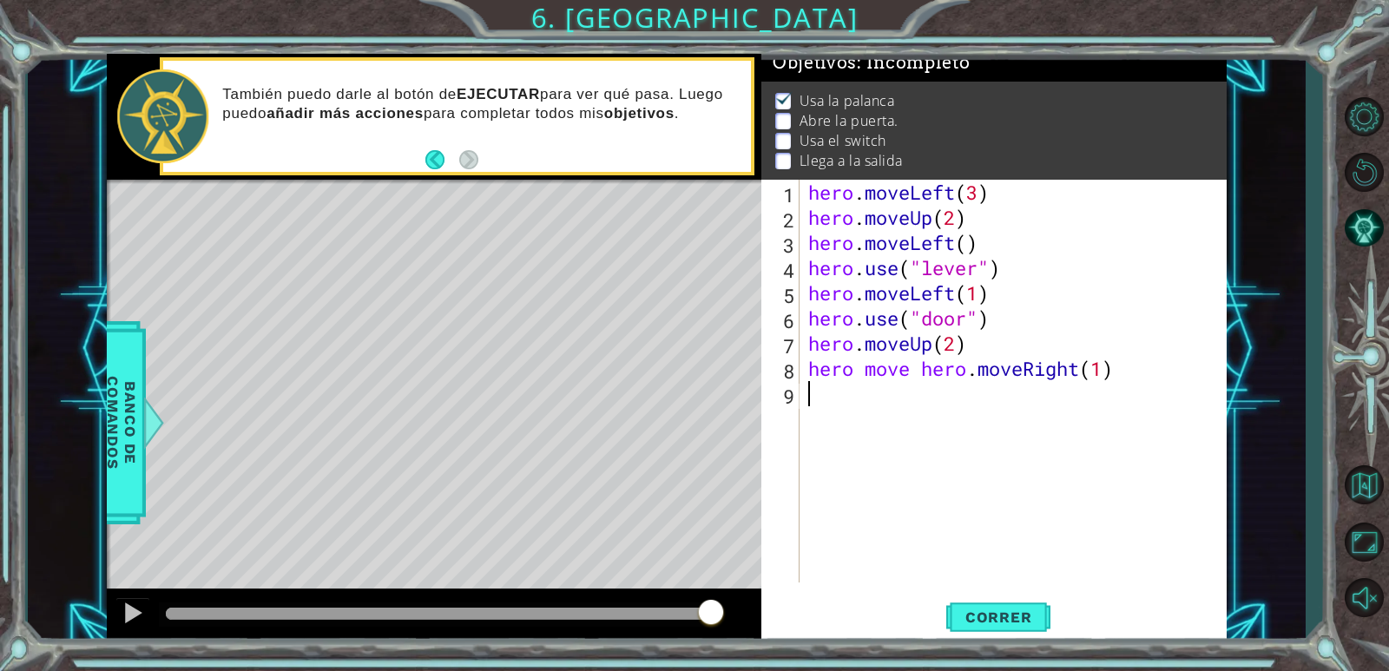
click at [877, 438] on div "hero . moveLeft ( 3 ) hero . moveUp ( 2 ) hero . moveLeft ( ) hero . use ( "lev…" at bounding box center [1017, 406] width 425 height 453
click at [913, 389] on div "hero . moveLeft ( 3 ) hero . moveUp ( 2 ) hero . moveLeft ( ) hero . use ( "lev…" at bounding box center [1017, 406] width 425 height 453
click at [899, 370] on div "hero . moveLeft ( 3 ) hero . moveUp ( 2 ) hero . moveLeft ( ) hero . use ( "lev…" at bounding box center [1017, 406] width 425 height 453
click at [996, 365] on div "hero . moveLeft ( 3 ) hero . moveUp ( 2 ) hero . moveLeft ( ) hero . use ( "lev…" at bounding box center [1017, 406] width 425 height 453
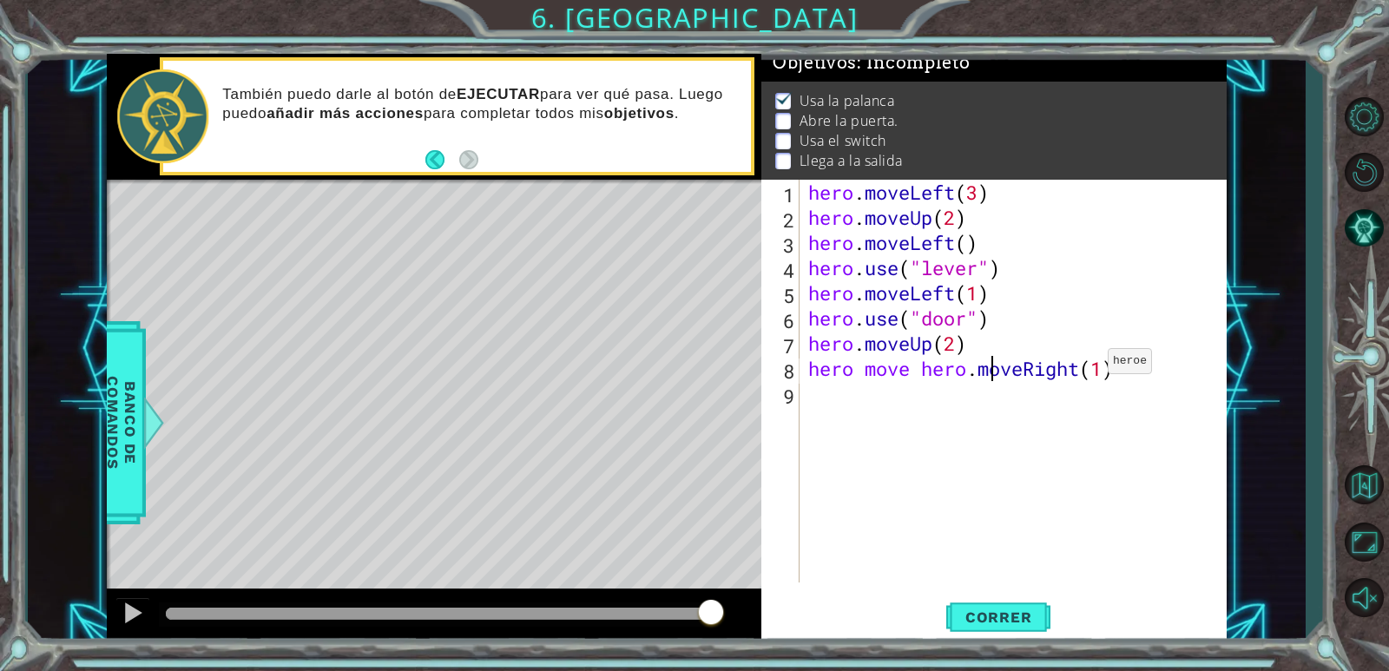
click at [1082, 365] on div "hero . moveLeft ( 3 ) hero . moveUp ( 2 ) hero . moveLeft ( ) hero . use ( "lev…" at bounding box center [1017, 406] width 425 height 453
click at [1026, 369] on div "hero . moveLeft ( 3 ) hero . moveUp ( 2 ) hero . moveLeft ( ) hero . use ( "lev…" at bounding box center [1017, 406] width 425 height 453
type textarea "("
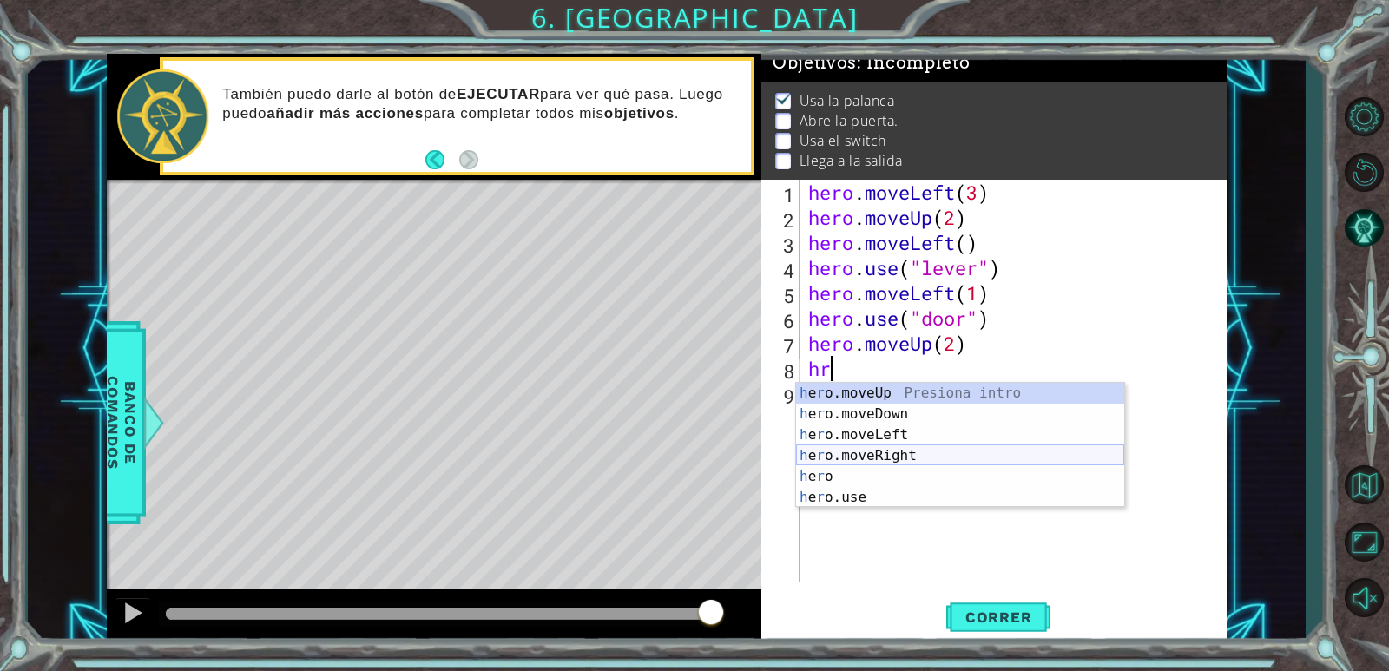
click at [893, 449] on div "h e r o.moveUp Presiona intro h e r o.moveDown Presiona intro h e r o.moveLeft …" at bounding box center [960, 466] width 328 height 167
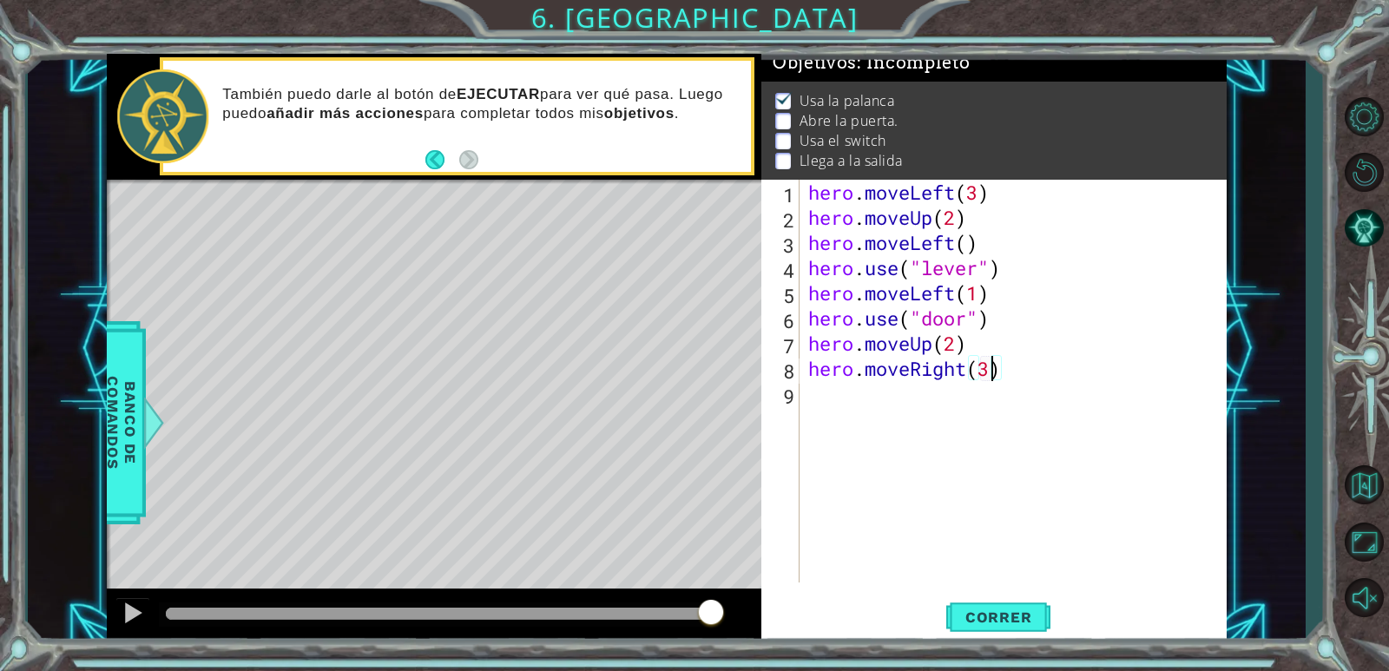
scroll to position [0, 8]
type textarea "hero.moveRight(3)"
click at [990, 614] on span "Correr" at bounding box center [999, 616] width 102 height 17
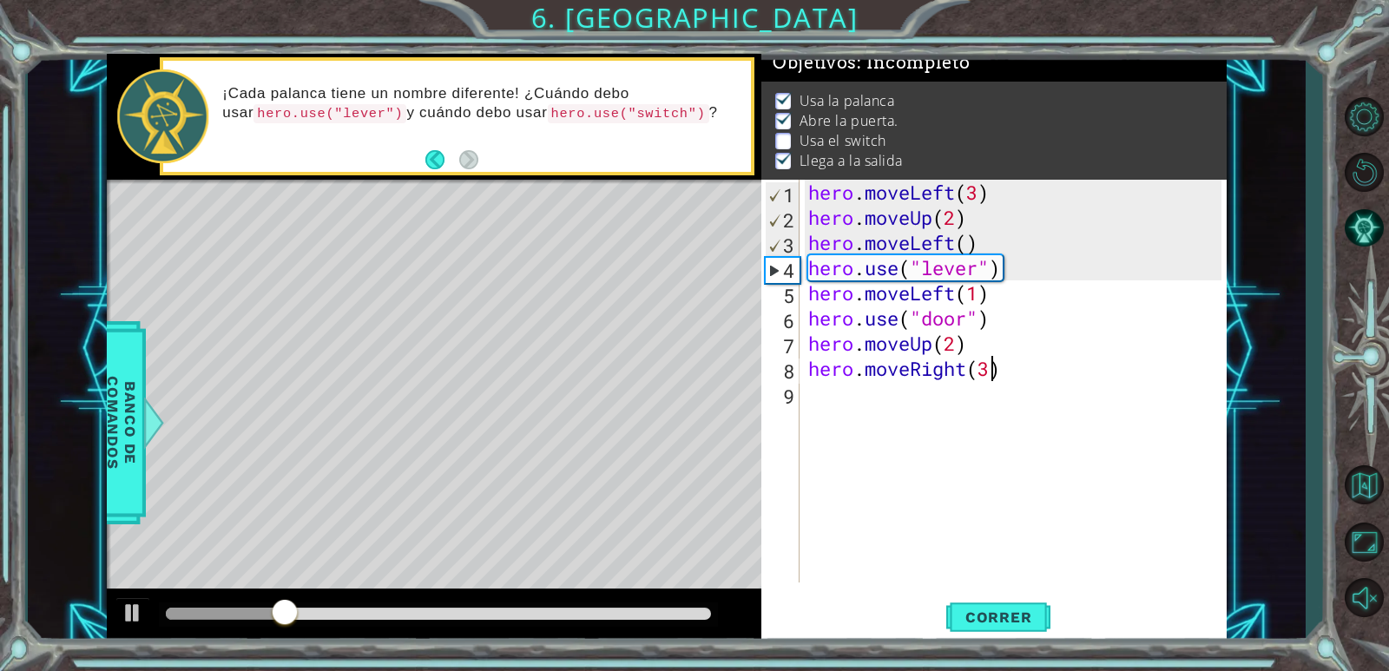
click at [922, 409] on div "hero . moveLeft ( 3 ) hero . moveUp ( 2 ) hero . moveLeft ( ) hero . use ( "lev…" at bounding box center [1017, 406] width 425 height 453
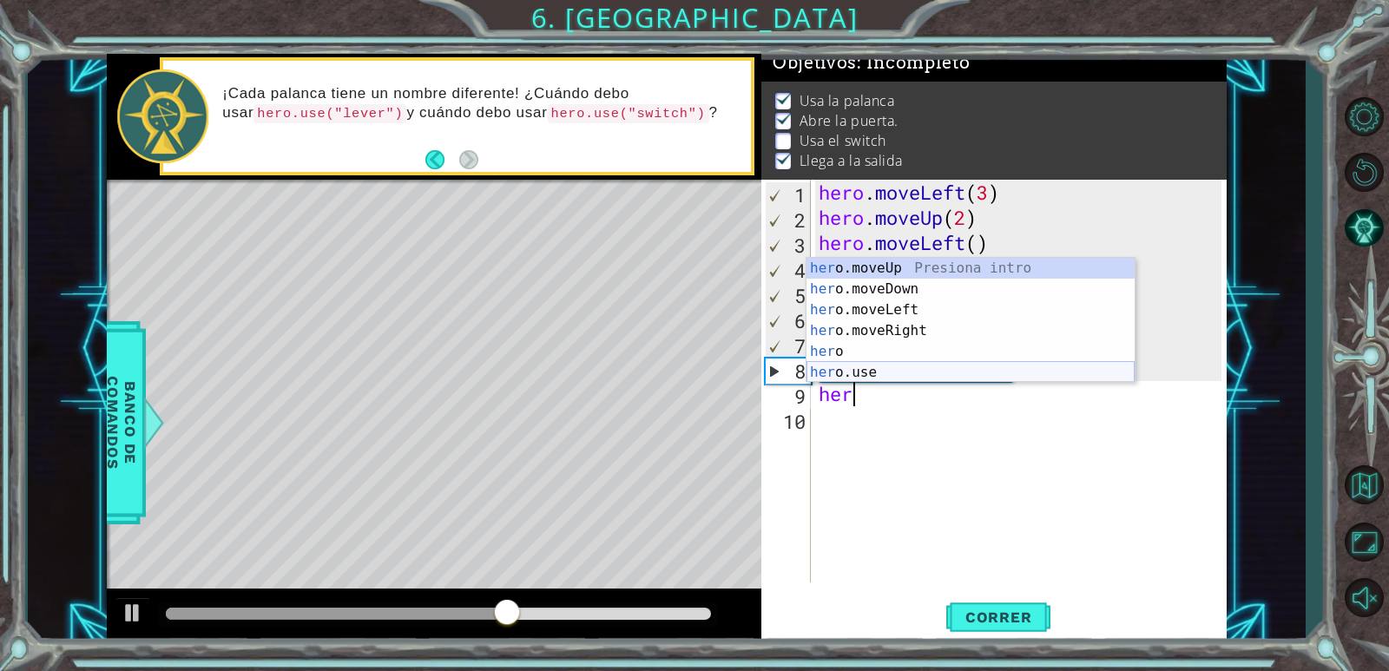
click at [907, 365] on div "her o.moveUp Presiona intro her o.moveDown Presiona intro her o.moveLeft Presio…" at bounding box center [970, 341] width 328 height 167
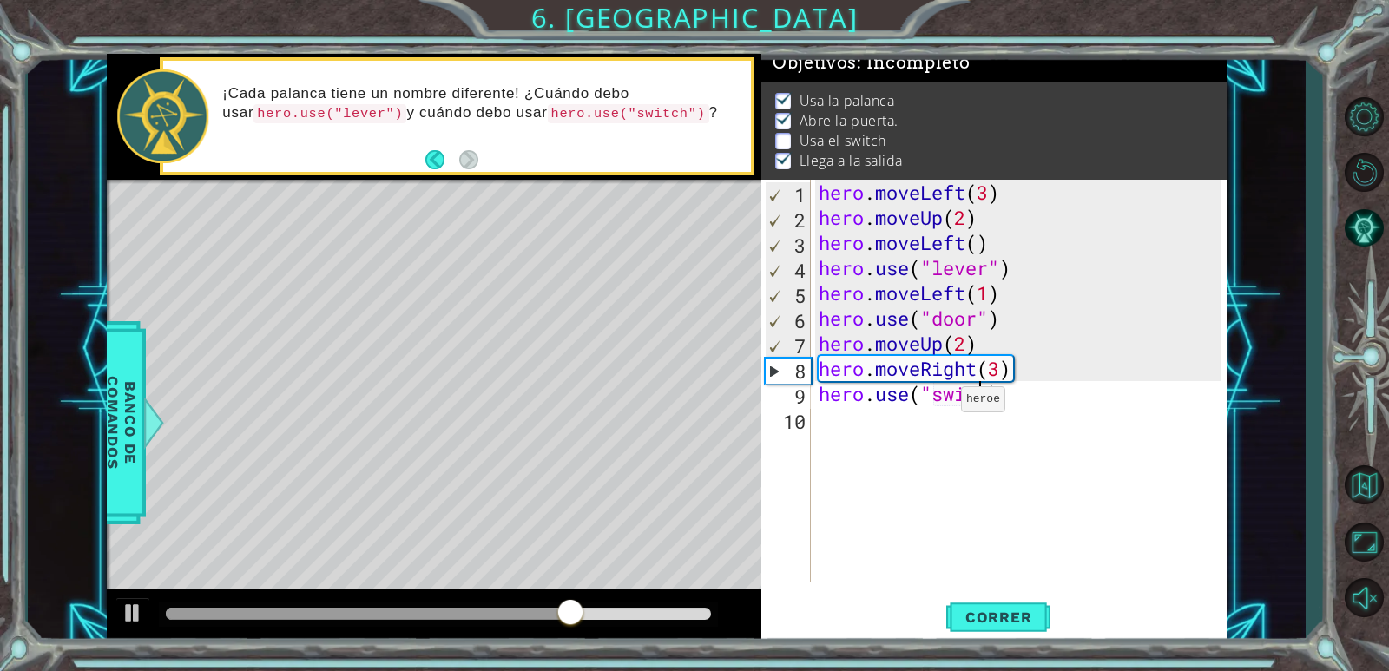
scroll to position [0, 8]
click at [985, 402] on div "hero . moveLeft ( 3 ) hero . moveUp ( 2 ) hero . moveLeft ( ) hero . use ( "lev…" at bounding box center [1022, 406] width 415 height 453
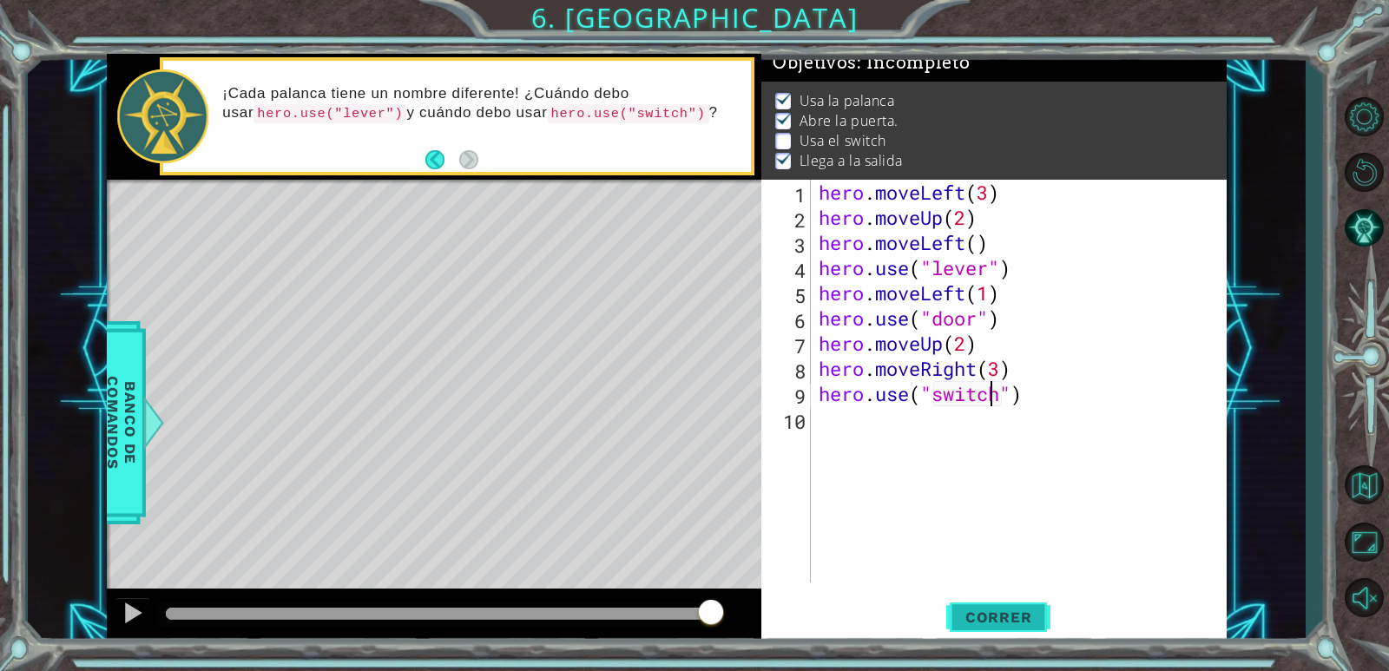
type textarea "hero.use("switch")"
click at [1003, 621] on span "Correr" at bounding box center [999, 616] width 102 height 17
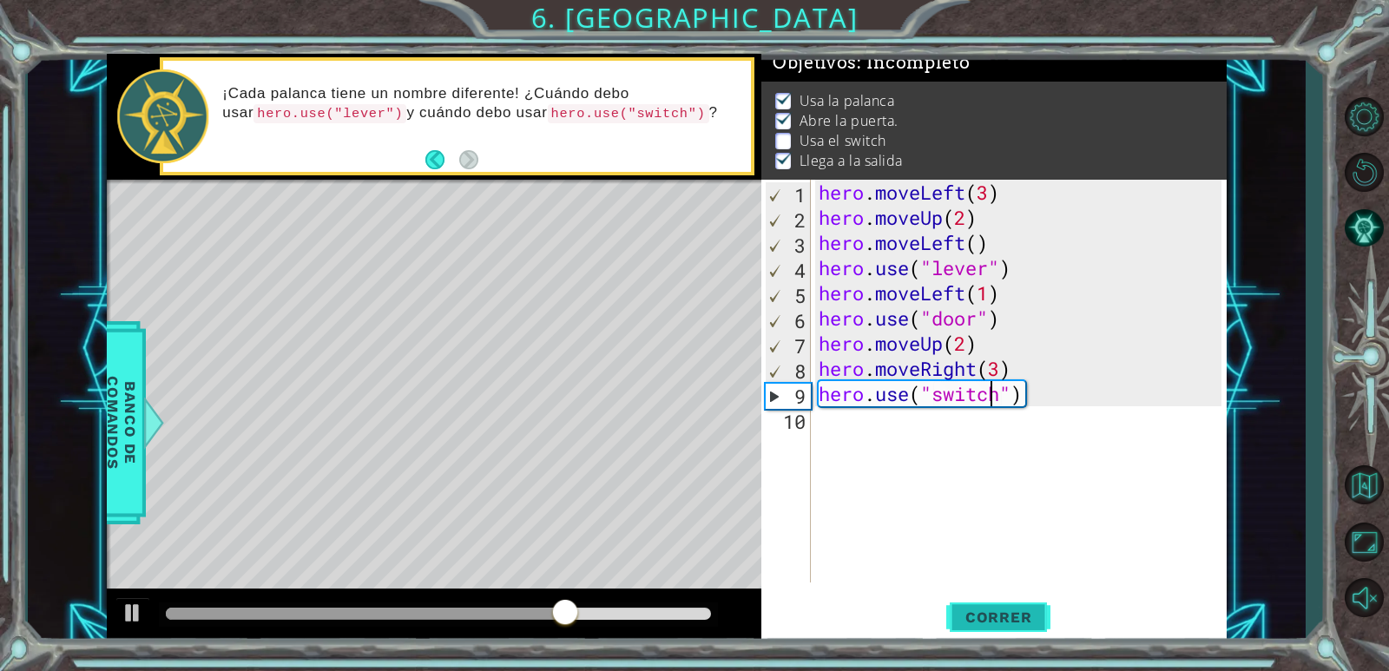
click at [1026, 608] on span "Correr" at bounding box center [999, 616] width 102 height 17
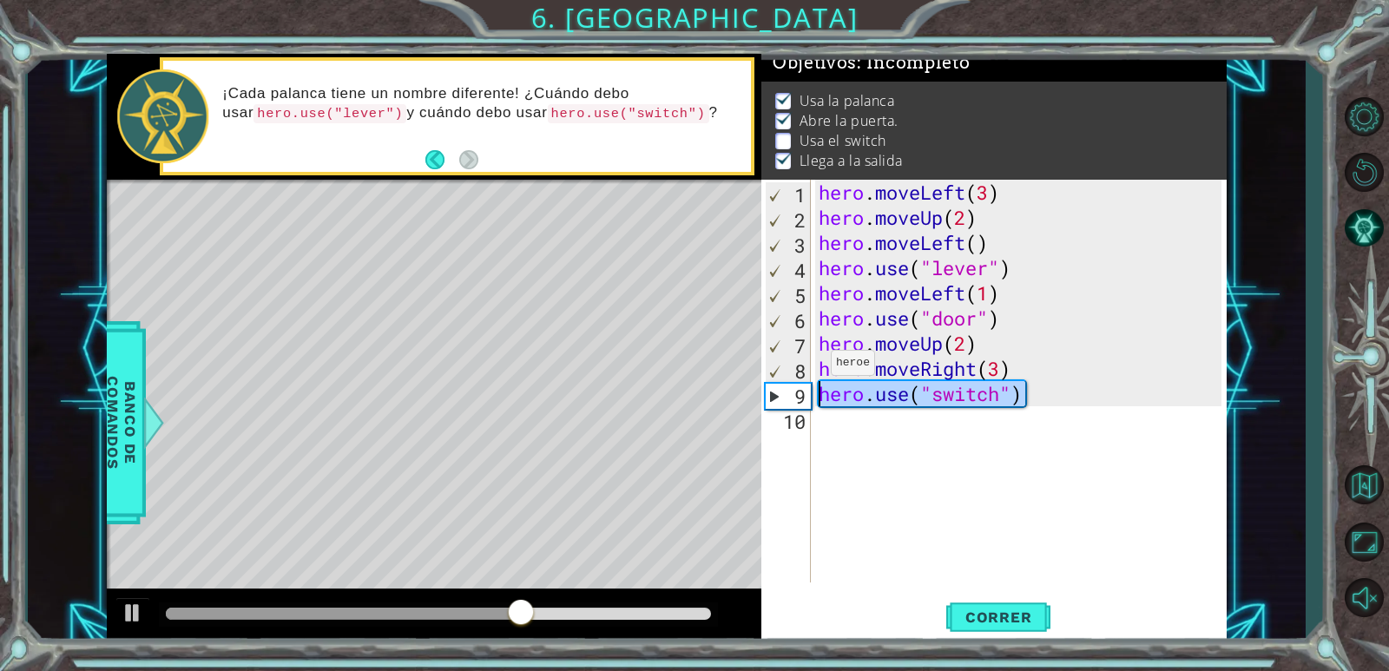
drag, startPoint x: 1051, startPoint y: 395, endPoint x: 792, endPoint y: 394, distance: 259.5
click at [792, 394] on div "hero.use("switch") 1 2 3 4 5 6 7 8 9 10 hero . moveLeft ( 3 ) hero . moveUp ( 2…" at bounding box center [991, 381] width 460 height 403
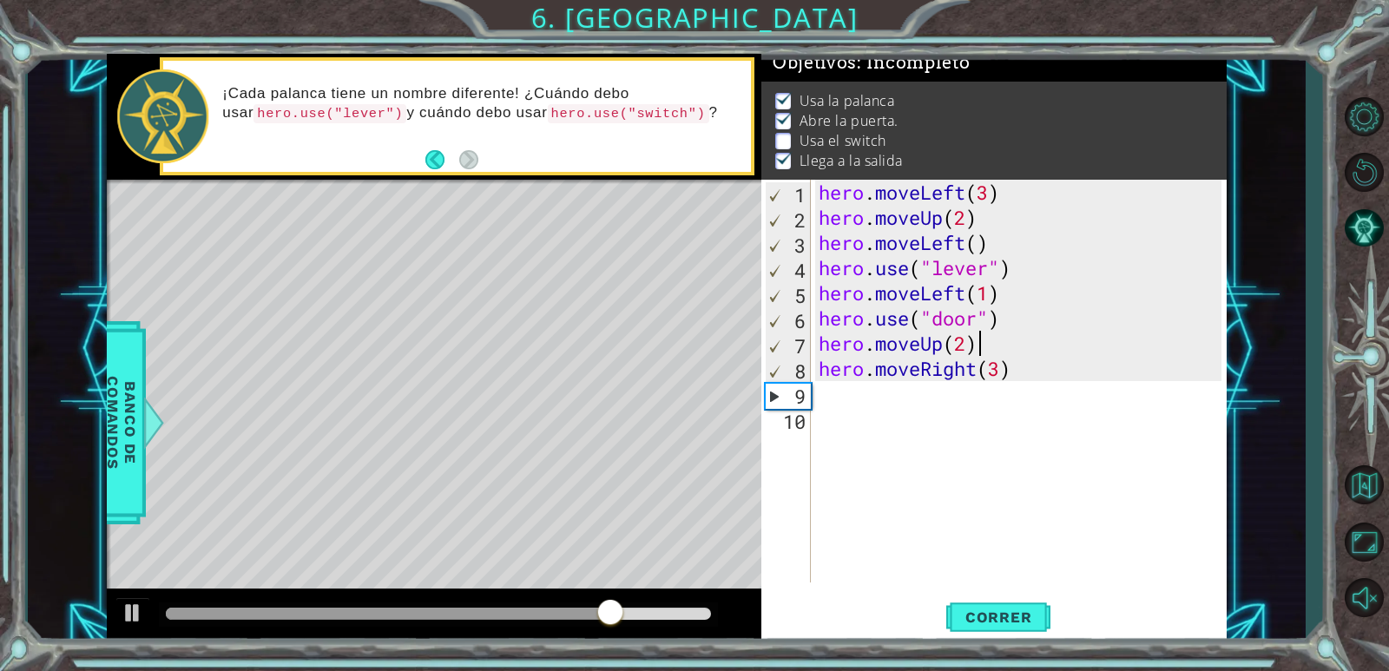
click at [999, 346] on div "hero . moveLeft ( 3 ) hero . moveUp ( 2 ) hero . moveLeft ( ) hero . use ( "lev…" at bounding box center [1022, 406] width 415 height 453
click at [1001, 376] on div "hero . moveLeft ( 3 ) hero . moveUp ( 2 ) hero . moveLeft ( ) hero . use ( "lev…" at bounding box center [1022, 406] width 415 height 453
click at [1029, 341] on div "hero . moveLeft ( 3 ) hero . moveUp ( 2 ) hero . moveLeft ( ) hero . use ( "lev…" at bounding box center [1022, 406] width 415 height 453
type textarea "hero.moveUp(2)"
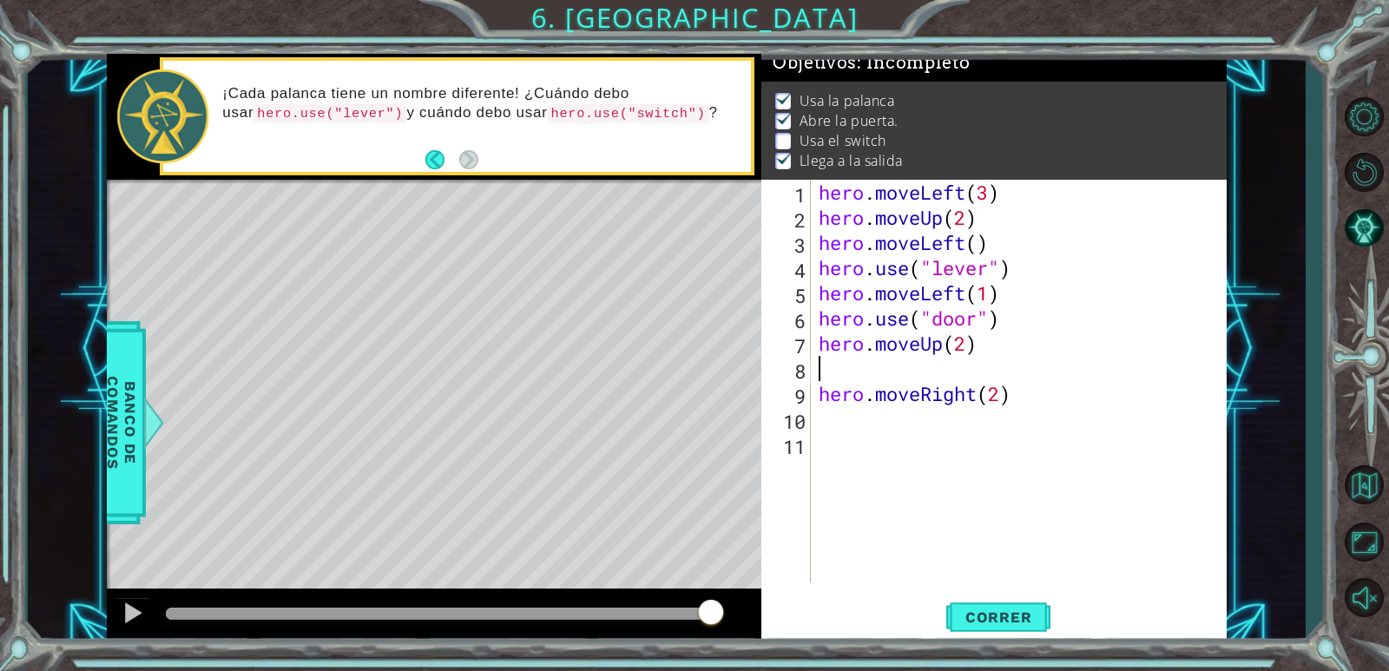
scroll to position [0, 0]
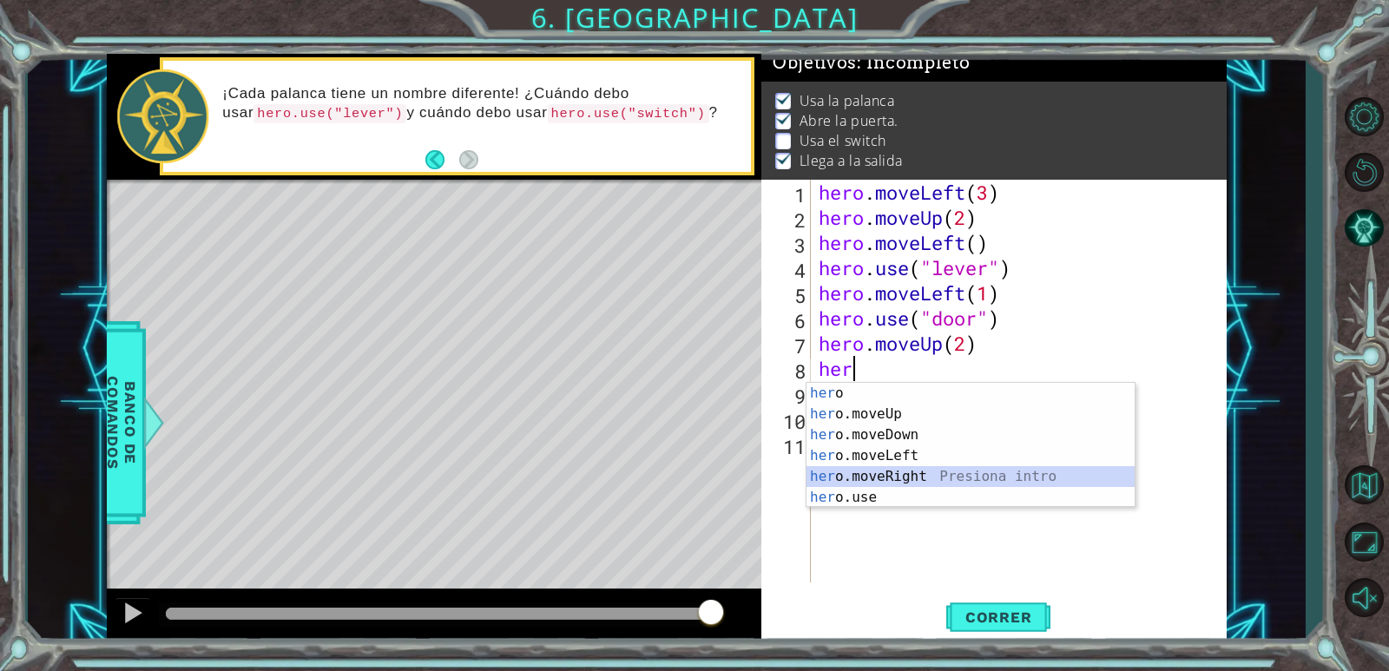
click at [913, 475] on div "her o Presiona intro her o.moveUp Presiona intro her o.moveDown Presiona intro …" at bounding box center [970, 466] width 328 height 167
type textarea "hero.moveRight(1)"
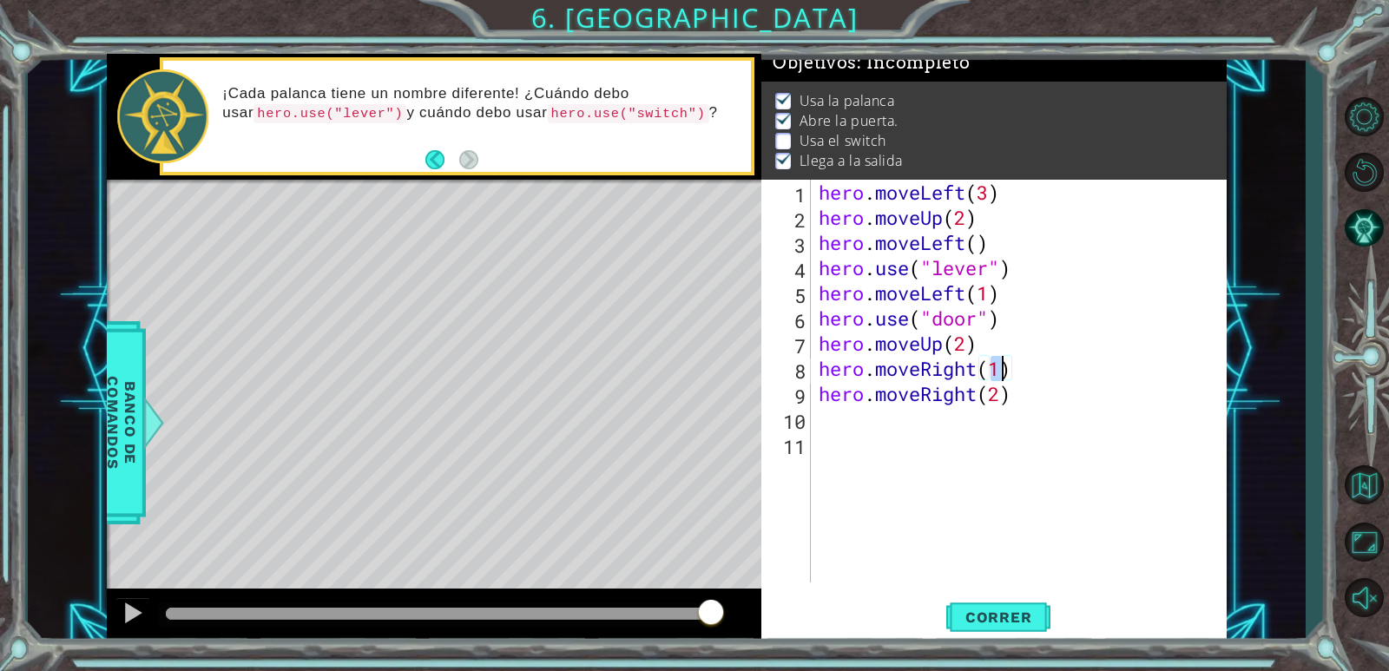
click at [1036, 372] on div "hero . moveLeft ( 3 ) hero . moveUp ( 2 ) hero . moveLeft ( ) hero . use ( "lev…" at bounding box center [1022, 406] width 415 height 453
paste textarea "hero.use("switch")"
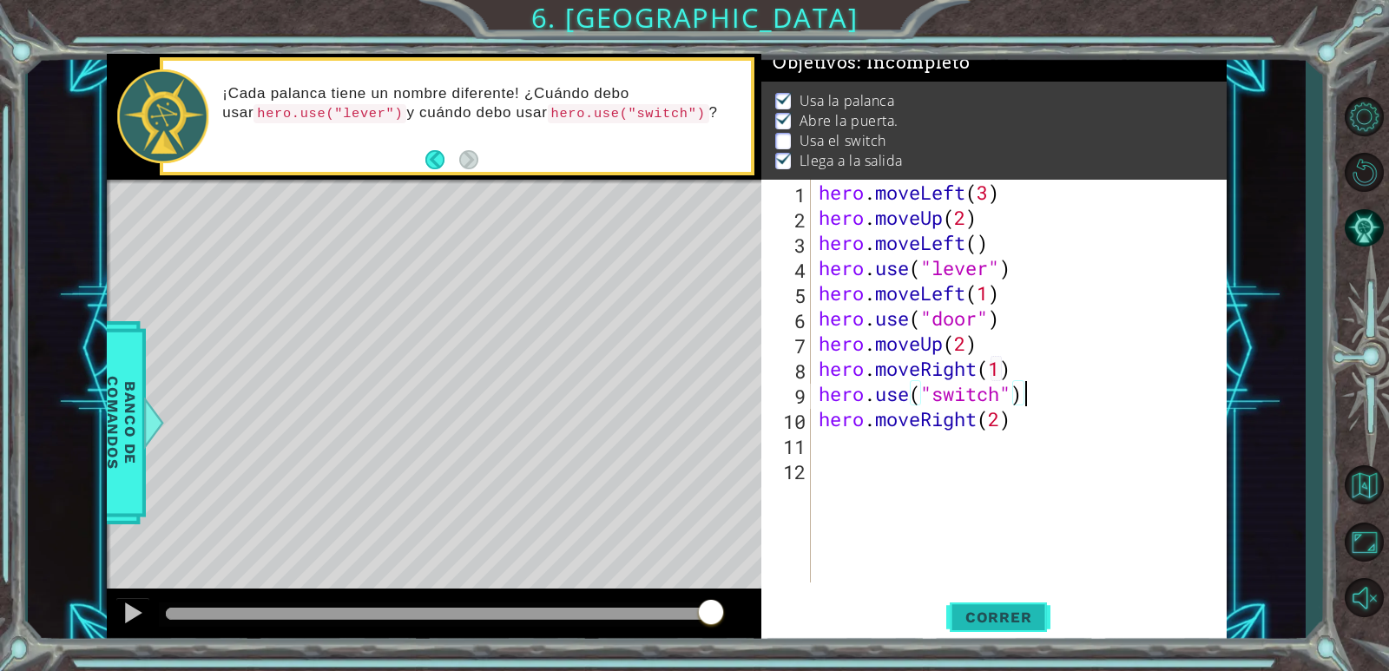
click at [977, 602] on button "Correr" at bounding box center [998, 618] width 104 height 47
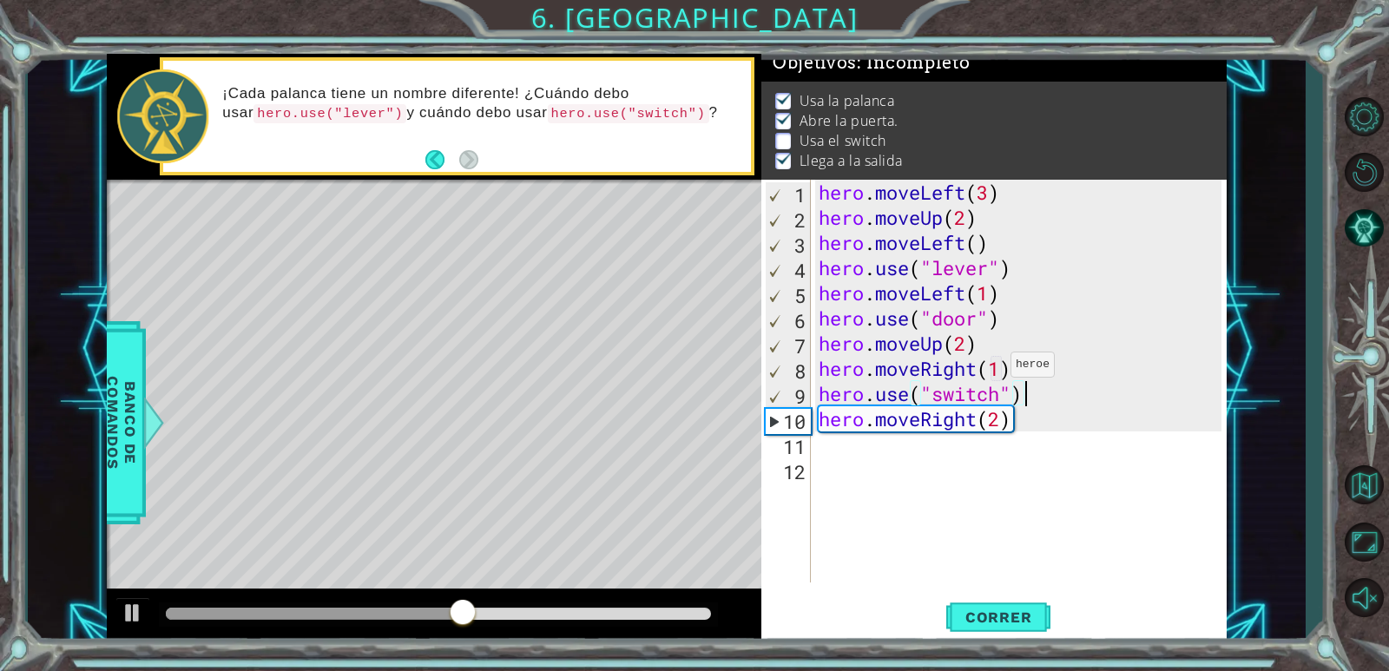
click at [995, 369] on div "hero . moveLeft ( 3 ) hero . moveUp ( 2 ) hero . moveLeft ( ) hero . use ( "lev…" at bounding box center [1022, 406] width 415 height 453
click at [1000, 372] on div "hero . moveLeft ( 3 ) hero . moveUp ( 2 ) hero . moveLeft ( ) hero . use ( "lev…" at bounding box center [1022, 406] width 415 height 453
type textarea "hero.moveRight(2)"
click at [1024, 616] on span "Correr" at bounding box center [999, 616] width 102 height 17
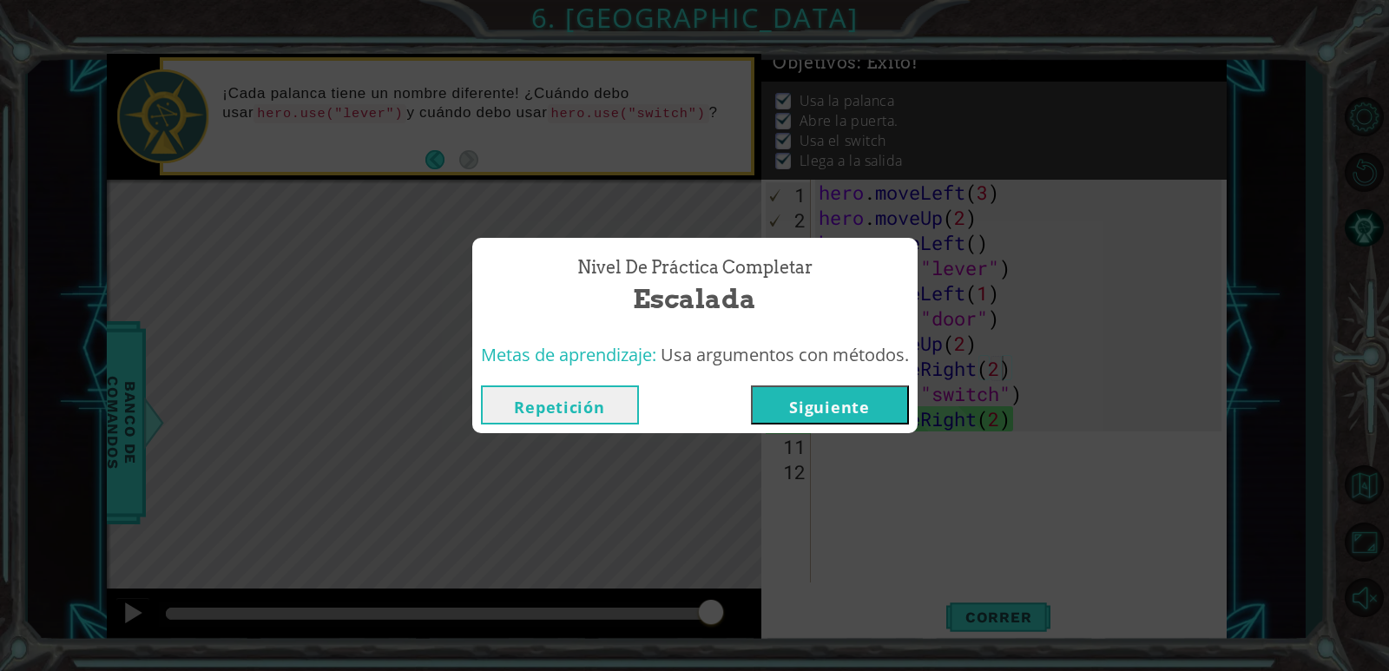
click at [878, 411] on button "Siguiente" at bounding box center [830, 404] width 158 height 39
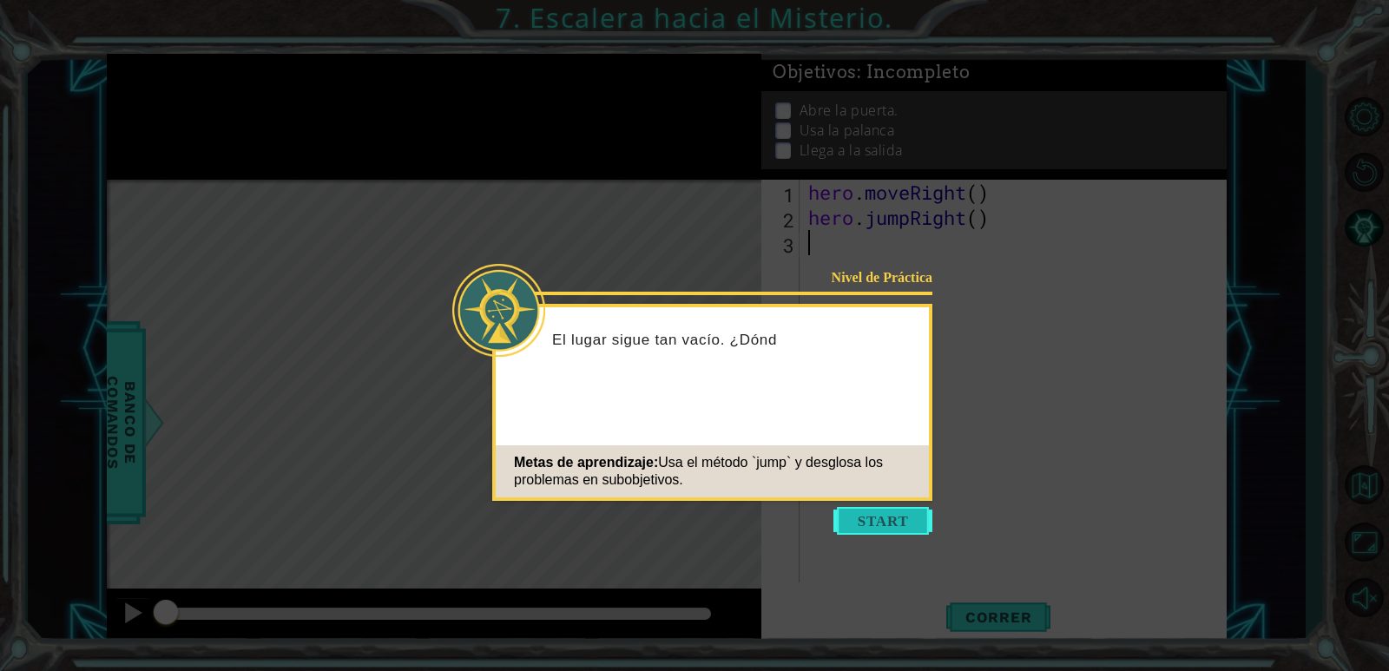
click at [863, 517] on button "Start" at bounding box center [882, 521] width 99 height 28
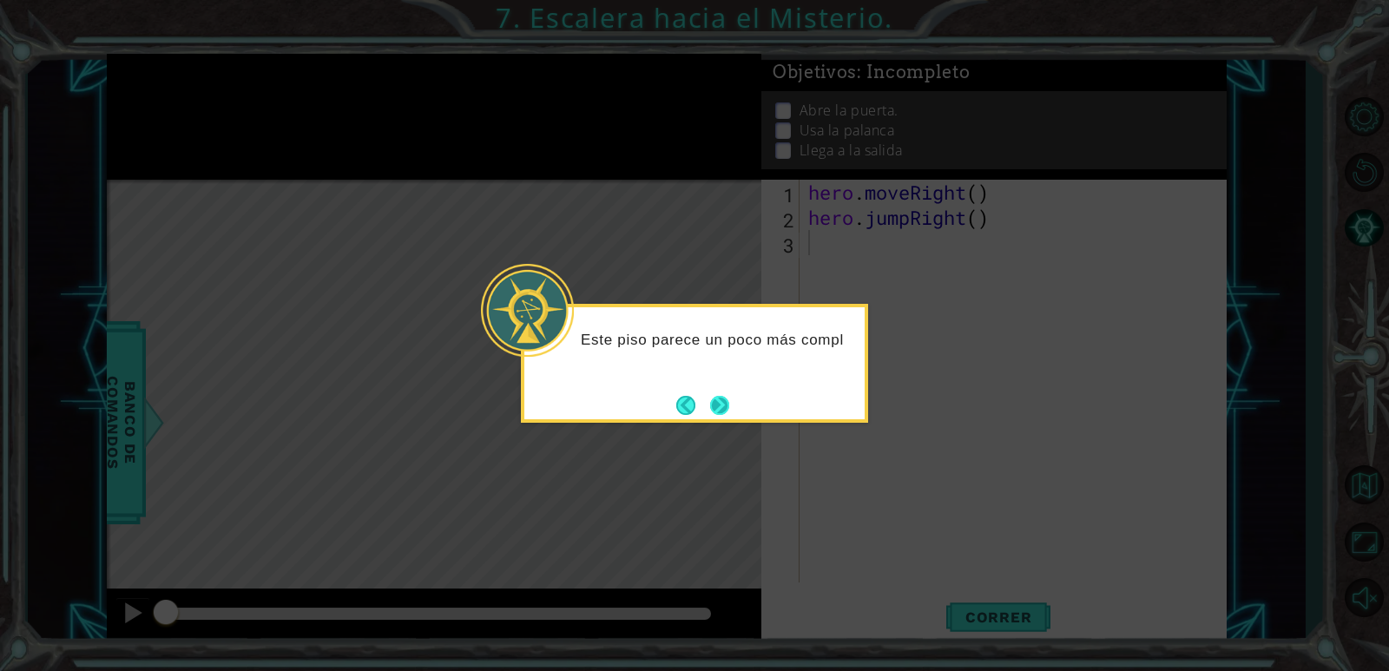
click at [719, 399] on button "Next" at bounding box center [719, 405] width 24 height 24
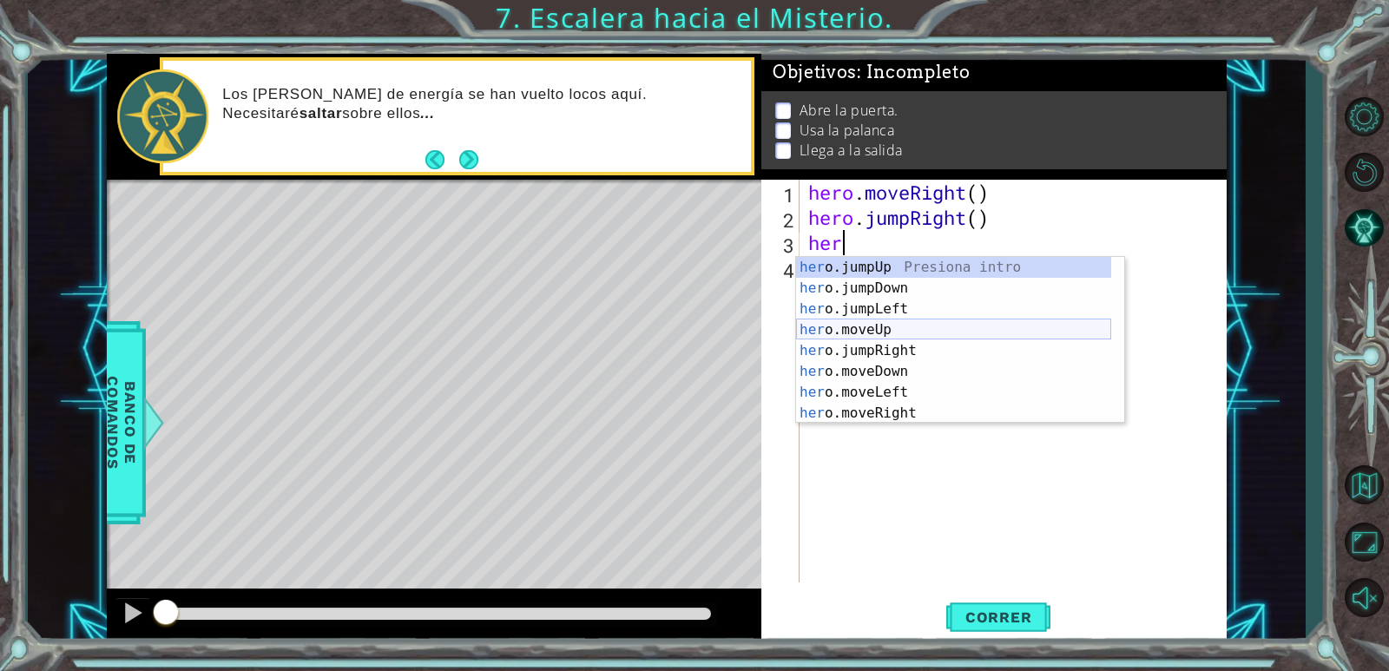
click at [887, 326] on div "her o.jumpUp Presiona intro her o.jumpDown Presiona intro her o.jumpLeft Presio…" at bounding box center [953, 361] width 315 height 208
type textarea "hero.moveUp(1)"
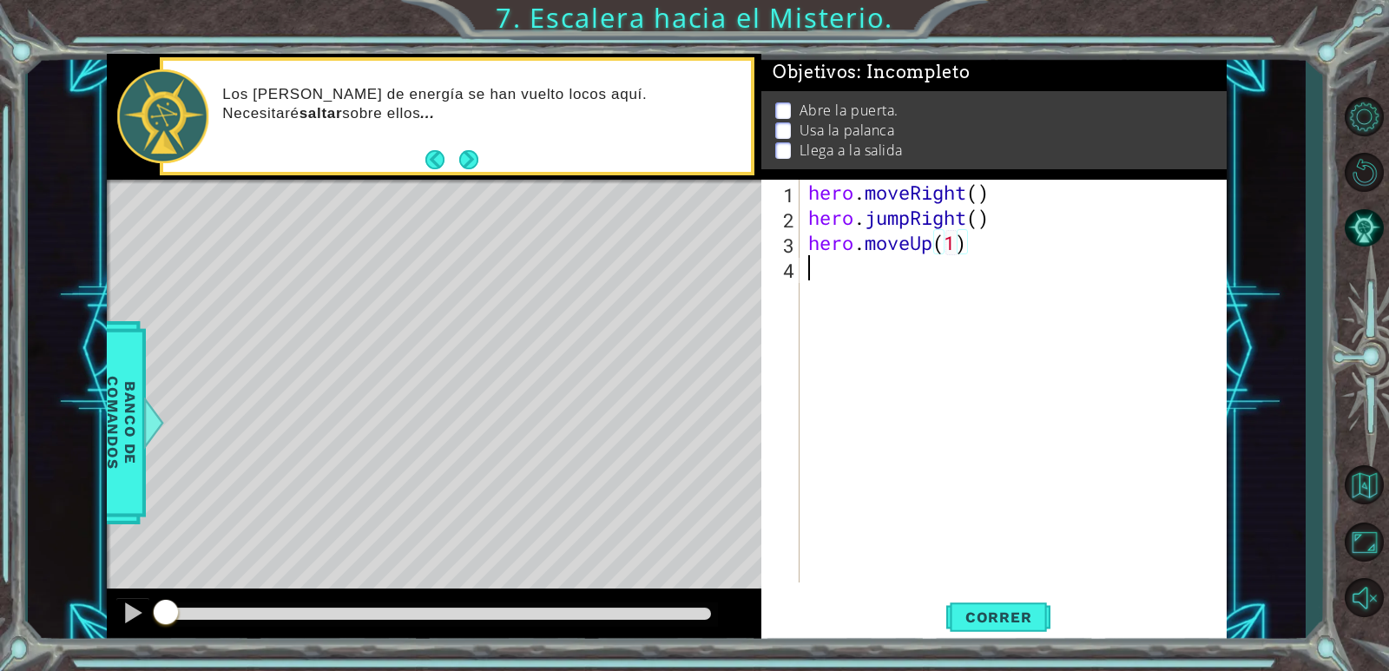
click at [1036, 383] on div "hero . moveRight ( ) hero . jumpRight ( ) hero . moveUp ( 1 )" at bounding box center [1017, 406] width 425 height 453
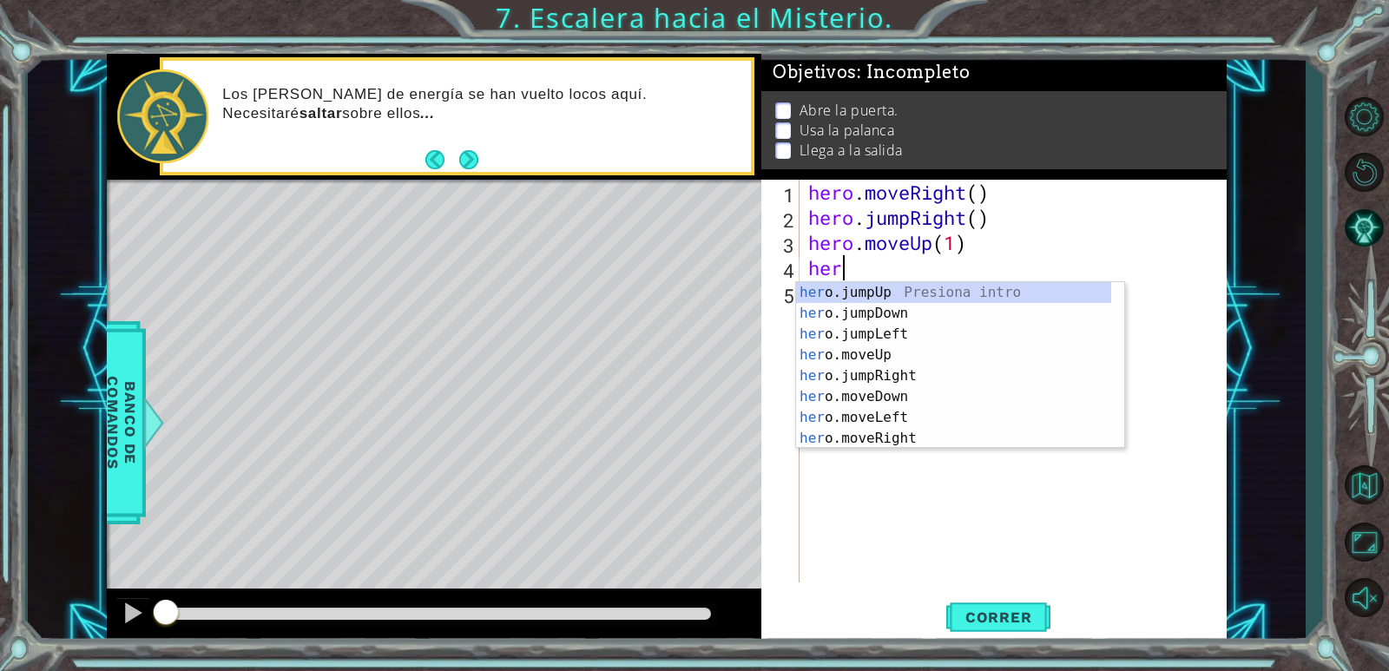
scroll to position [0, 1]
click at [956, 412] on div "hero .jumpUp Presiona intro hero .jumpDown Presiona intro hero .jumpLeft Presio…" at bounding box center [953, 386] width 315 height 208
type textarea "hero.moveLeft(1)"
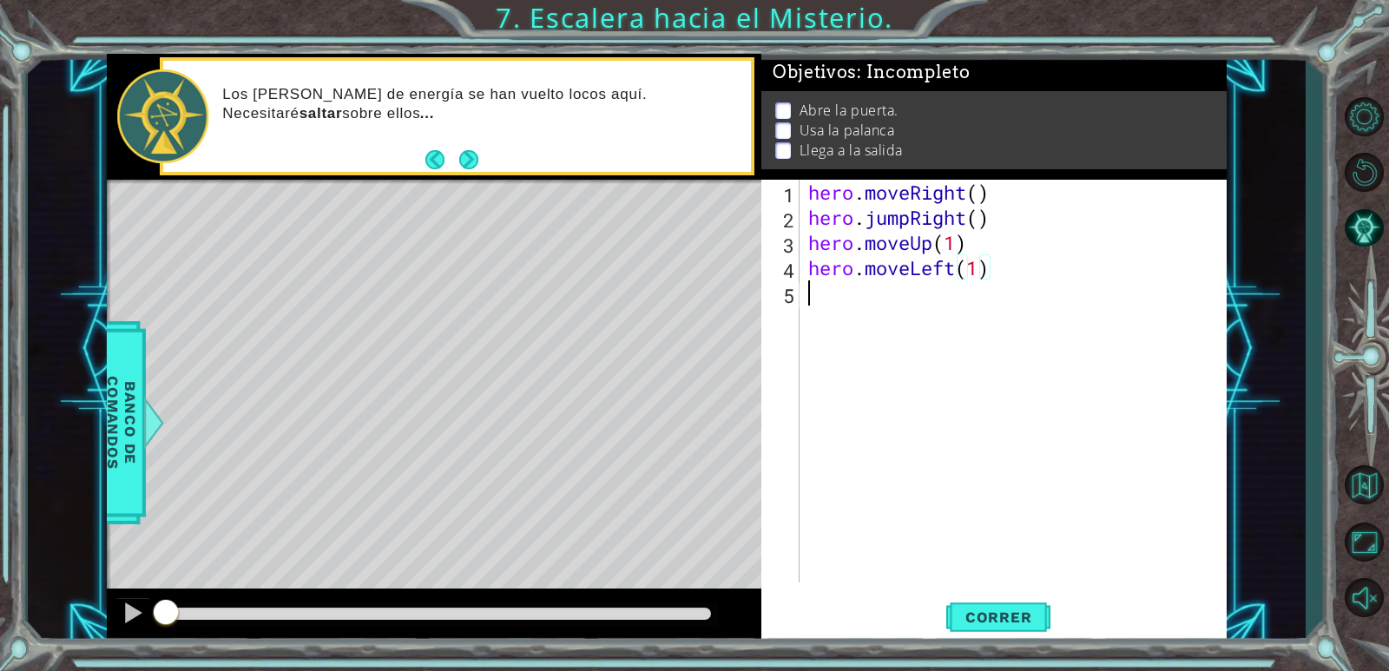
click at [952, 354] on div "hero . moveRight ( ) hero . jumpRight ( ) hero . moveUp ( 1 ) hero . moveLeft (…" at bounding box center [1017, 406] width 425 height 453
type textarea "hero.use"
click at [469, 175] on div "Los [PERSON_NAME] de energía se han vuelto locos aquí. Necesitaré saltar sobre …" at bounding box center [457, 116] width 595 height 118
click at [470, 168] on button "Next" at bounding box center [469, 160] width 20 height 20
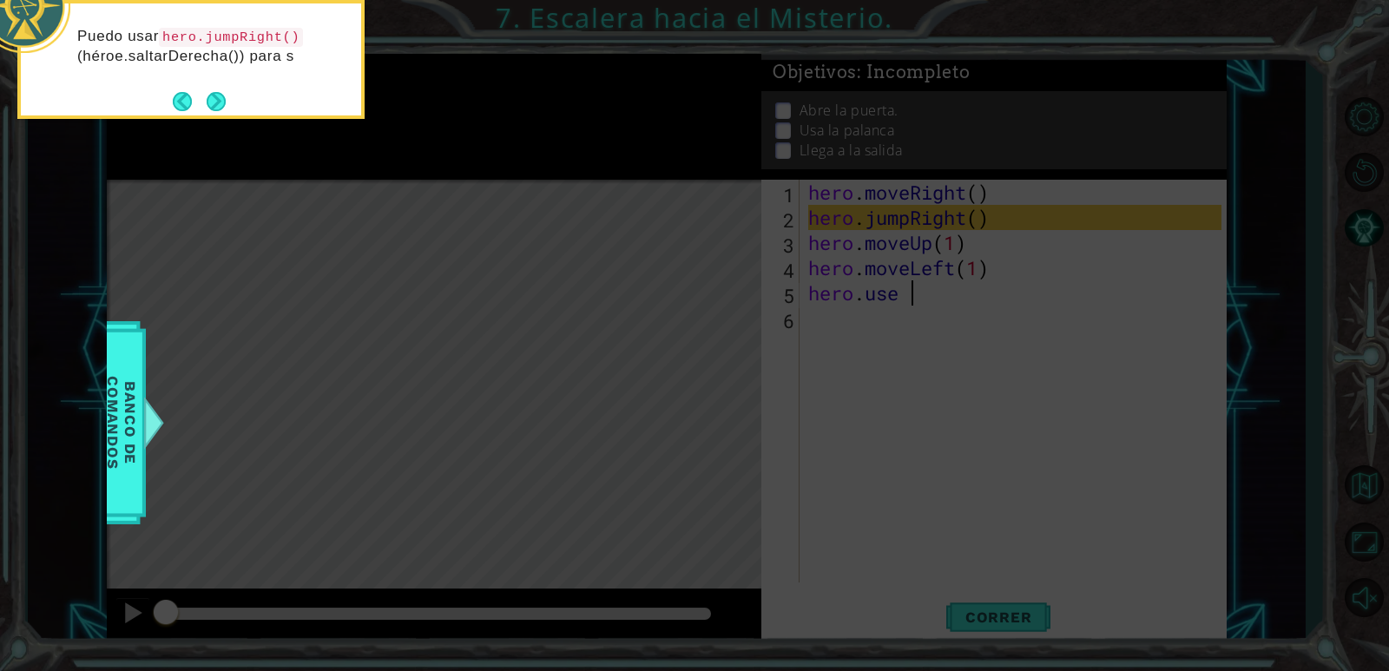
click at [168, 96] on div "Puedo usar hero.jumpRight() (héroe.saltarDerecha()) para s" at bounding box center [191, 54] width 340 height 89
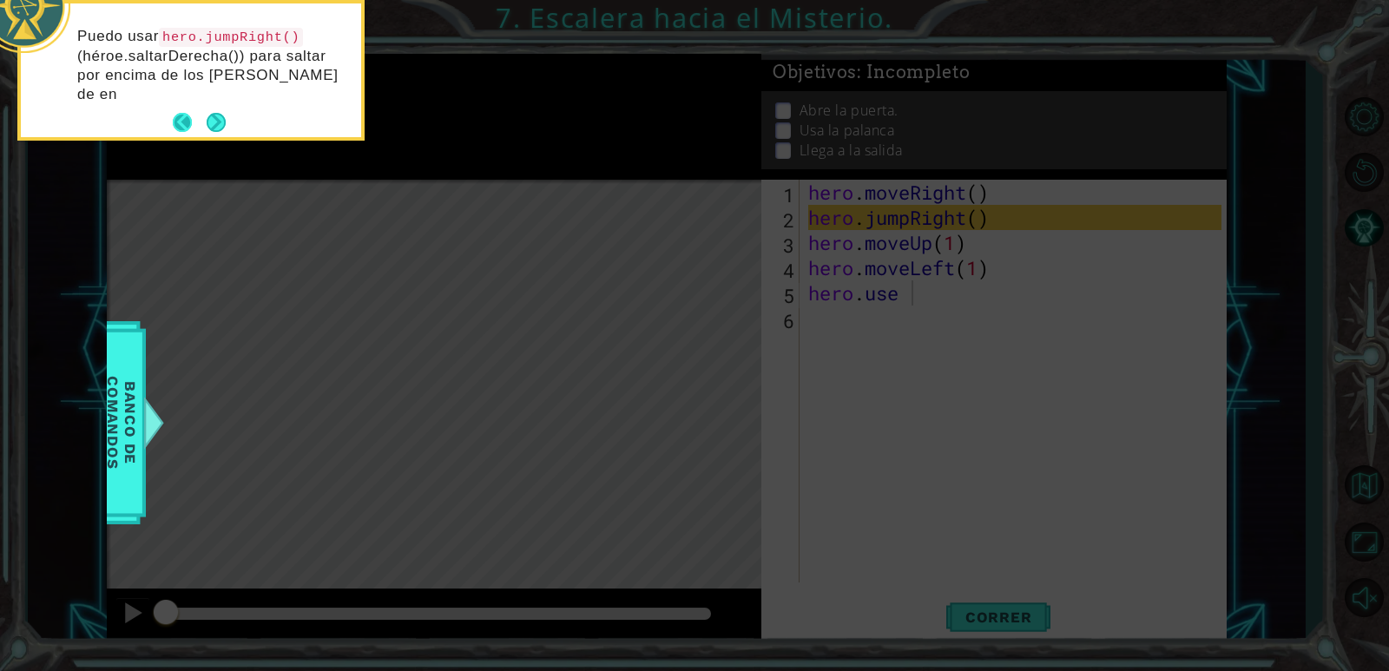
click at [182, 113] on button "Back" at bounding box center [190, 122] width 34 height 19
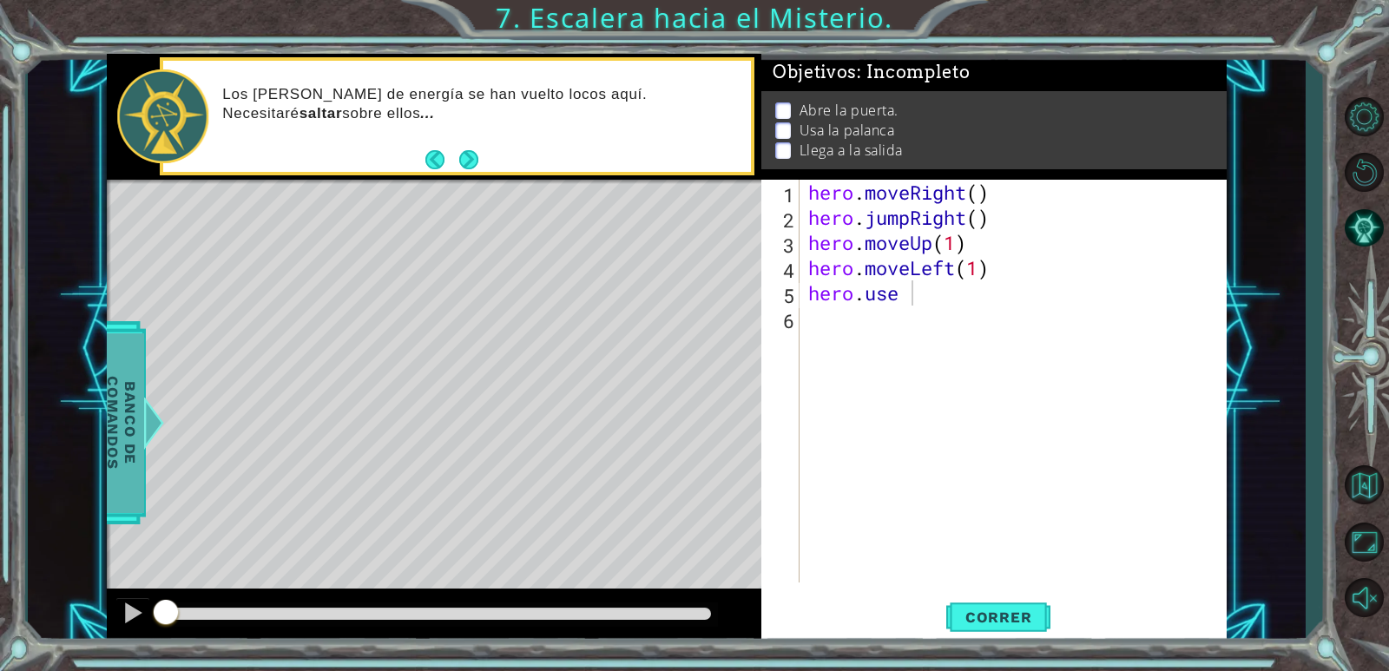
click at [124, 434] on span "Banco de comandos" at bounding box center [121, 422] width 45 height 180
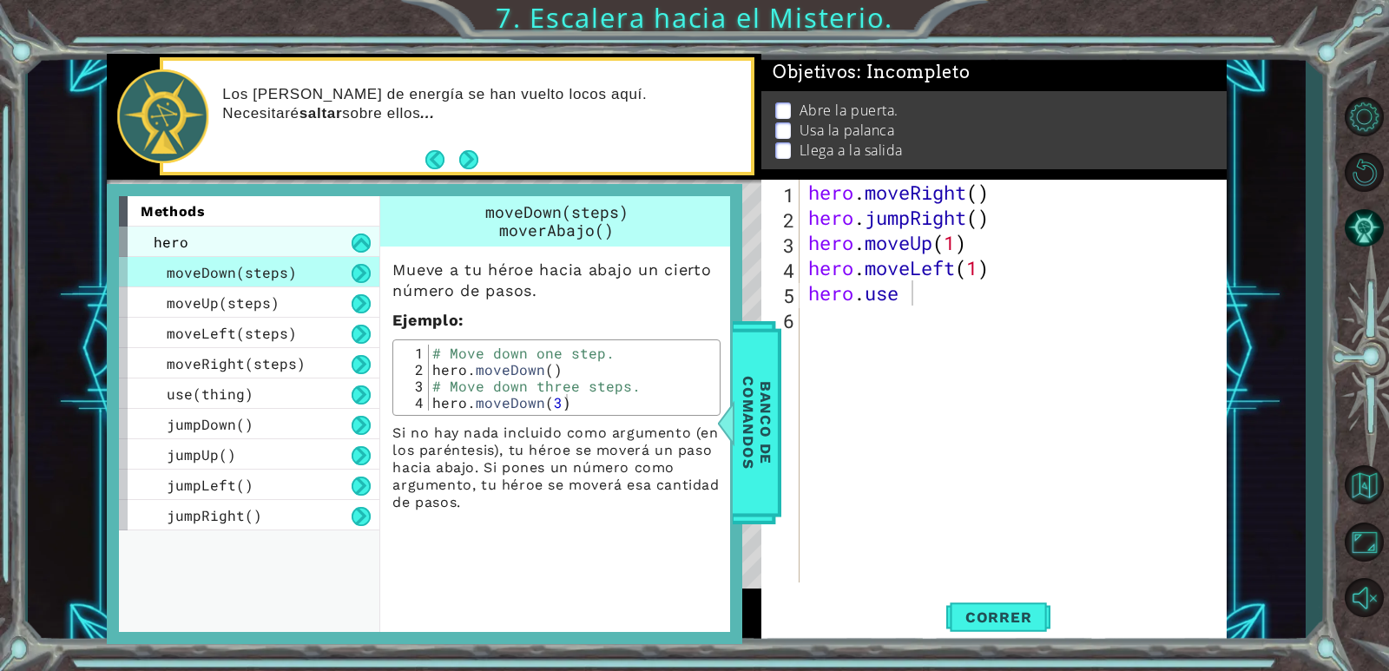
click at [270, 233] on div "hero" at bounding box center [249, 242] width 260 height 30
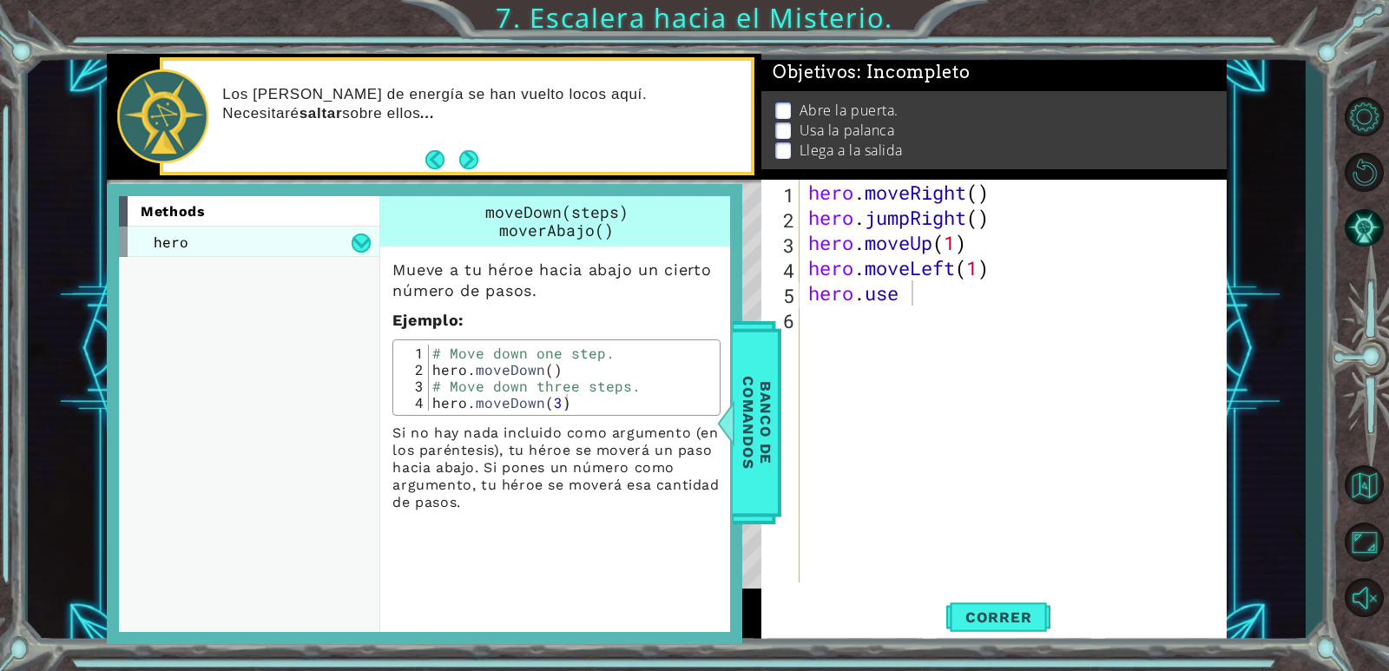
click at [270, 233] on div "hero" at bounding box center [249, 242] width 260 height 30
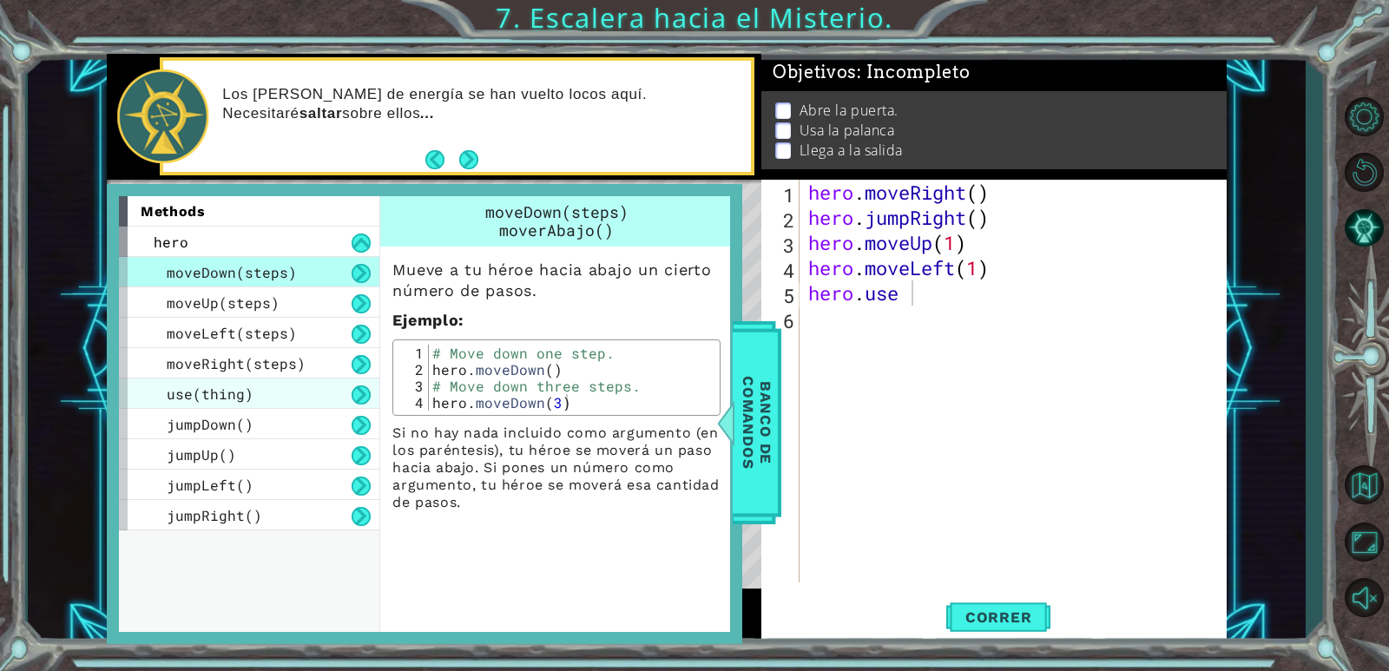
click at [169, 402] on span "use(thing)" at bounding box center [210, 394] width 87 height 18
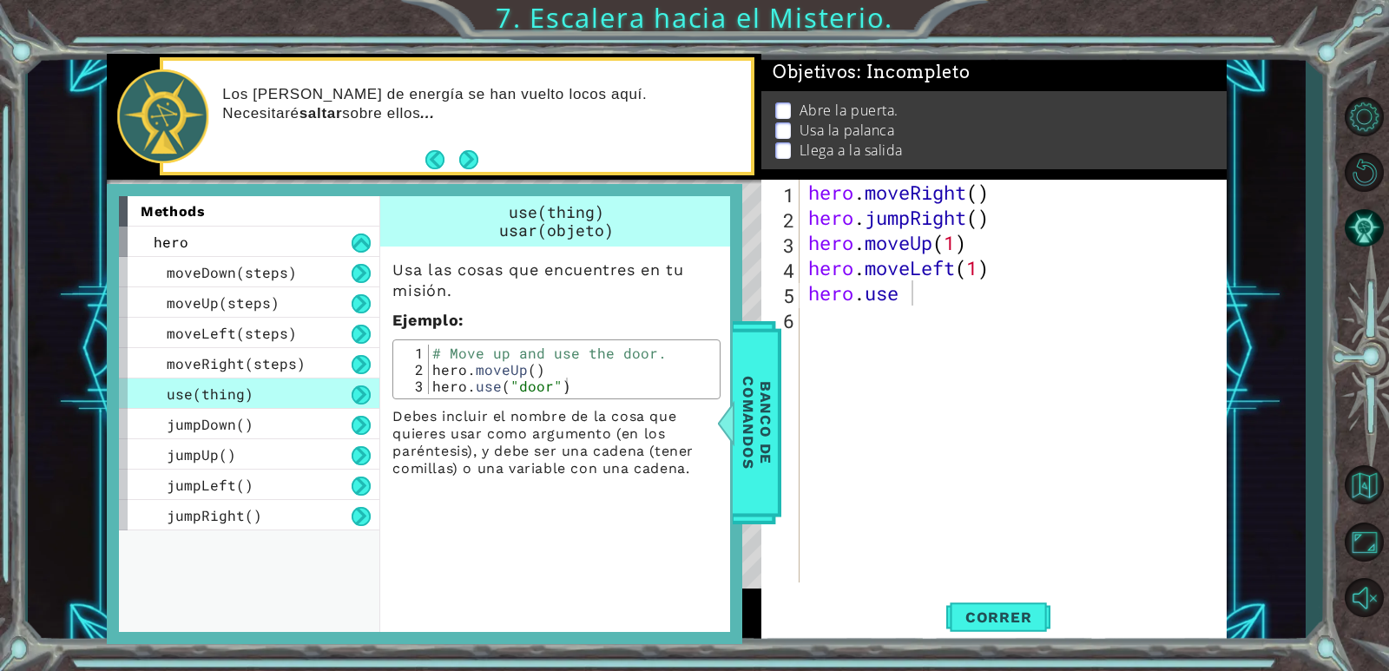
type textarea "hero.moveUp()"
drag, startPoint x: 538, startPoint y: 372, endPoint x: 332, endPoint y: 371, distance: 205.7
click at [332, 371] on div "methods hero moveDown(steps) moveUp(steps) moveLeft(steps) moveRight(steps) use…" at bounding box center [424, 414] width 611 height 436
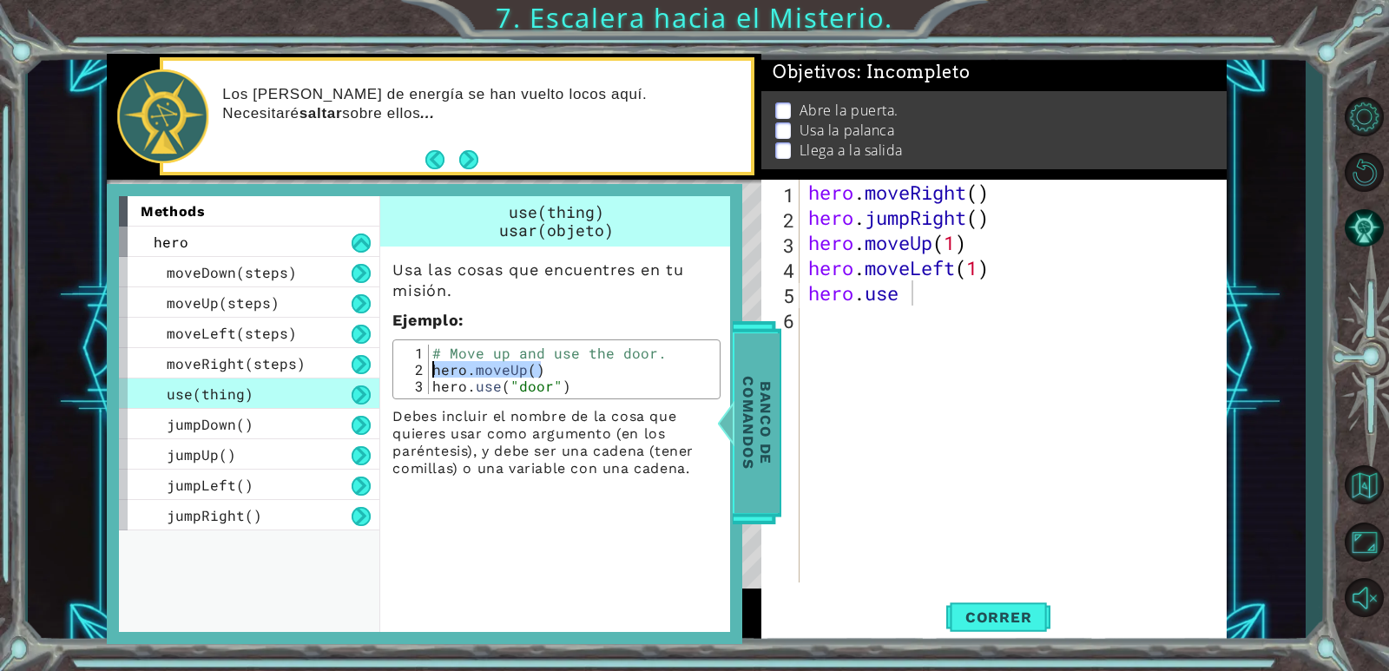
click at [760, 451] on span "Banco de comandos" at bounding box center [756, 422] width 45 height 180
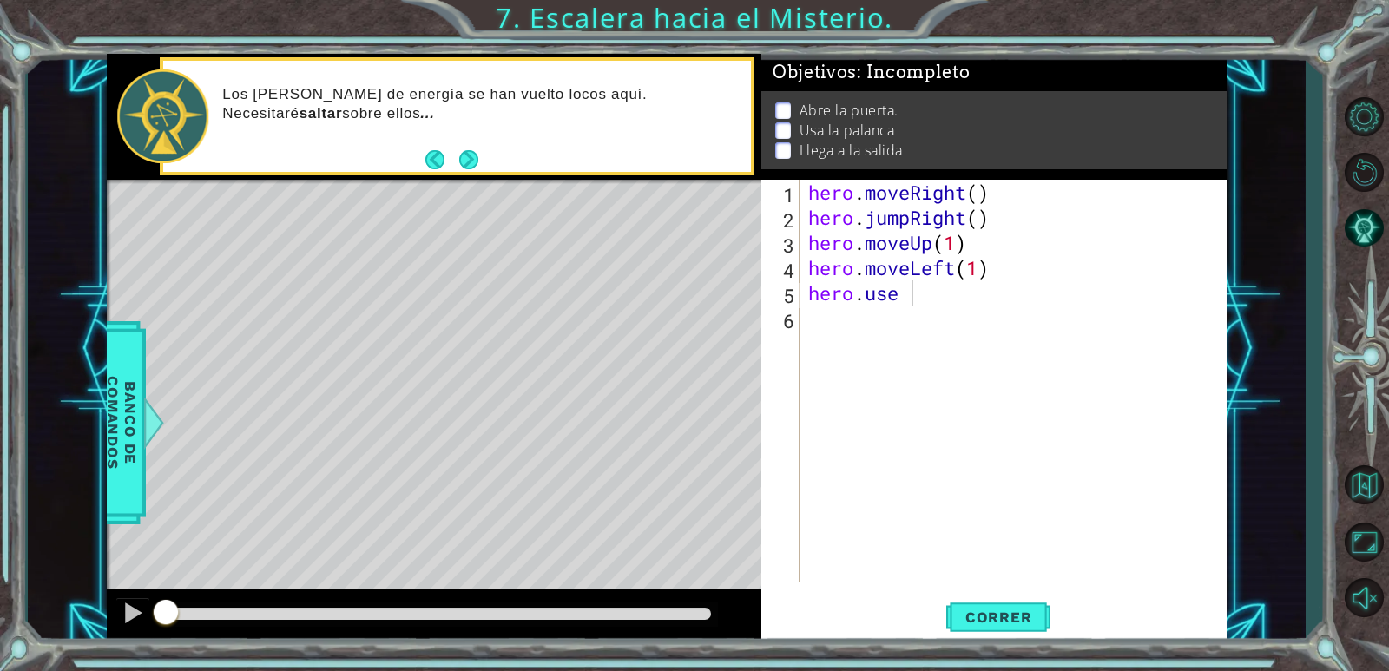
click at [934, 297] on div "hero . moveRight ( ) hero . jumpRight ( ) hero . moveUp ( 1 ) hero . moveLeft (…" at bounding box center [1017, 406] width 425 height 453
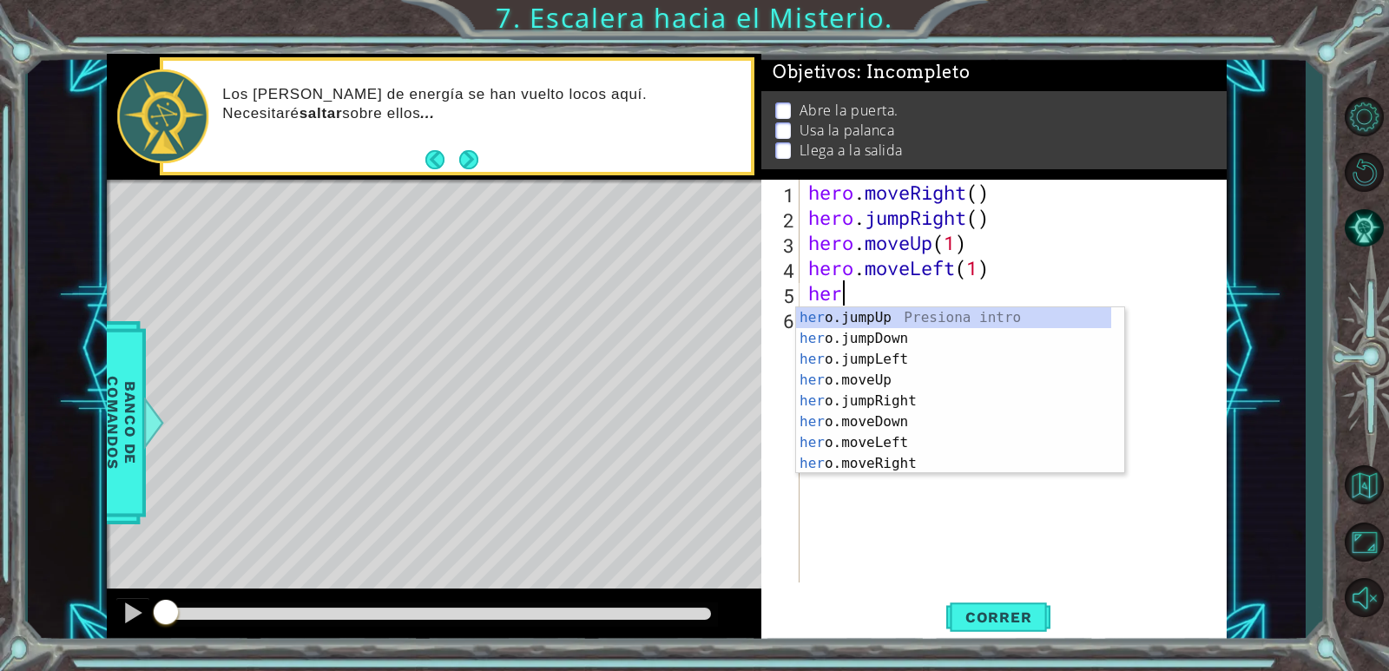
scroll to position [0, 0]
type textarea "h"
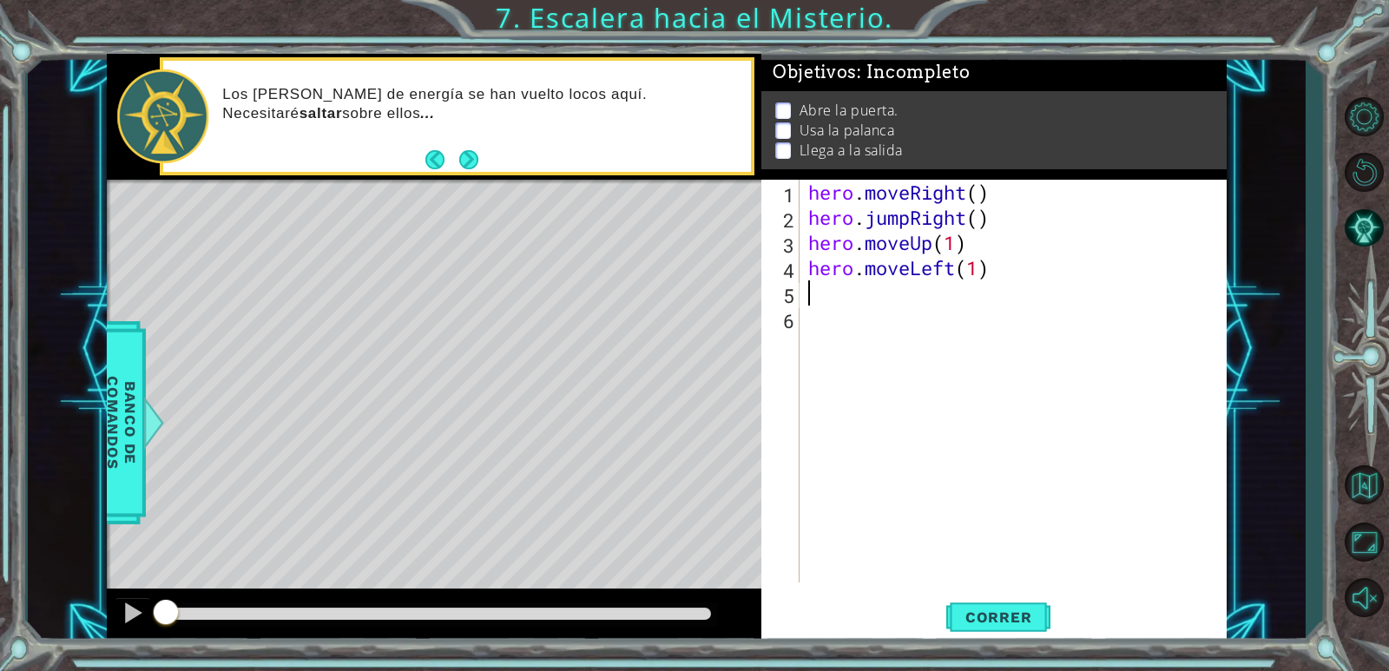
paste textarea "hero.moveUp()"
click at [935, 283] on div "hero . moveRight ( ) hero . jumpRight ( ) hero . moveUp ( 1 ) hero . moveLeft (…" at bounding box center [1017, 406] width 425 height 453
type textarea "hero.use.("door")"
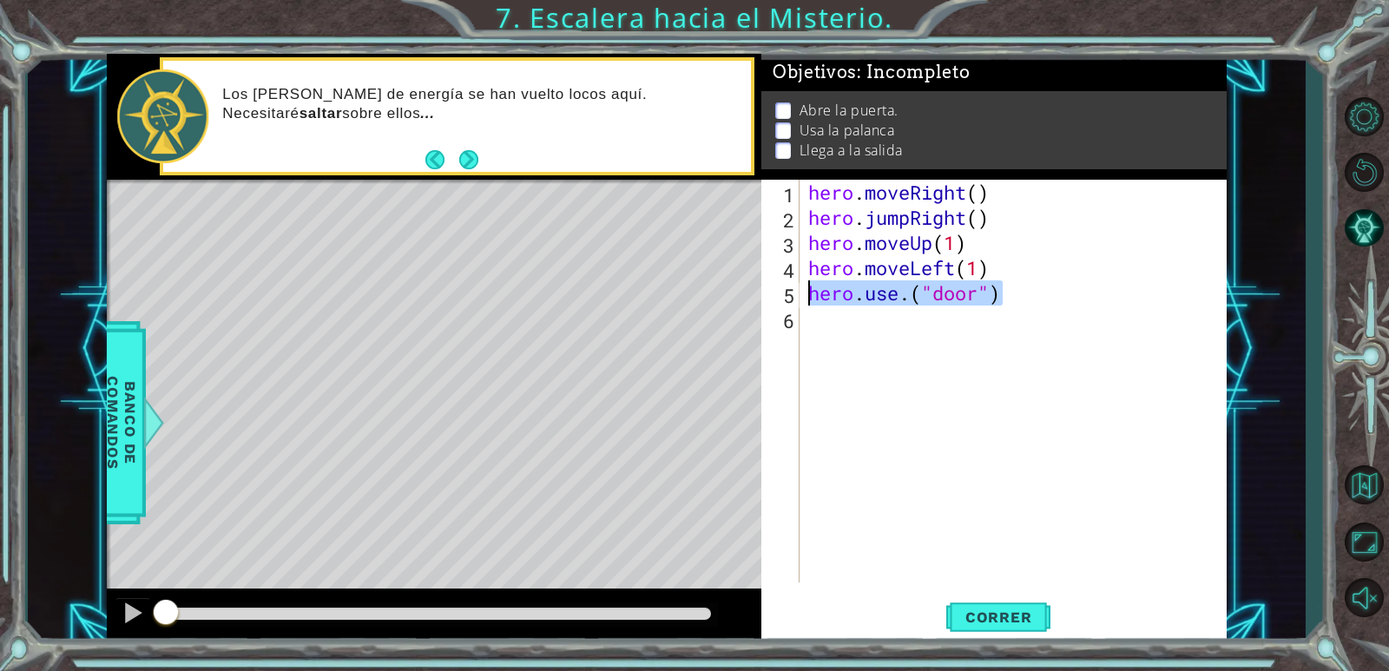
click at [711, 291] on div "1 ההההההההההההההההההההההההההההההההההההההההההההההההההההההההההההההההההההההההההההה…" at bounding box center [666, 349] width 1119 height 590
click at [847, 322] on div "hero . moveRight ( ) hero . jumpRight ( ) hero . moveUp ( 1 ) hero . moveLeft (…" at bounding box center [1017, 406] width 425 height 453
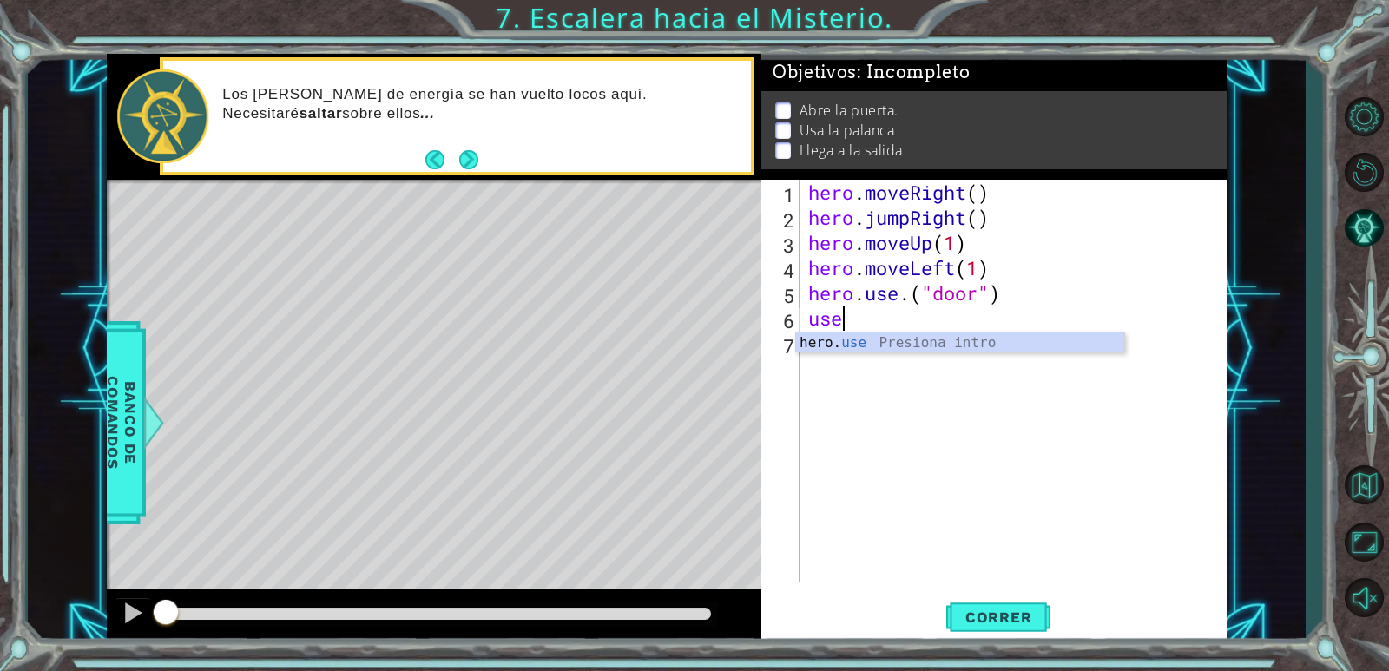
type textarea "u"
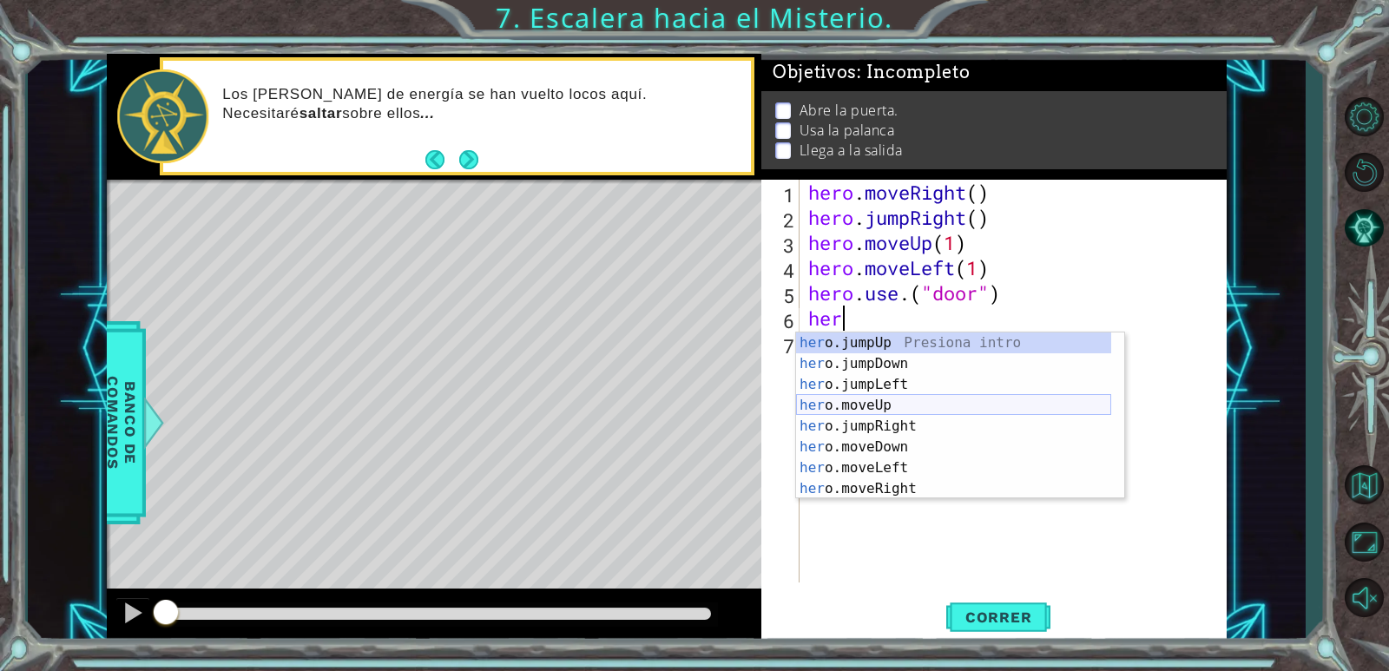
click at [936, 411] on div "her o.jumpUp Presiona intro her o.jumpDown Presiona intro her o.jumpLeft Presio…" at bounding box center [953, 436] width 315 height 208
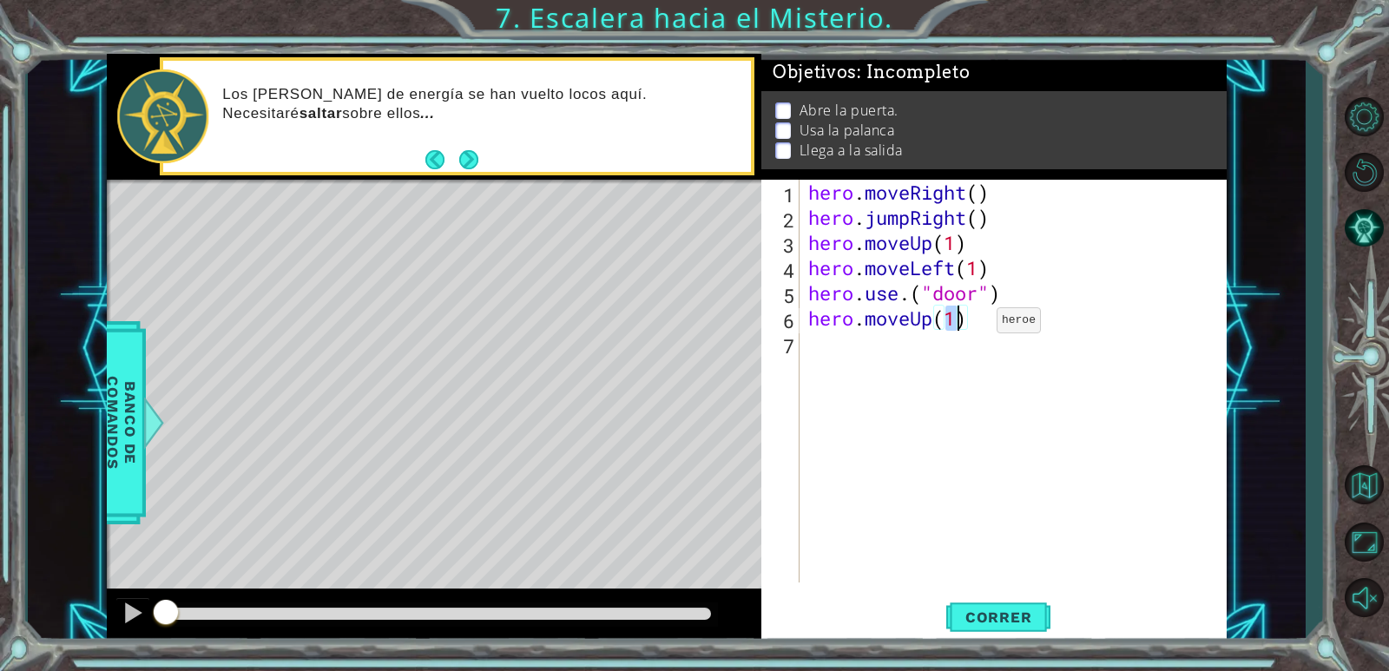
type textarea "hero.moveUp(2)"
click at [934, 411] on div "hero . moveRight ( ) hero . jumpRight ( ) hero . moveUp ( 1 ) hero . moveLeft (…" at bounding box center [1017, 406] width 425 height 453
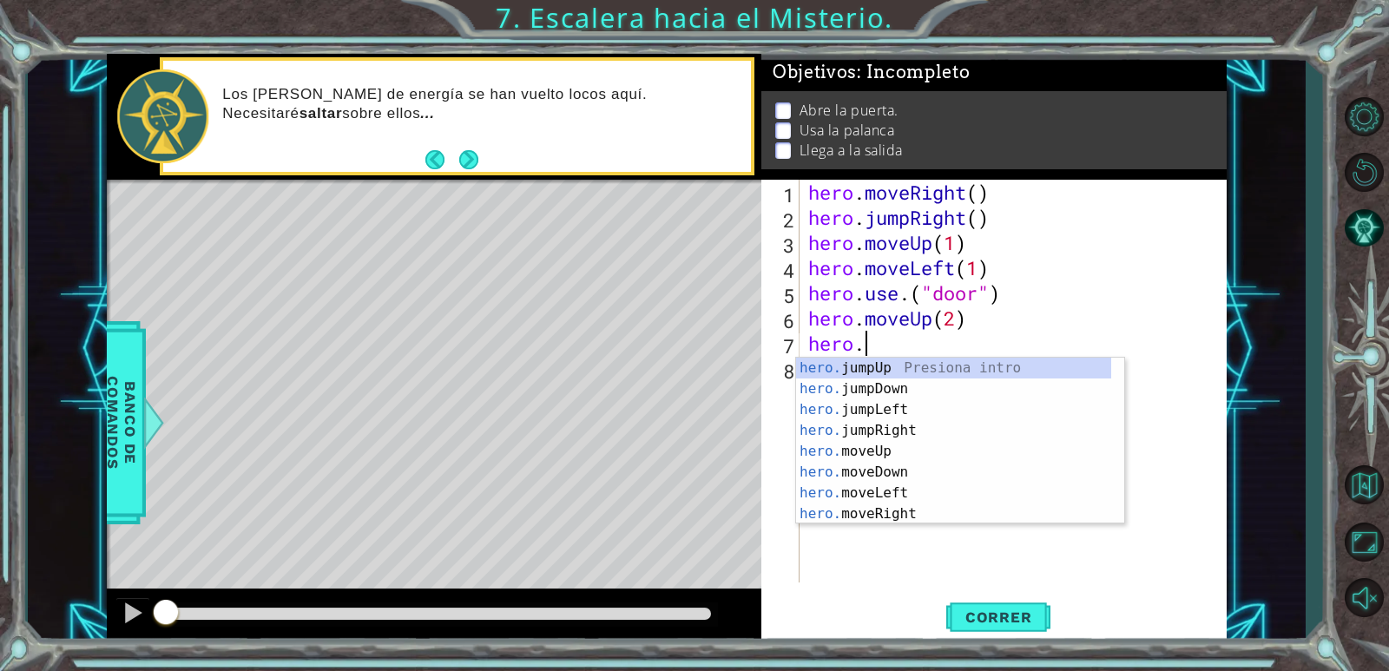
scroll to position [0, 2]
click at [963, 496] on div "hero. jumpUp Presiona intro hero. jumpDown Presiona intro hero. jumpLeft Presio…" at bounding box center [953, 462] width 315 height 208
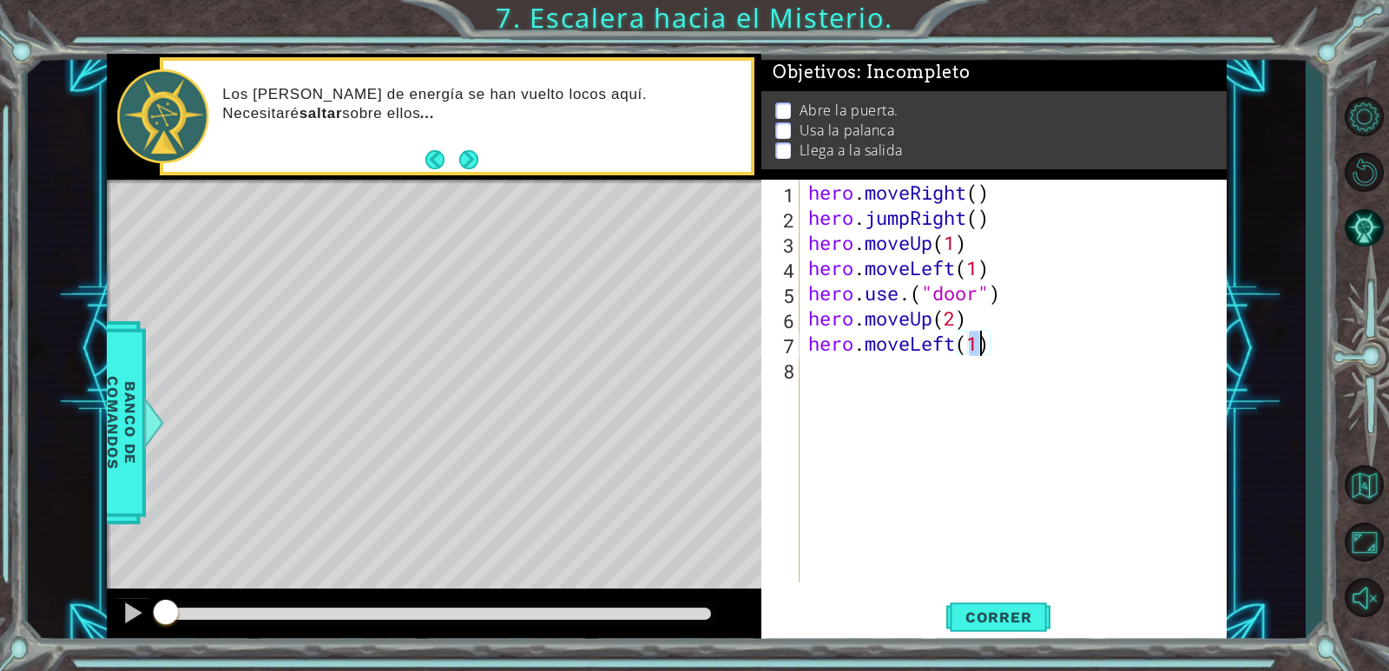
type textarea "hero.moveLeft(2)"
click at [889, 422] on div "hero . moveRight ( ) hero . jumpRight ( ) hero . moveUp ( 1 ) hero . moveLeft (…" at bounding box center [1017, 406] width 425 height 453
type textarea "h"
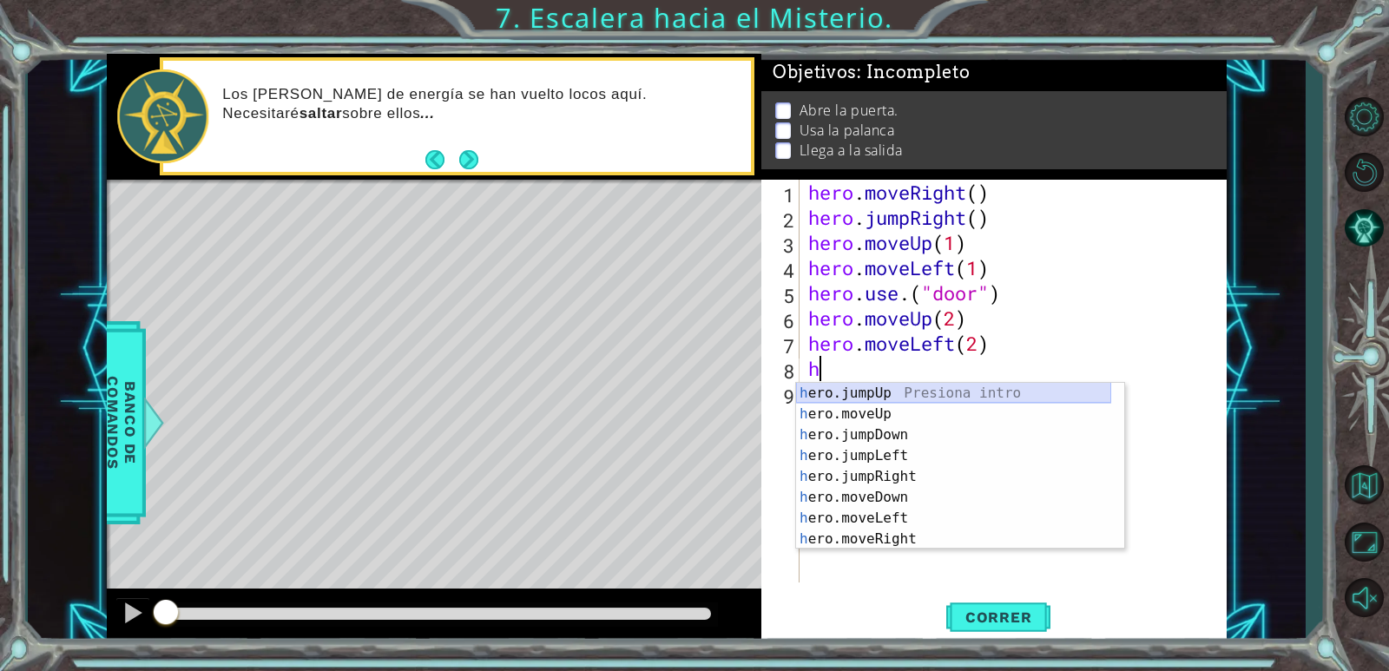
click at [914, 389] on div "h ero.jumpUp Presiona intro h ero.moveUp Presiona intro h ero.jumpDown Presiona…" at bounding box center [953, 487] width 315 height 208
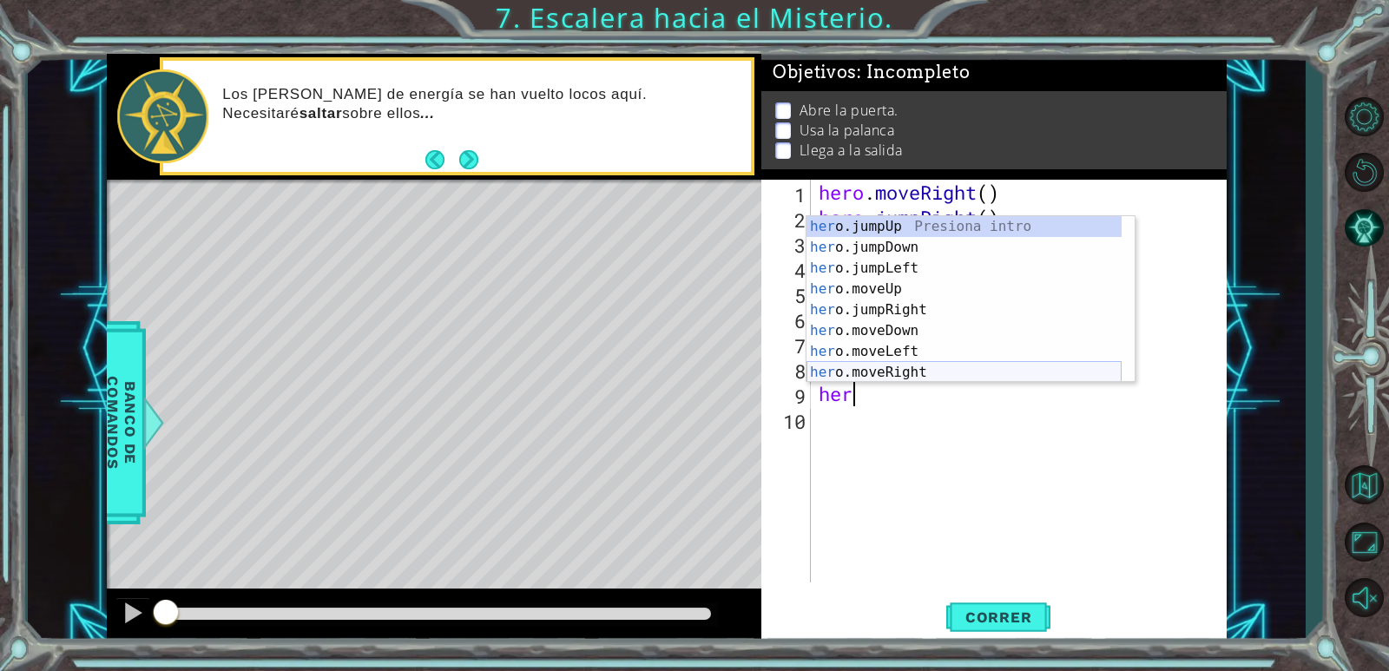
click at [924, 368] on div "her o.jumpUp Presiona intro her o.jumpDown Presiona intro her o.jumpLeft Presio…" at bounding box center [963, 320] width 315 height 208
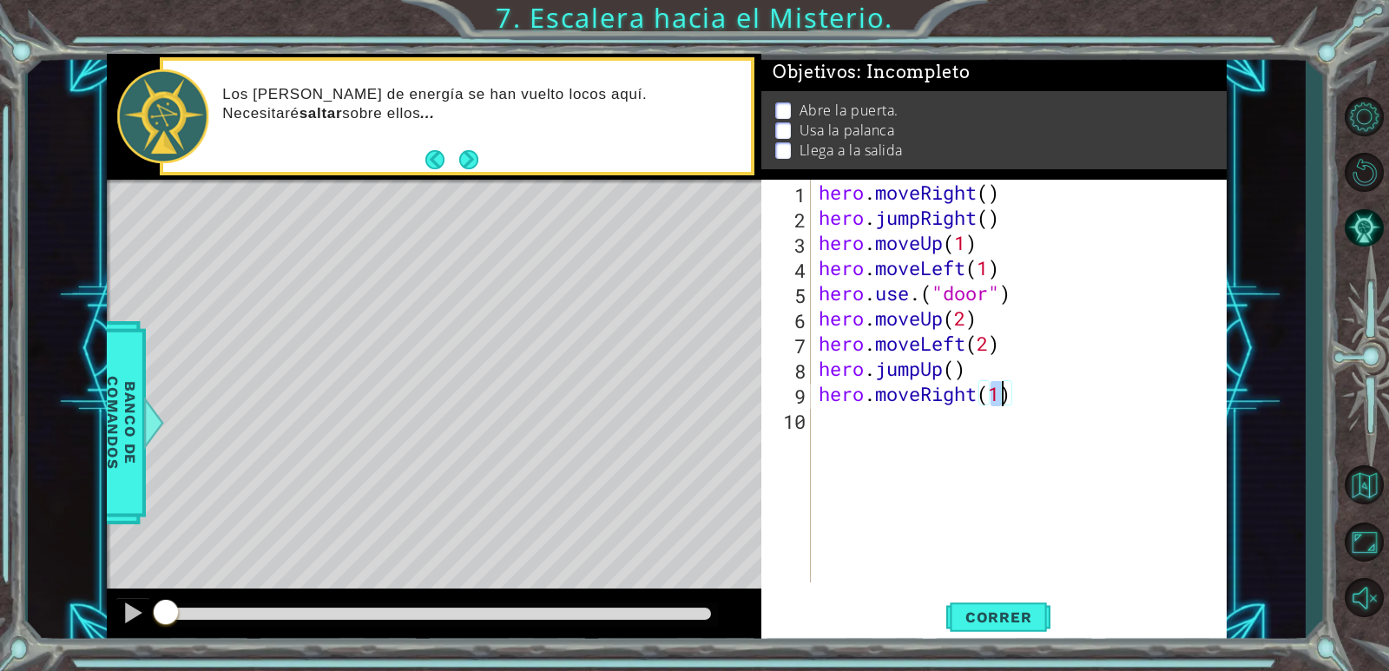
scroll to position [0, 8]
click at [968, 607] on button "Correr" at bounding box center [998, 618] width 104 height 47
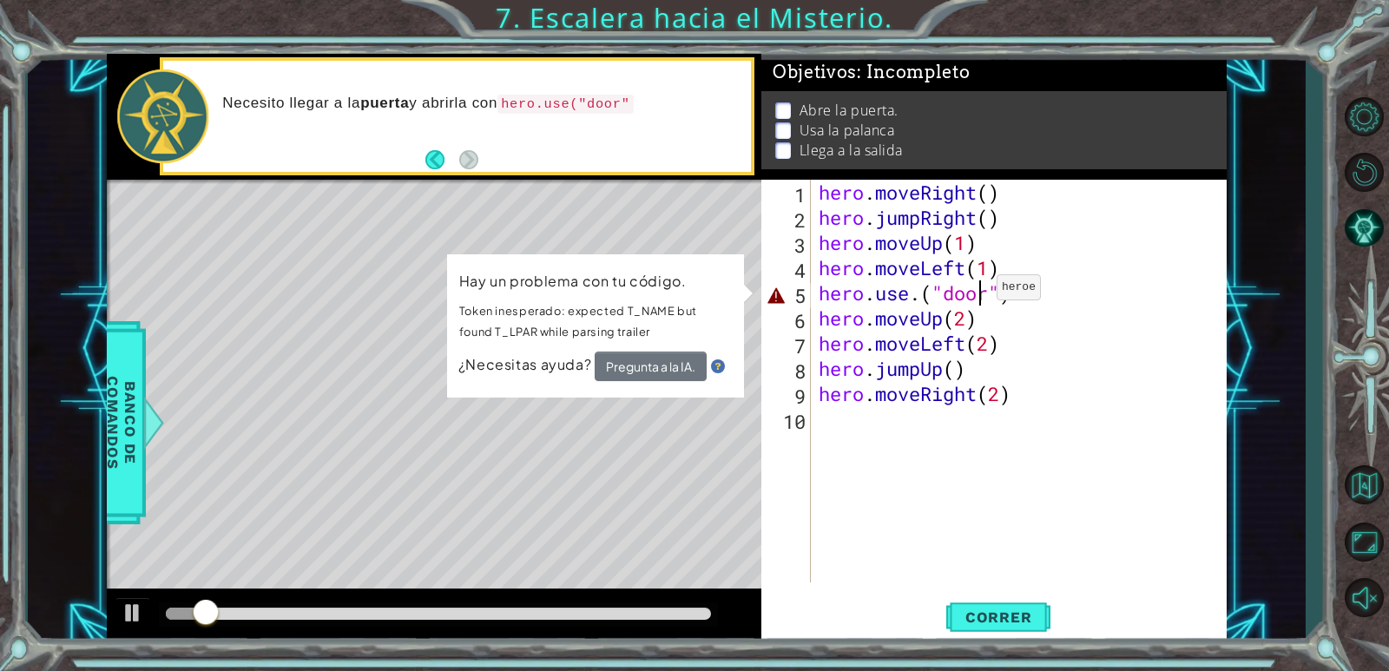
click at [981, 292] on div "hero . moveRight ( ) hero . jumpRight ( ) hero . moveUp ( 1 ) hero . moveLeft (…" at bounding box center [1022, 406] width 415 height 453
click at [924, 297] on div "hero . moveRight ( ) hero . jumpRight ( ) hero . moveUp ( 1 ) hero . moveLeft (…" at bounding box center [1022, 406] width 415 height 453
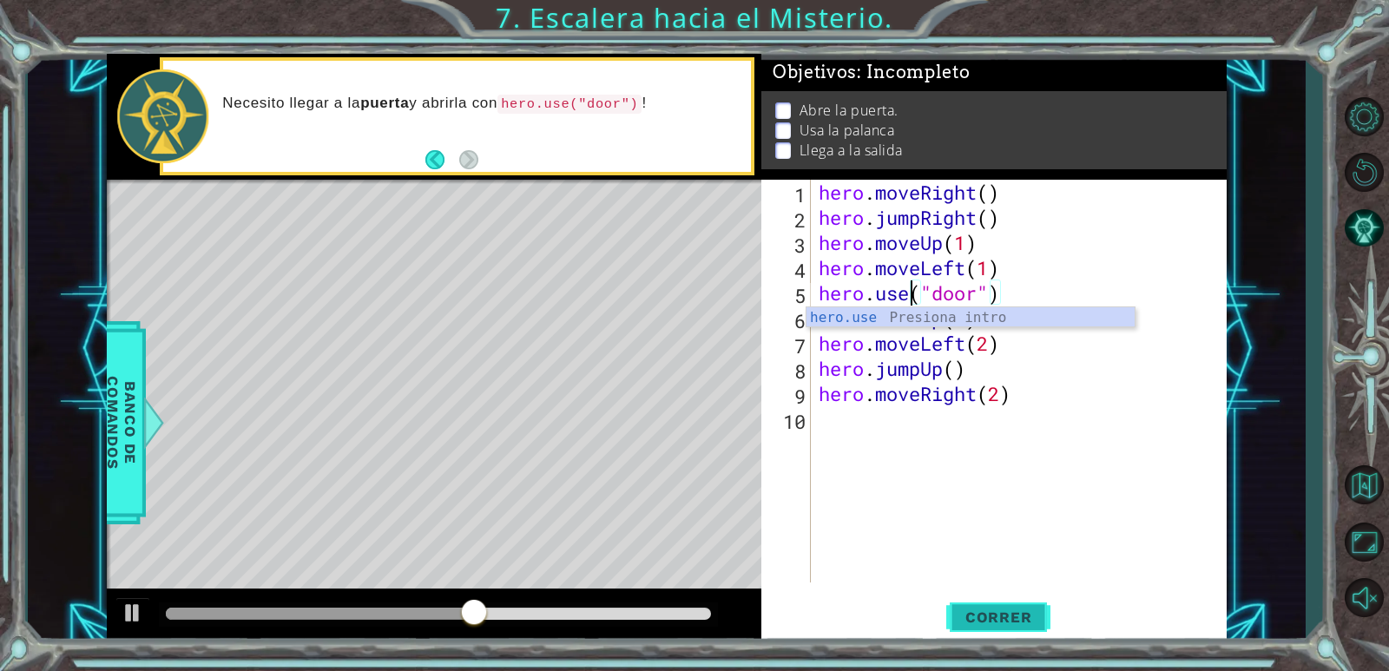
click at [977, 604] on button "Correr" at bounding box center [998, 618] width 104 height 47
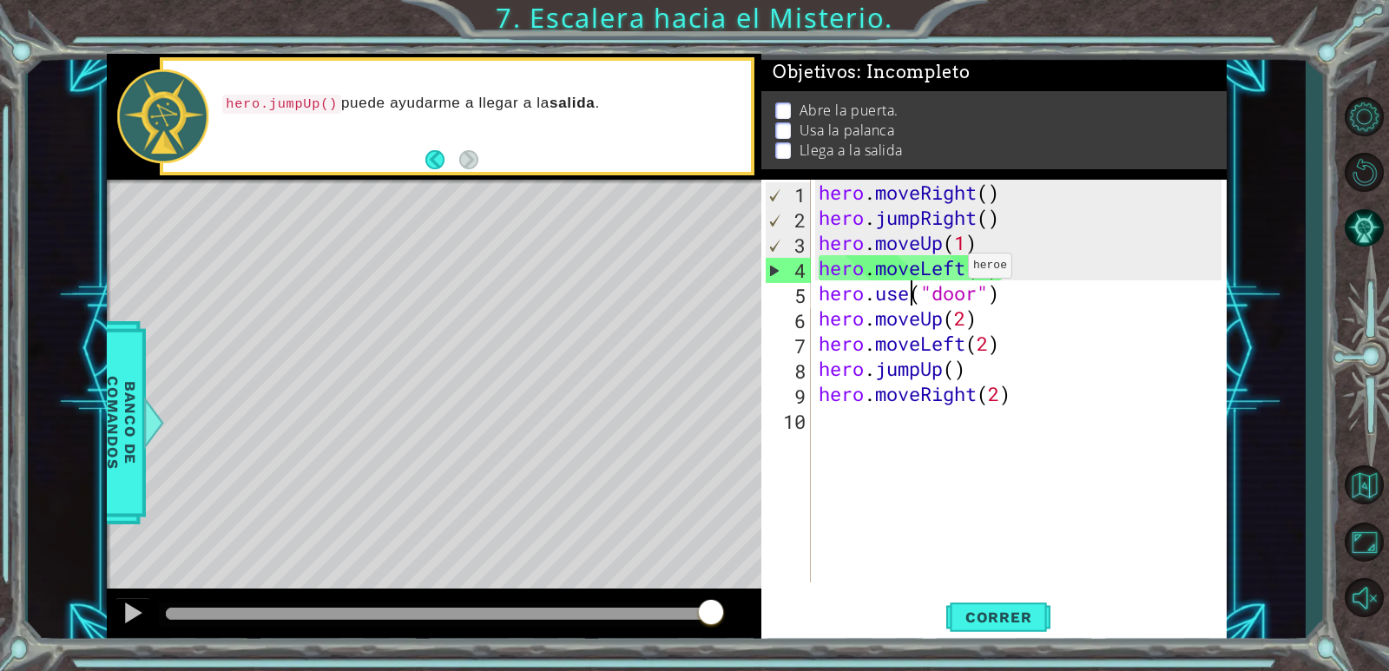
click at [952, 270] on div "hero . moveRight ( ) hero . jumpRight ( ) hero . moveUp ( 1 ) hero . moveLeft (…" at bounding box center [1022, 406] width 415 height 453
click at [952, 269] on div "hero . moveRight ( ) hero . jumpRight ( ) hero . moveUp ( 1 ) hero . moveLeft (…" at bounding box center [1018, 381] width 406 height 403
click at [961, 269] on div "hero . moveRight ( ) hero . jumpRight ( ) hero . moveUp ( 1 ) hero . moveLeft (…" at bounding box center [1022, 406] width 415 height 453
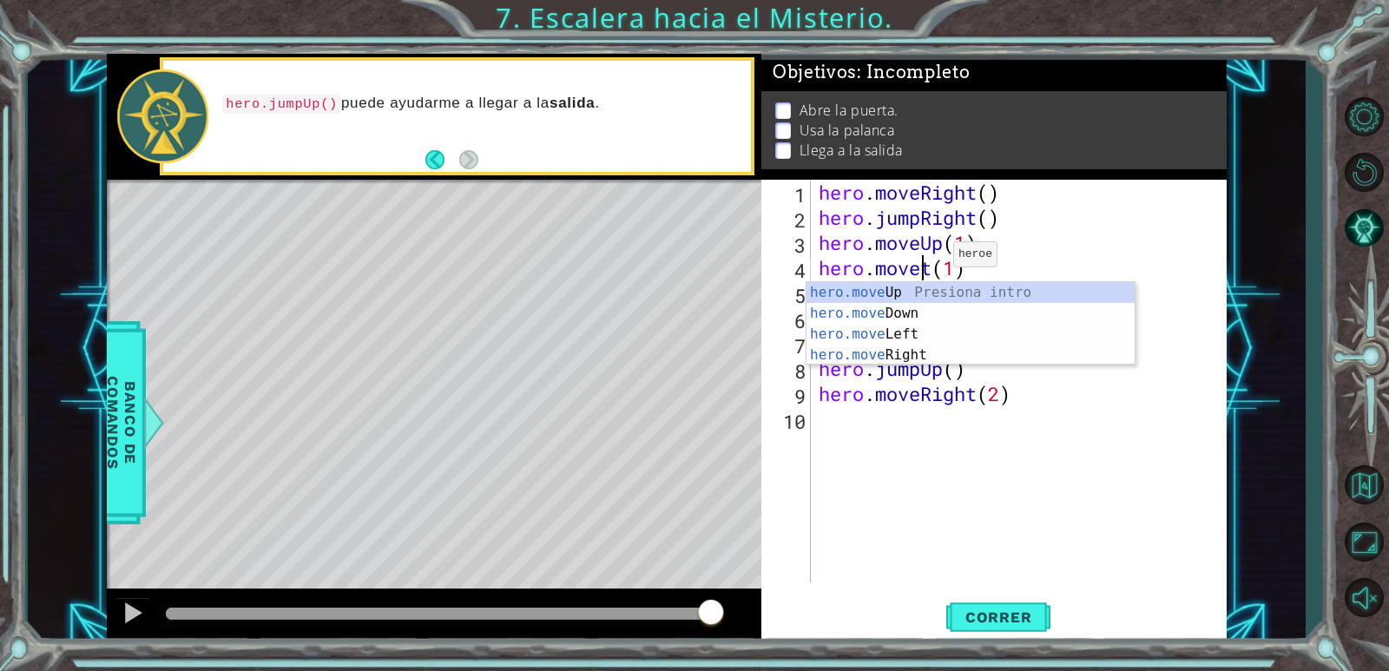
scroll to position [0, 5]
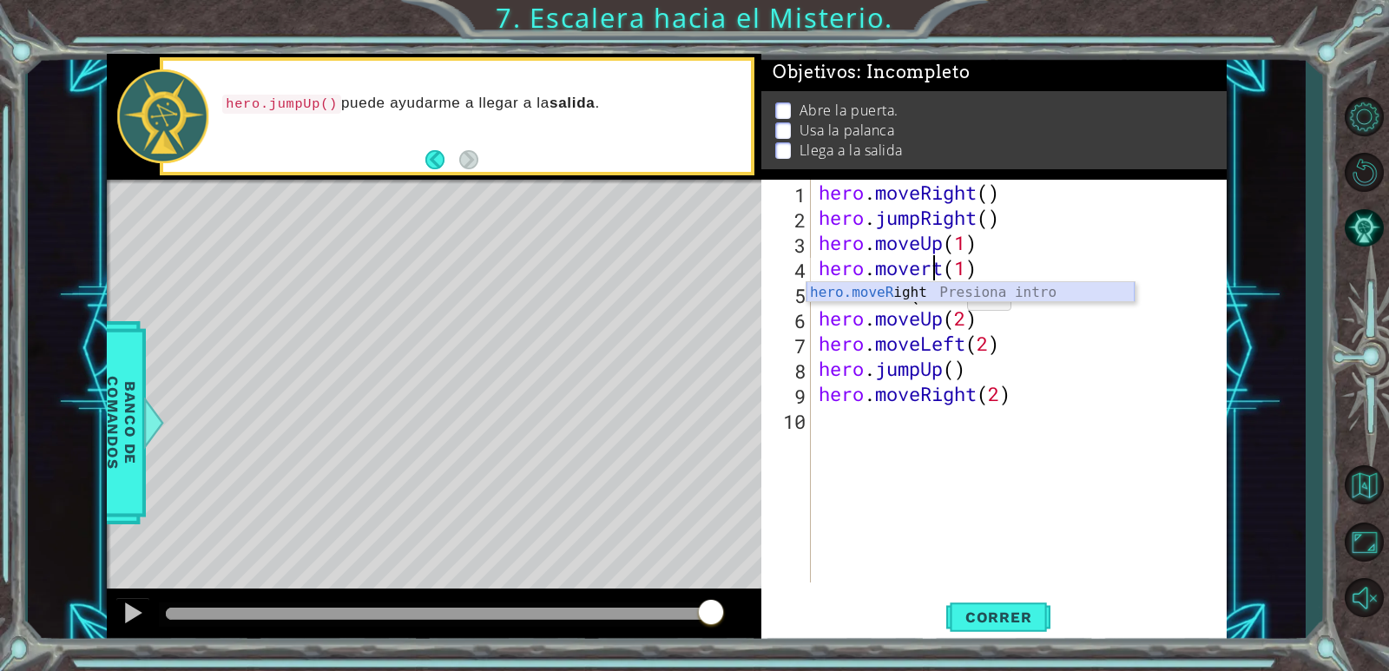
click at [949, 294] on div "hero.moveR ight Presiona intro" at bounding box center [970, 313] width 328 height 62
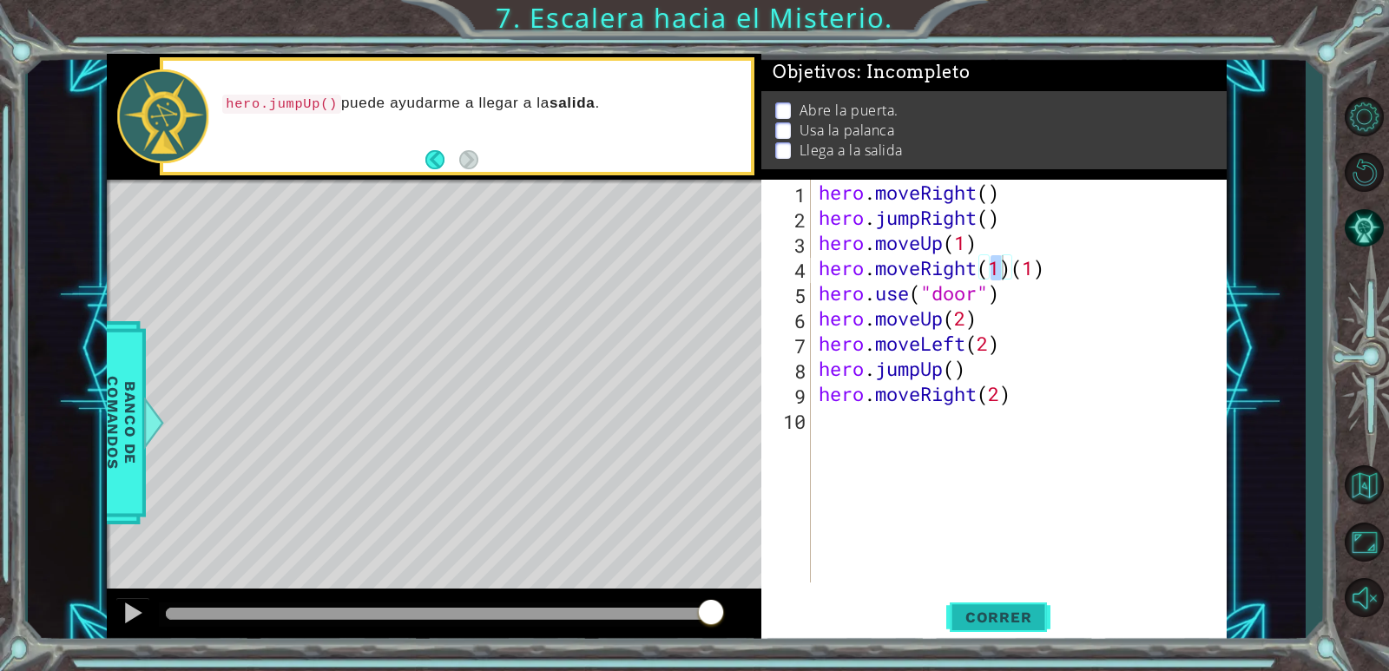
click at [983, 618] on span "Correr" at bounding box center [999, 616] width 102 height 17
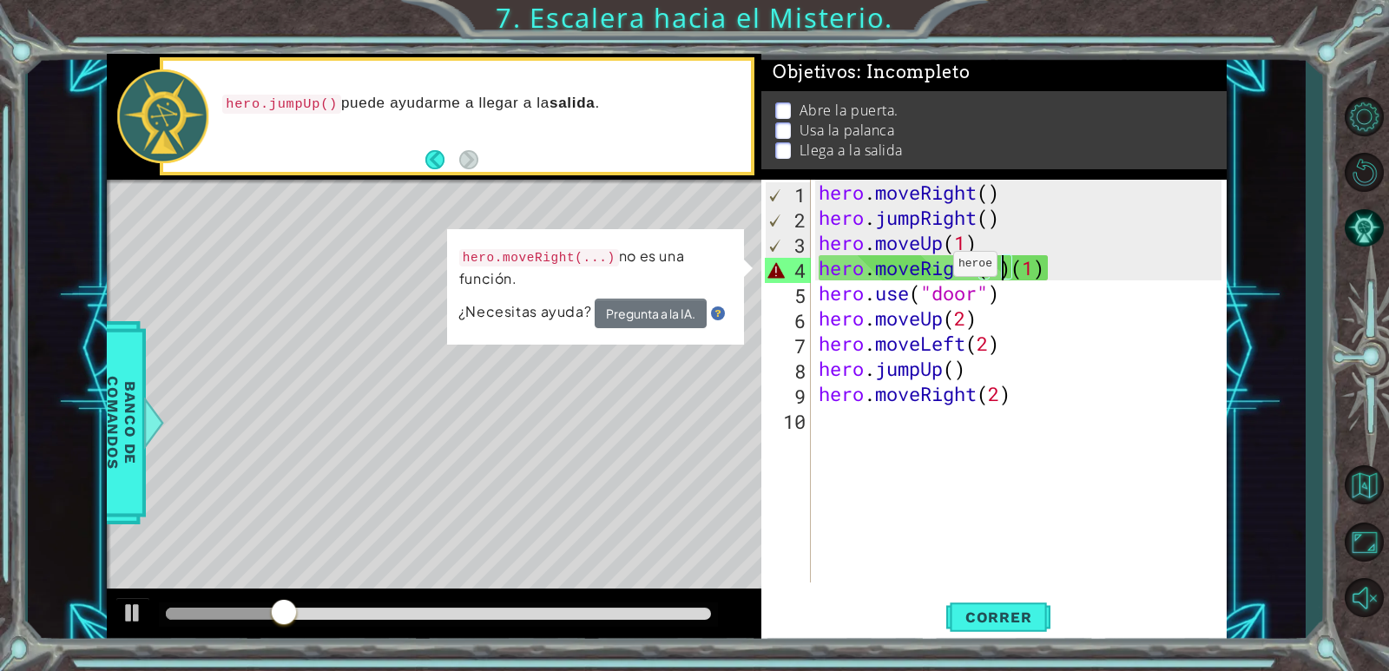
click at [937, 268] on div "hero . moveRight ( ) hero . jumpRight ( ) hero . moveUp ( 1 ) hero . moveRight …" at bounding box center [1022, 406] width 415 height 453
click at [1060, 273] on div "hero . moveRight ( ) hero . jumpRight ( ) hero . moveUp ( 1 ) hero . moveRight …" at bounding box center [1022, 406] width 415 height 453
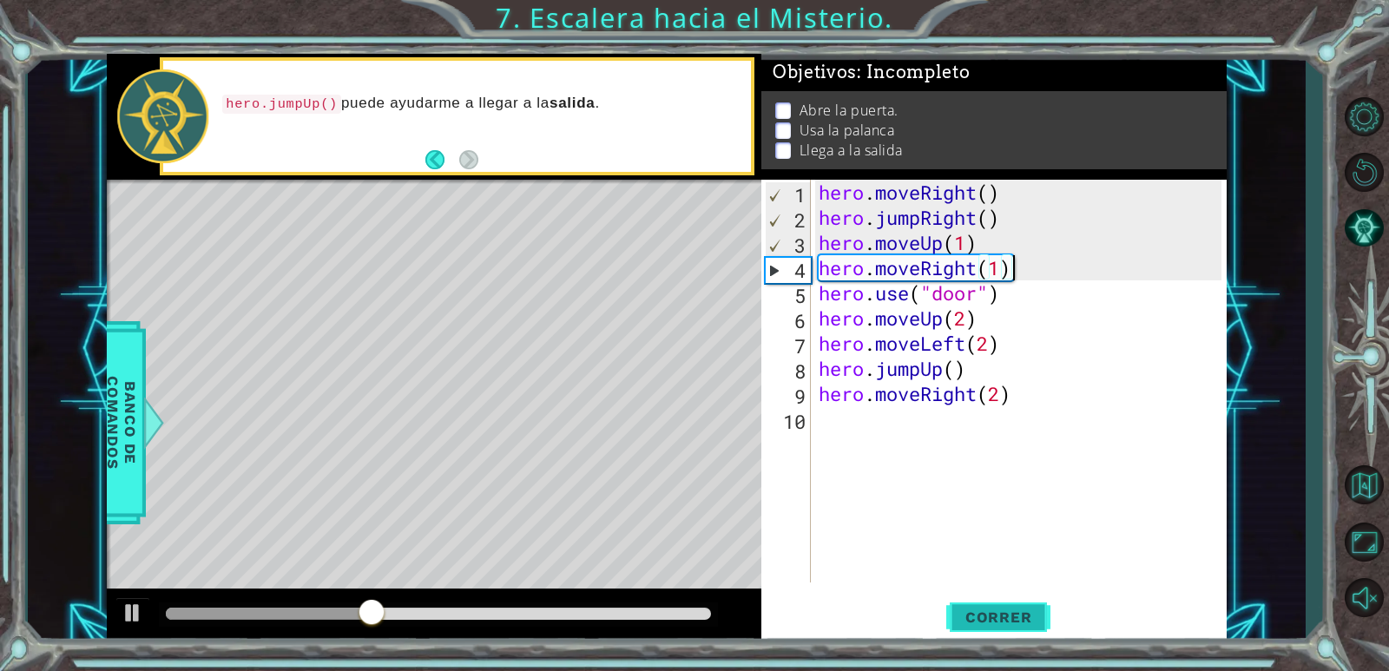
click at [963, 609] on span "Correr" at bounding box center [999, 616] width 102 height 17
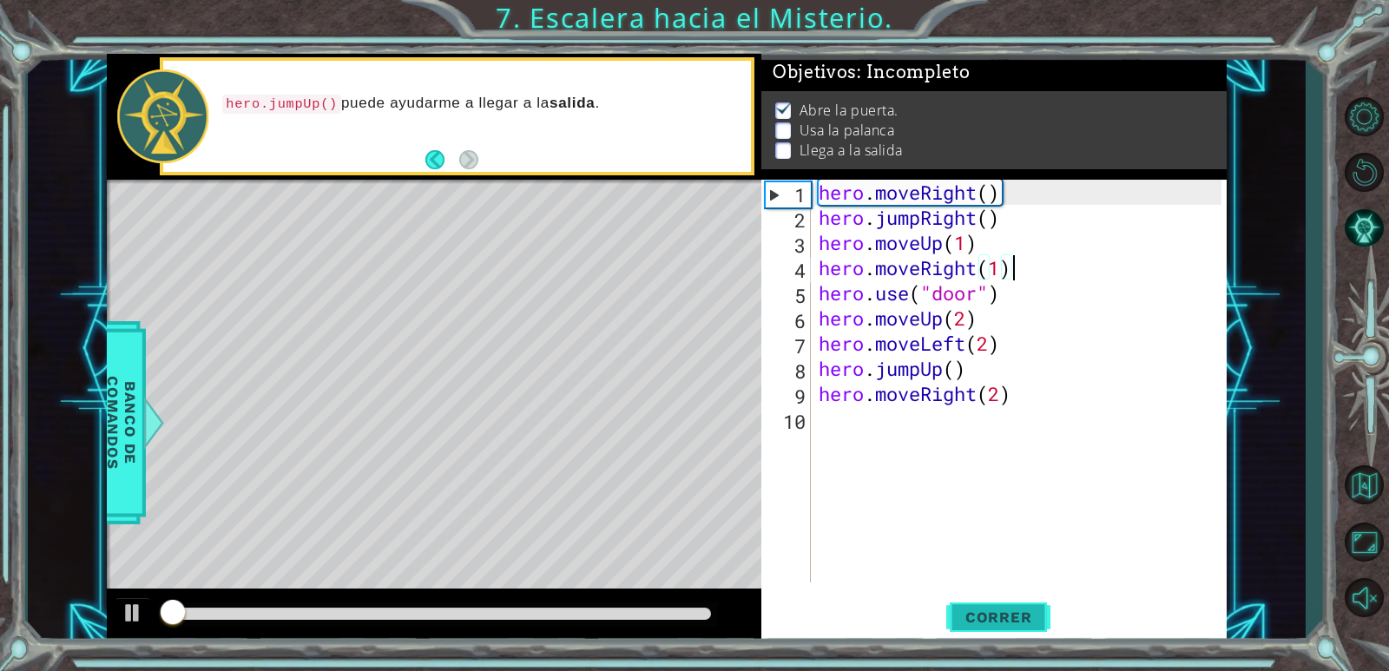
scroll to position [6, 0]
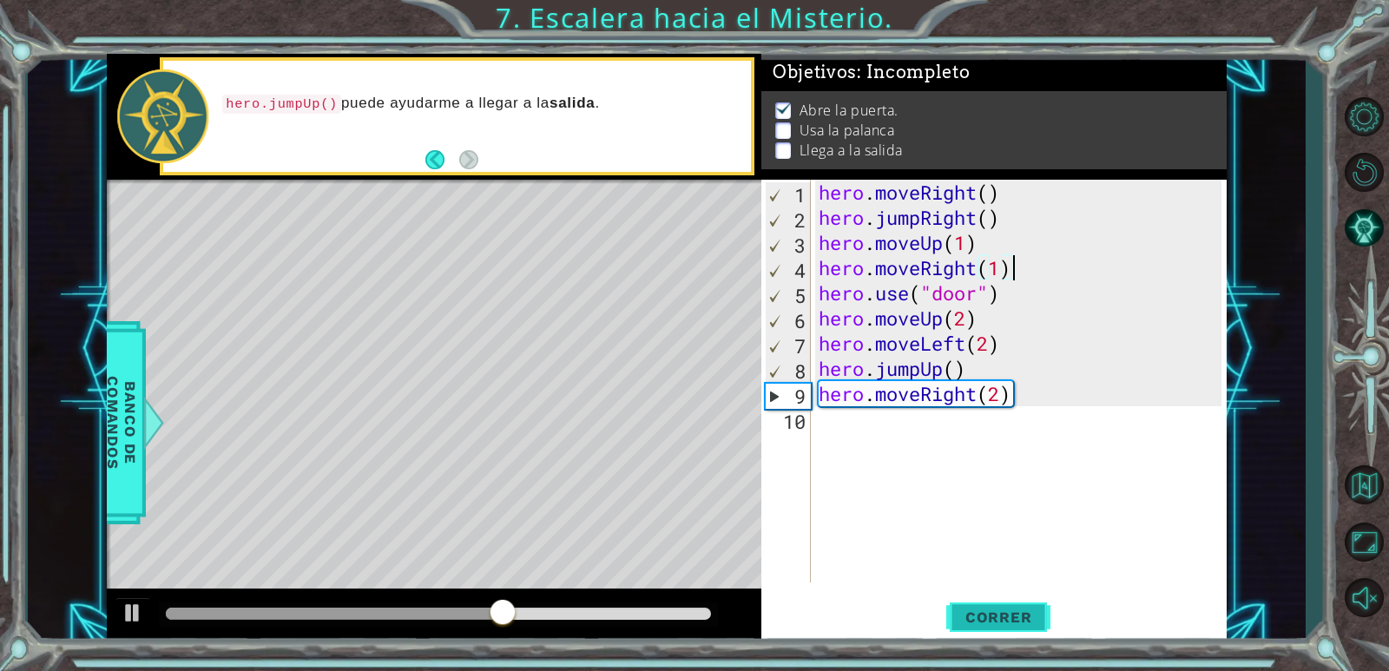
click at [1031, 622] on span "Correr" at bounding box center [999, 616] width 102 height 17
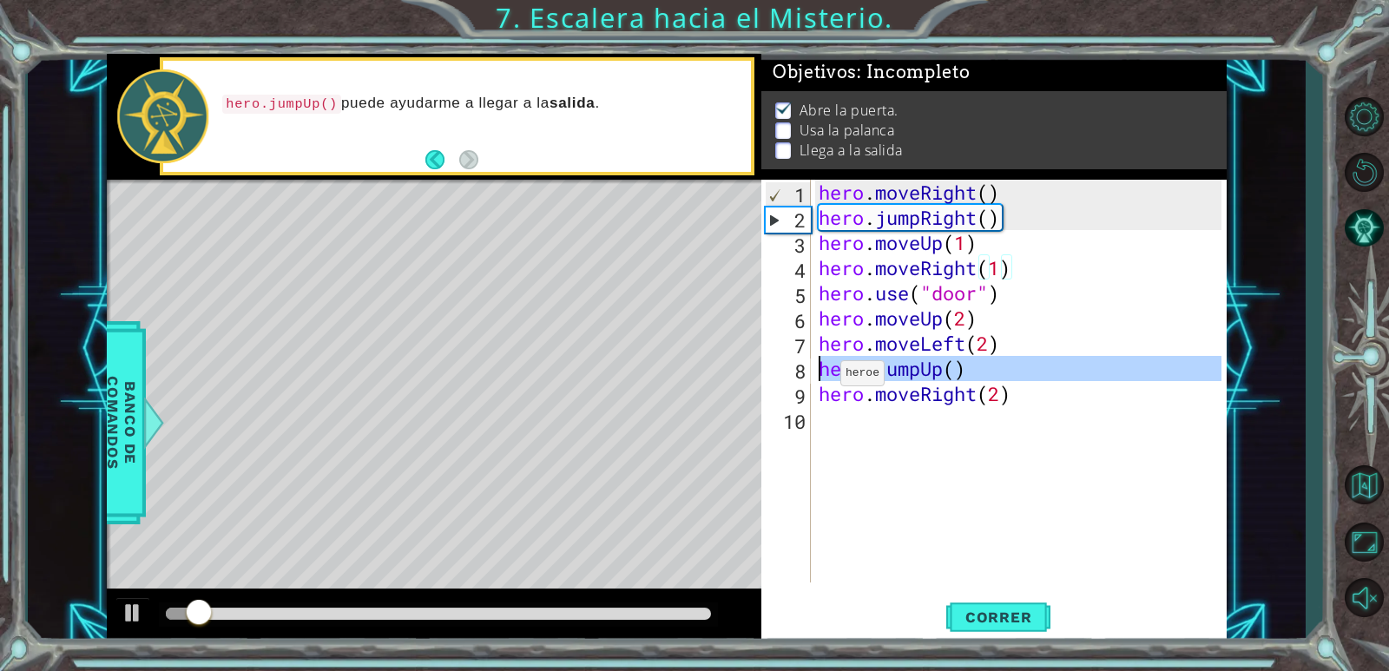
click at [787, 367] on div "8" at bounding box center [788, 370] width 46 height 25
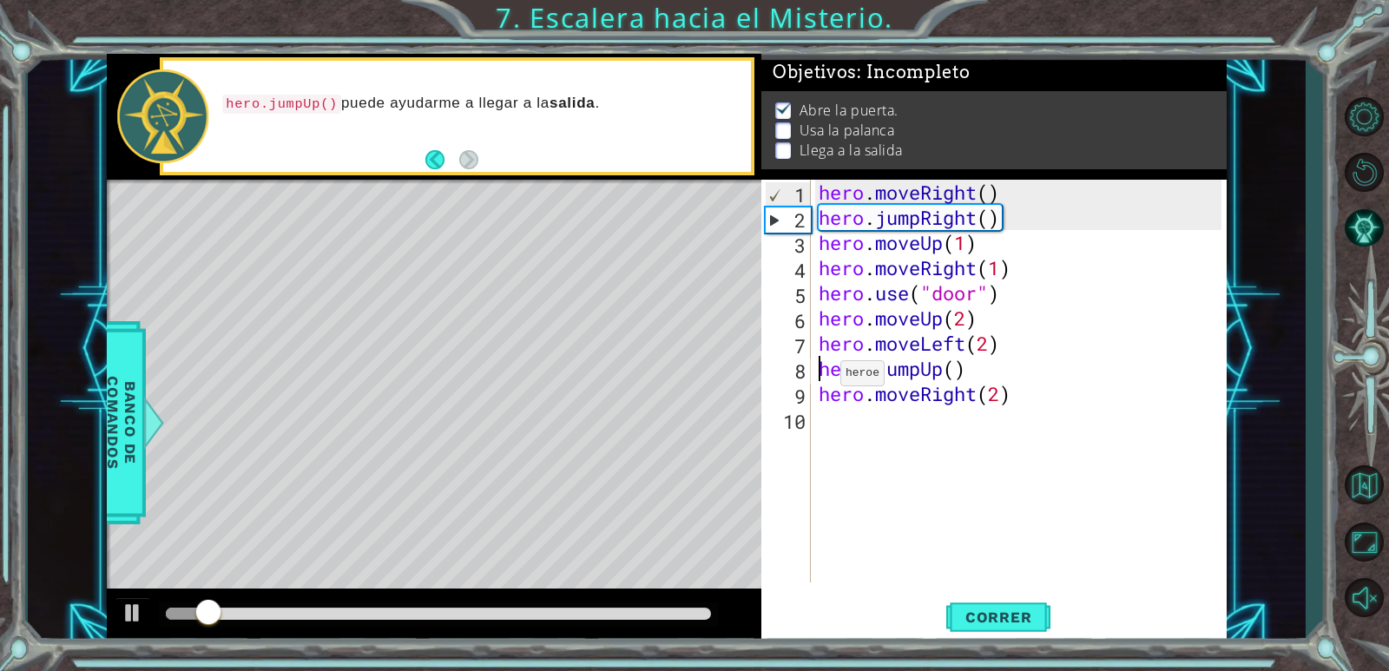
click at [787, 367] on div "8" at bounding box center [788, 370] width 46 height 25
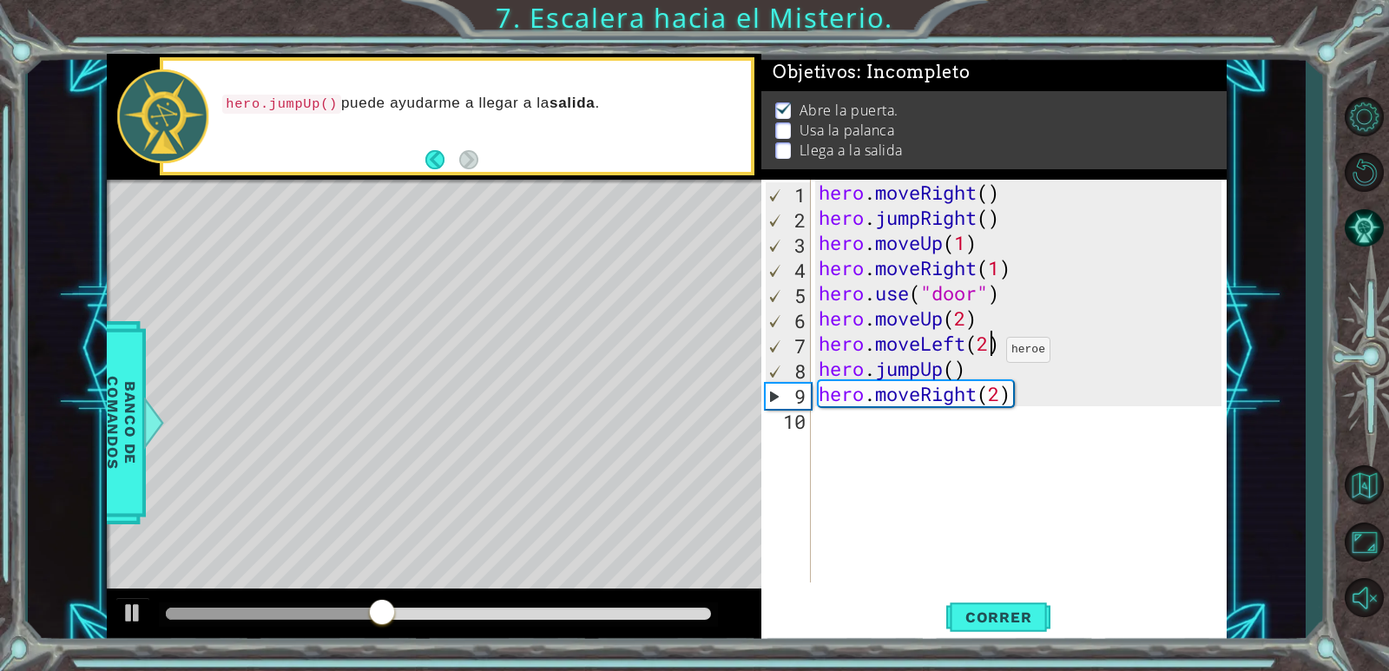
click at [990, 354] on div "hero . moveRight ( ) hero . jumpRight ( ) hero . moveUp ( 1 ) hero . moveRight …" at bounding box center [1022, 406] width 415 height 453
type textarea "hero.moveLeft(1)"
click at [1020, 351] on div "hero . moveRight ( ) hero . jumpRight ( ) hero . moveUp ( 1 ) hero . moveRight …" at bounding box center [1022, 406] width 415 height 453
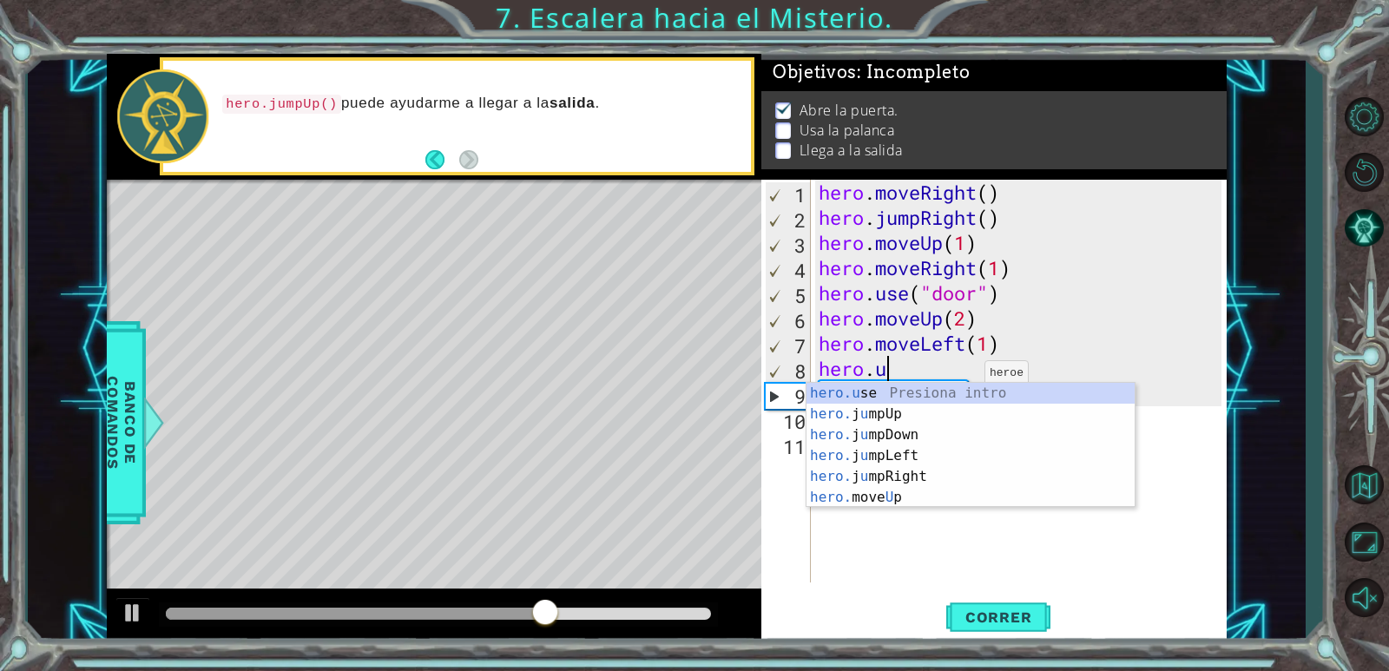
scroll to position [0, 3]
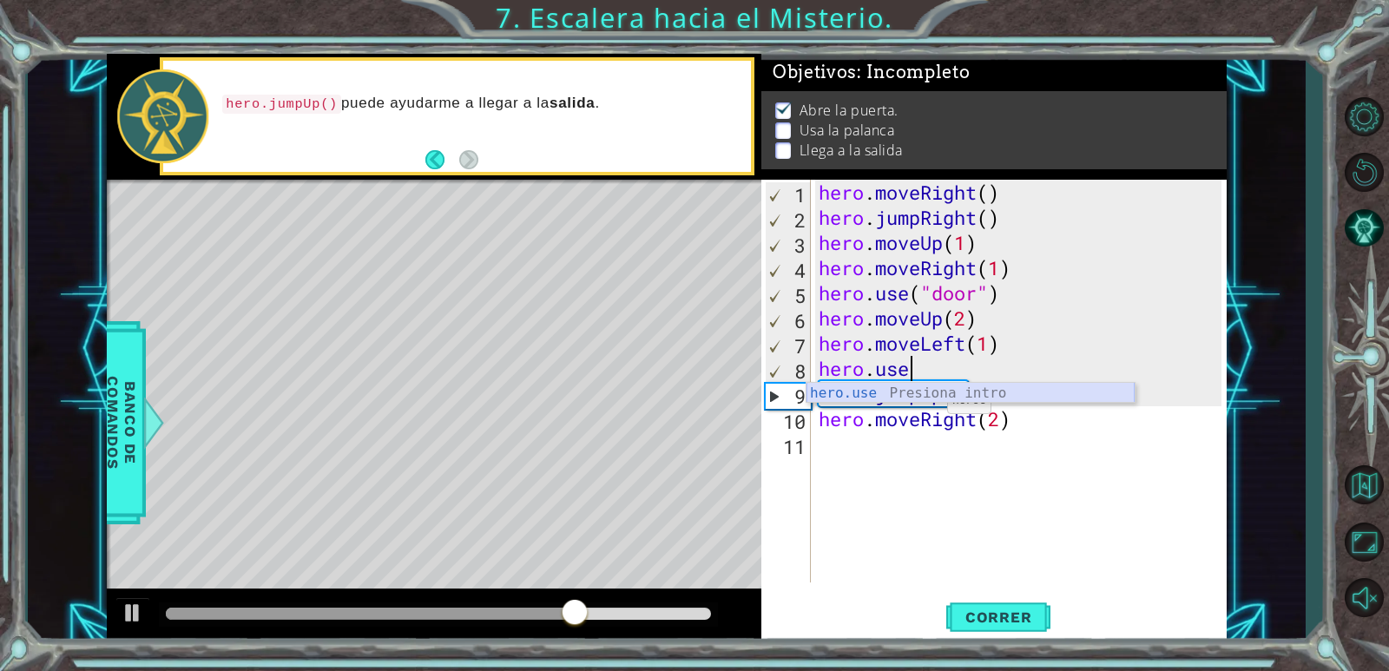
click at [932, 388] on div "hero.use Presiona intro" at bounding box center [970, 414] width 328 height 62
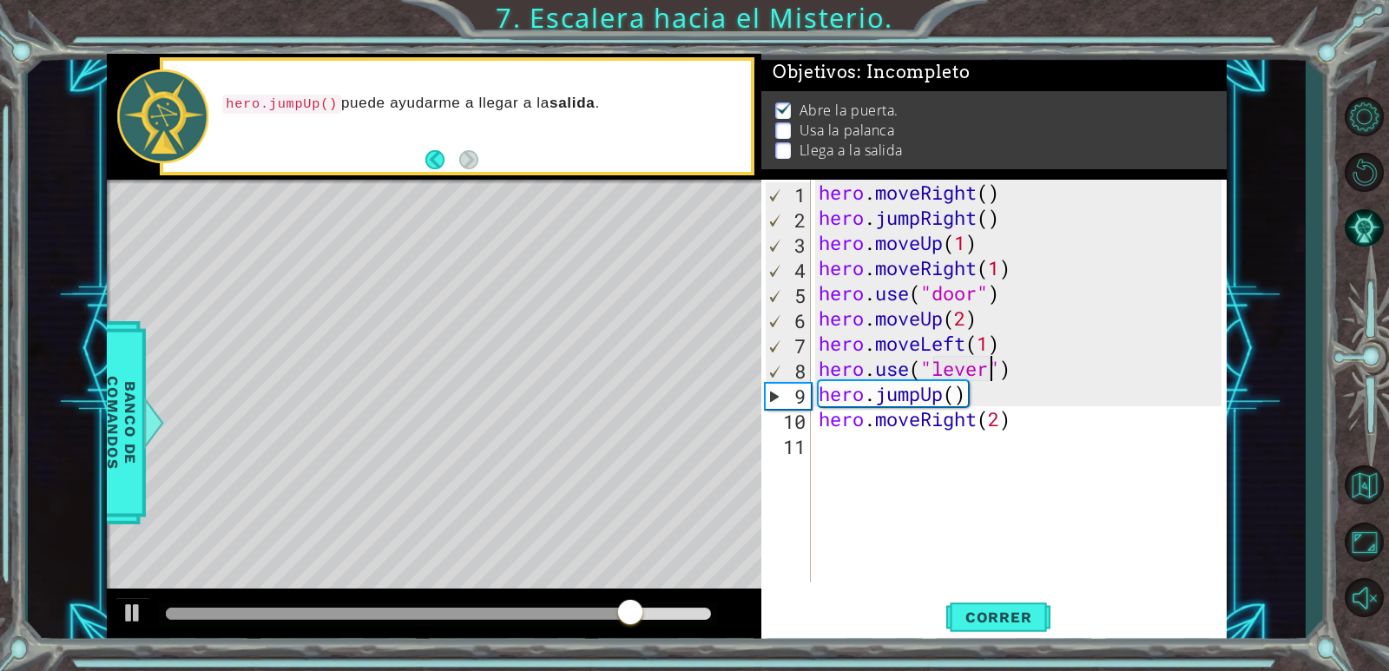
scroll to position [0, 8]
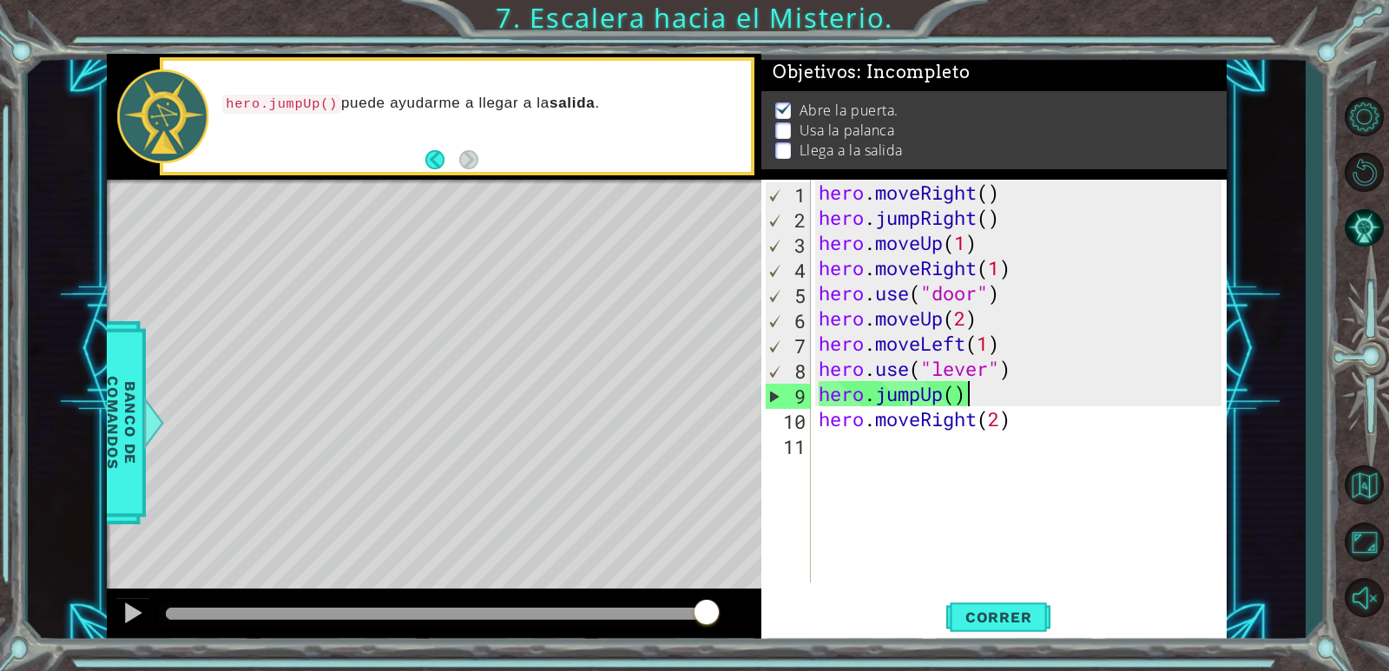
click at [1082, 385] on div "hero . moveRight ( ) hero . jumpRight ( ) hero . moveUp ( 1 ) hero . moveRight …" at bounding box center [1022, 406] width 415 height 453
click at [1061, 356] on div "hero . moveRight ( ) hero . jumpRight ( ) hero . moveUp ( 1 ) hero . moveRight …" at bounding box center [1022, 406] width 415 height 453
type textarea "hero.use("lever")"
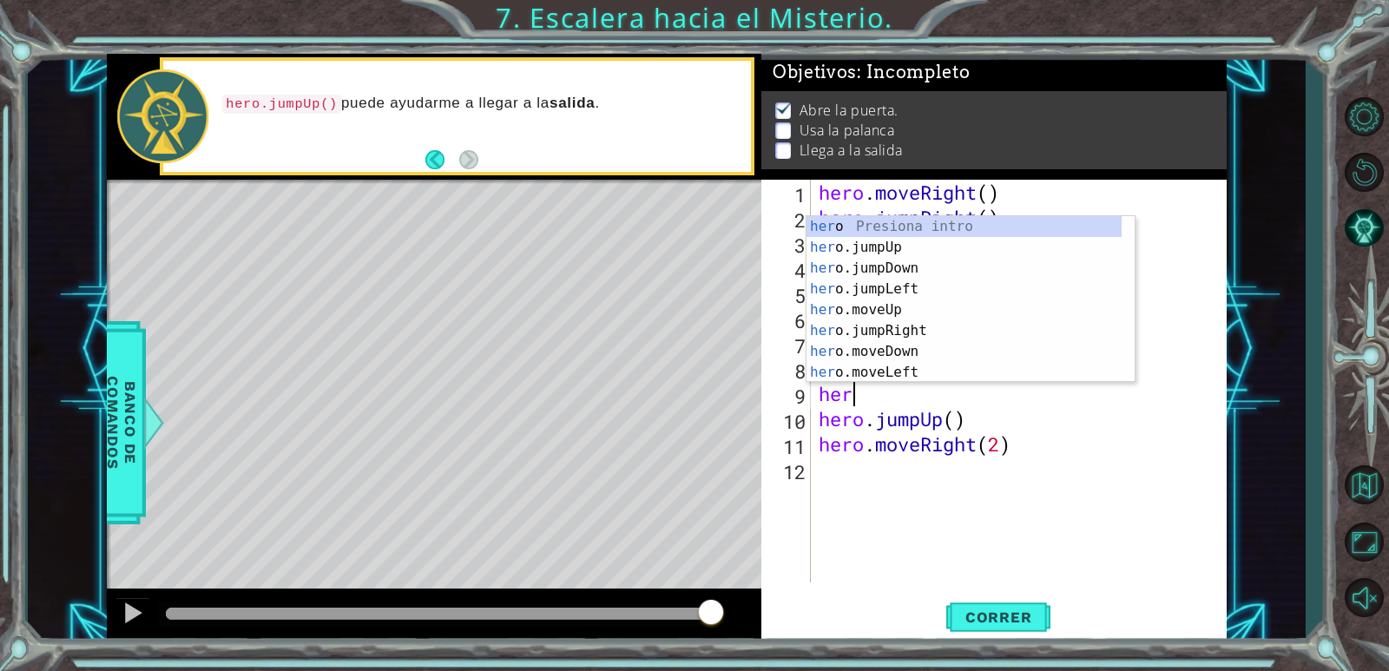
scroll to position [0, 1]
click at [954, 365] on div "hero Presiona intro hero .jumpUp Presiona intro hero .jumpDown Presiona intro h…" at bounding box center [963, 320] width 315 height 208
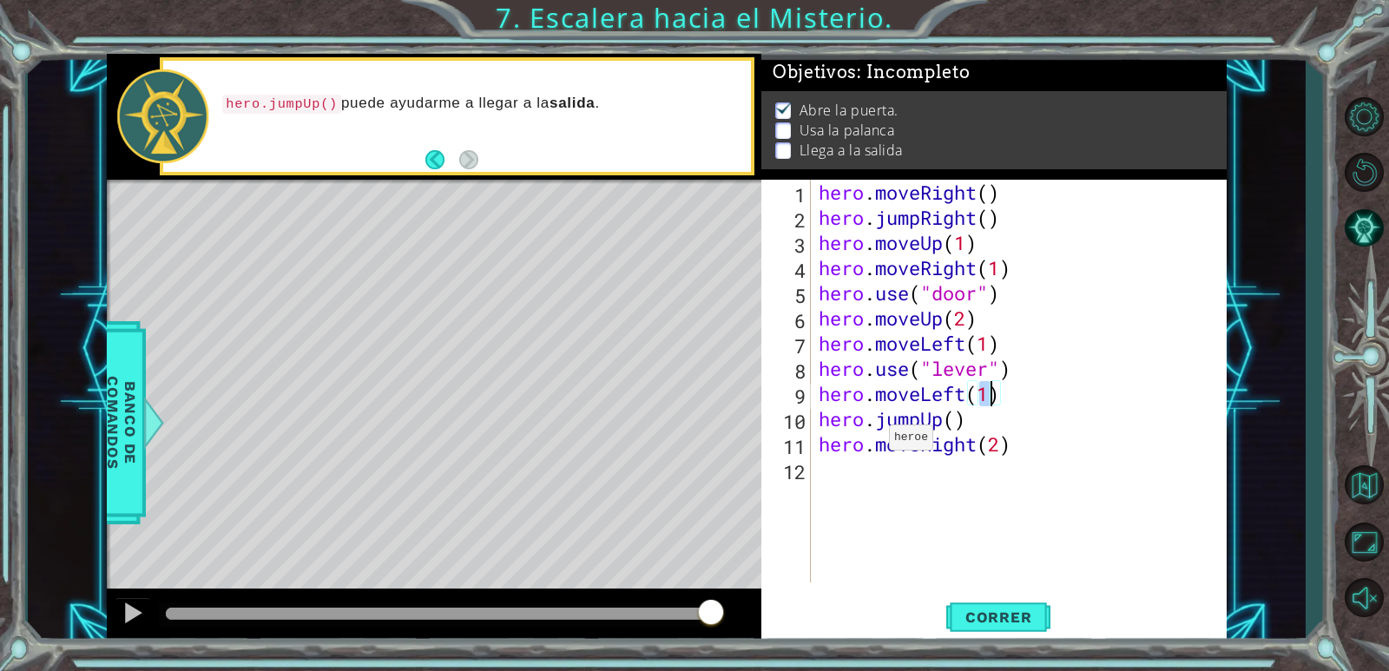
scroll to position [0, 7]
type textarea "hero.moveLeft(2)"
click at [1020, 608] on span "Correr" at bounding box center [999, 616] width 102 height 17
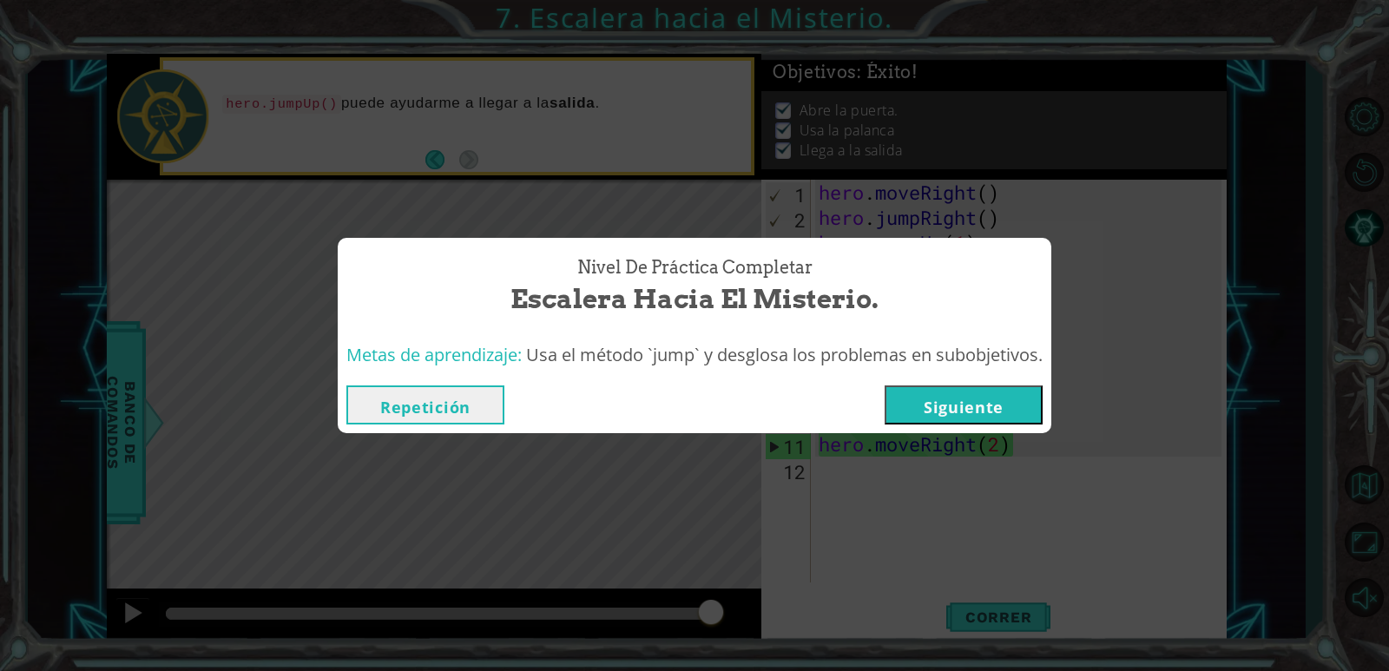
click at [452, 416] on button "Repetición" at bounding box center [425, 404] width 158 height 39
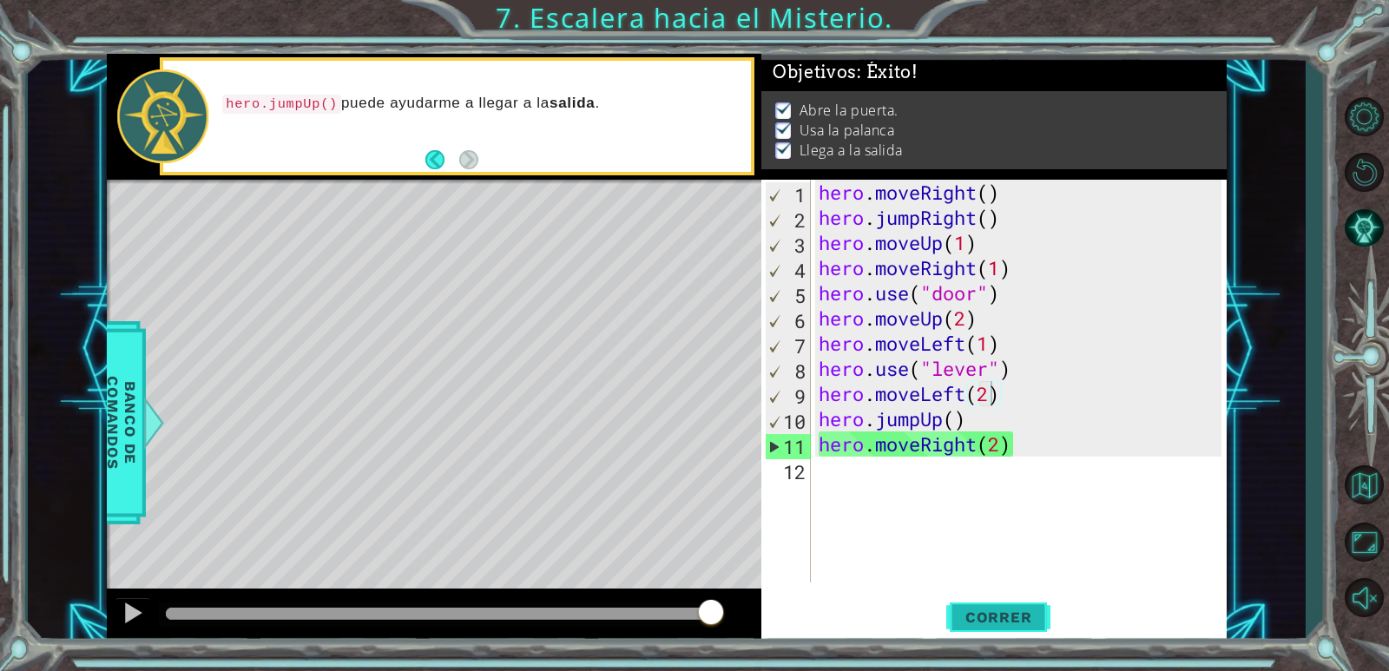
click at [1027, 615] on span "Correr" at bounding box center [999, 616] width 102 height 17
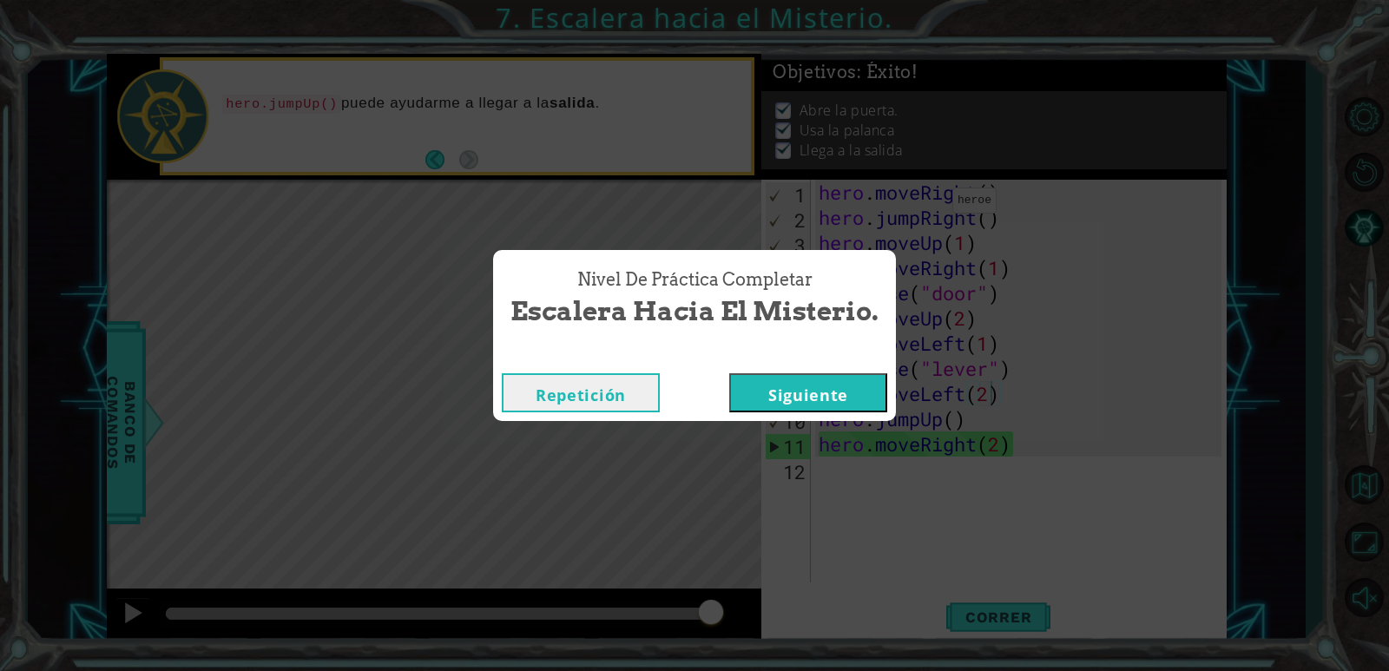
click at [814, 394] on button "Siguiente" at bounding box center [808, 392] width 158 height 39
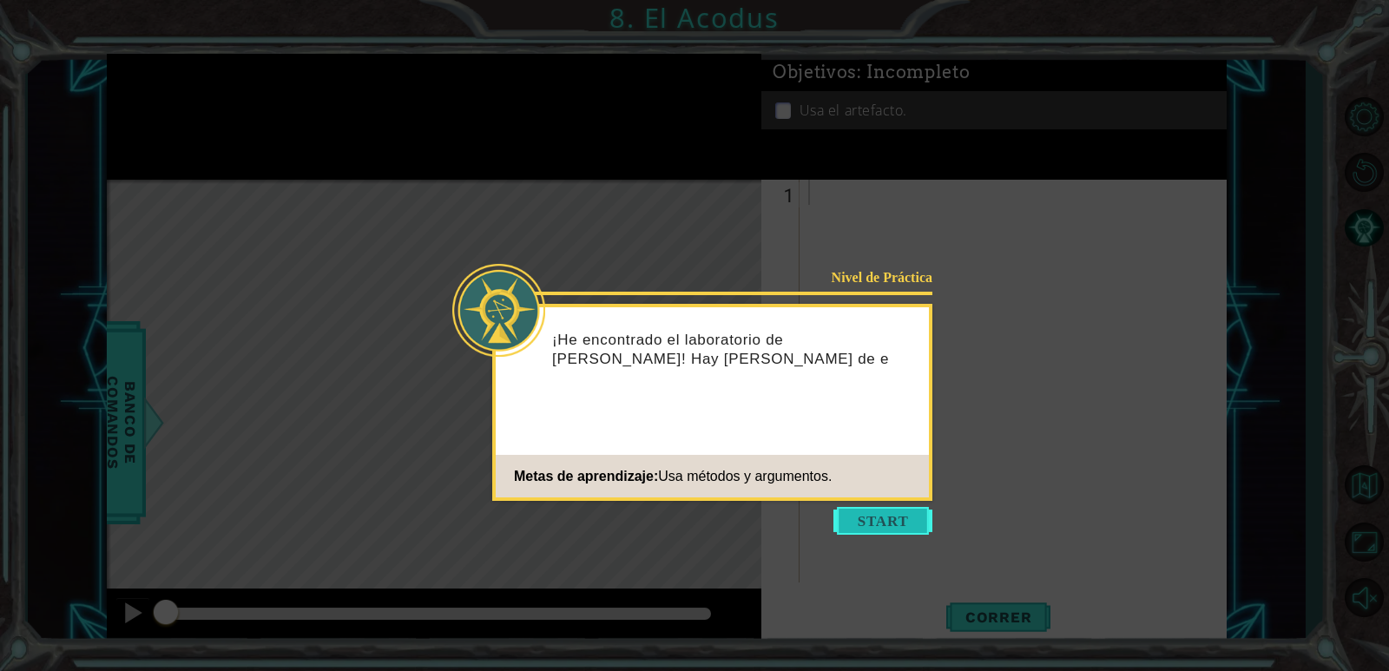
click at [855, 518] on button "Start" at bounding box center [882, 521] width 99 height 28
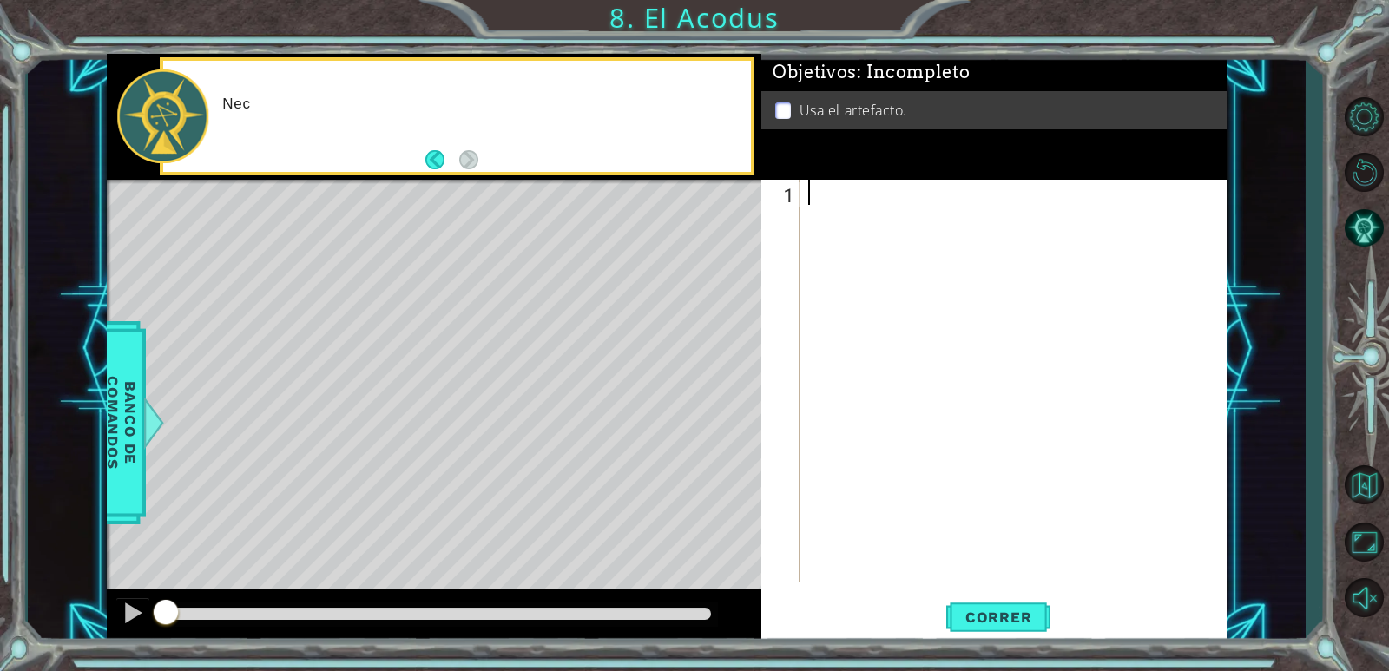
drag, startPoint x: 855, startPoint y: 518, endPoint x: 865, endPoint y: 521, distance: 10.7
drag, startPoint x: 865, startPoint y: 521, endPoint x: 811, endPoint y: 450, distance: 89.8
click at [811, 450] on div at bounding box center [1017, 406] width 425 height 453
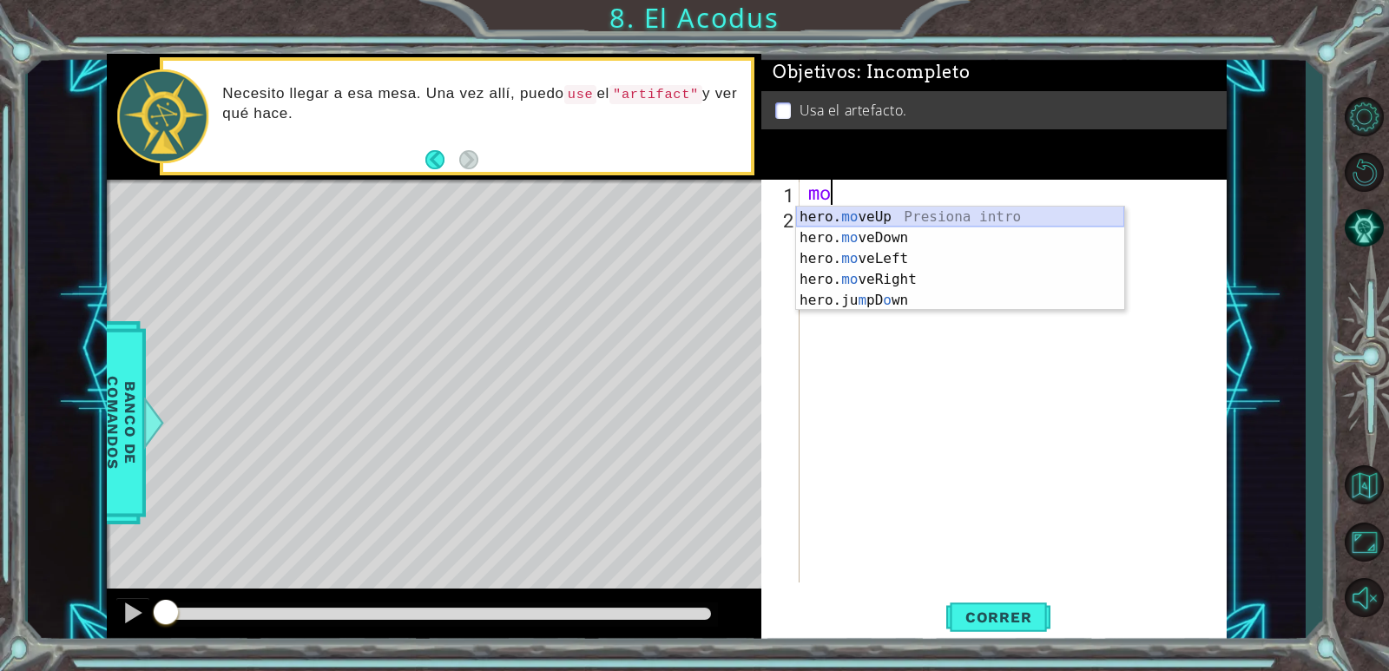
click at [1004, 226] on div "hero. mo veUp Presiona intro hero. mo veDown Presiona intro hero. mo veLeft Pre…" at bounding box center [960, 280] width 328 height 146
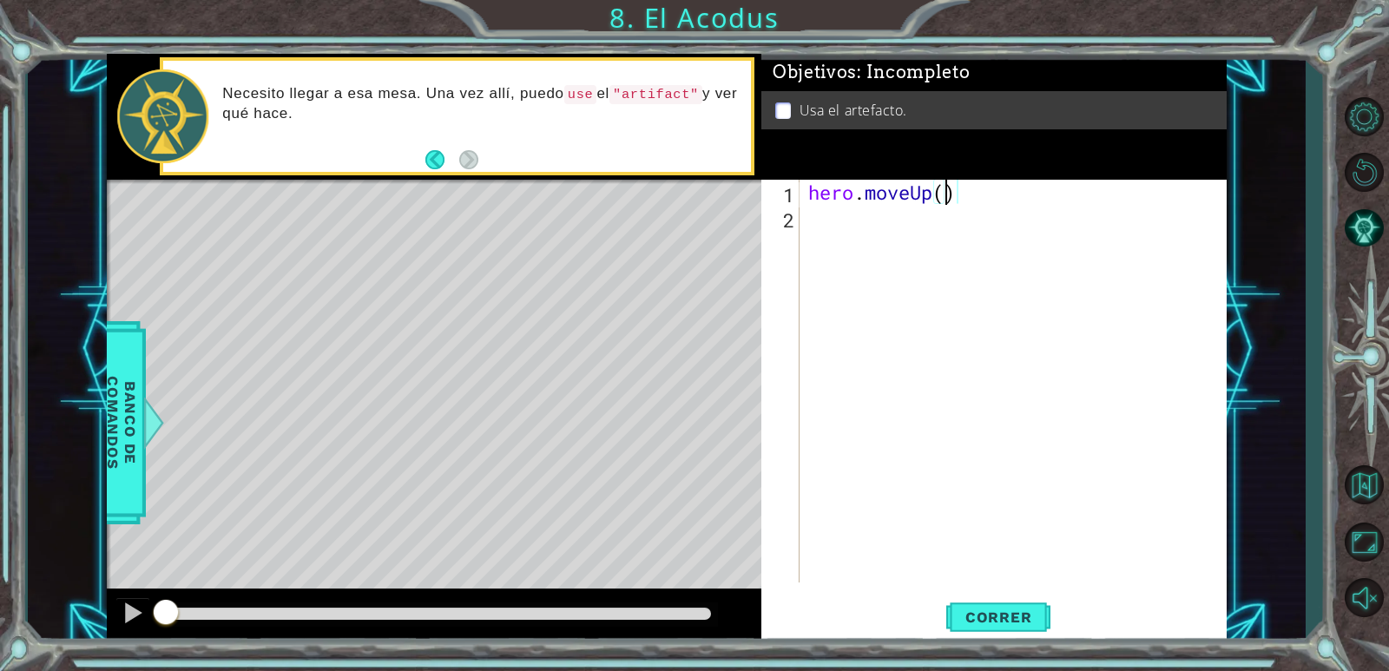
scroll to position [0, 6]
type textarea "hero.moveUp(2)"
drag, startPoint x: 1023, startPoint y: 257, endPoint x: 1020, endPoint y: 273, distance: 15.8
click at [1021, 259] on div "hero . moveUp ( 2 )" at bounding box center [1017, 406] width 425 height 453
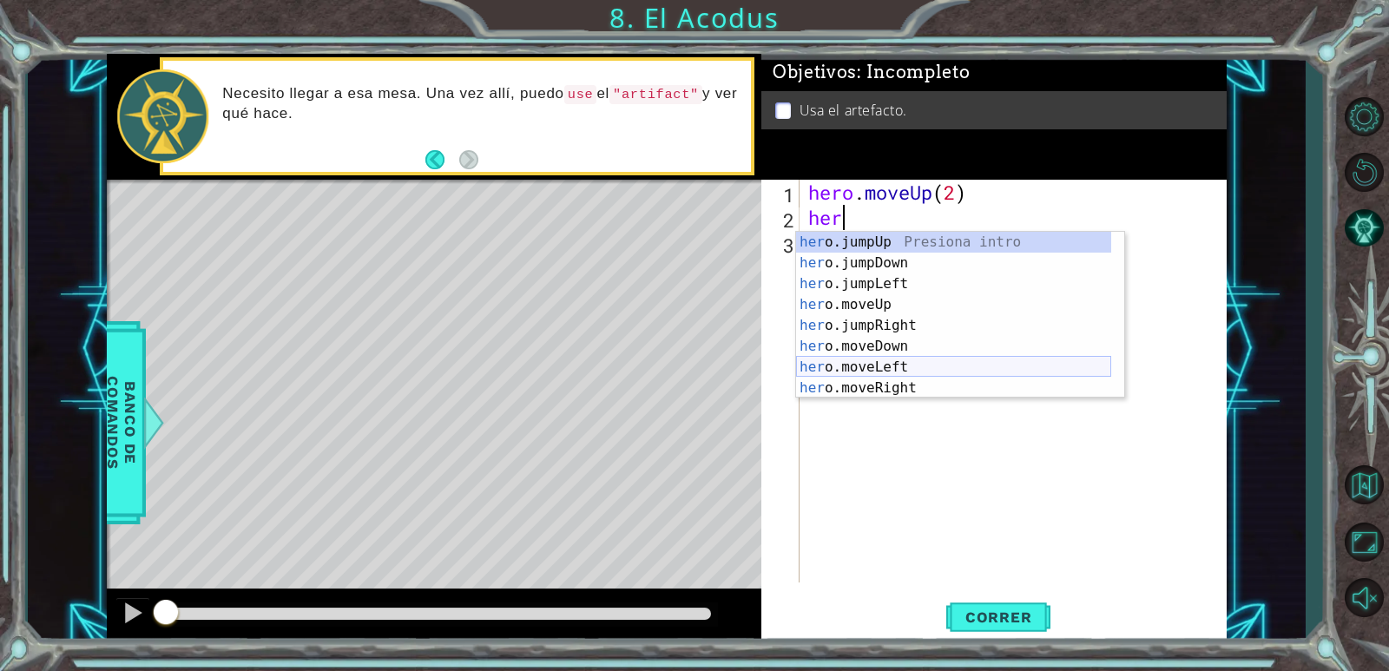
click at [865, 357] on div "her o.jumpUp Presiona intro her o.jumpDown Presiona intro her o.jumpLeft Presio…" at bounding box center [953, 336] width 315 height 208
type textarea "hero.moveLeft(1)"
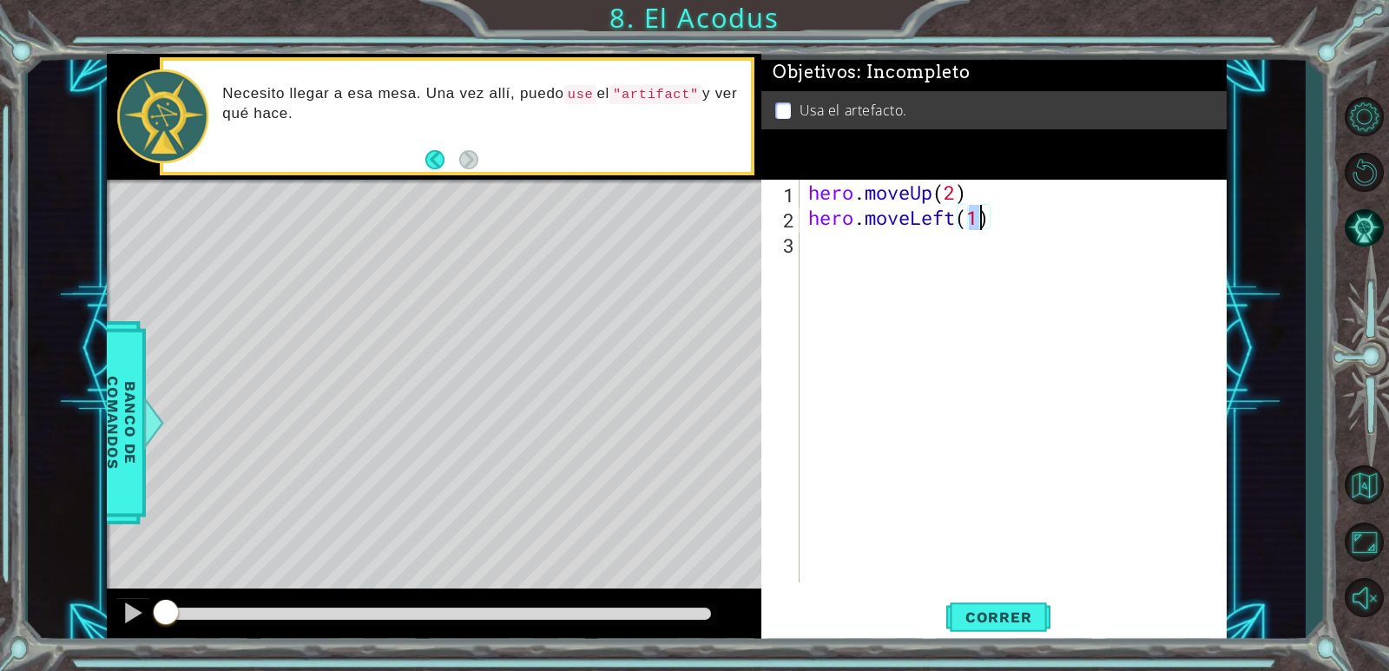
drag, startPoint x: 867, startPoint y: 344, endPoint x: 832, endPoint y: 340, distance: 35.8
click at [838, 343] on div "hero . moveUp ( 2 ) hero . moveLeft ( 1 )" at bounding box center [1017, 406] width 425 height 453
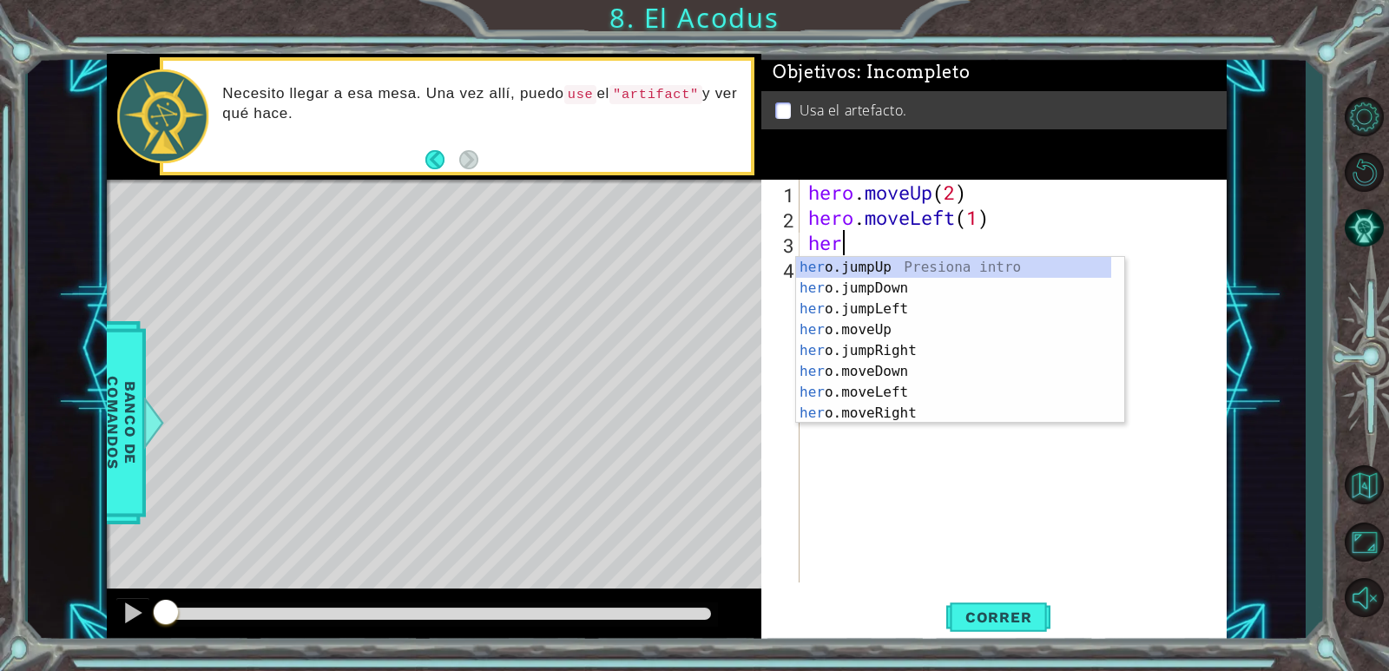
scroll to position [0, 1]
type textarea "hero"
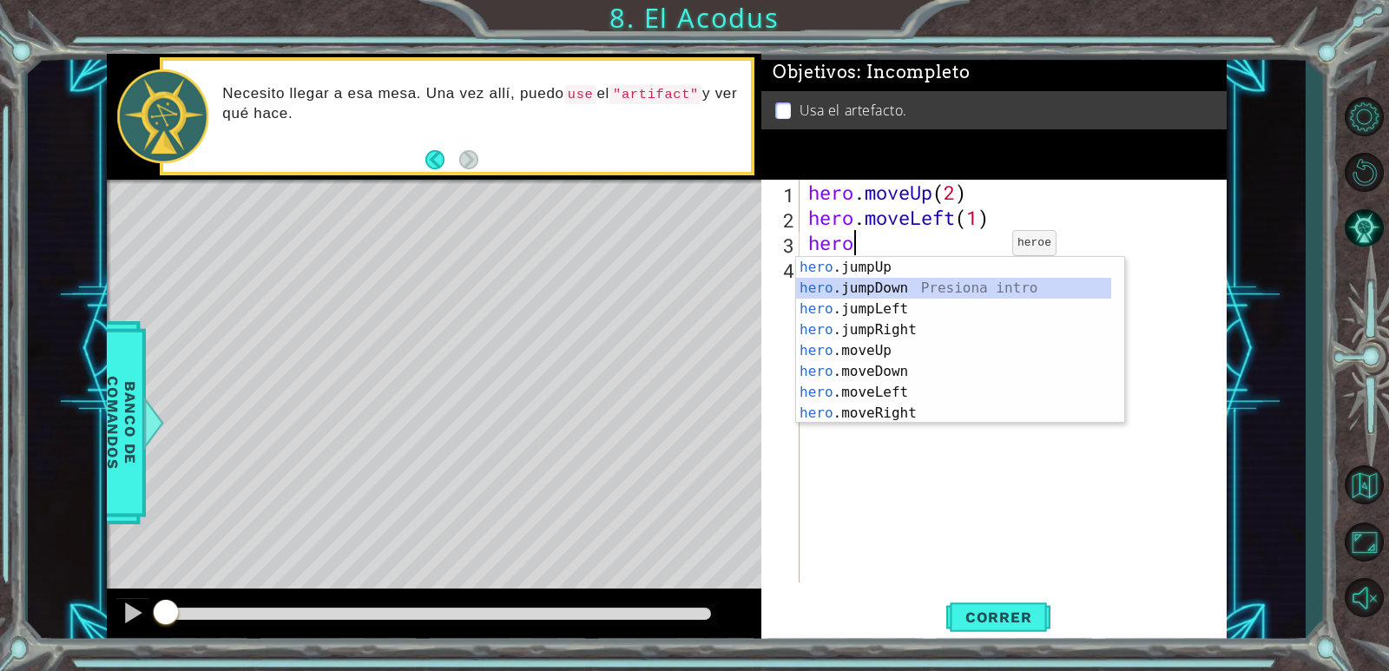
click at [983, 298] on div "hero .jumpUp Presiona intro hero .jumpDown Presiona intro hero .jumpLeft Presio…" at bounding box center [953, 361] width 315 height 208
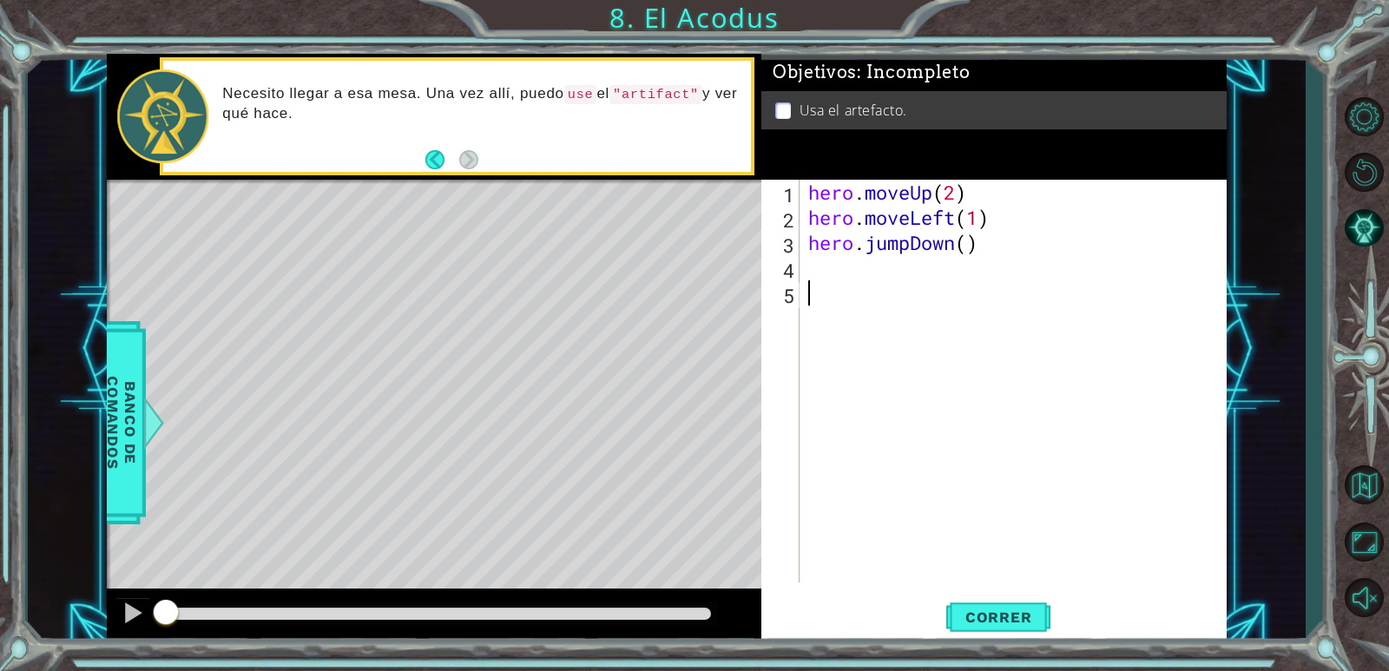
click at [983, 297] on div "hero . moveUp ( 2 ) hero . moveLeft ( 1 ) hero . jumpDown ( )" at bounding box center [1017, 406] width 425 height 453
click at [1064, 326] on div "hero . moveUp ( 2 ) hero . moveLeft ( 1 ) hero . jumpDown ( )" at bounding box center [1017, 406] width 425 height 453
click at [816, 266] on div "hero . moveUp ( 2 ) hero . moveLeft ( 1 ) hero . jumpDown ( )" at bounding box center [1017, 406] width 425 height 453
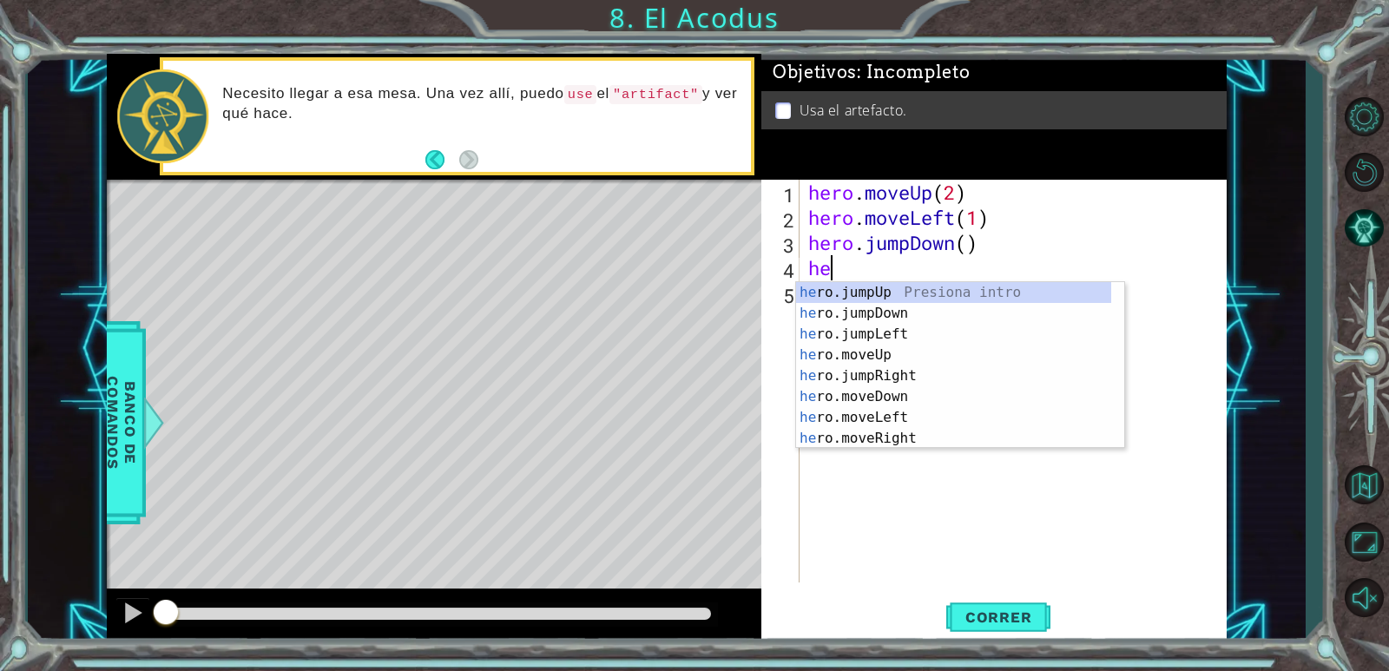
type textarea "her"
click at [886, 289] on div "her o.jumpUp Presiona intro her o.jumpDown Presiona intro her o.jumpLeft Presio…" at bounding box center [953, 386] width 315 height 208
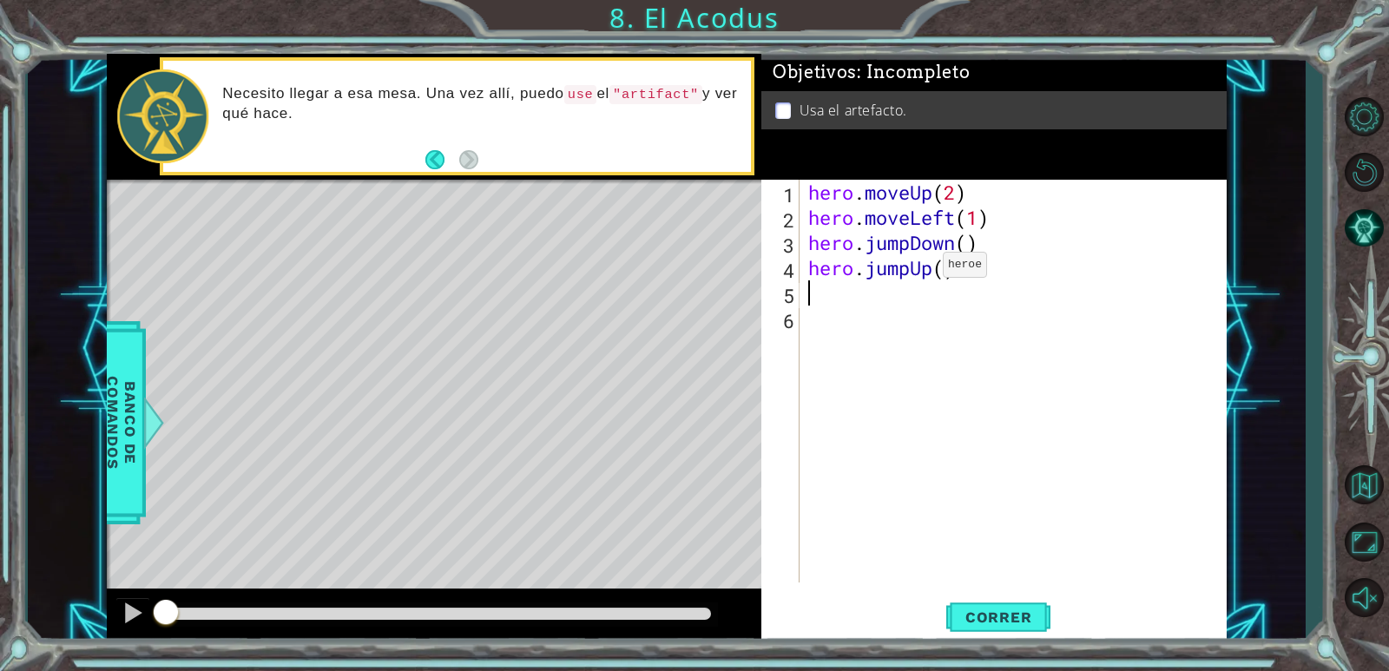
click at [921, 270] on div "hero . moveUp ( 2 ) hero . moveLeft ( 1 ) hero . jumpDown ( ) hero . jumpUp ( )" at bounding box center [1017, 406] width 425 height 453
click at [936, 270] on div "hero . moveUp ( 2 ) hero . moveLeft ( 1 ) hero . jumpDown ( ) hero . jumpUp ( )" at bounding box center [1017, 406] width 425 height 453
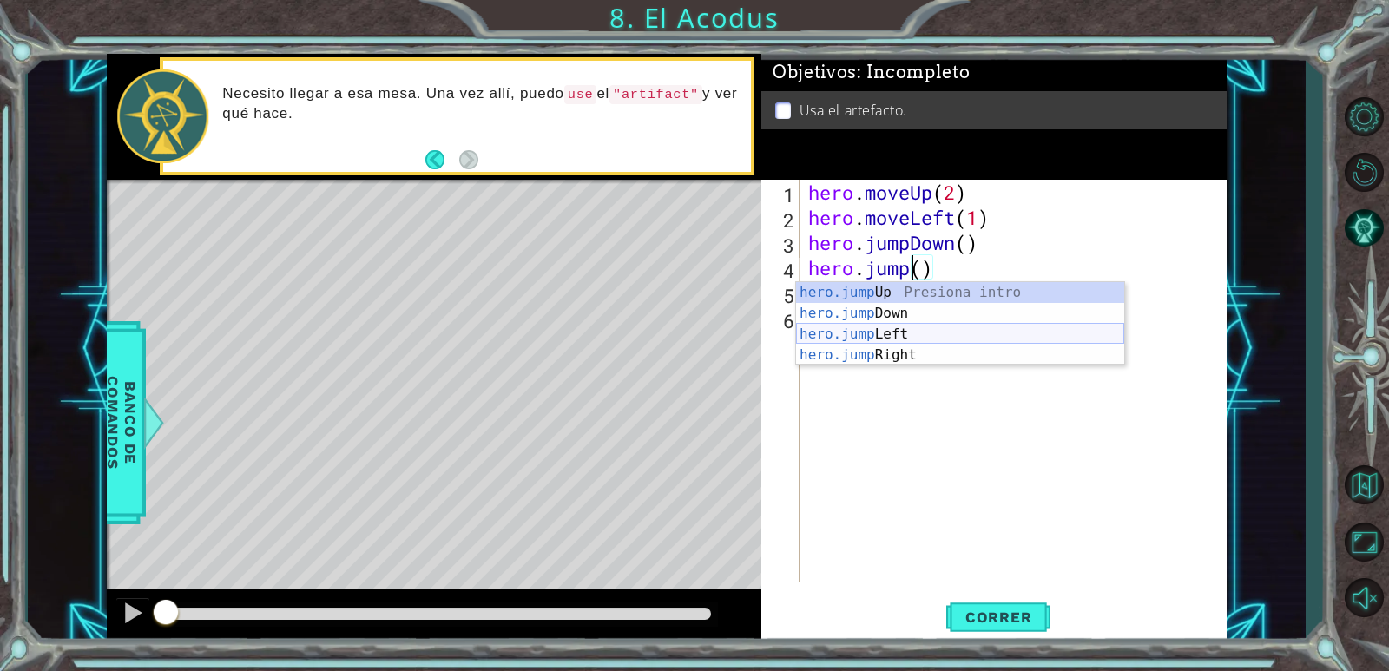
click at [939, 325] on div "hero.jump Up Presiona intro hero.jump Down Presiona intro hero.jump Left Presio…" at bounding box center [960, 344] width 328 height 125
type textarea "hero.jumpLeft"
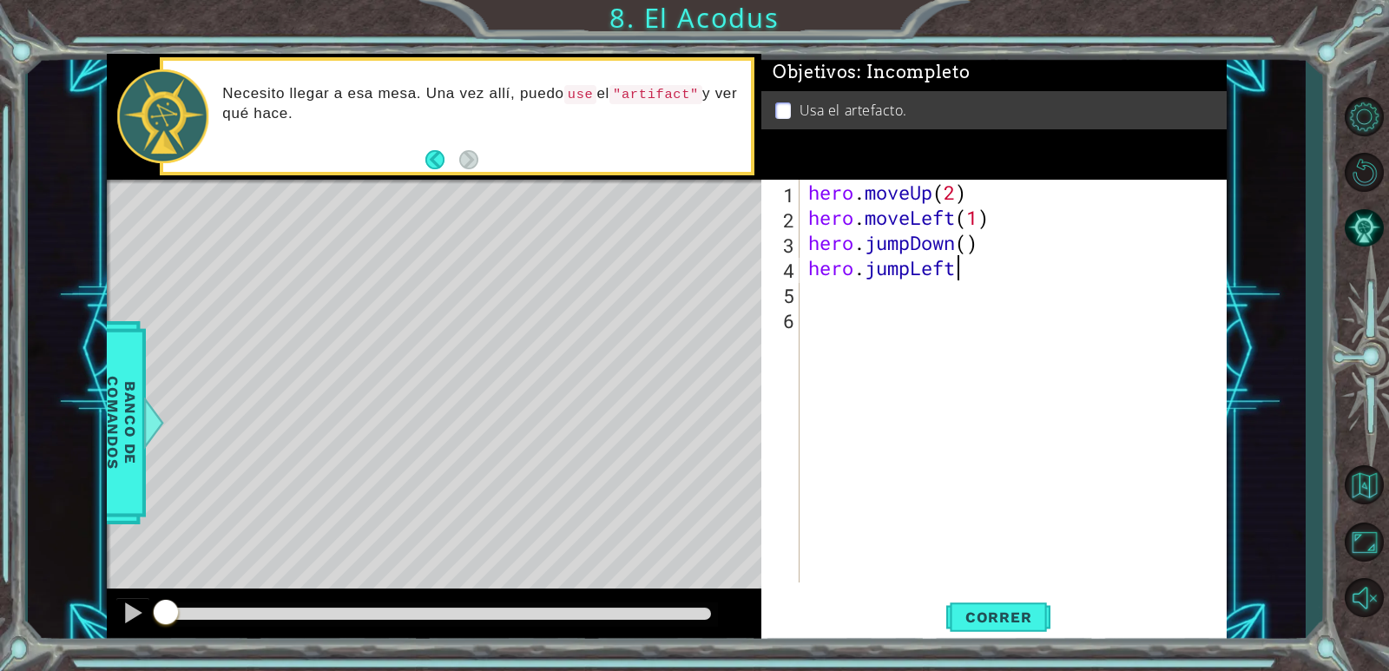
click at [865, 323] on div "hero . moveUp ( 2 ) hero . moveLeft ( 1 ) hero . jumpDown ( ) hero . jumpLeft" at bounding box center [1017, 406] width 425 height 453
click at [834, 296] on div "hero . moveUp ( 2 ) hero . moveLeft ( 1 ) hero . jumpDown ( ) hero . jumpLeft" at bounding box center [1017, 406] width 425 height 453
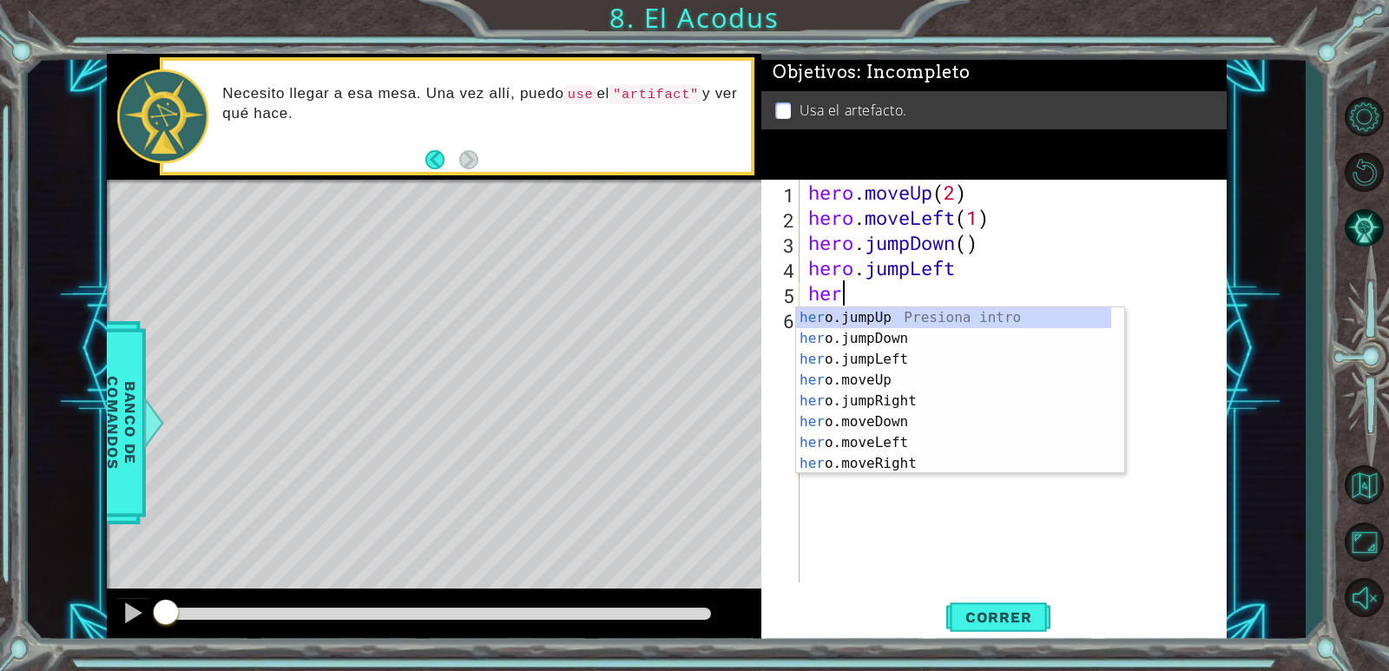
type textarea "hero"
click at [924, 317] on div "hero .jumpUp Presiona intro hero .jumpDown Presiona intro hero .jumpLeft Presio…" at bounding box center [953, 411] width 315 height 208
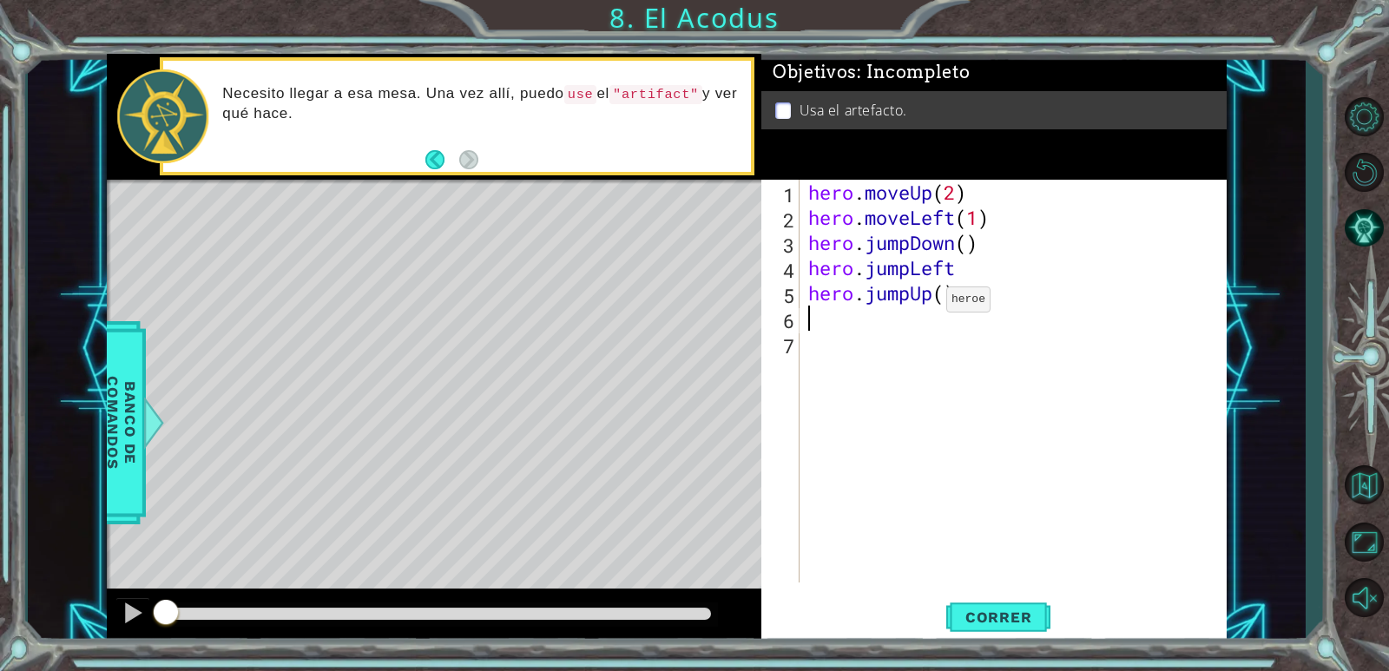
scroll to position [0, 0]
click at [865, 335] on div "hero . moveUp ( 2 ) hero . moveLeft ( 1 ) hero . jumpDown ( ) hero . jumpLeft h…" at bounding box center [1017, 406] width 425 height 453
click at [850, 316] on div "hero . moveUp ( 2 ) hero . moveLeft ( 1 ) hero . jumpDown ( ) hero . jumpLeft h…" at bounding box center [1017, 406] width 425 height 453
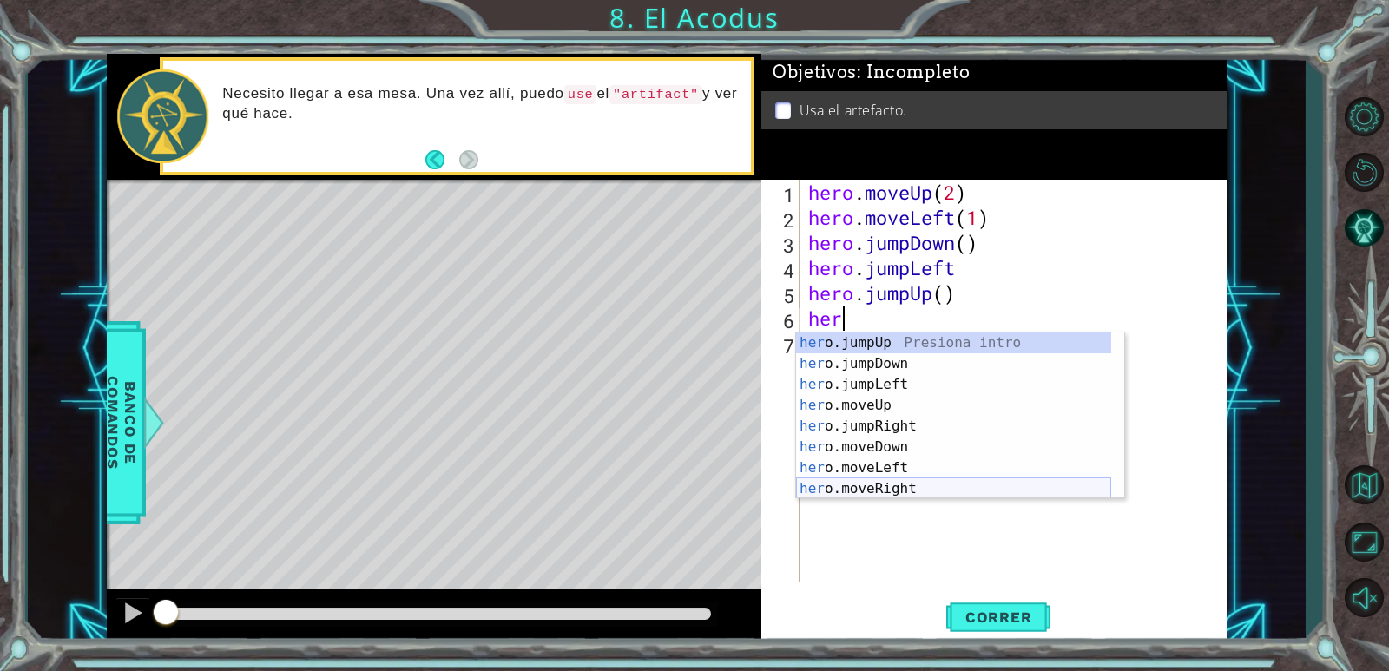
click at [852, 480] on div "her o.jumpUp Presiona intro her o.jumpDown Presiona intro her o.jumpLeft Presio…" at bounding box center [953, 436] width 315 height 208
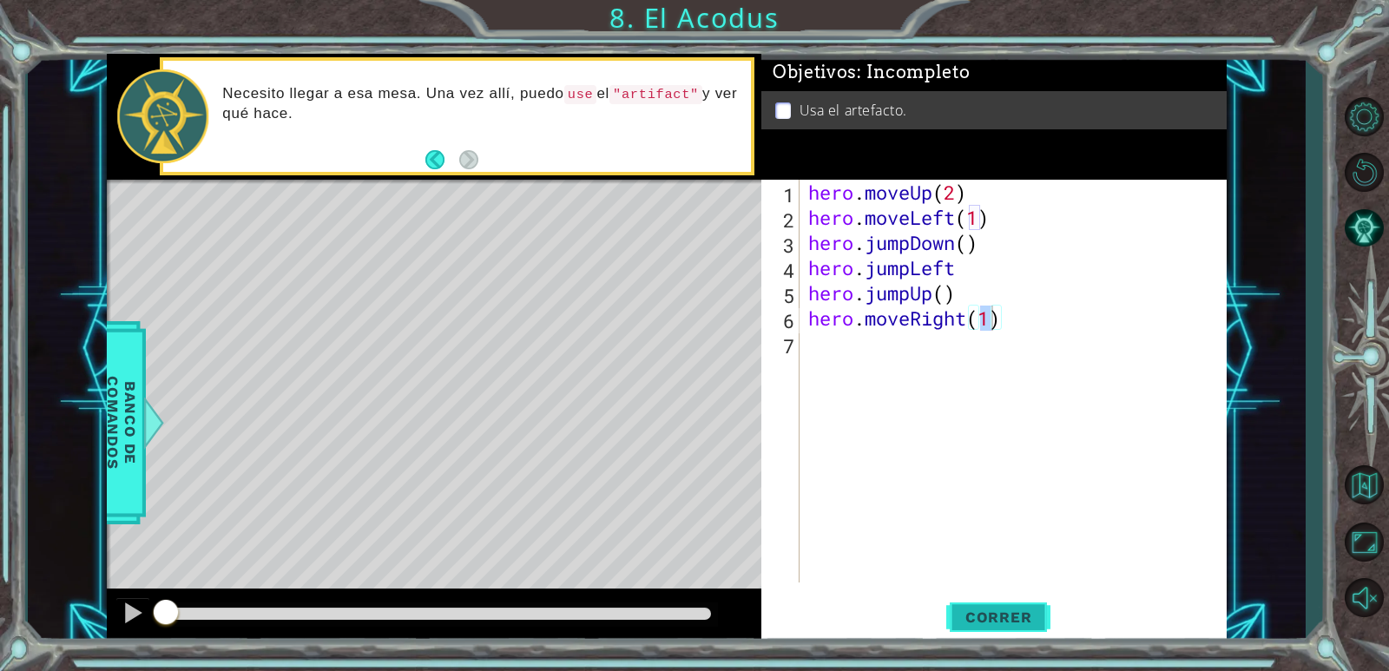
click at [1024, 623] on span "Correr" at bounding box center [999, 616] width 102 height 17
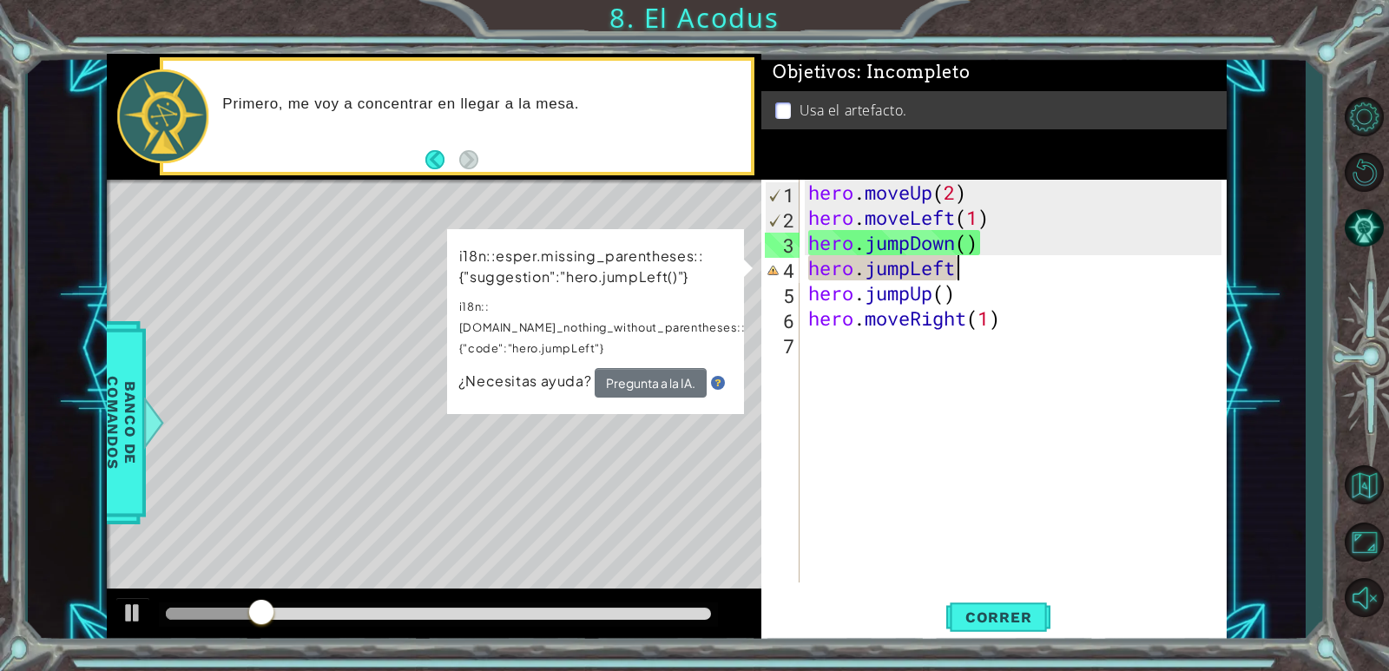
click at [962, 266] on div "hero . moveUp ( 2 ) hero . moveLeft ( 1 ) hero . jumpDown ( ) hero . jumpLeft h…" at bounding box center [1017, 406] width 425 height 453
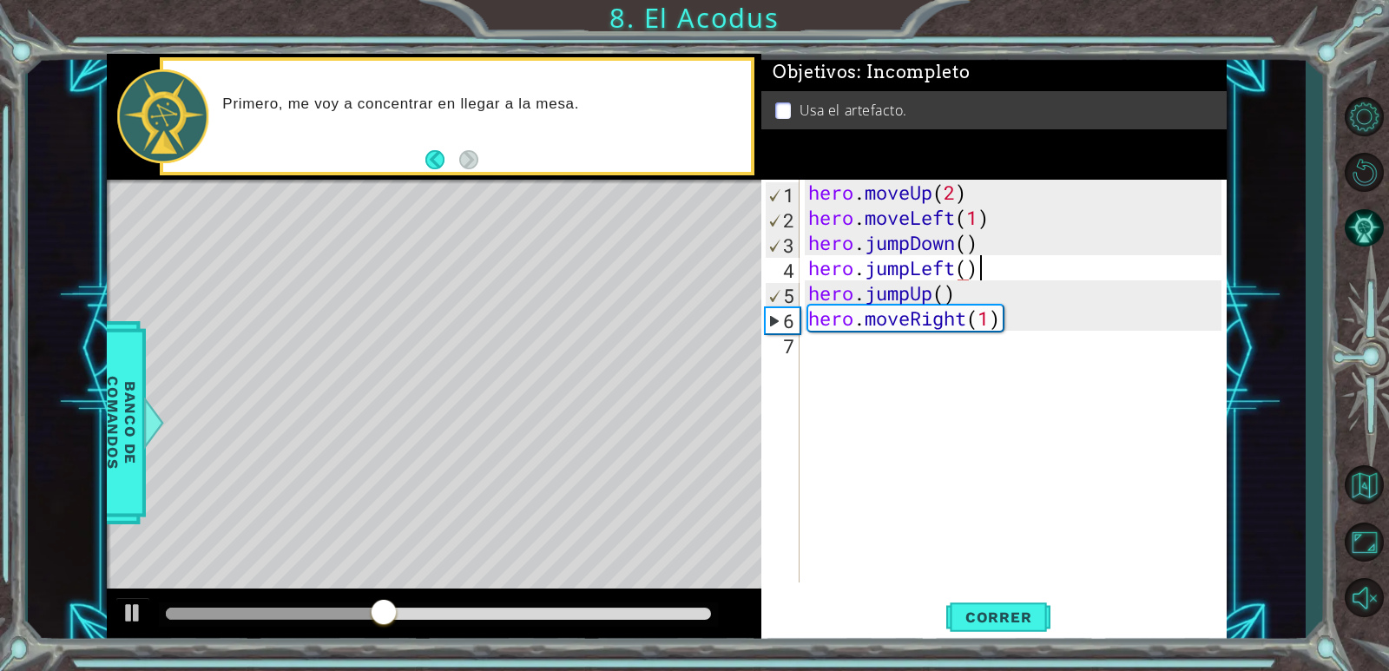
scroll to position [0, 7]
type textarea "hero.jumpLeft()"
click at [982, 602] on button "Correr" at bounding box center [998, 618] width 104 height 47
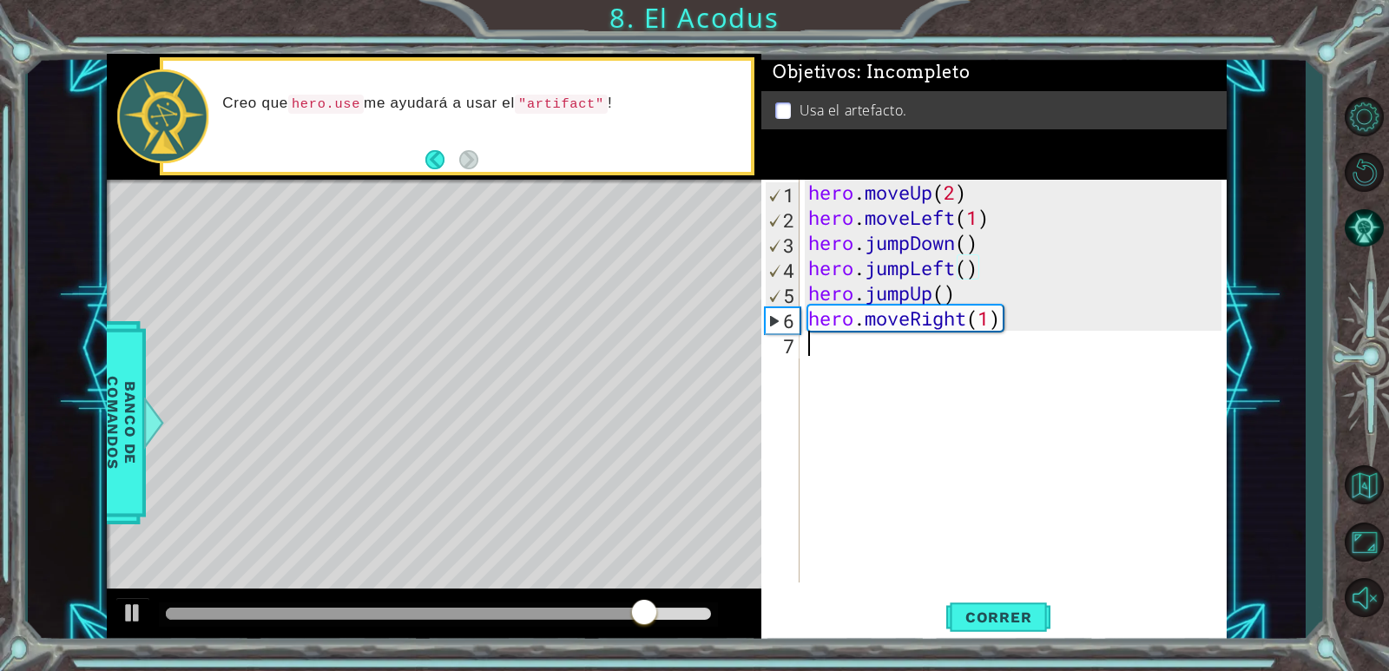
click at [864, 359] on div "hero . moveUp ( 2 ) hero . moveLeft ( 1 ) hero . jumpDown ( ) hero . jumpLeft (…" at bounding box center [1017, 406] width 425 height 453
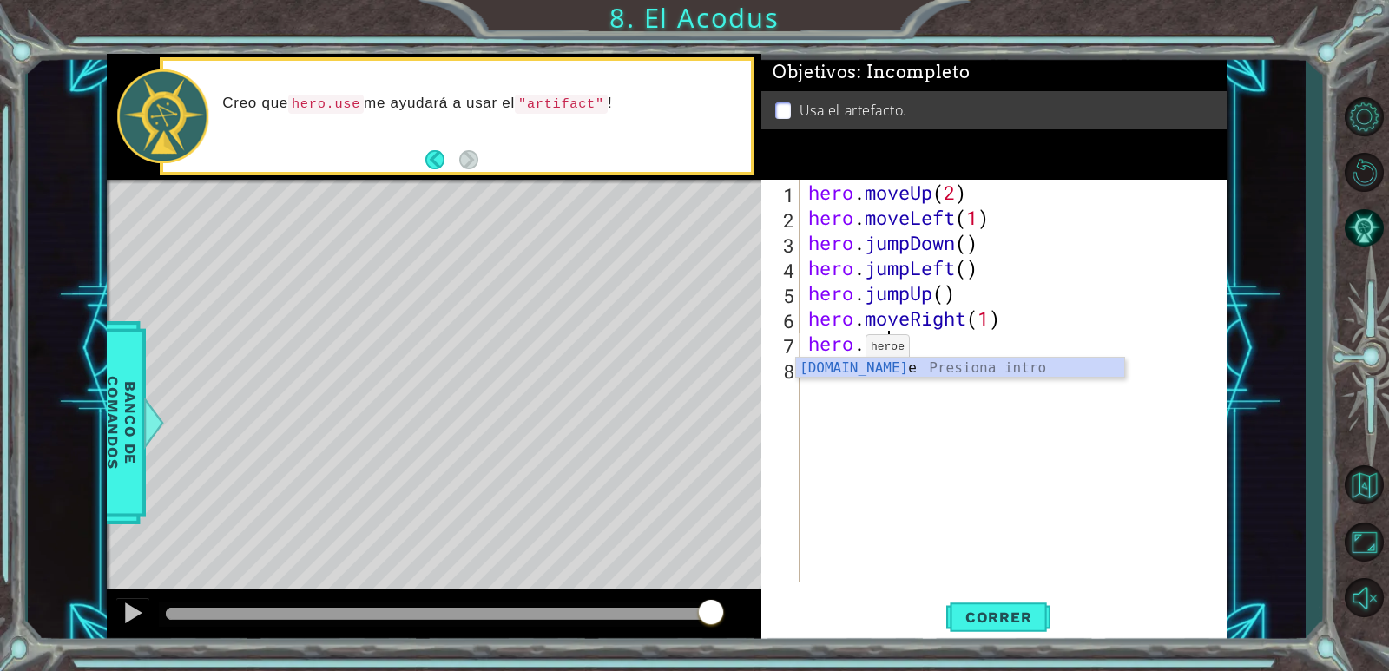
scroll to position [0, 3]
click at [888, 359] on div "hero.use Presiona intro" at bounding box center [960, 389] width 328 height 62
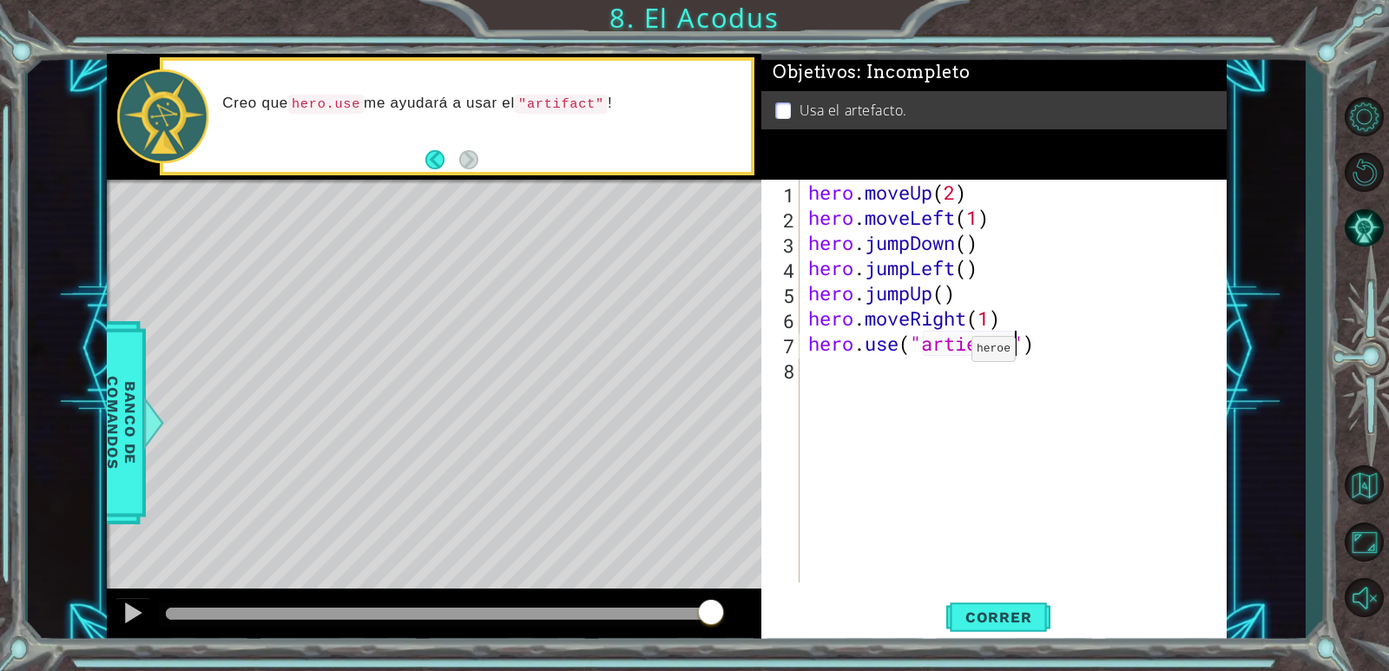
scroll to position [0, 10]
click at [975, 615] on span "Correr" at bounding box center [999, 616] width 102 height 17
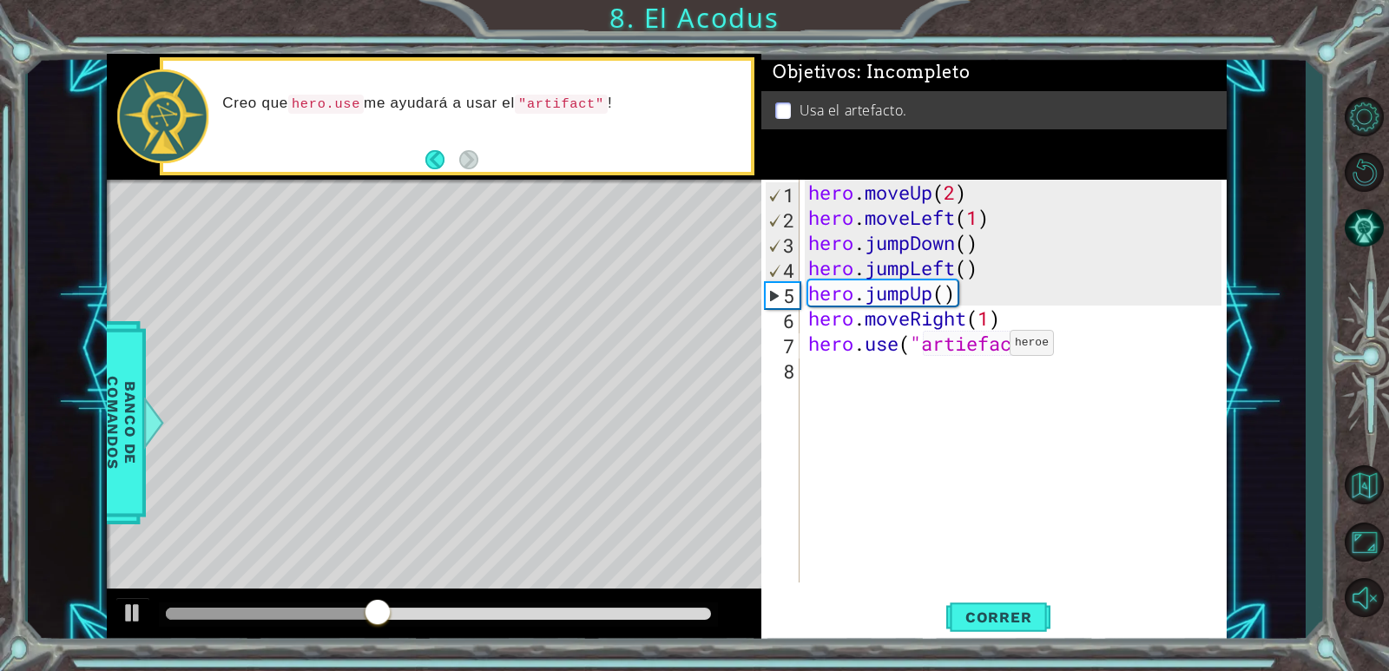
click at [983, 347] on div "hero . moveUp ( 2 ) hero . moveLeft ( 1 ) hero . jumpDown ( ) hero . jumpLeft (…" at bounding box center [1017, 406] width 425 height 453
type textarea "hero.use("artifact")"
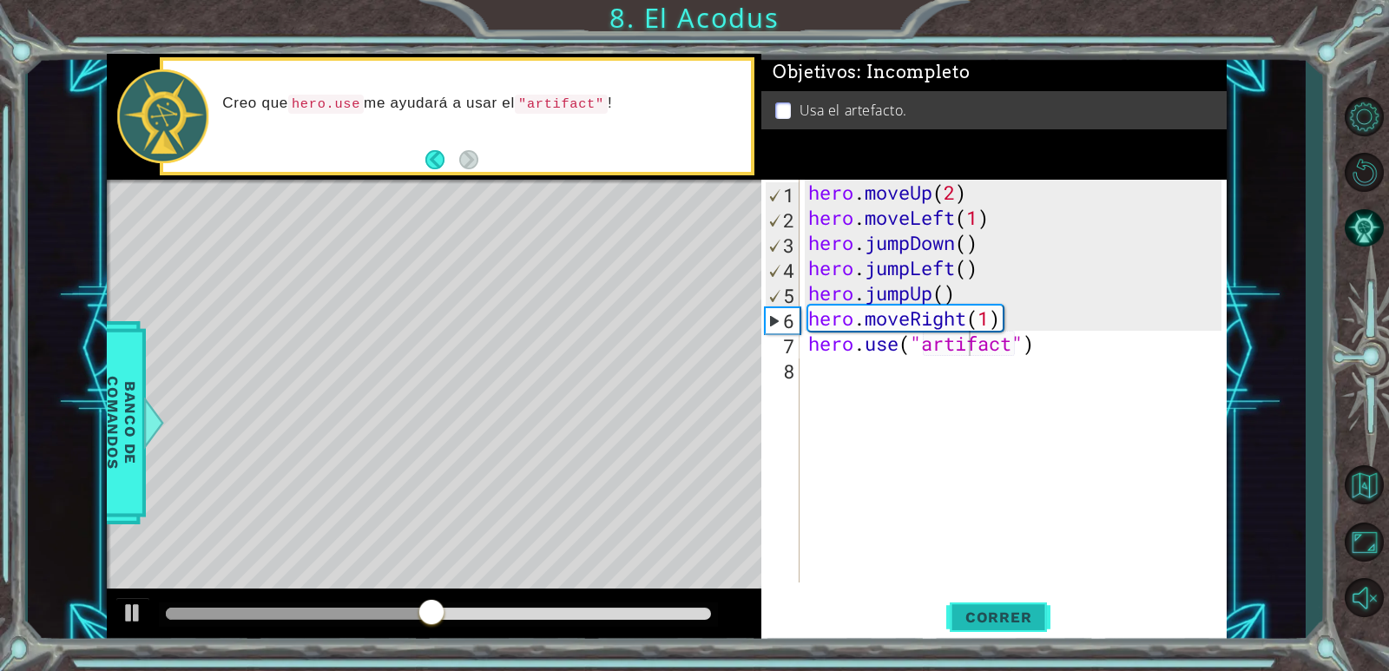
click at [971, 617] on span "Correr" at bounding box center [999, 616] width 102 height 17
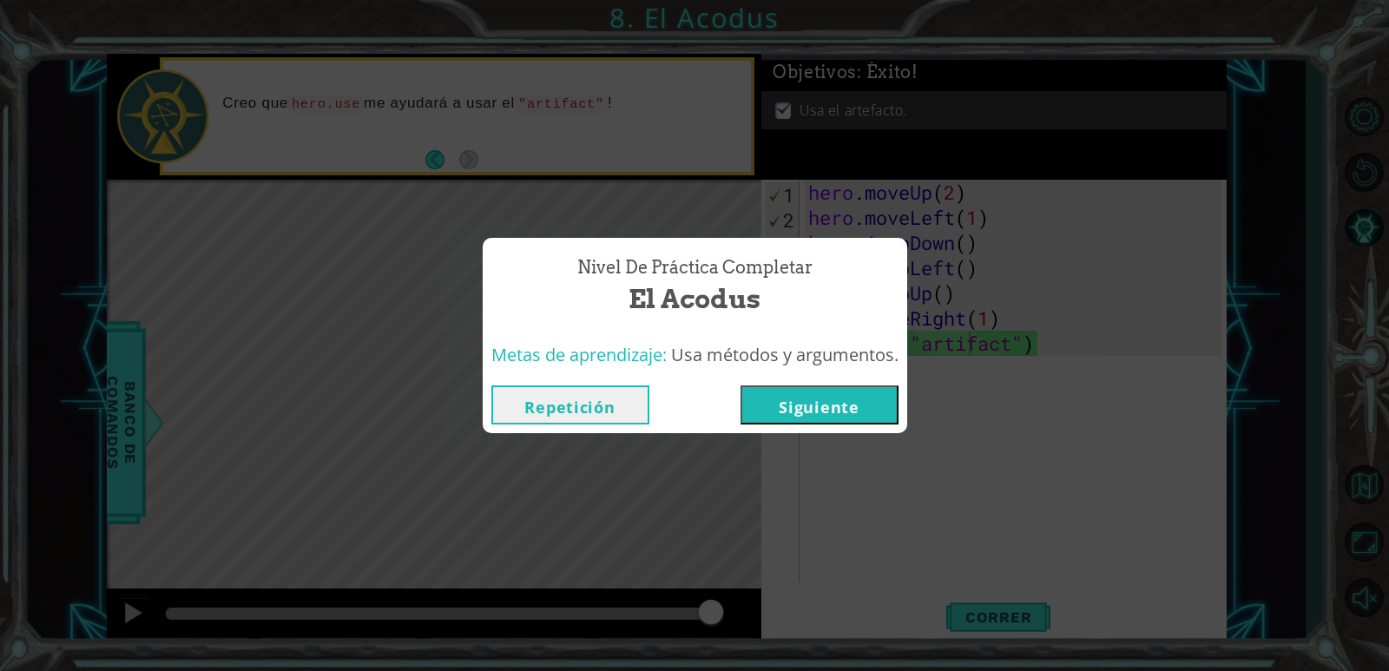
click at [799, 421] on button "Siguiente" at bounding box center [819, 404] width 158 height 39
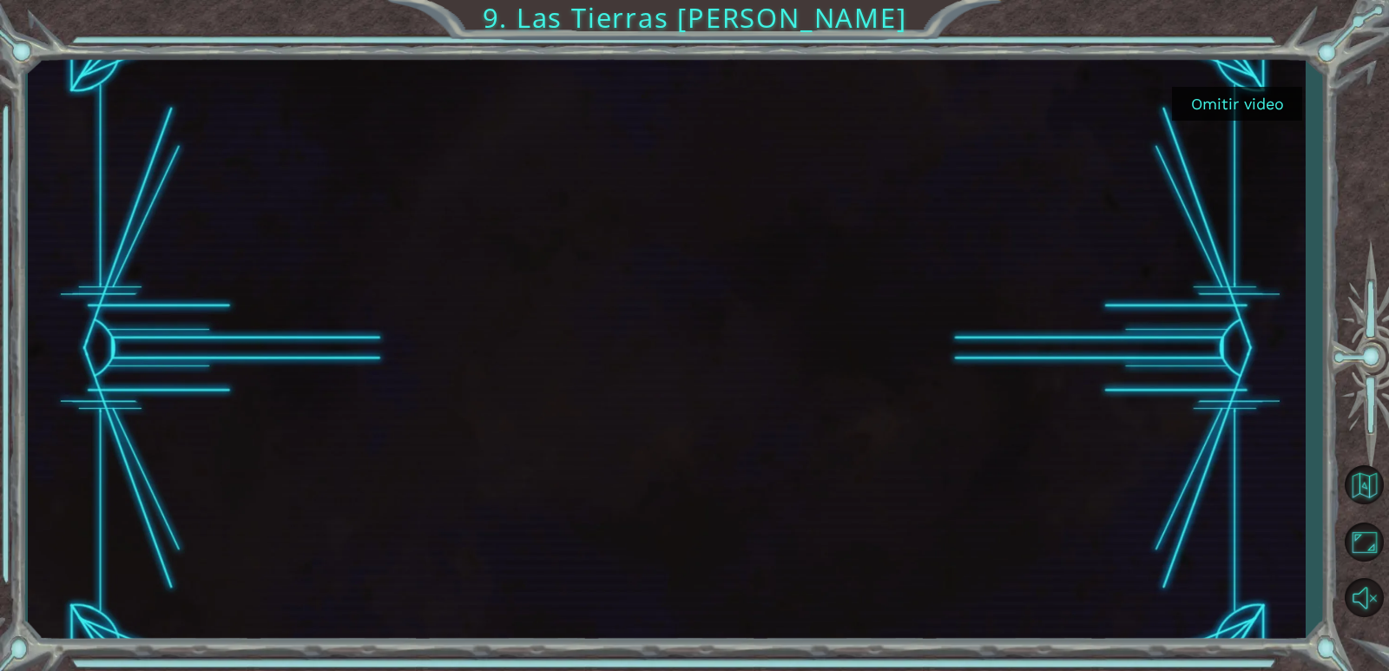
click at [927, 243] on div at bounding box center [665, 349] width 1049 height 590
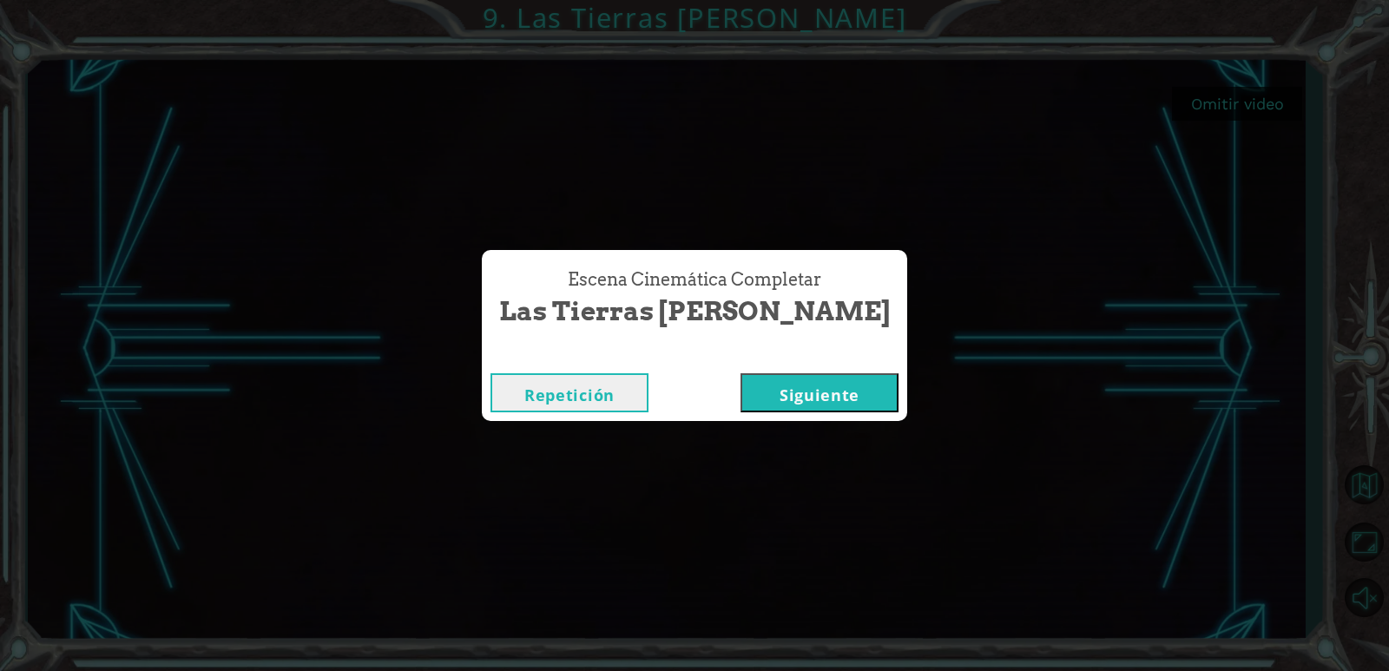
click at [757, 379] on button "Siguiente" at bounding box center [819, 392] width 158 height 39
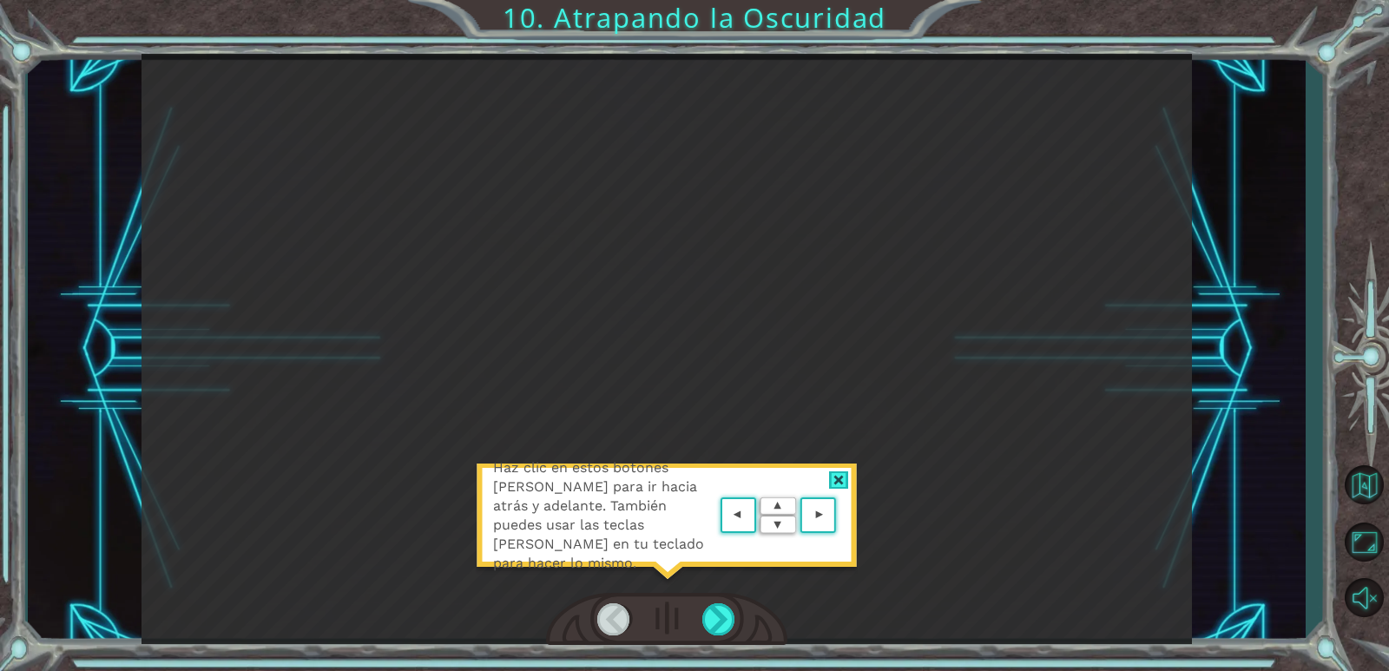
click at [781, 508] on img at bounding box center [778, 515] width 124 height 45
click at [840, 516] on area at bounding box center [840, 516] width 0 height 0
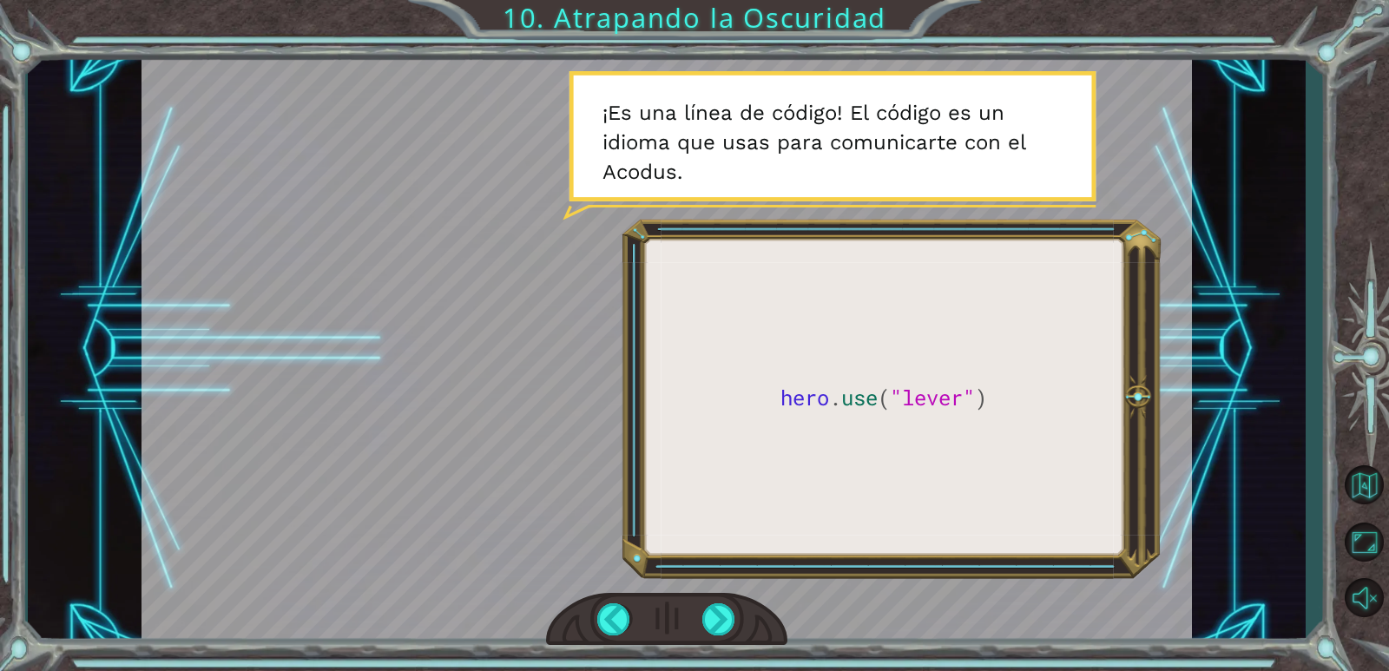
click at [693, 407] on div at bounding box center [666, 349] width 1050 height 590
click at [833, 523] on div at bounding box center [666, 349] width 1050 height 590
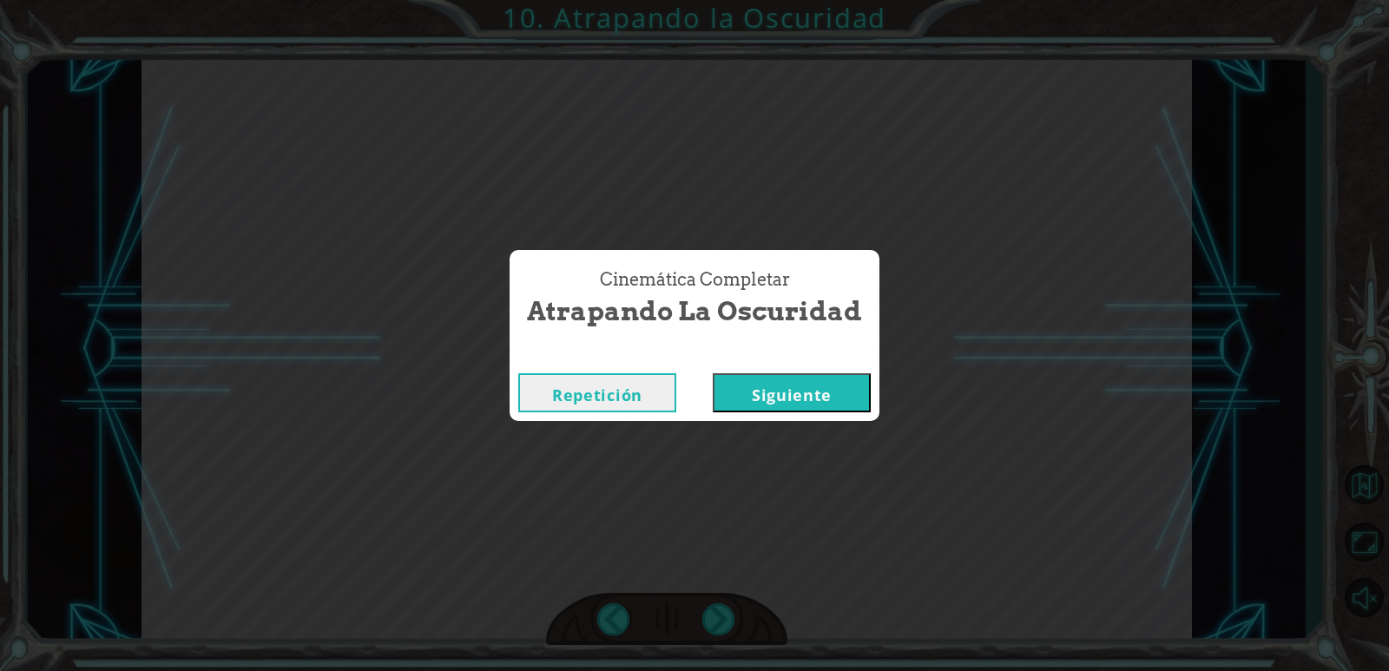
click at [602, 387] on button "Repetición" at bounding box center [597, 392] width 158 height 39
click at [800, 408] on button "Siguiente" at bounding box center [792, 392] width 158 height 39
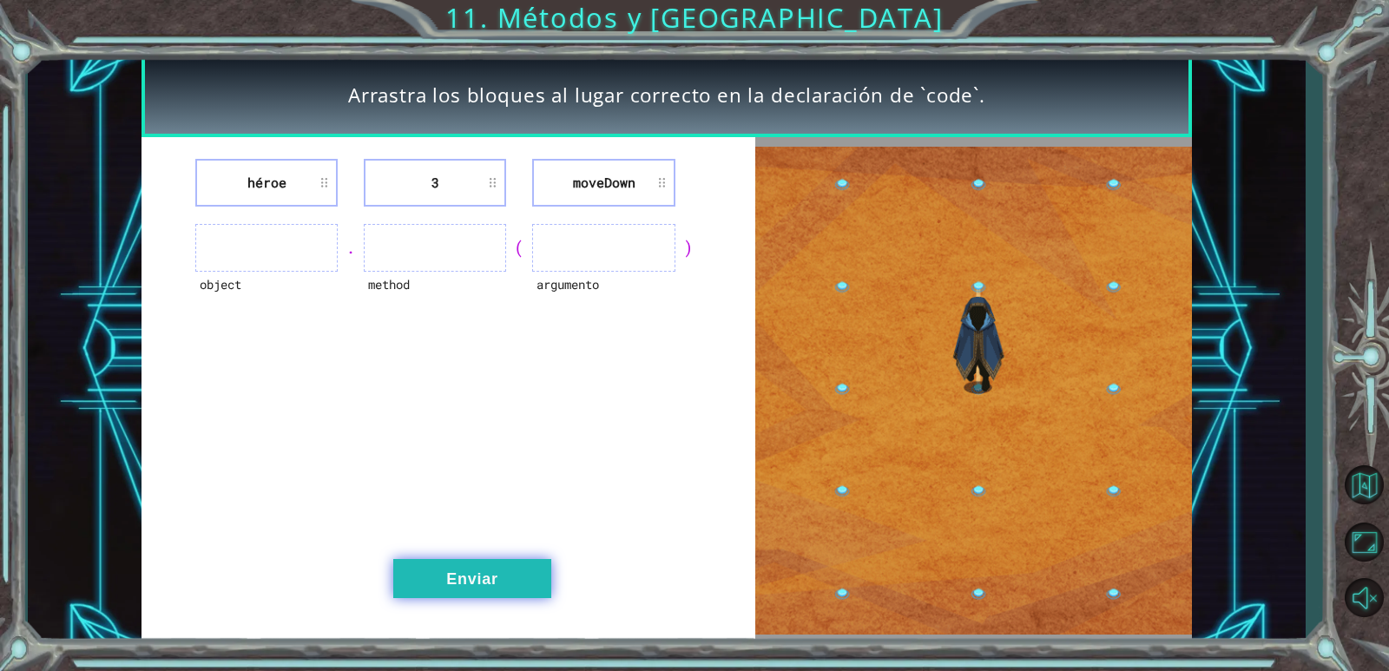
click at [510, 574] on button "Enviar" at bounding box center [472, 578] width 158 height 39
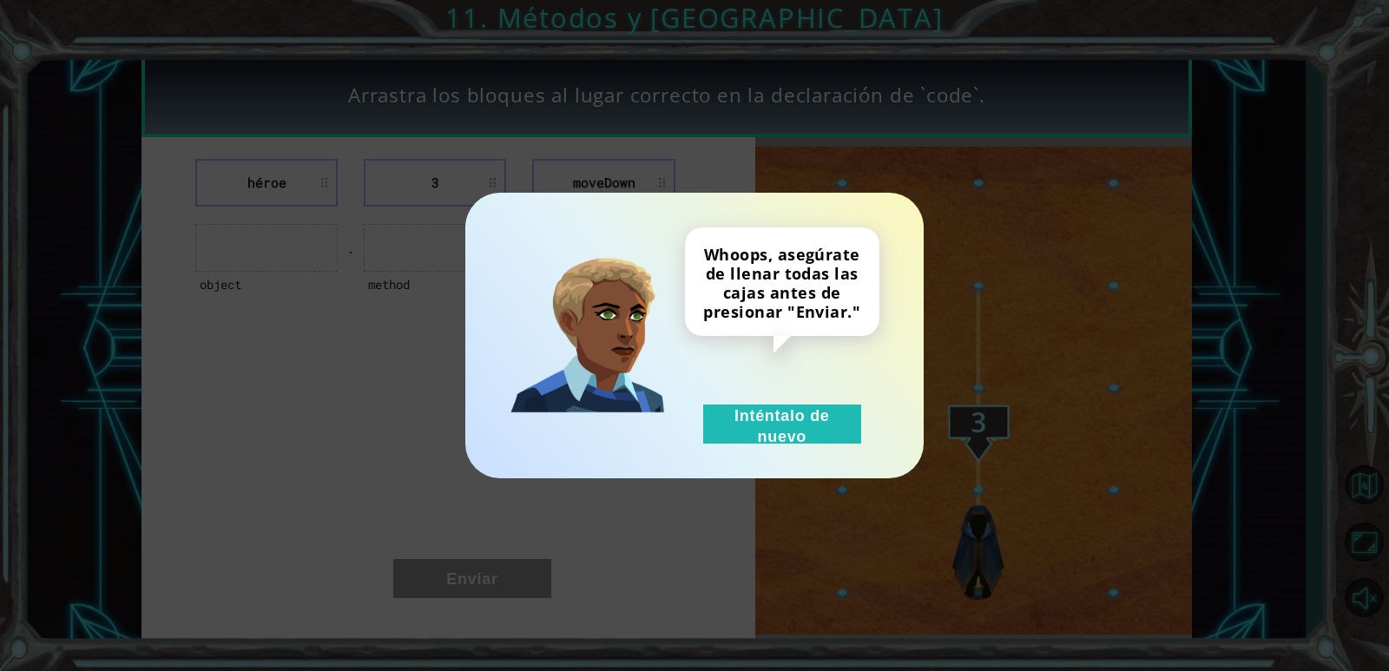
click at [673, 481] on div "Whoops, asegúrate de llenar todas las cajas antes de presionar "Enviar." Intént…" at bounding box center [694, 335] width 1389 height 671
click at [806, 431] on button "Inténtalo de nuevo" at bounding box center [782, 423] width 158 height 39
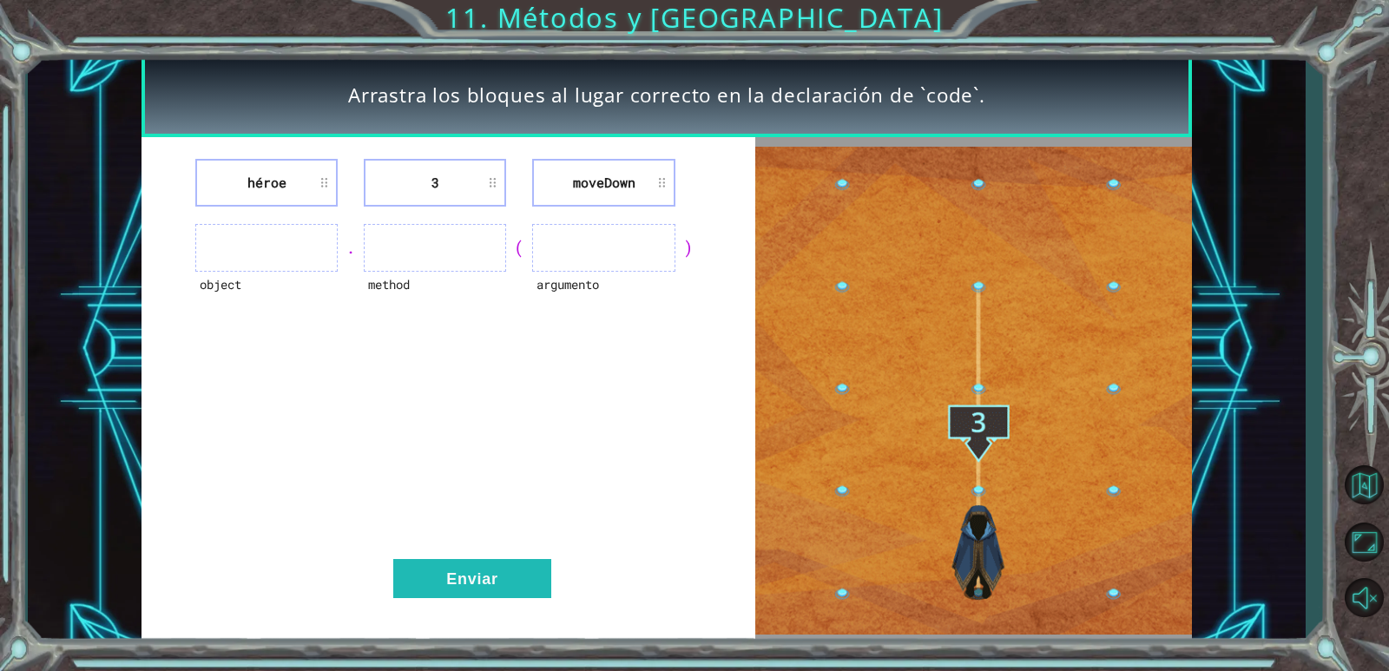
click at [308, 262] on ul at bounding box center [266, 248] width 142 height 48
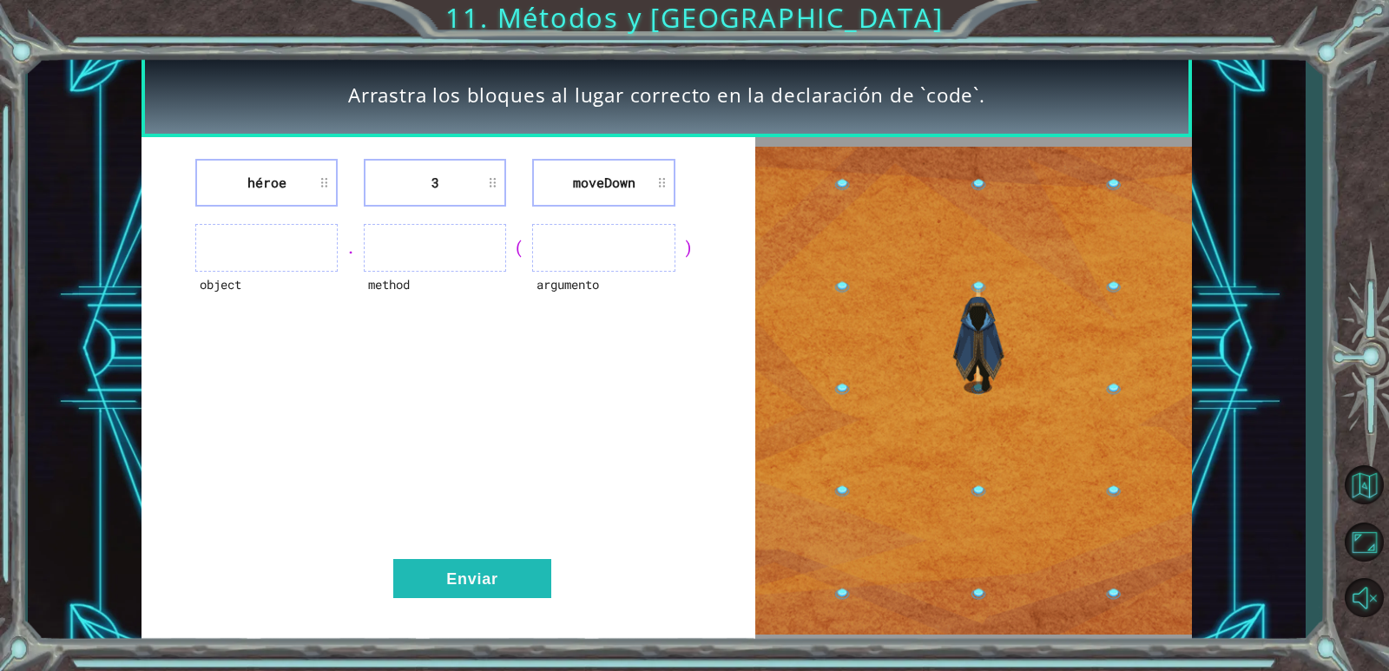
drag, startPoint x: 306, startPoint y: 261, endPoint x: 287, endPoint y: 231, distance: 35.9
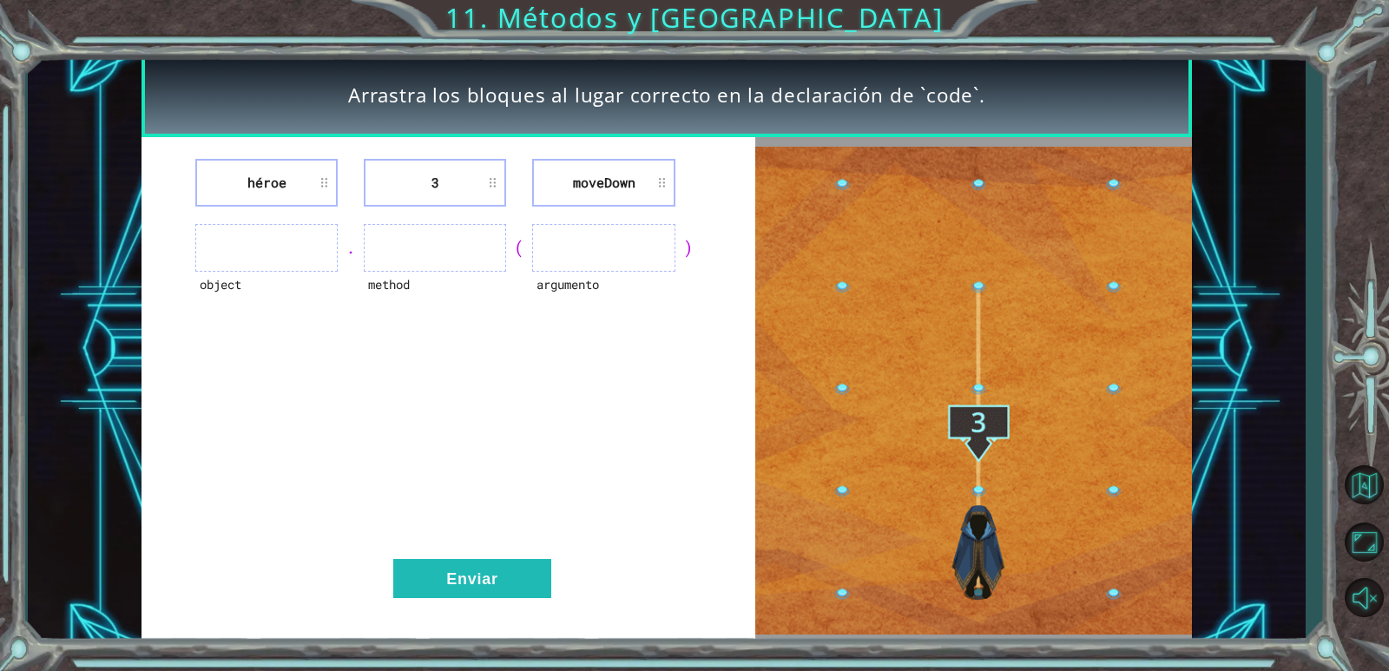
click at [299, 248] on ul at bounding box center [266, 248] width 142 height 48
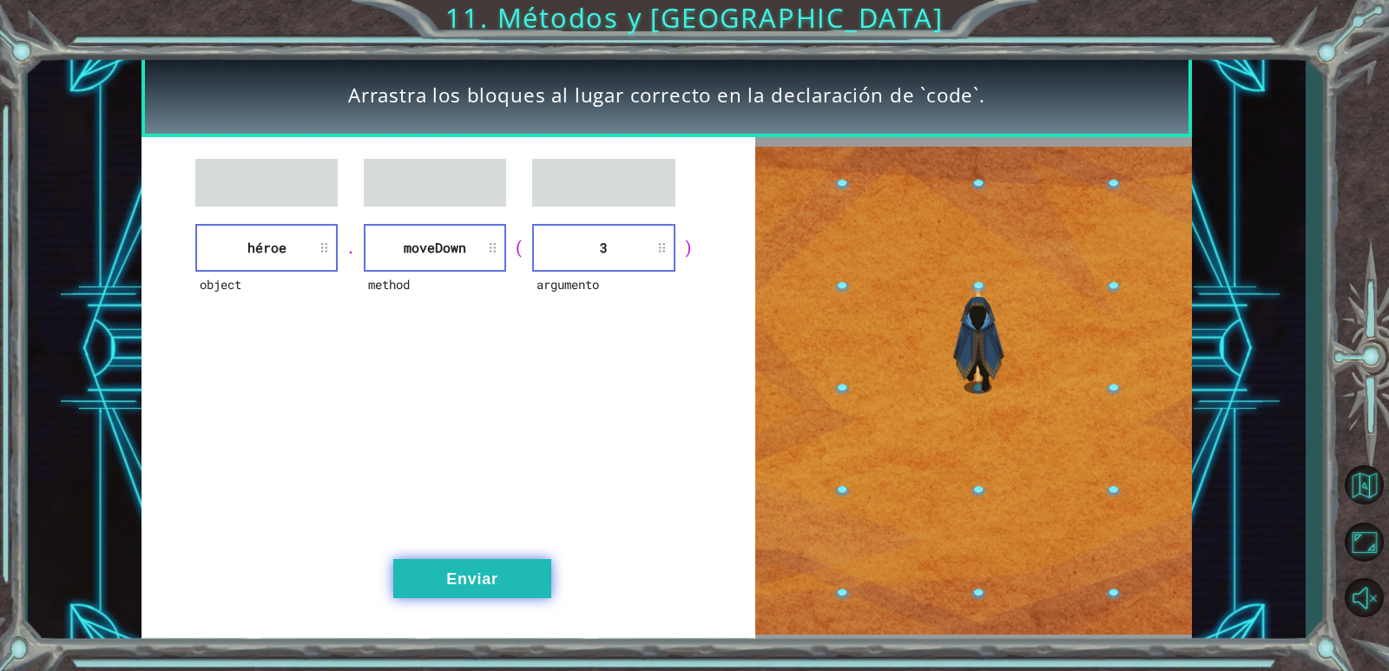
click at [421, 562] on button "Enviar" at bounding box center [472, 578] width 158 height 39
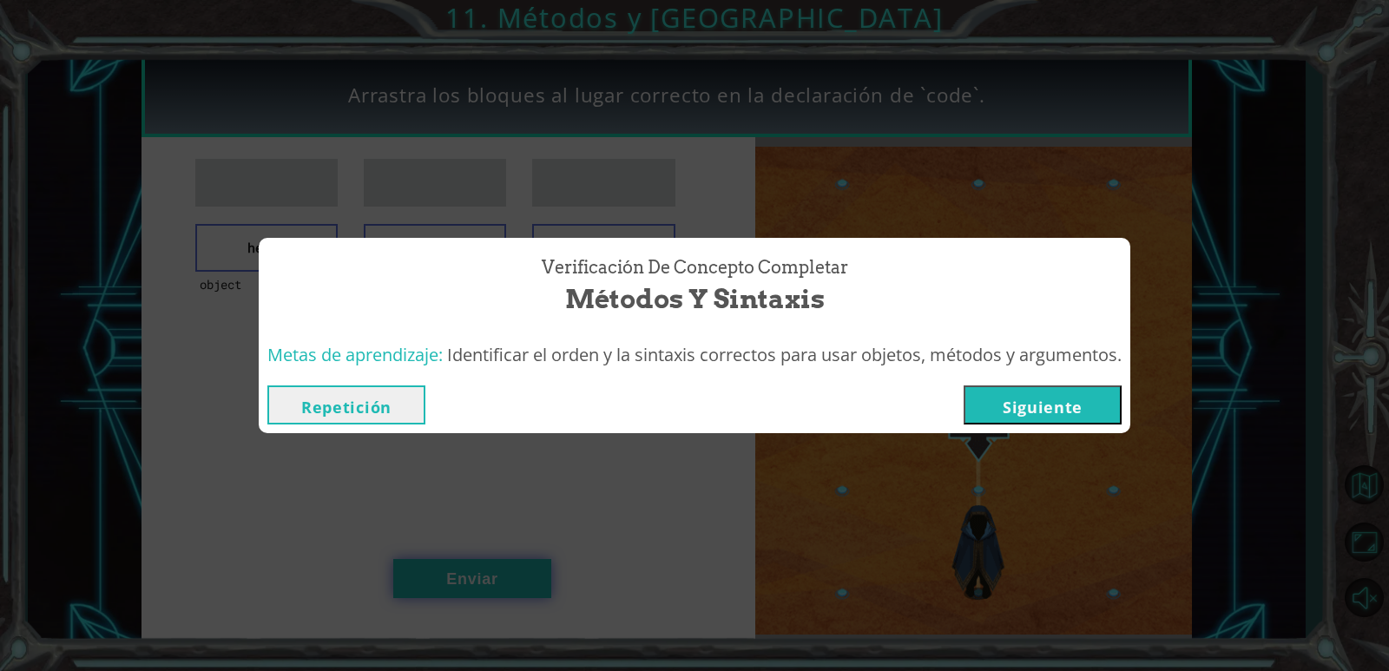
click at [444, 567] on div "Verificación de Concepto Completar Métodos y Sintaxis Metas de aprendizaje: Ide…" at bounding box center [694, 335] width 1389 height 671
click at [1022, 389] on button "Siguiente" at bounding box center [1042, 404] width 158 height 39
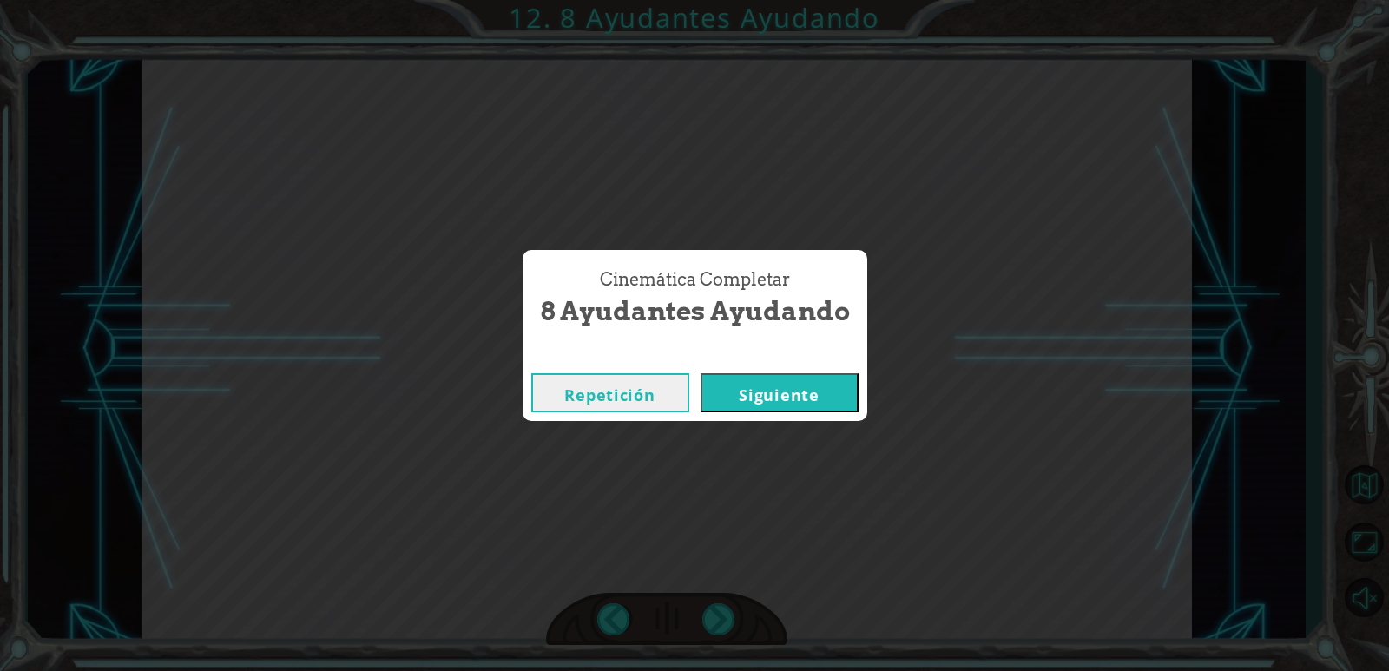
click at [815, 379] on button "Siguiente" at bounding box center [779, 392] width 158 height 39
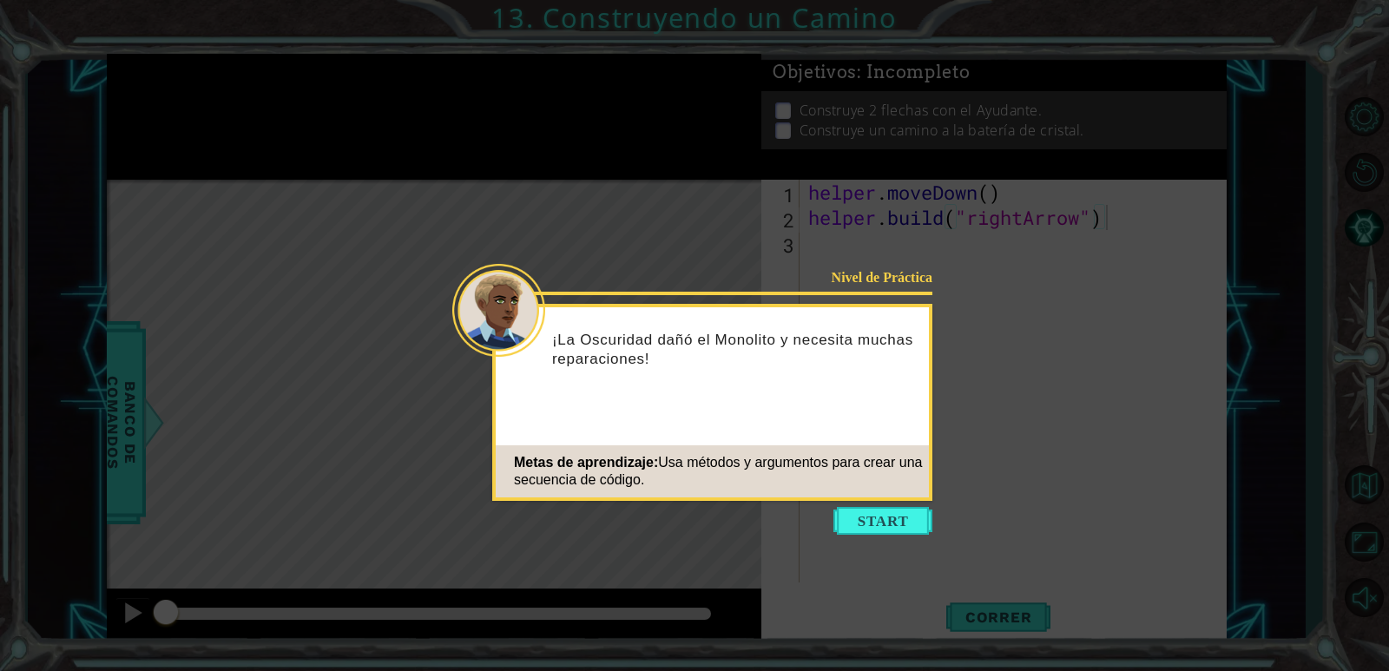
click at [885, 502] on icon at bounding box center [694, 335] width 1389 height 671
click at [865, 600] on icon at bounding box center [694, 335] width 1389 height 671
click at [886, 527] on button "Start" at bounding box center [882, 521] width 99 height 28
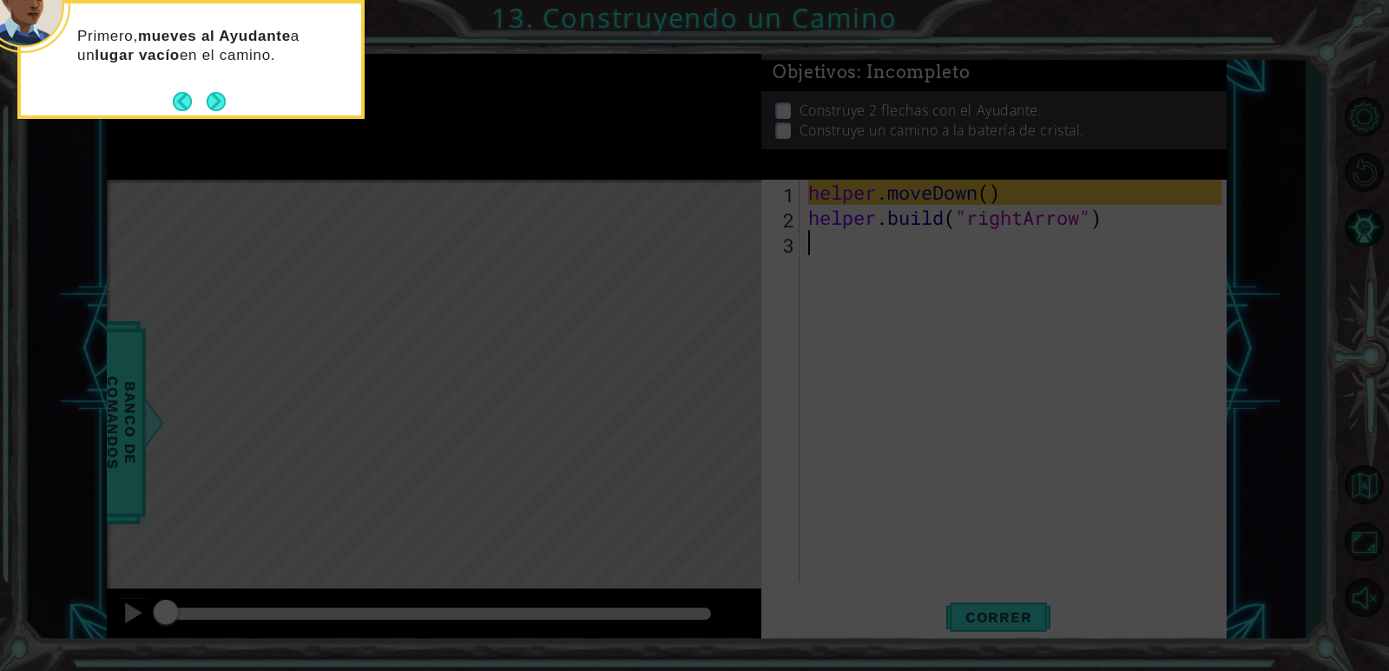
type textarea "[DOMAIN_NAME]("rightArrow")"
click at [183, 98] on button "Back" at bounding box center [190, 101] width 34 height 19
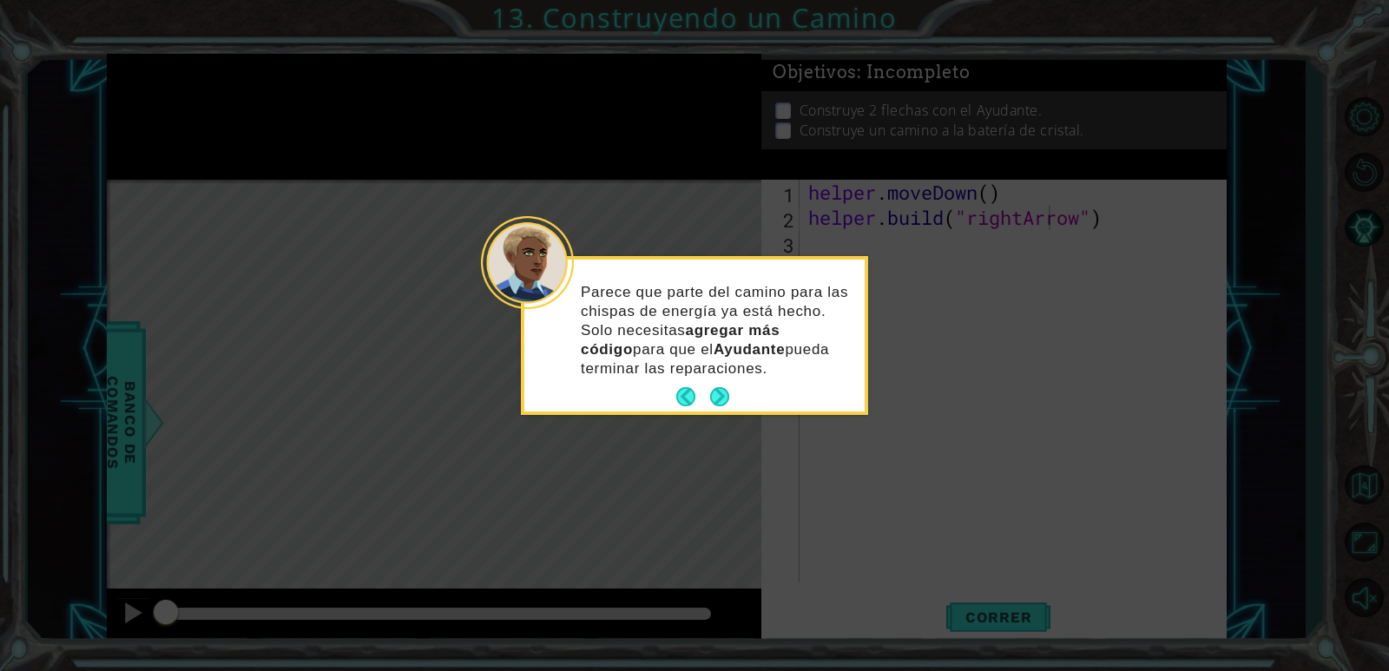
click at [723, 394] on button "Next" at bounding box center [719, 396] width 31 height 31
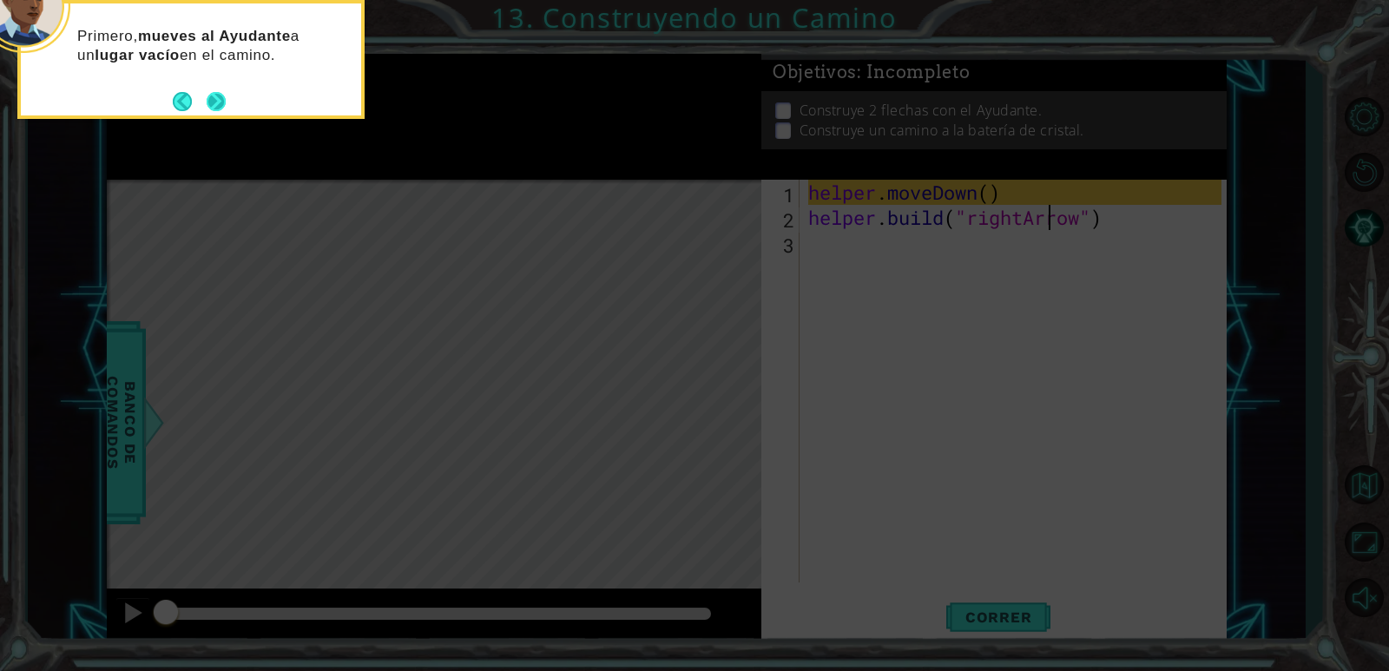
click at [223, 113] on button "Next" at bounding box center [216, 101] width 23 height 23
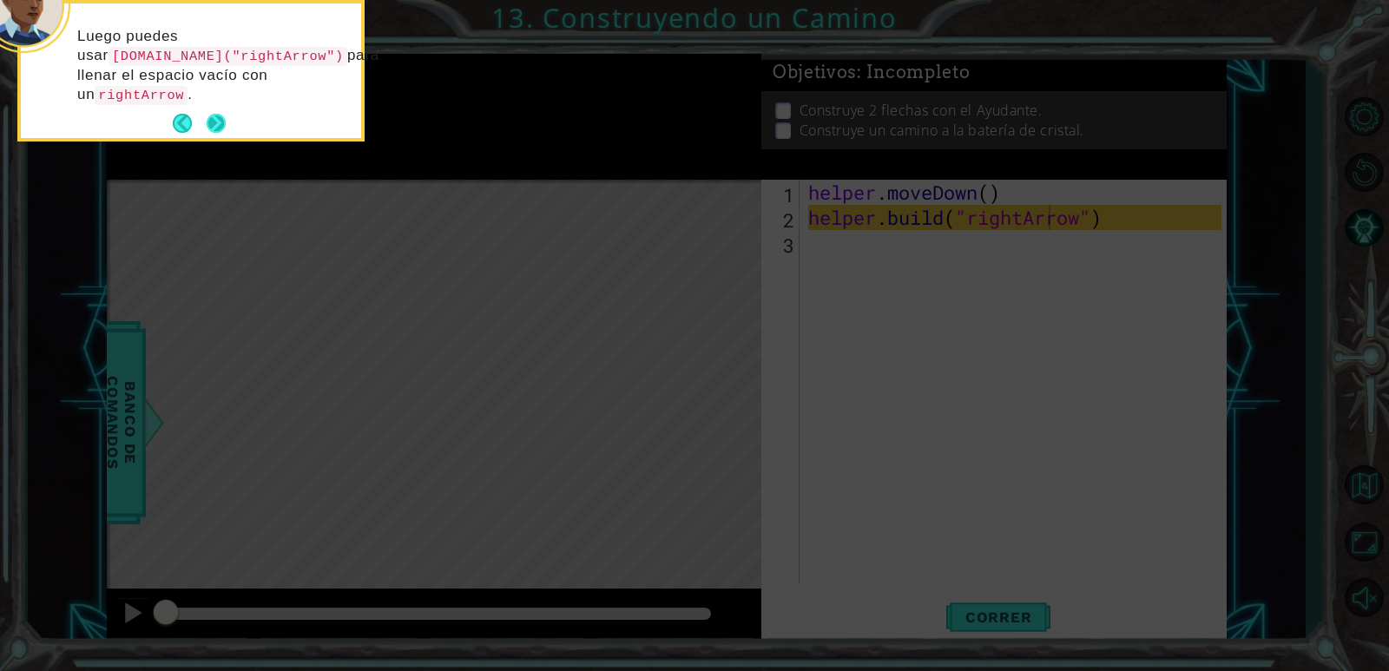
click at [225, 115] on button "Next" at bounding box center [216, 124] width 30 height 30
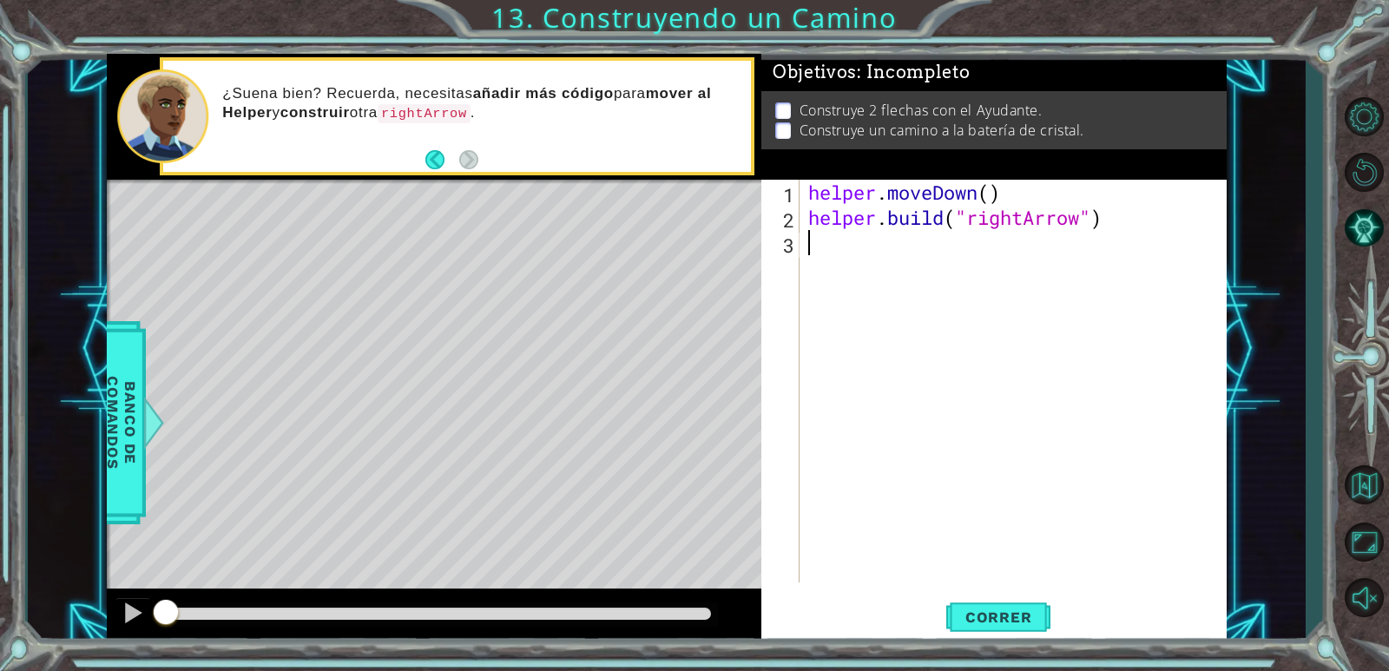
click at [861, 273] on div "helper . moveDown ( ) helper . build ( "rightArrow" )" at bounding box center [1017, 406] width 425 height 453
click at [1019, 614] on span "Correr" at bounding box center [999, 616] width 102 height 17
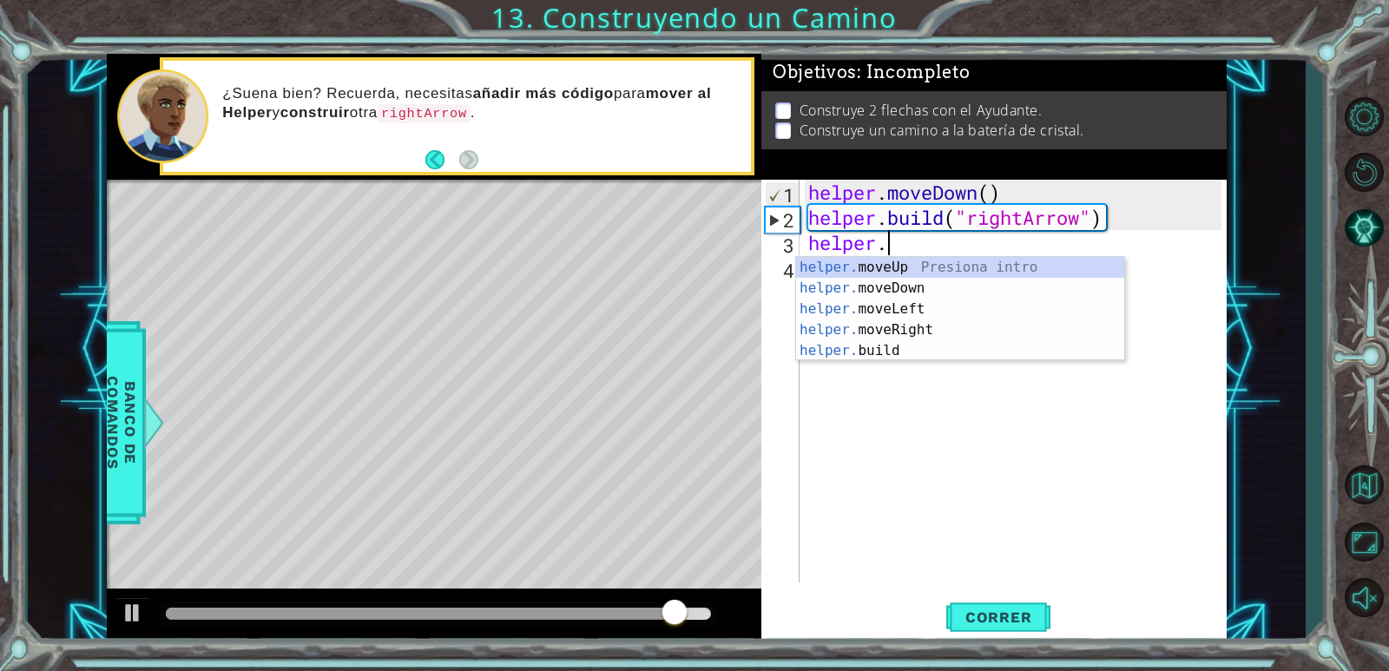
scroll to position [0, 3]
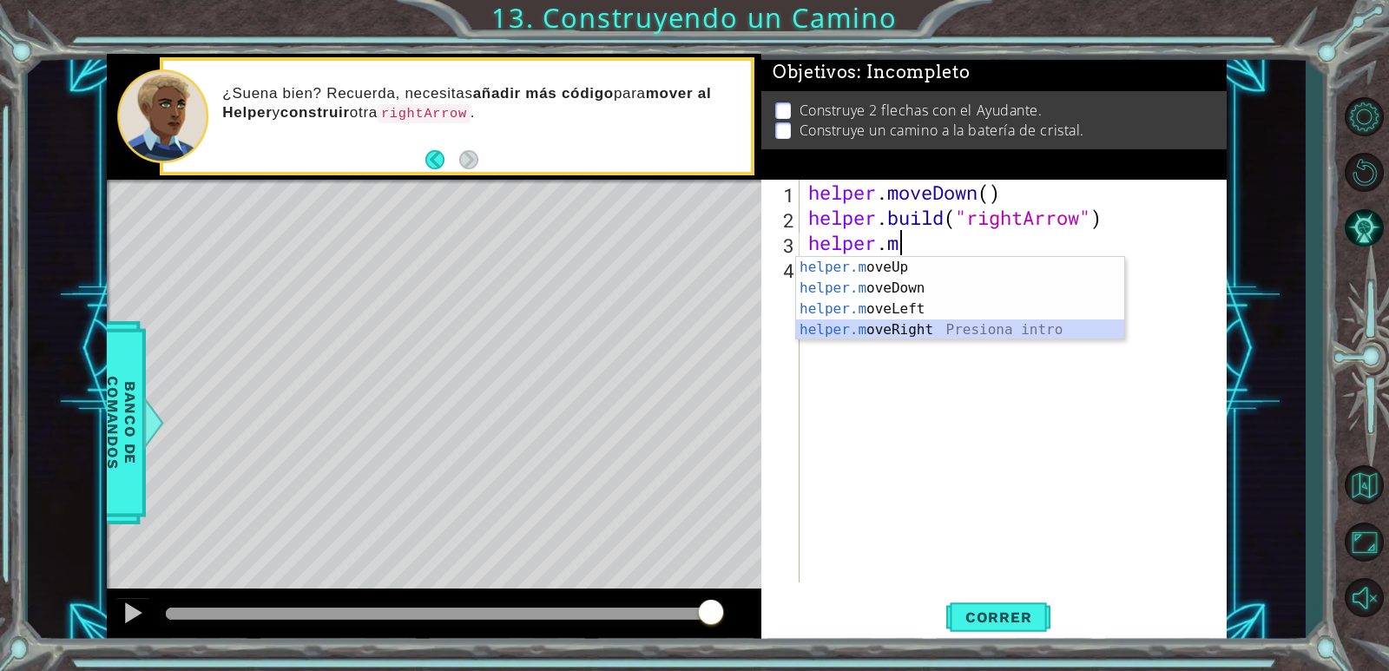
click at [927, 326] on div "helper.m oveUp Presiona intro helper.m oveDown Presiona intro helper.m oveLeft …" at bounding box center [960, 319] width 328 height 125
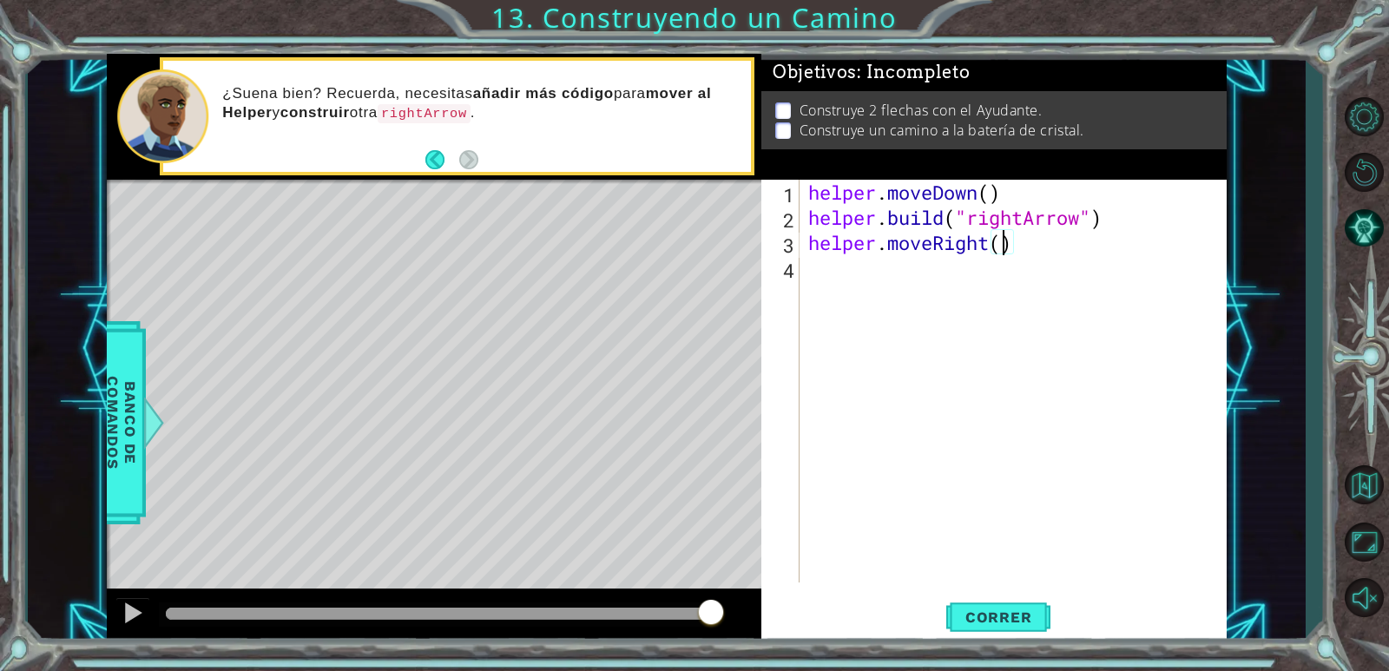
type textarea "helper.moveRight(3)"
click at [845, 291] on div "helper . moveDown ( ) helper . build ( "rightArrow" ) helper . moveRight ( 3 )" at bounding box center [1017, 406] width 425 height 453
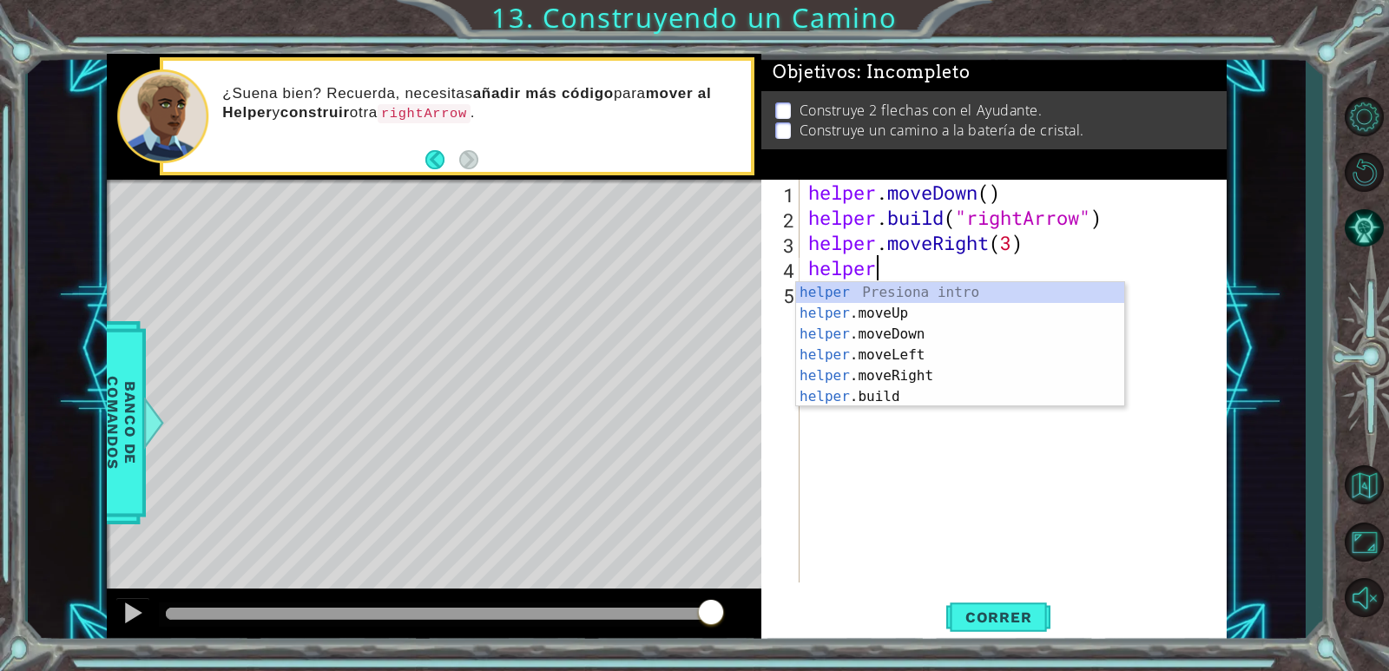
scroll to position [0, 3]
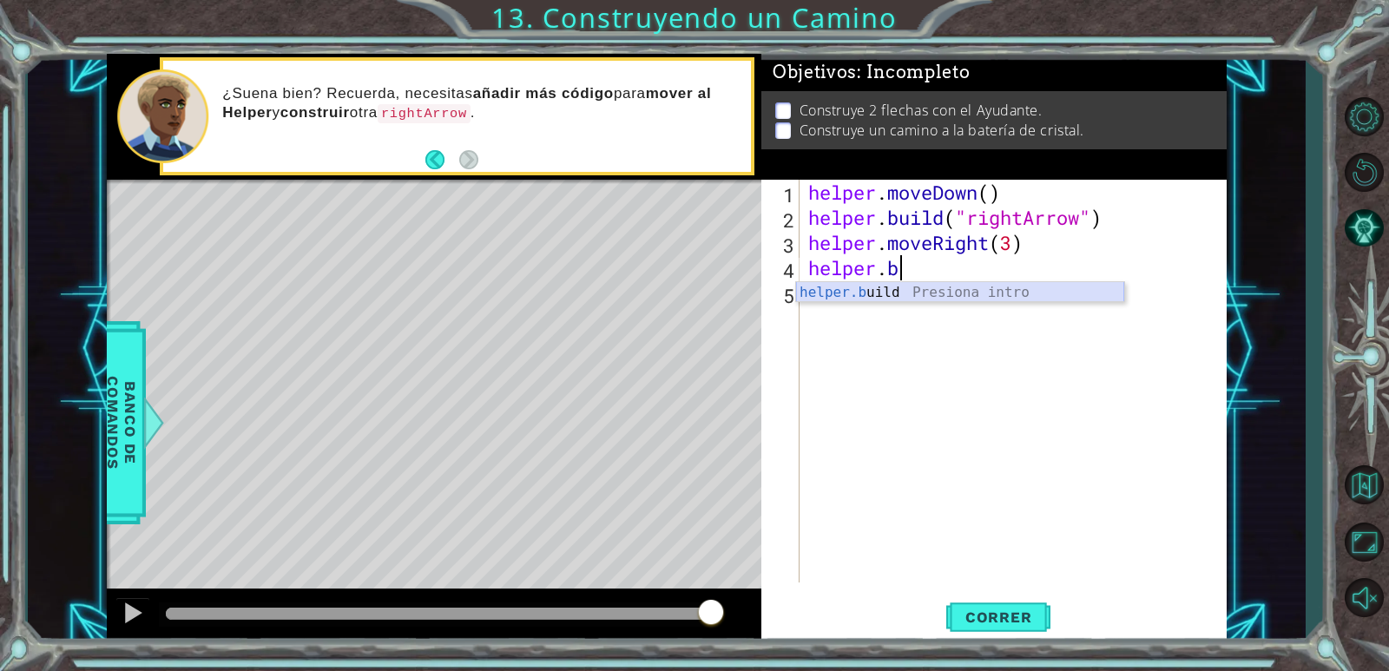
click at [860, 292] on div "helper.b uild Presiona intro" at bounding box center [960, 313] width 328 height 62
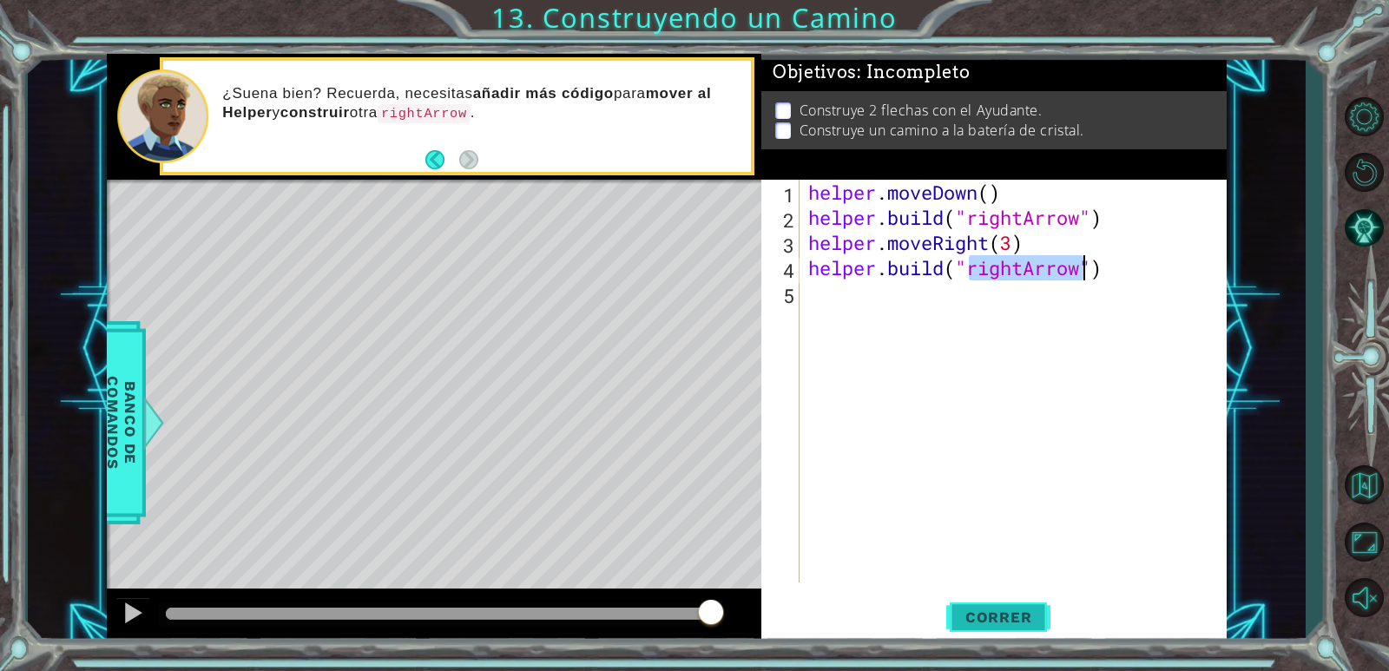
type textarea "[DOMAIN_NAME]("rightArrow")"
click at [1016, 622] on span "Correr" at bounding box center [999, 616] width 102 height 17
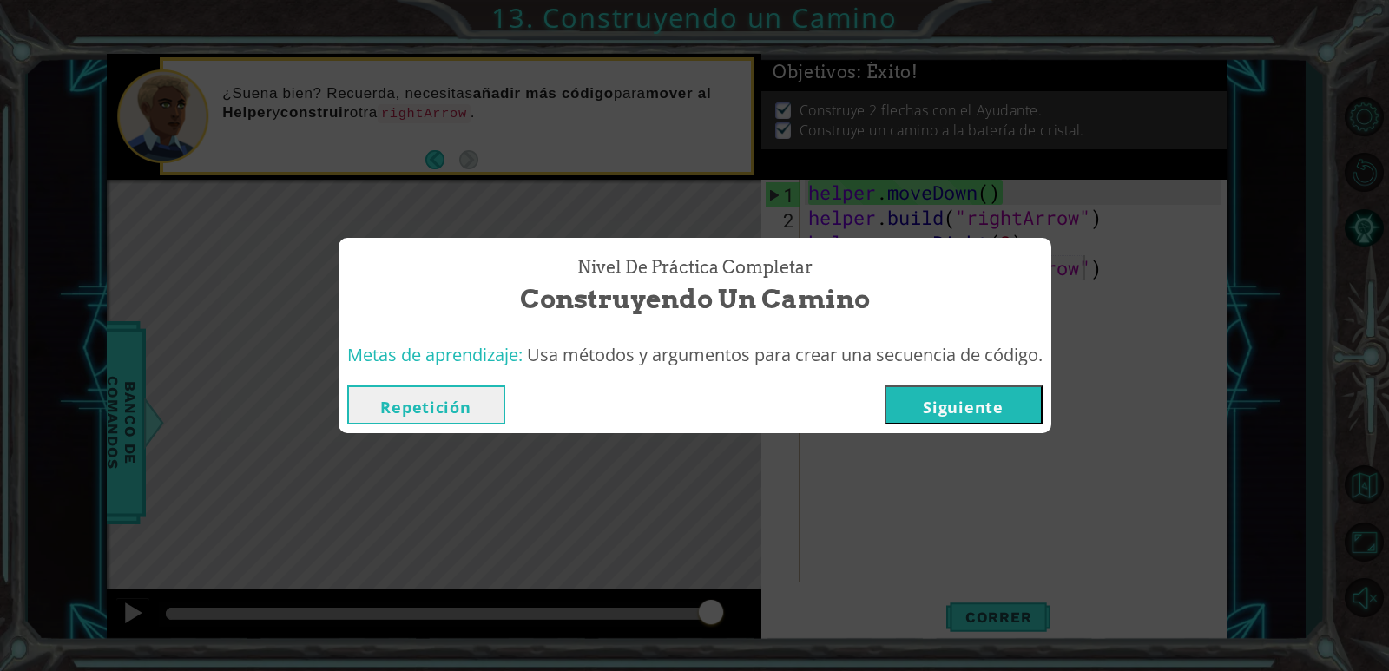
click at [905, 398] on button "Siguiente" at bounding box center [964, 404] width 158 height 39
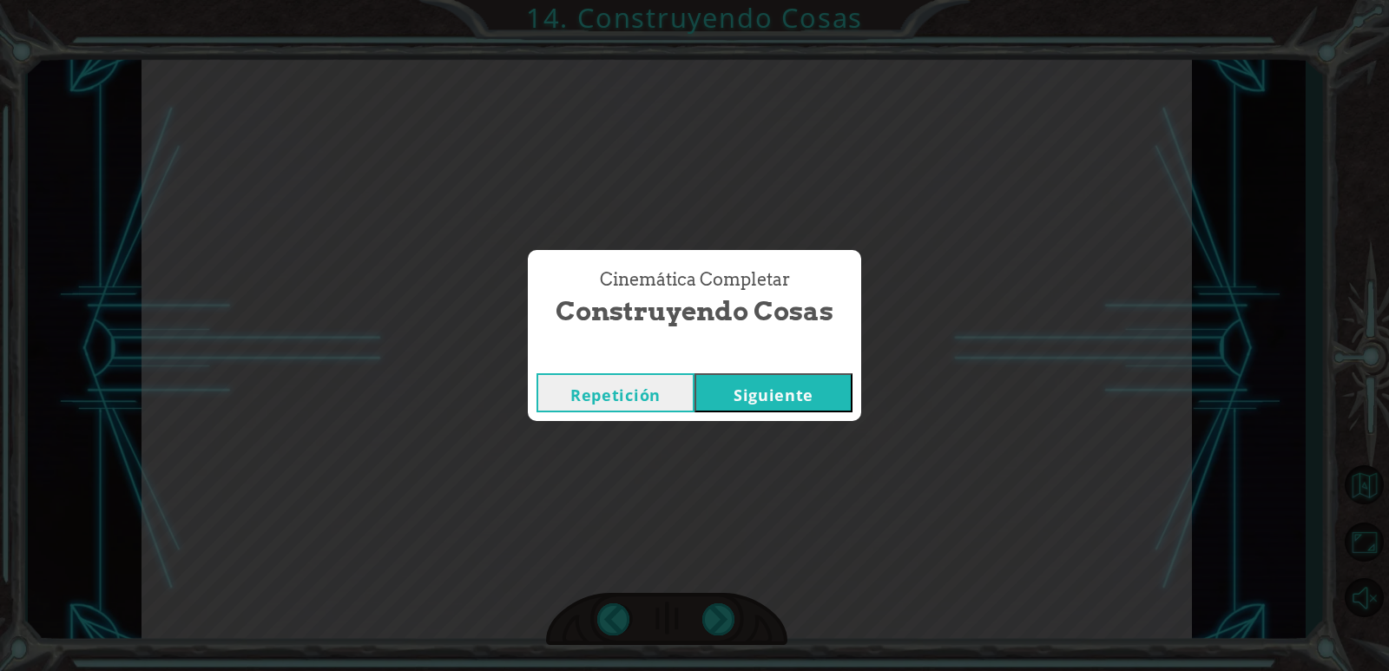
click at [745, 399] on button "Siguiente" at bounding box center [773, 392] width 158 height 39
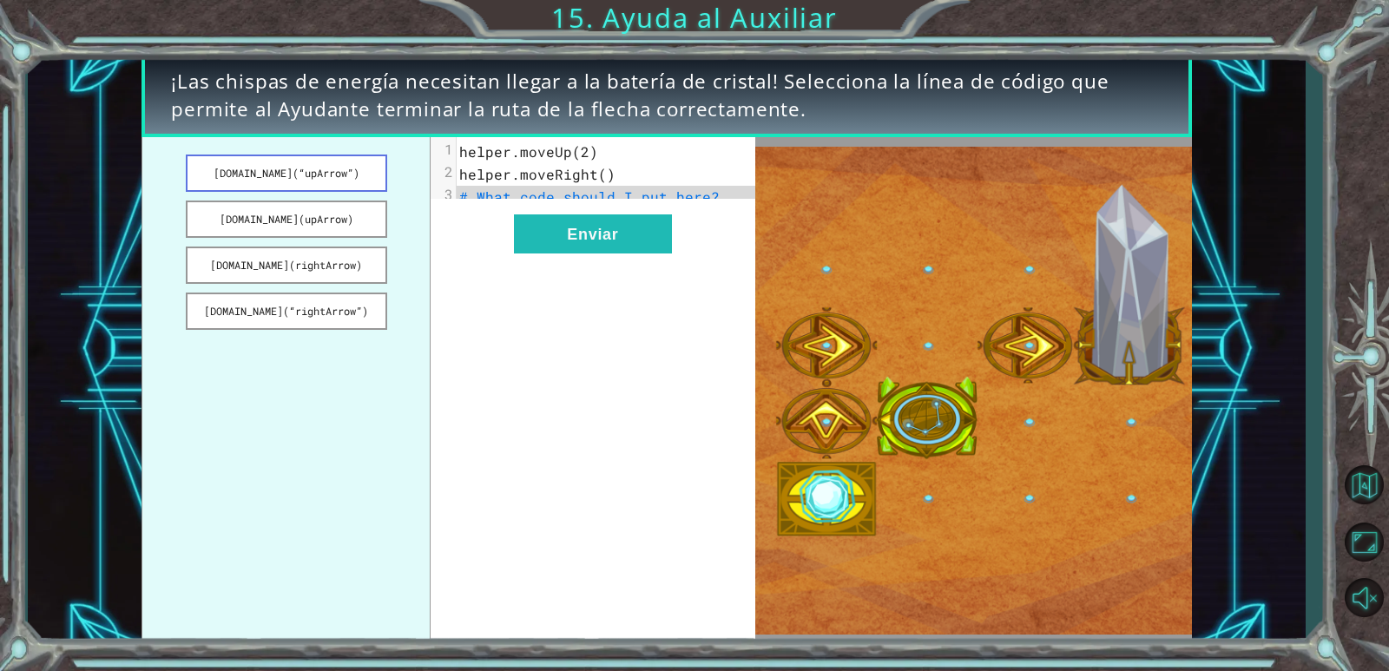
click at [301, 186] on button "[DOMAIN_NAME](“upArrow”)" at bounding box center [286, 173] width 201 height 37
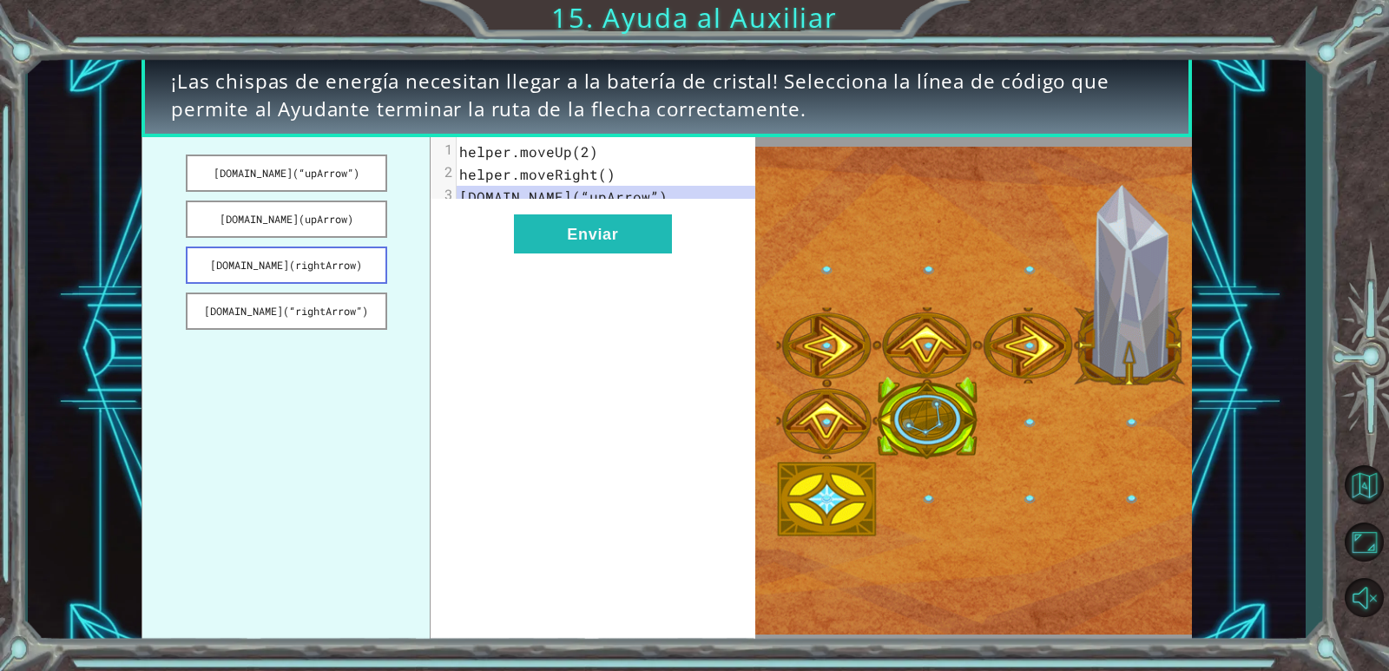
click at [320, 259] on button "[DOMAIN_NAME](rightArrow)" at bounding box center [286, 265] width 201 height 37
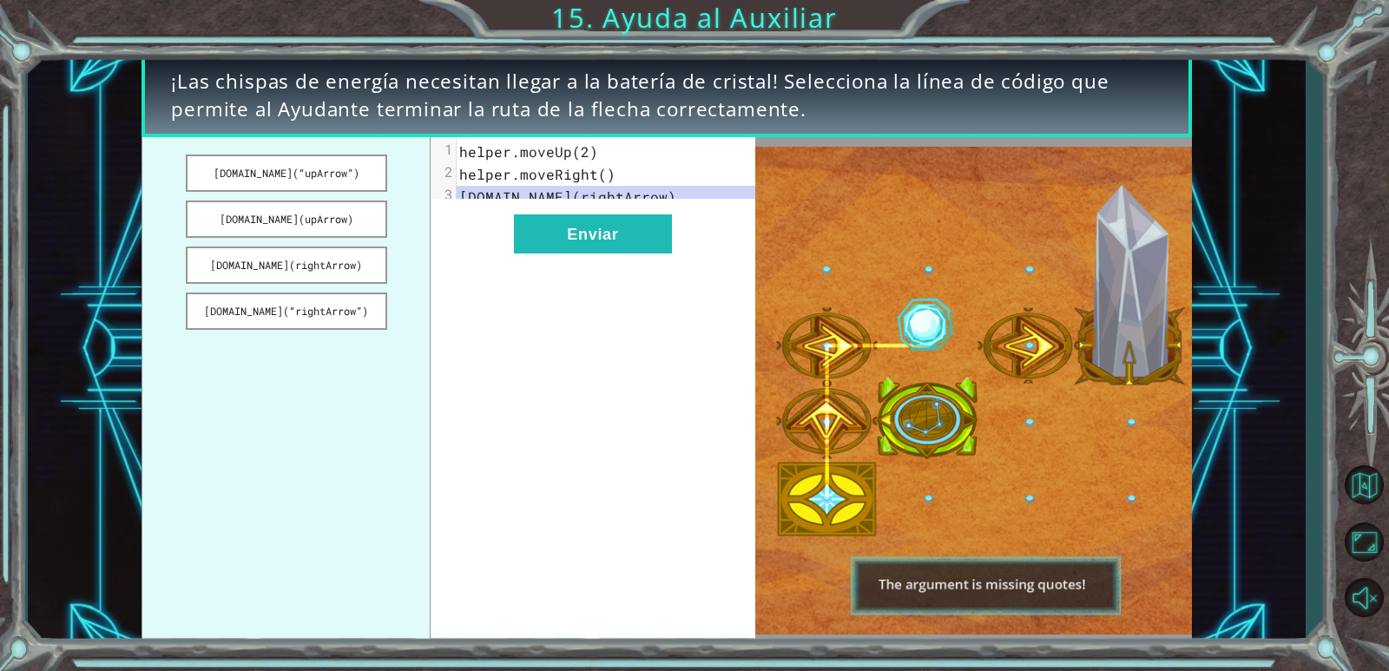
drag, startPoint x: 340, startPoint y: 261, endPoint x: 456, endPoint y: 199, distance: 131.3
click at [456, 199] on div "[DOMAIN_NAME](“upArrow”) [DOMAIN_NAME](upArrow) [DOMAIN_NAME](rightArrow) [DOMA…" at bounding box center [447, 390] width 613 height 507
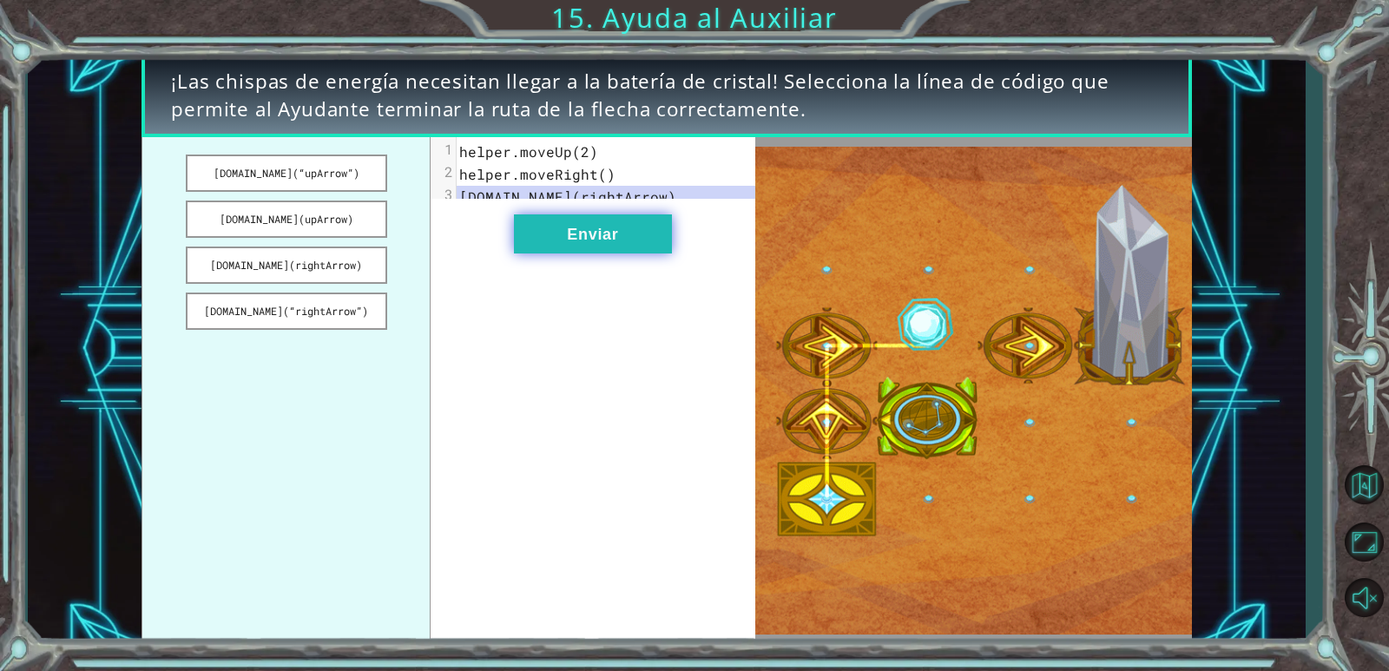
click at [630, 253] on button "Enviar" at bounding box center [593, 233] width 158 height 39
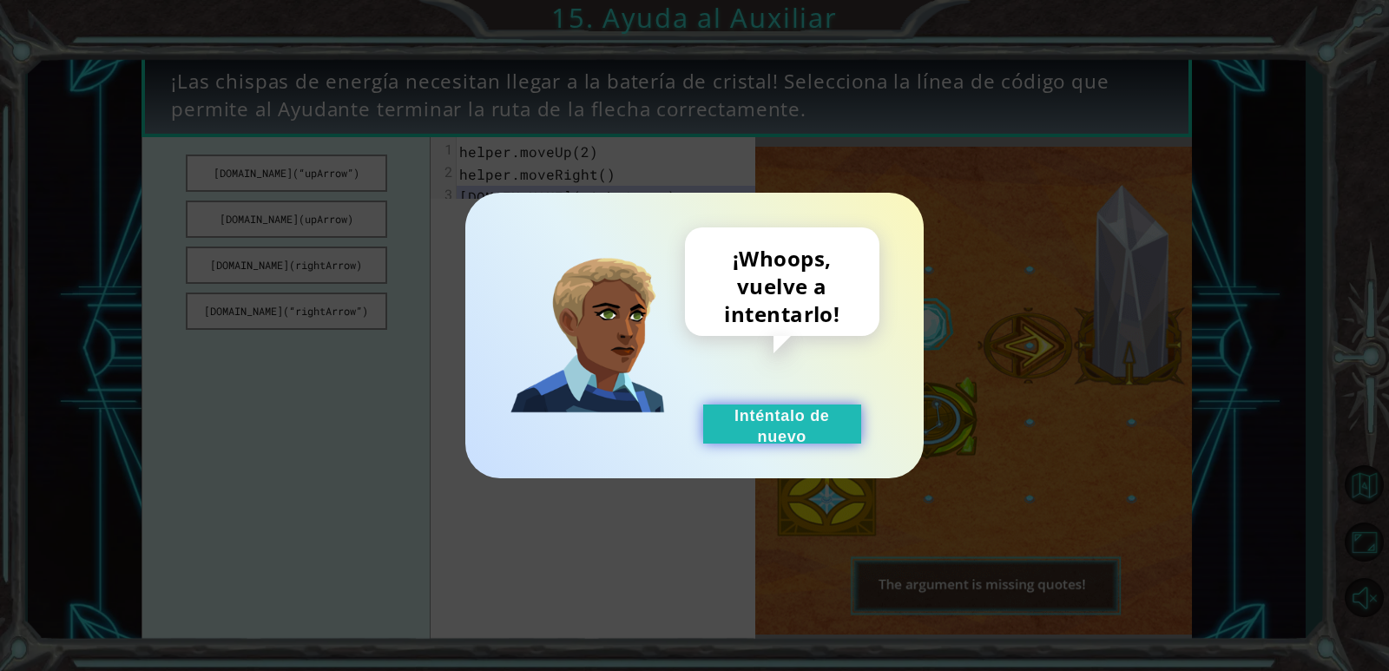
click at [799, 434] on button "Inténtalo de nuevo" at bounding box center [782, 423] width 158 height 39
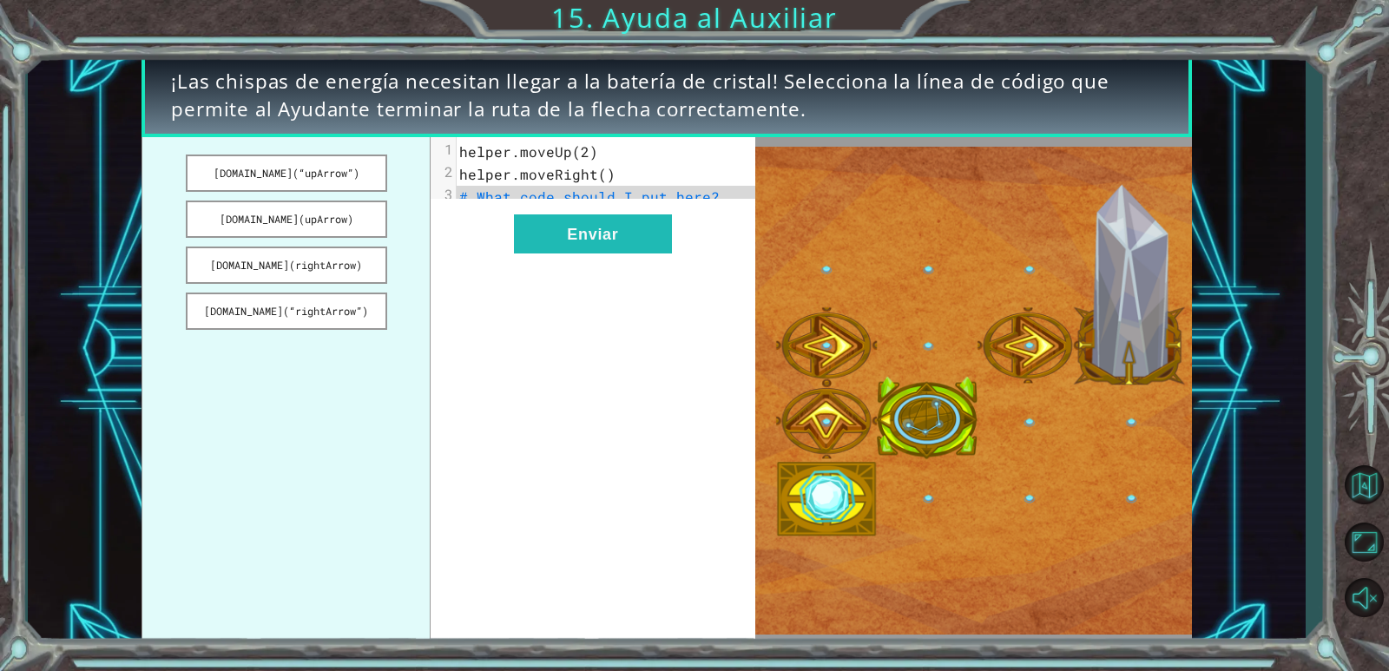
click at [573, 205] on span "# What code should I put here?" at bounding box center [589, 196] width 260 height 18
drag, startPoint x: 337, startPoint y: 272, endPoint x: 326, endPoint y: 272, distance: 11.3
click at [326, 272] on button "[DOMAIN_NAME](rightArrow)" at bounding box center [286, 265] width 201 height 37
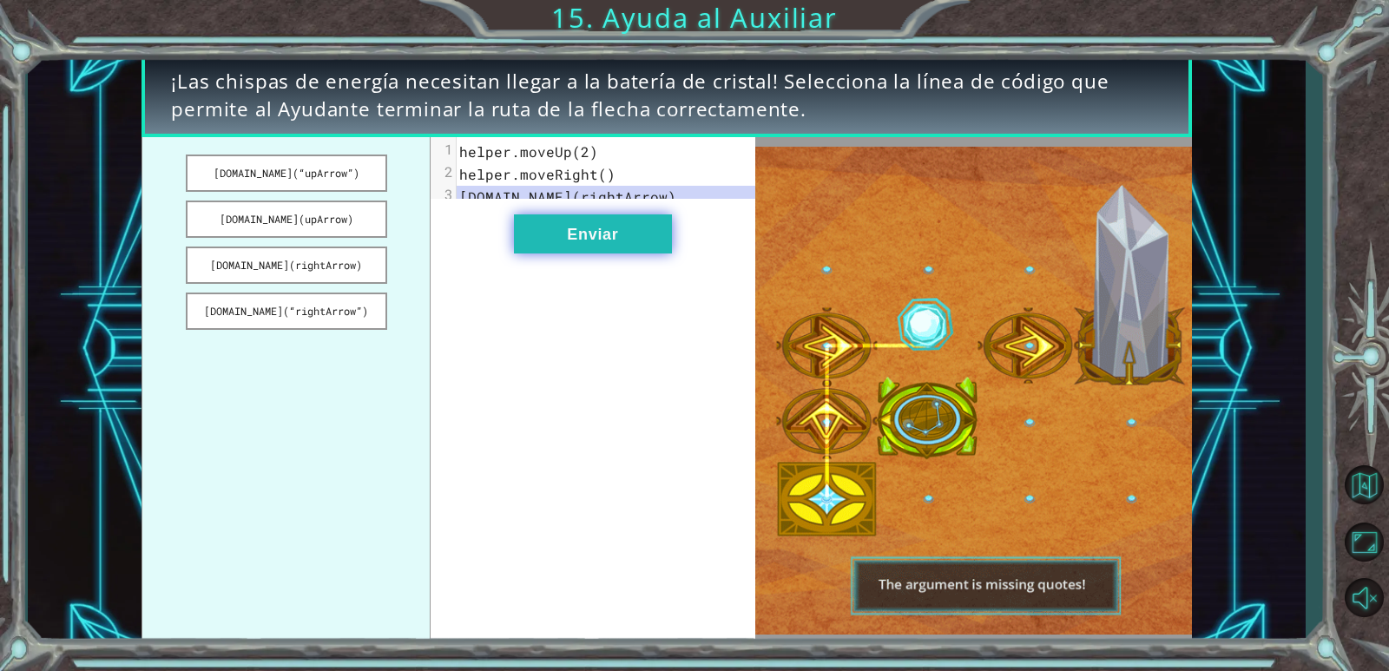
click at [560, 243] on button "Enviar" at bounding box center [593, 233] width 158 height 39
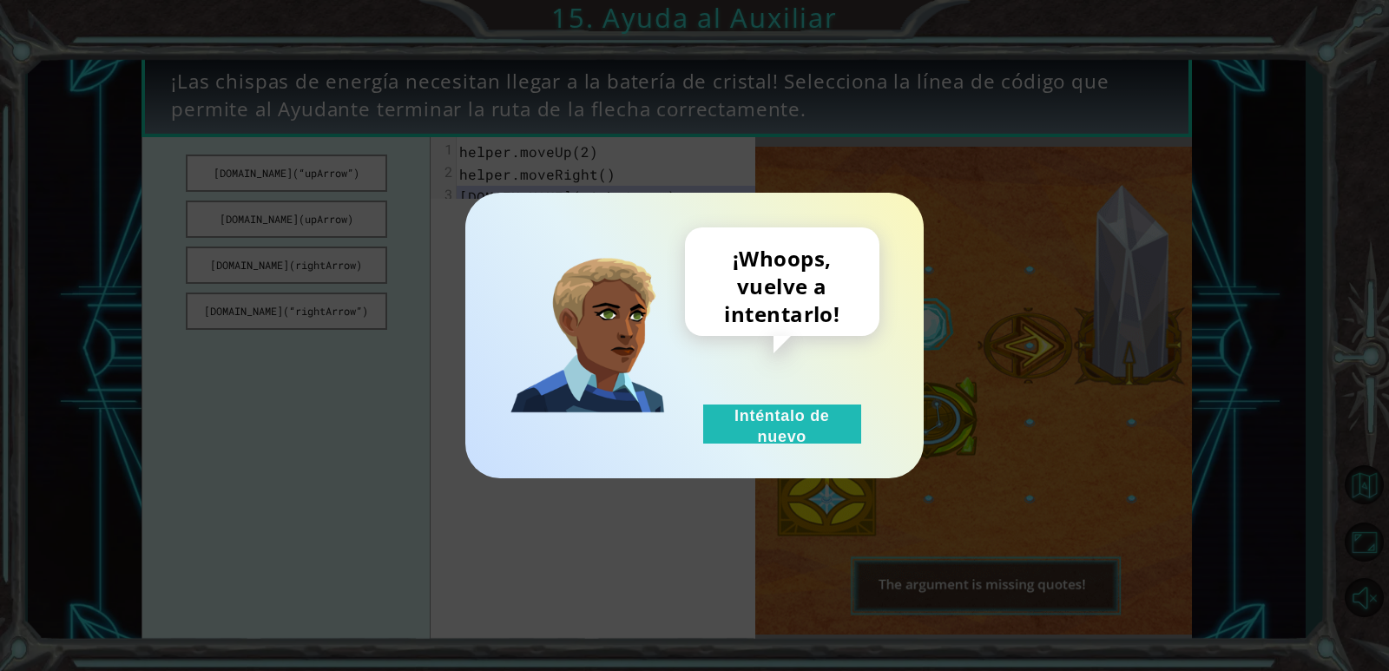
click at [869, 427] on div "¡Whoops, vuelve a intentarlo! Inténtalo de nuevo" at bounding box center [782, 335] width 194 height 216
click at [839, 427] on button "Inténtalo de nuevo" at bounding box center [782, 423] width 158 height 39
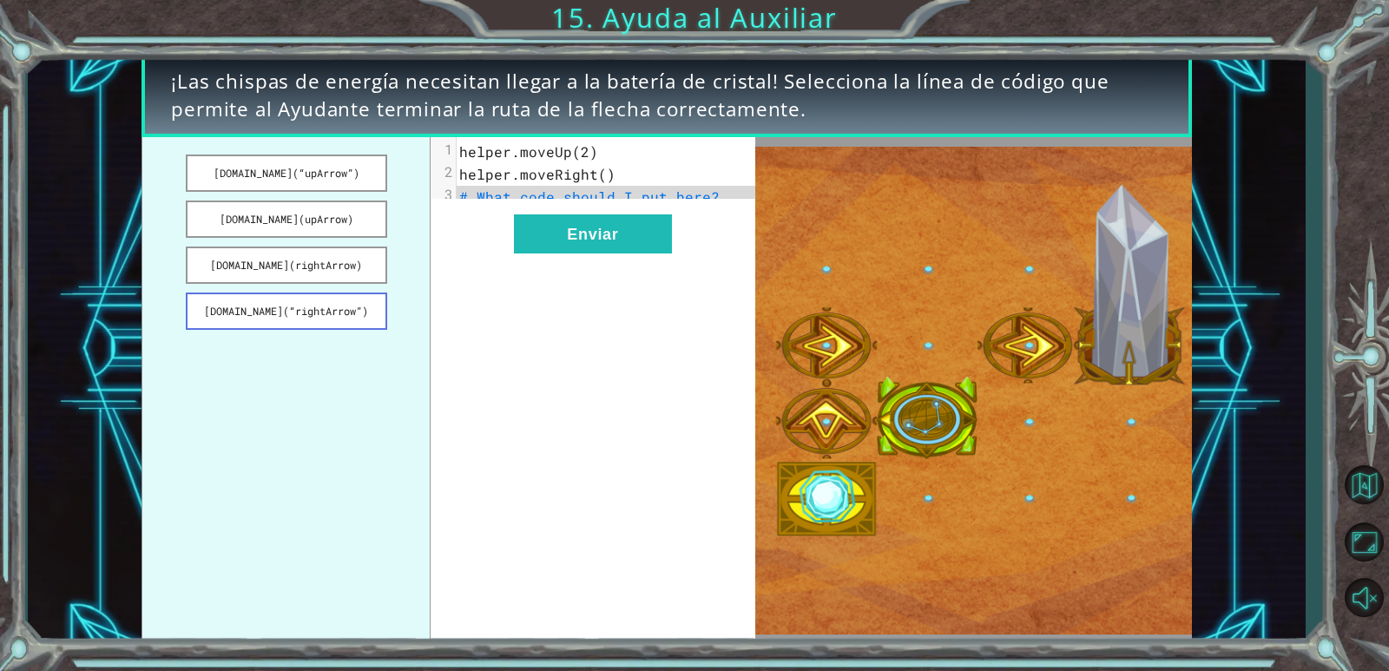
click at [274, 312] on button "[DOMAIN_NAME](“rightArrow”)" at bounding box center [286, 311] width 201 height 37
click at [552, 223] on div "xxxxxxxxxx 3 1 helper.moveUp(2) 2 helper.moveRight() 3 [DOMAIN_NAME](“rightArro…" at bounding box center [593, 390] width 324 height 507
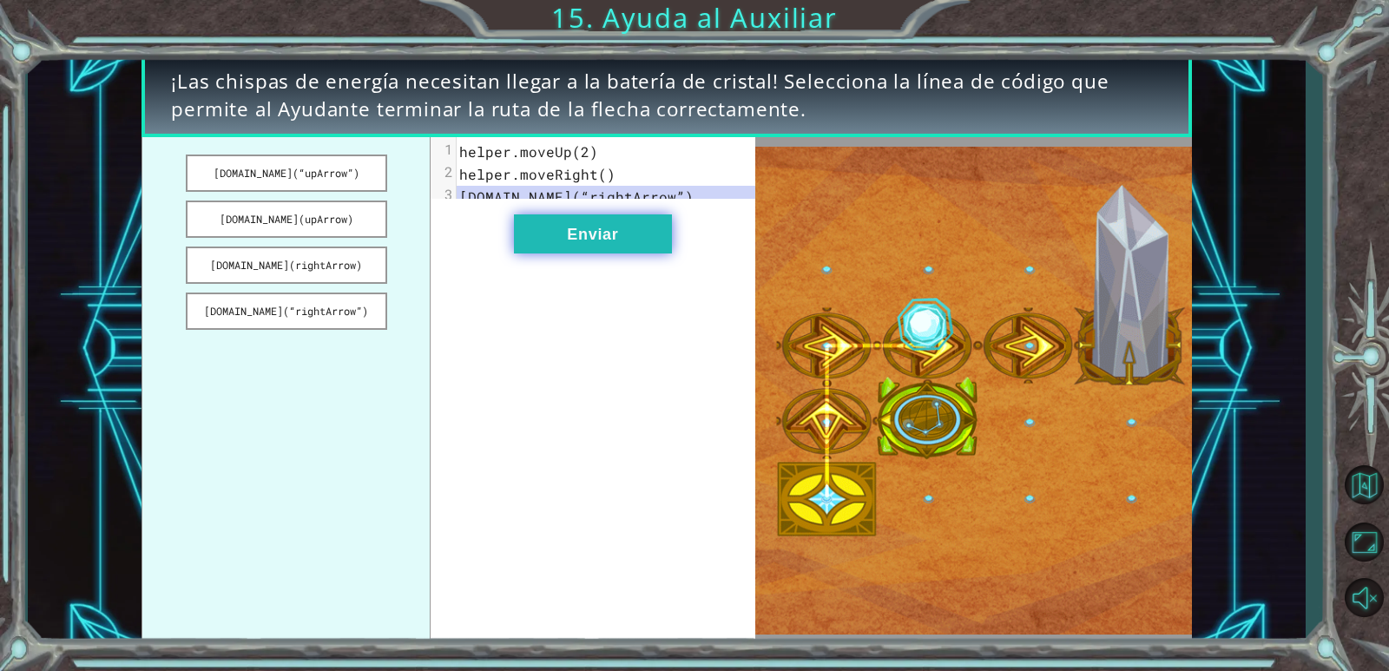
drag, startPoint x: 552, startPoint y: 228, endPoint x: 554, endPoint y: 239, distance: 10.6
click at [554, 236] on button "Enviar" at bounding box center [593, 233] width 158 height 39
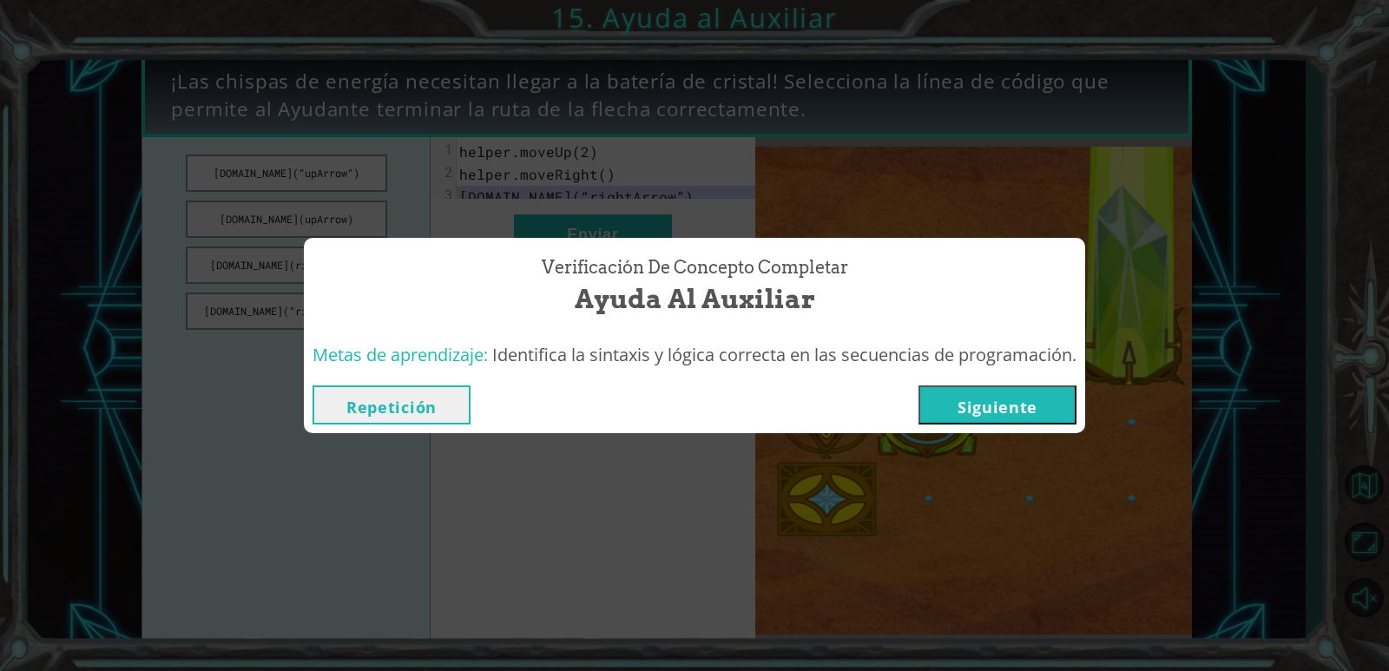
click at [967, 401] on button "Siguiente" at bounding box center [997, 404] width 158 height 39
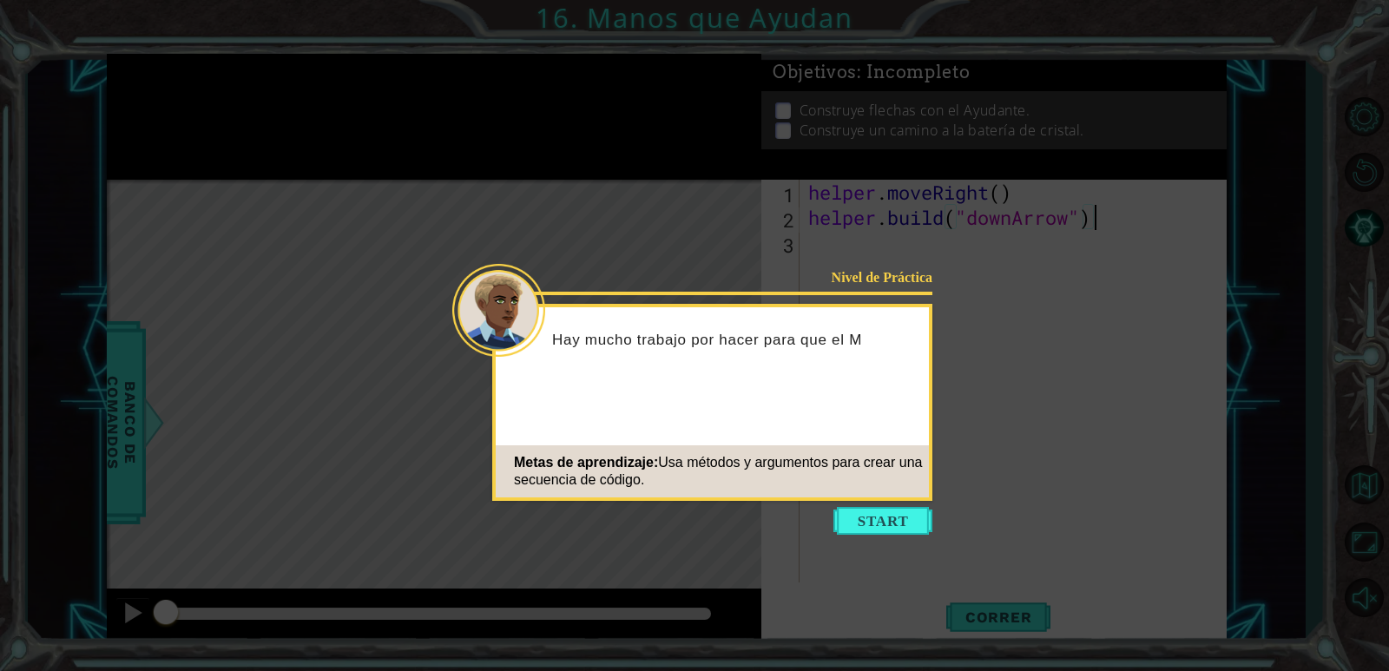
click at [837, 505] on icon at bounding box center [694, 335] width 1389 height 671
click at [851, 522] on button "Start" at bounding box center [882, 521] width 99 height 28
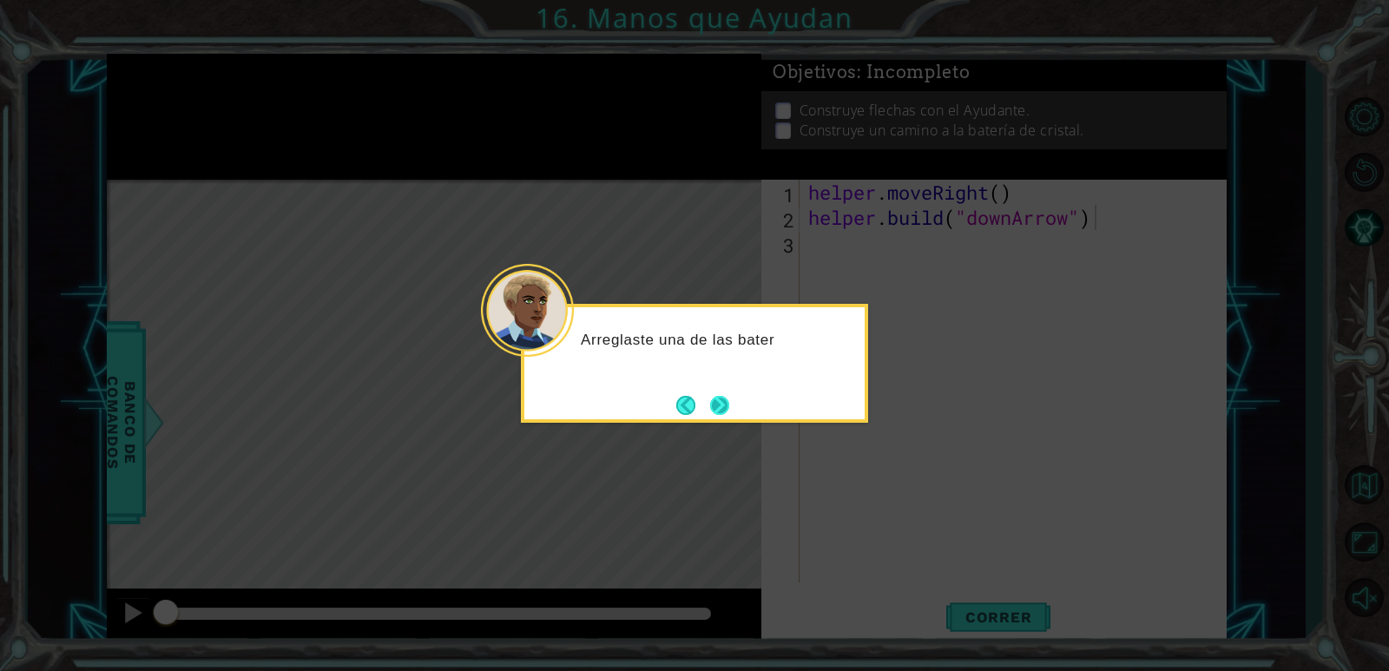
click at [722, 418] on button "Next" at bounding box center [719, 405] width 32 height 32
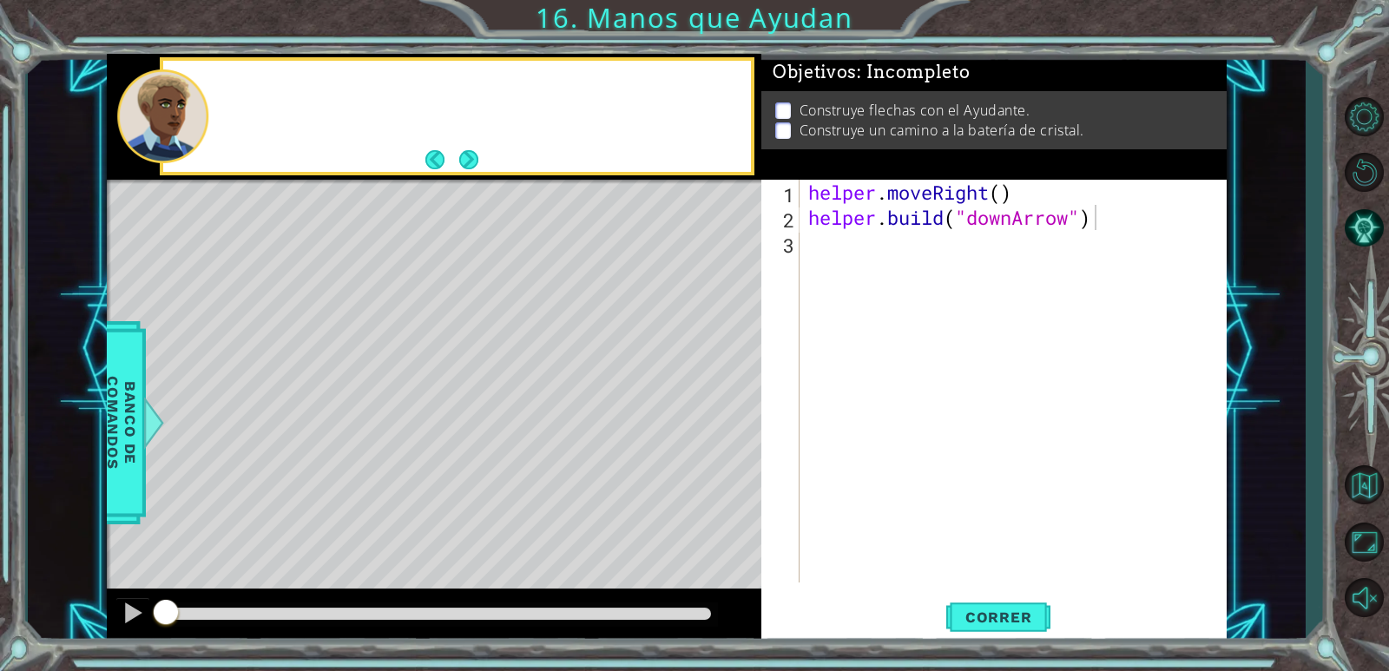
click at [722, 418] on div "Level Map" at bounding box center [508, 435] width 802 height 511
click at [819, 256] on div "helper . moveRight ( ) helper . build ( "downArrow" )" at bounding box center [1017, 406] width 425 height 453
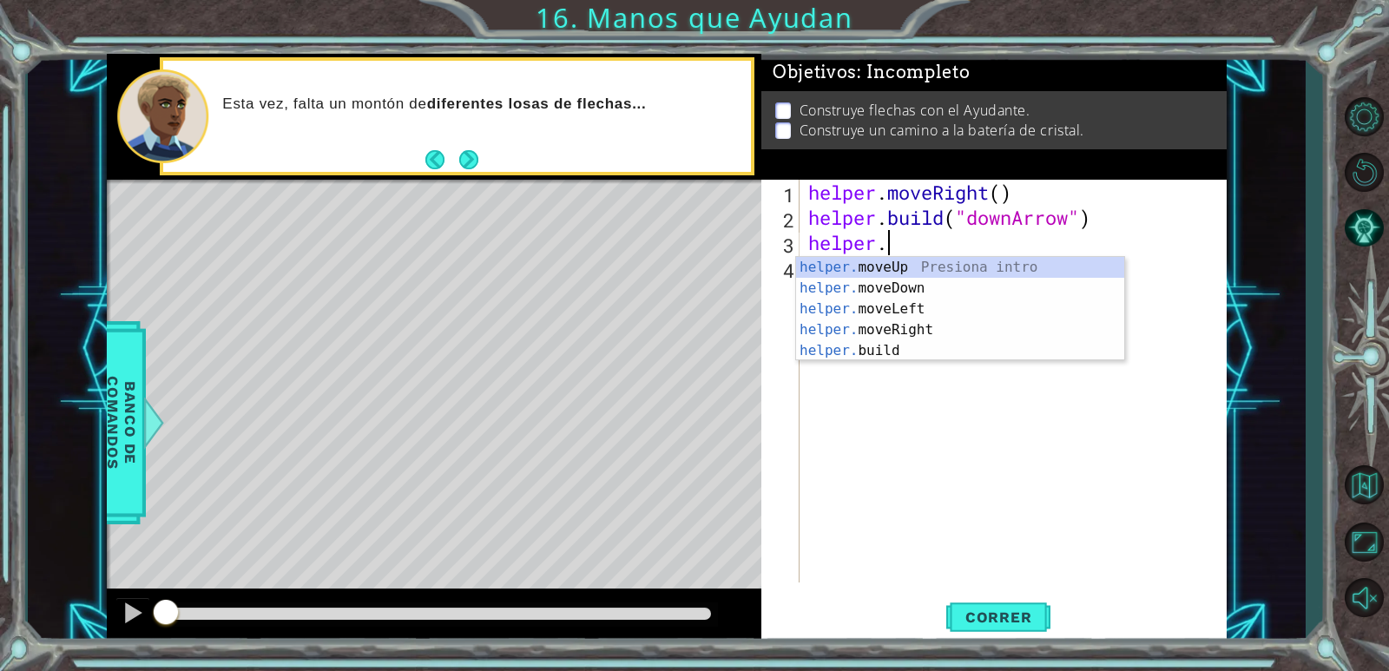
scroll to position [0, 3]
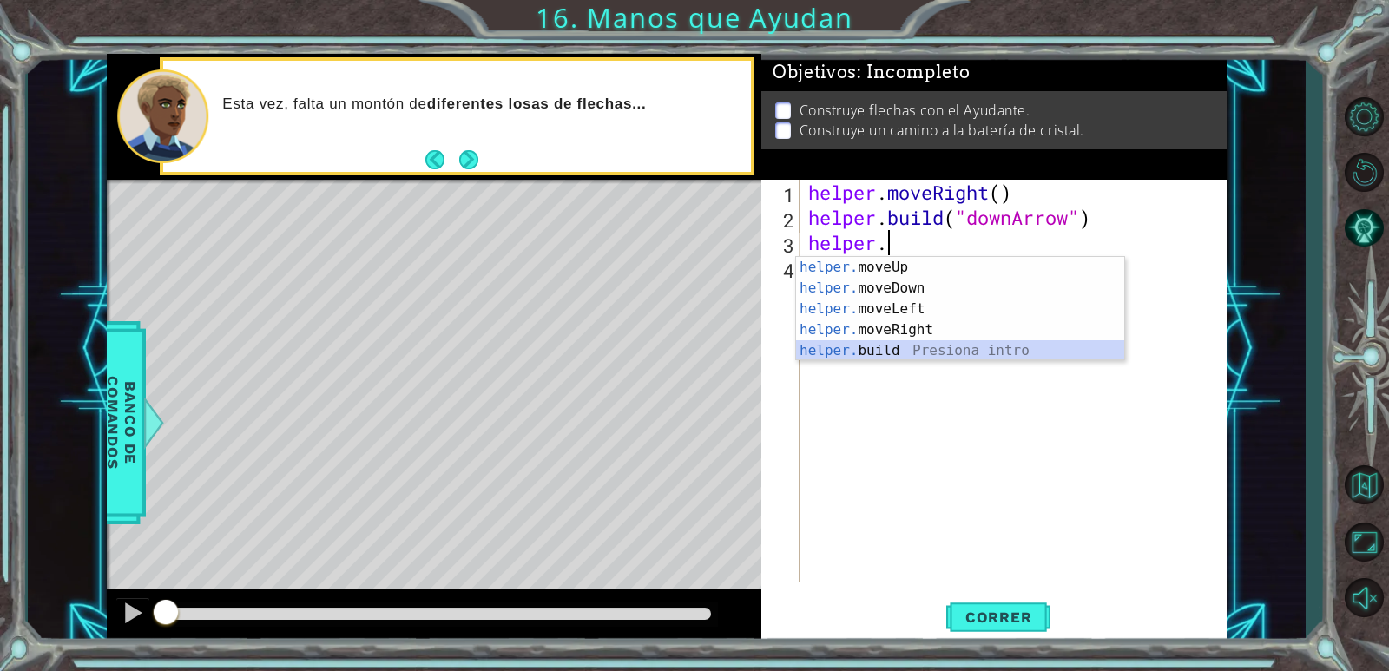
click at [946, 347] on div "helper. moveUp Presiona intro helper. moveDown Presiona intro helper. moveLeft …" at bounding box center [960, 330] width 328 height 146
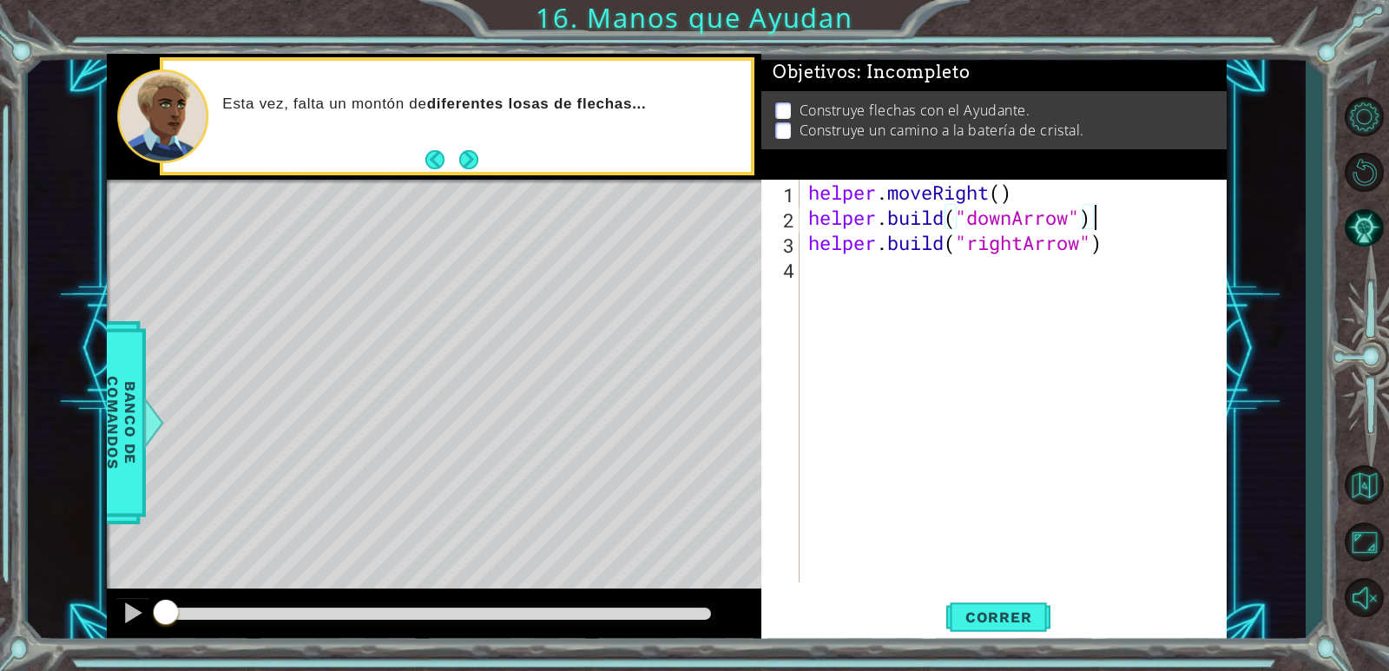
click at [1115, 211] on div "helper . moveRight ( ) helper . build ( "downArrow" ) helper . build ( "rightAr…" at bounding box center [1017, 406] width 425 height 453
type textarea "[DOMAIN_NAME]("downArrow")"
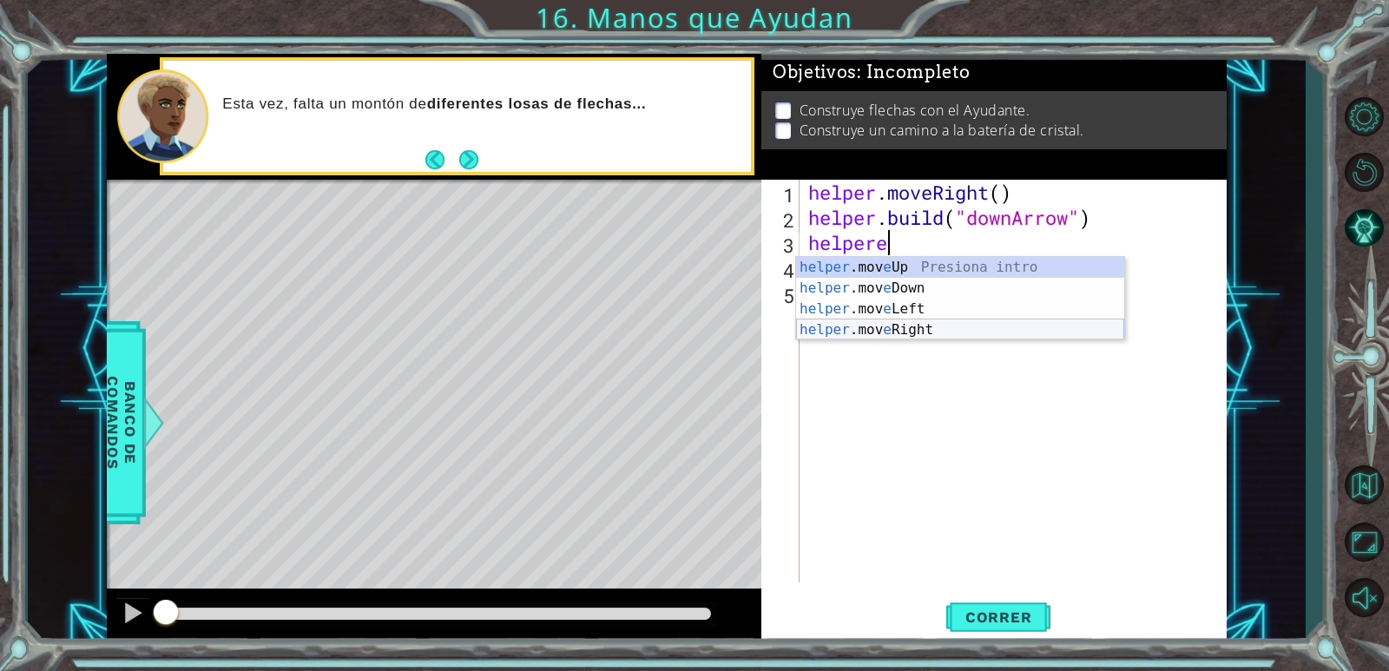
click at [982, 332] on div "helper .mov e Up Presiona intro helper .mov e Down Presiona intro helper .mov e…" at bounding box center [960, 319] width 328 height 125
type textarea "helper.moveRight(1)"
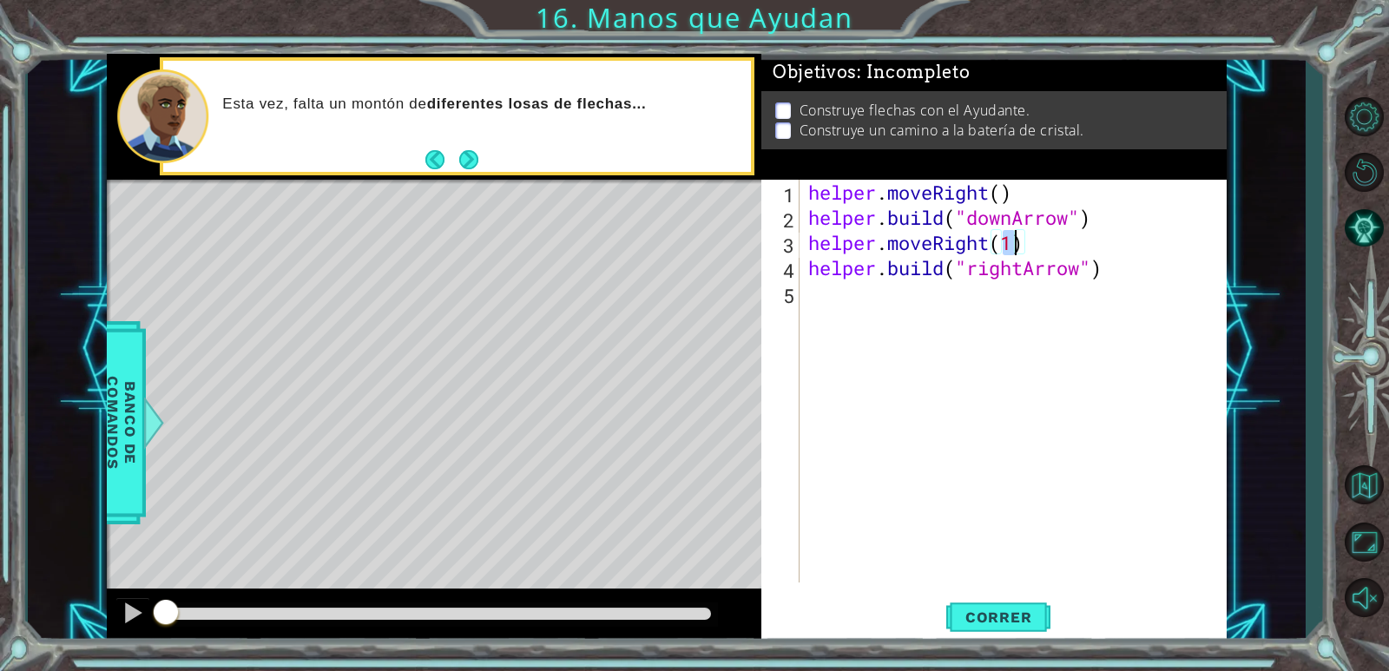
click at [954, 311] on div "helper . moveRight ( ) helper . build ( "downArrow" ) helper . moveRight ( 1 ) …" at bounding box center [1017, 406] width 425 height 453
type textarea "h"
